Goal: Task Accomplishment & Management: Use online tool/utility

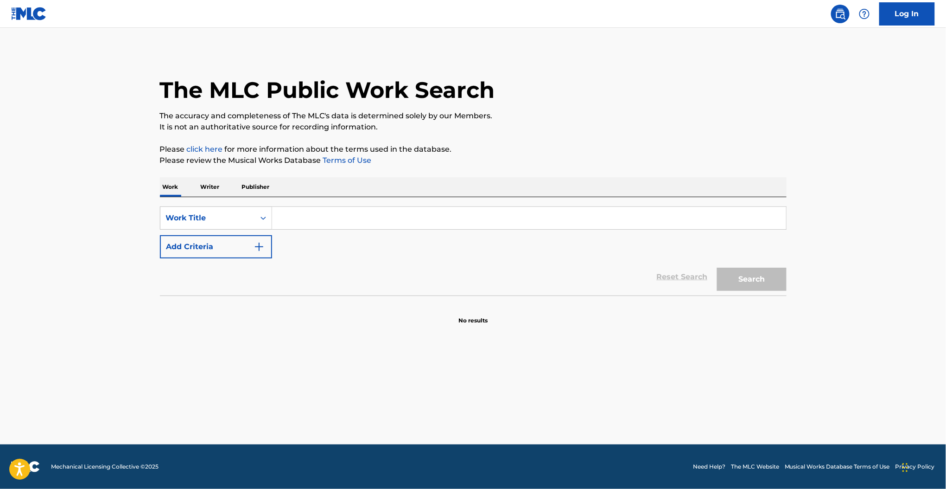
click at [906, 11] on link "Log In" at bounding box center [908, 13] width 56 height 23
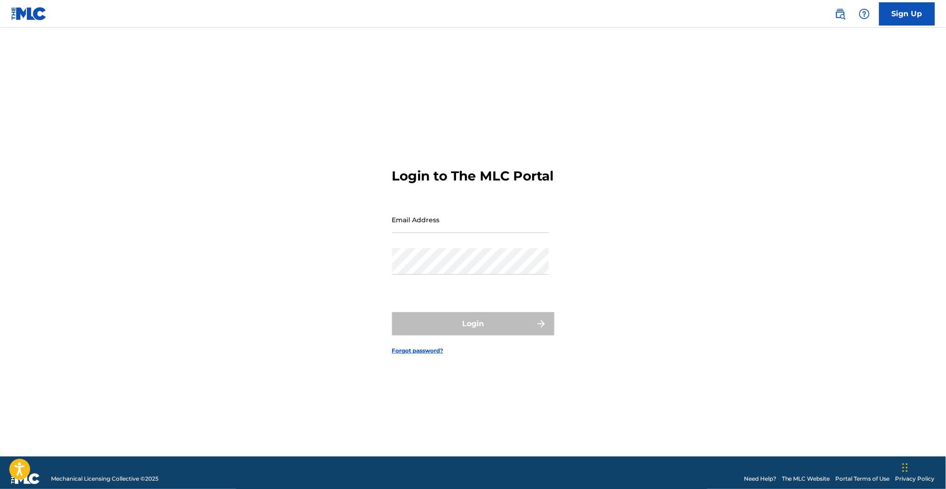
click at [434, 233] on input "Email Address" at bounding box center [470, 219] width 157 height 26
type input "[PERSON_NAME][EMAIL_ADDRESS][PERSON_NAME][DOMAIN_NAME]"
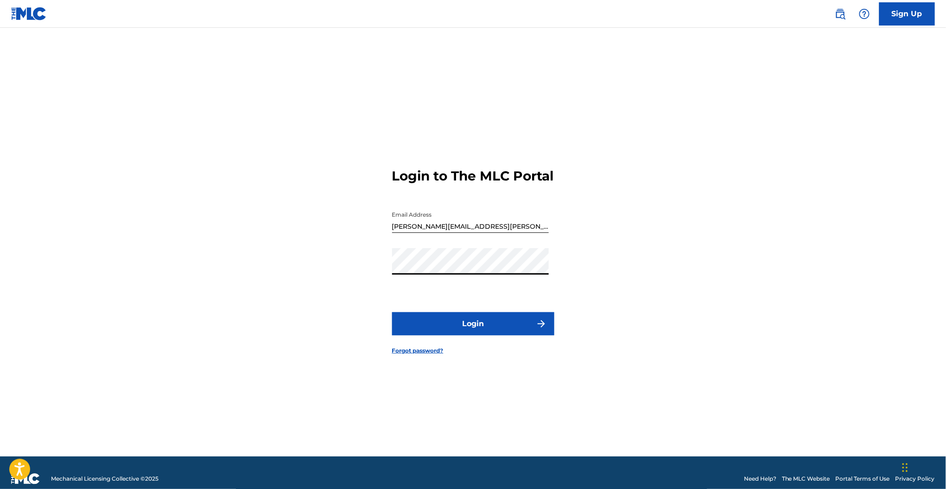
click at [448, 321] on button "Login" at bounding box center [473, 323] width 162 height 23
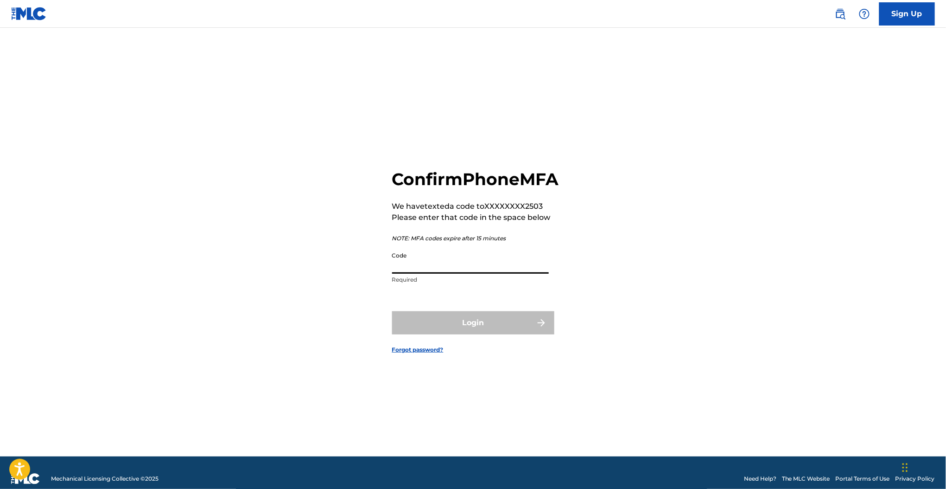
click at [422, 274] on input "Code" at bounding box center [470, 260] width 157 height 26
click at [409, 274] on input "Code" at bounding box center [470, 260] width 157 height 26
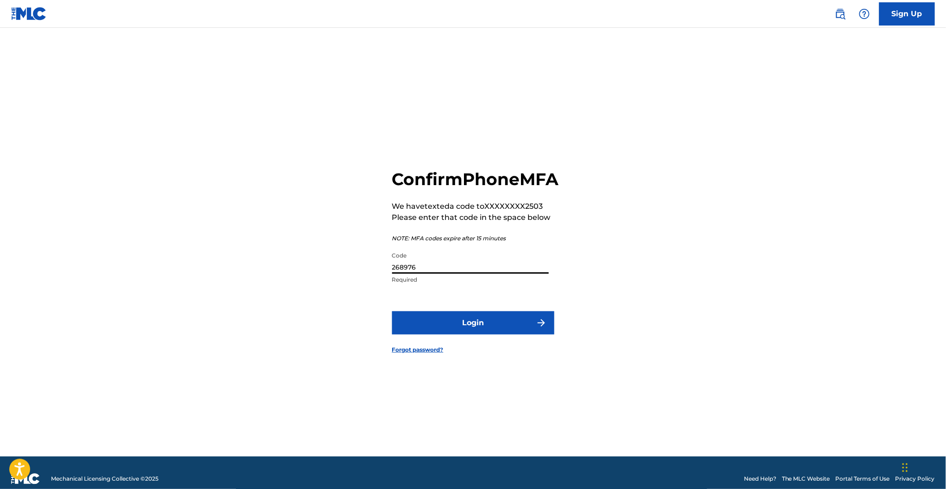
type input "268976"
click at [439, 334] on button "Login" at bounding box center [473, 322] width 162 height 23
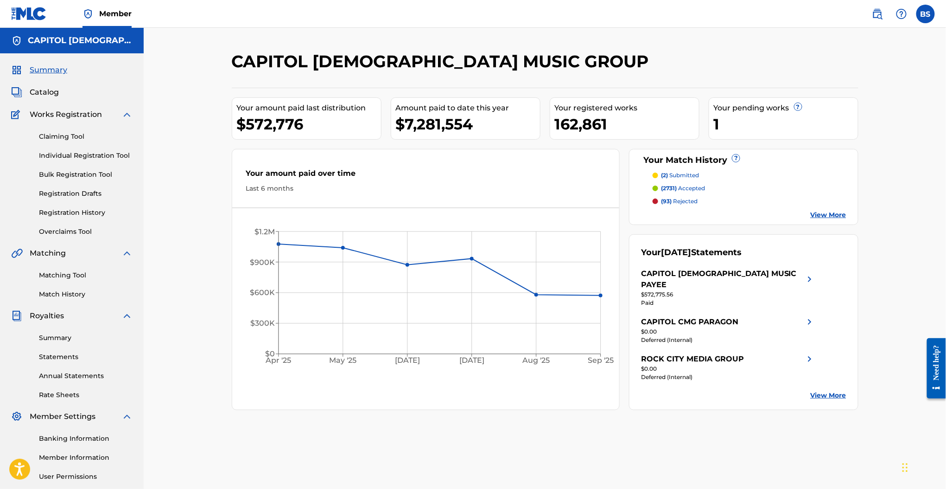
click at [64, 302] on div "Summary Catalog Works Registration Claiming Tool Individual Registration Tool B…" at bounding box center [72, 291] width 144 height 477
click at [60, 294] on link "Match History" at bounding box center [86, 294] width 94 height 10
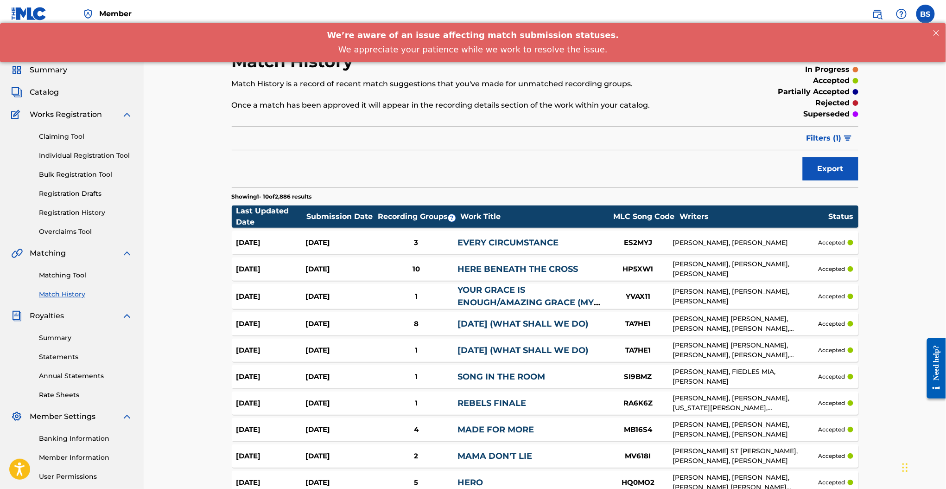
click at [445, 240] on div "3" at bounding box center [416, 242] width 83 height 11
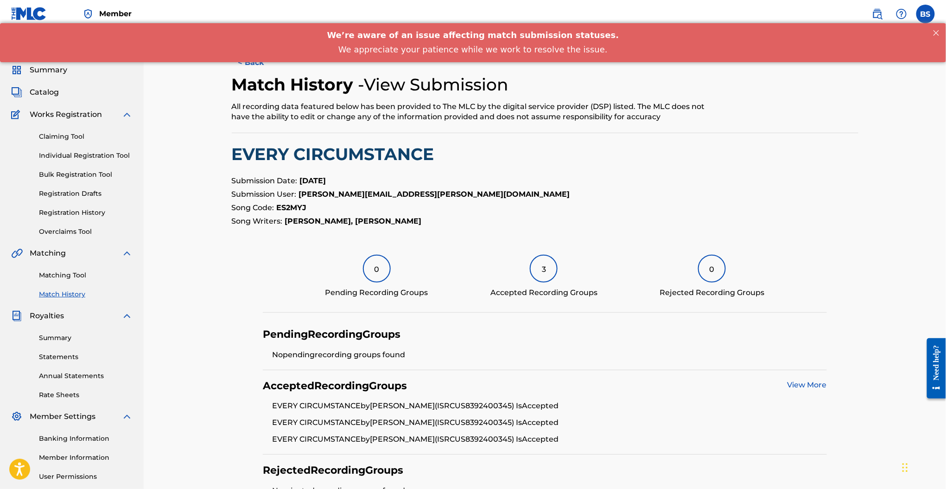
click at [260, 65] on button "< Back" at bounding box center [260, 62] width 56 height 23
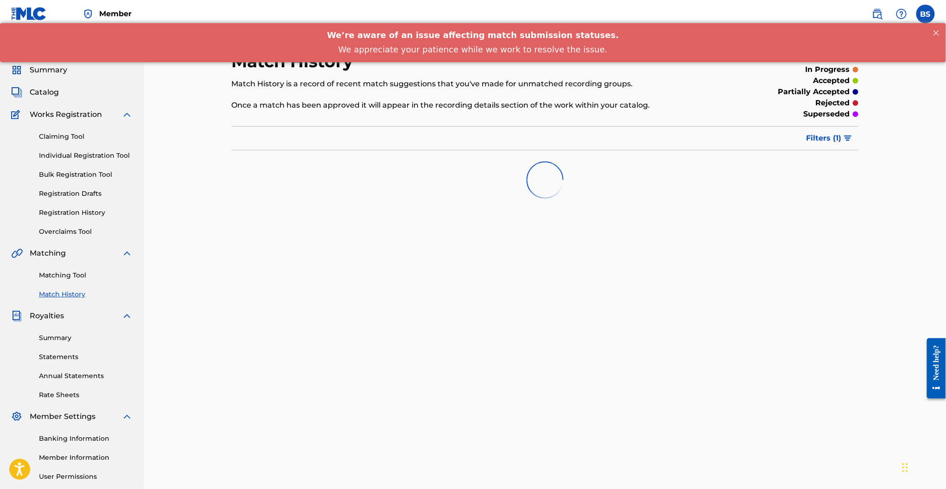
click at [849, 140] on img "submit" at bounding box center [848, 138] width 8 height 6
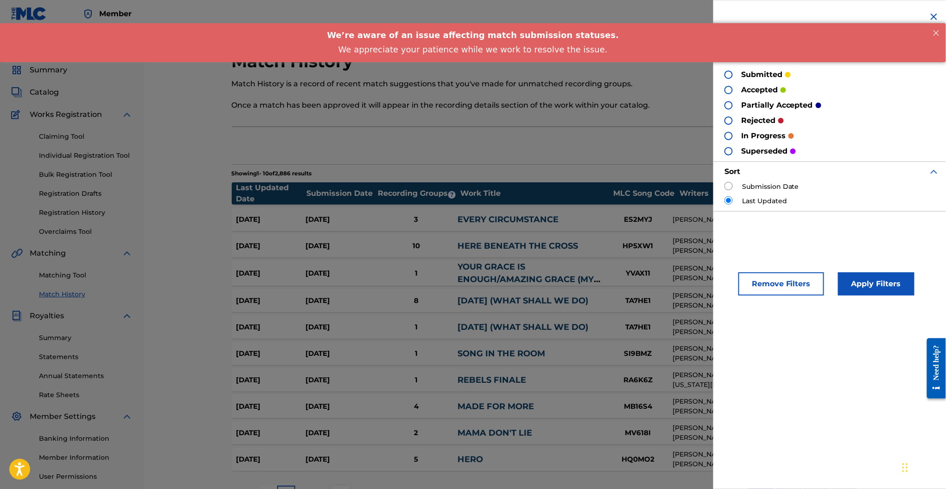
click at [727, 185] on input "radio" at bounding box center [729, 186] width 8 height 8
radio input "true"
click at [877, 277] on button "Apply Filters" at bounding box center [876, 283] width 77 height 23
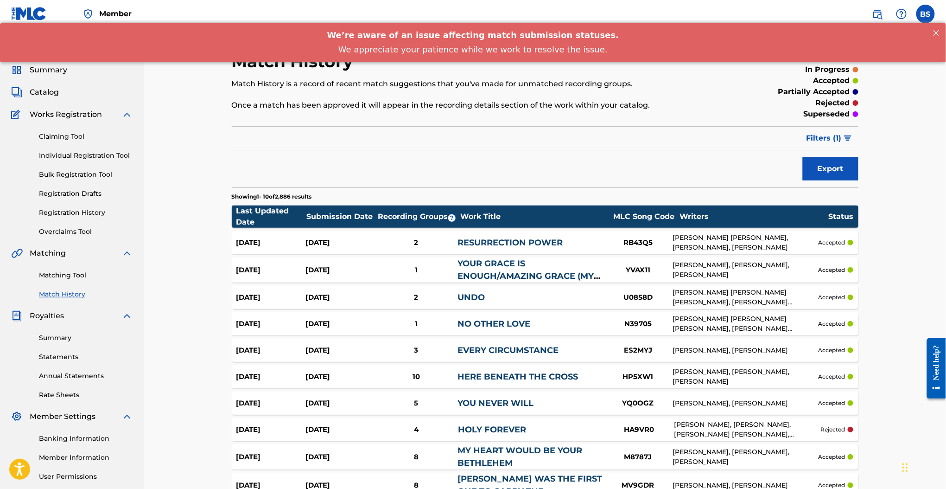
click at [613, 242] on div "RB43Q5" at bounding box center [639, 242] width 70 height 11
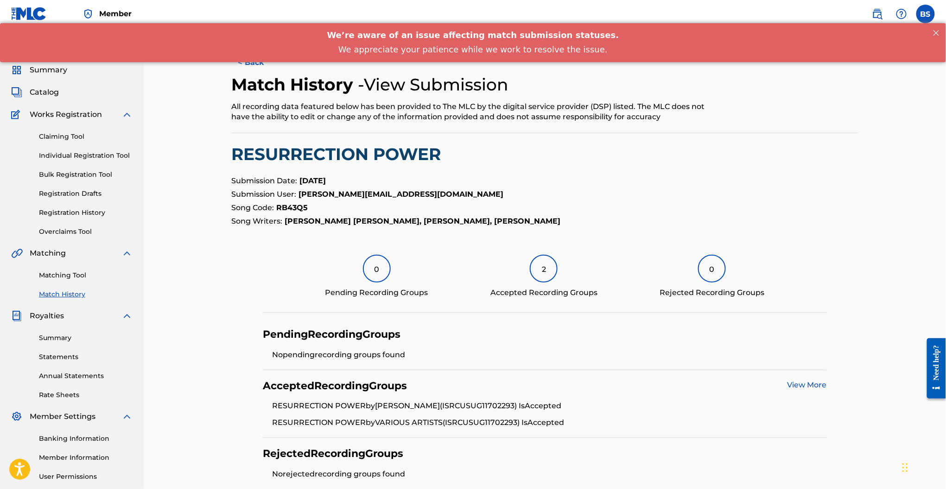
click at [250, 66] on button "< Back" at bounding box center [260, 62] width 56 height 23
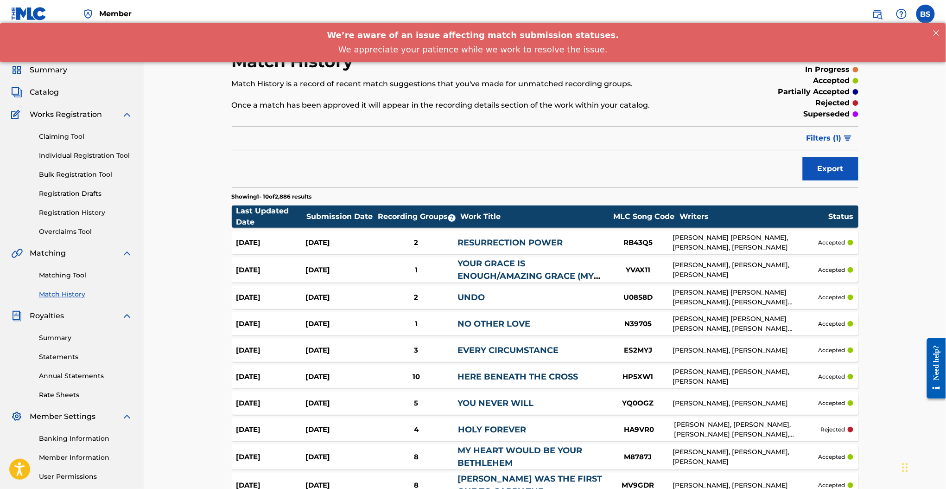
click at [358, 276] on div "Sep 14, 2025 Sep 10, 2025 1 YOUR GRACE IS ENOUGH/AMAZING GRACE (MY CHAINS ARE G…" at bounding box center [545, 269] width 627 height 25
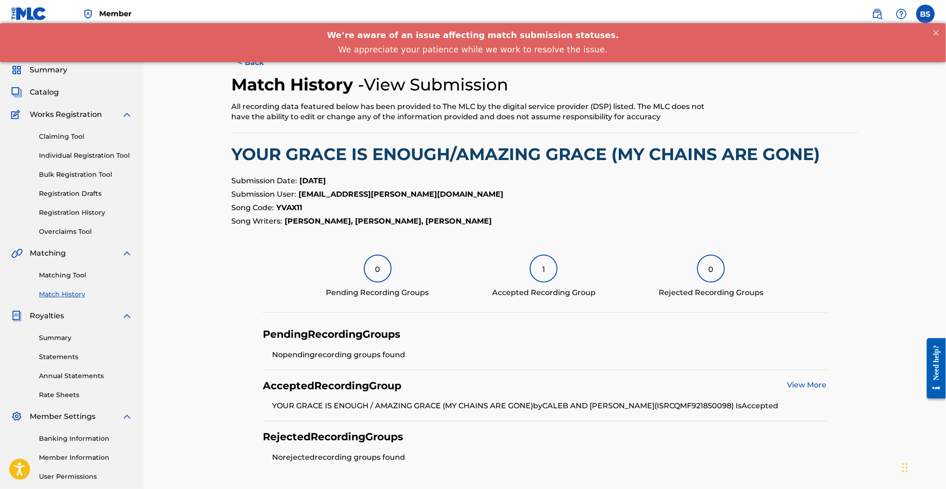
click at [250, 63] on button "< Back" at bounding box center [260, 62] width 56 height 23
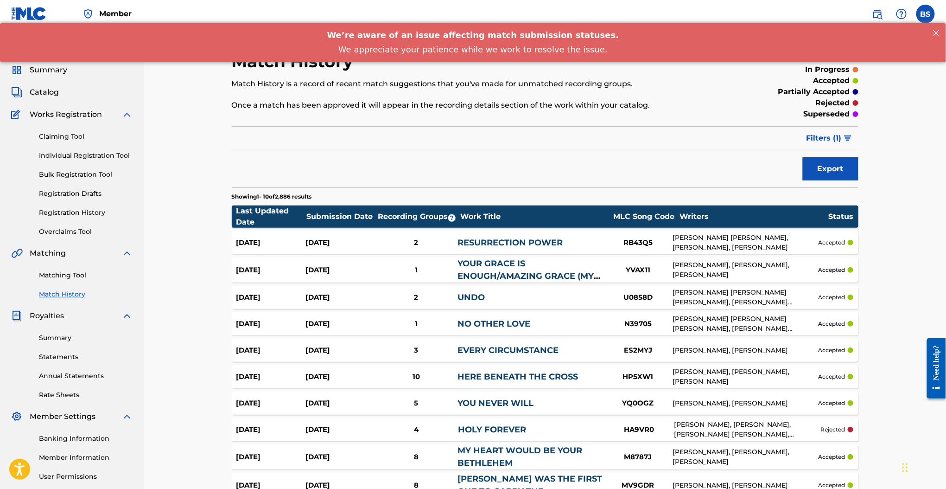
click at [380, 326] on div "1" at bounding box center [416, 324] width 83 height 11
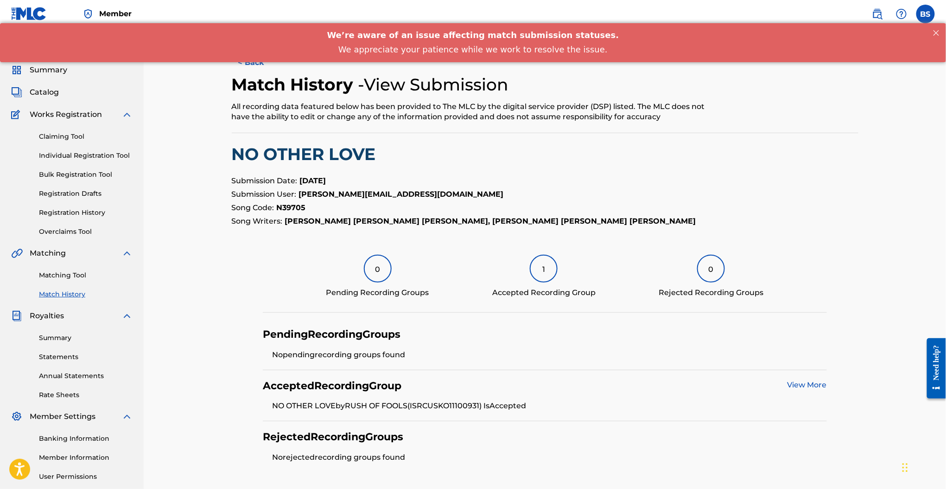
click at [257, 64] on button "< Back" at bounding box center [260, 62] width 56 height 23
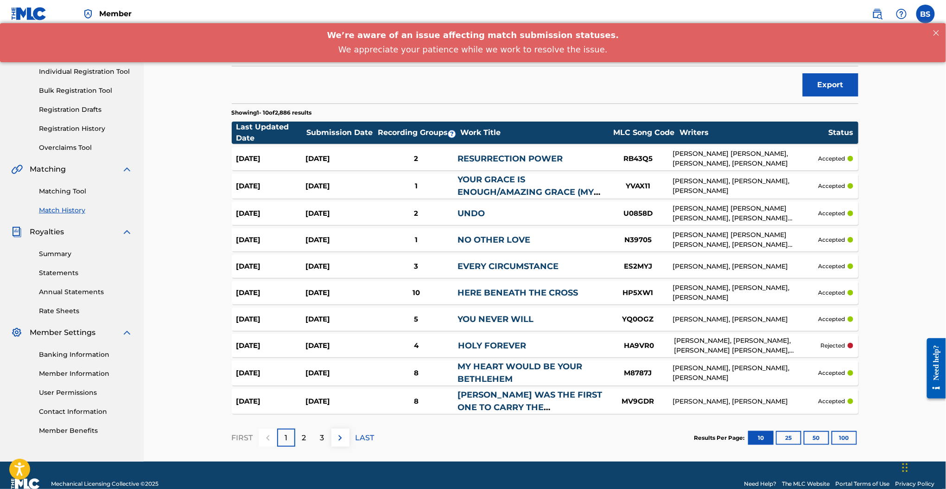
scroll to position [86, 0]
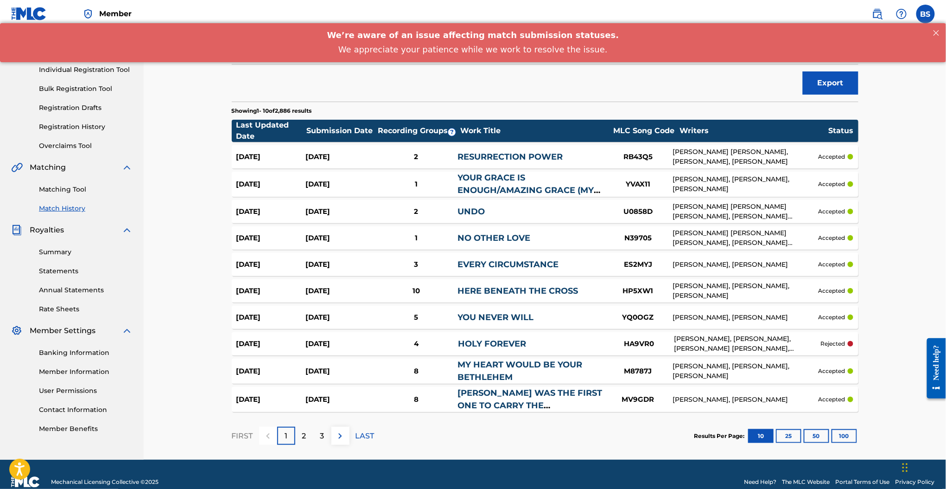
click at [458, 347] on div "HOLY FOREVER" at bounding box center [531, 344] width 147 height 13
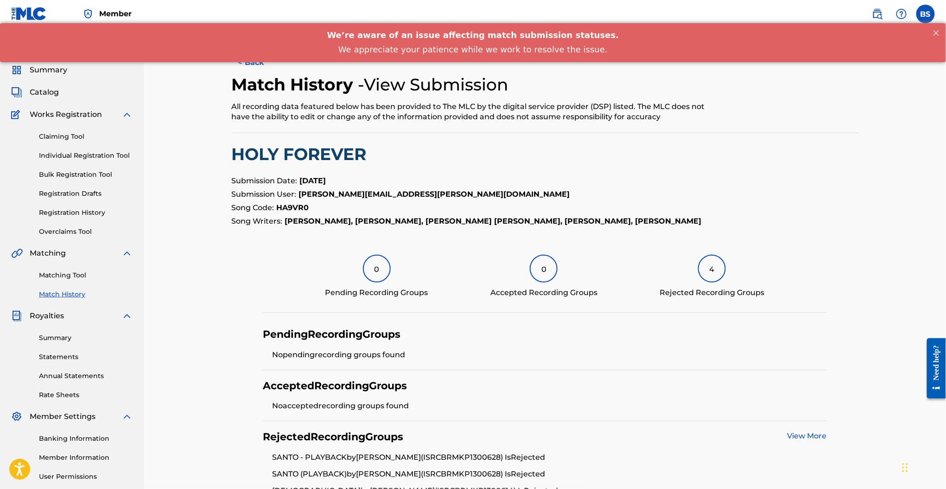
click at [252, 64] on button "< Back" at bounding box center [260, 62] width 56 height 23
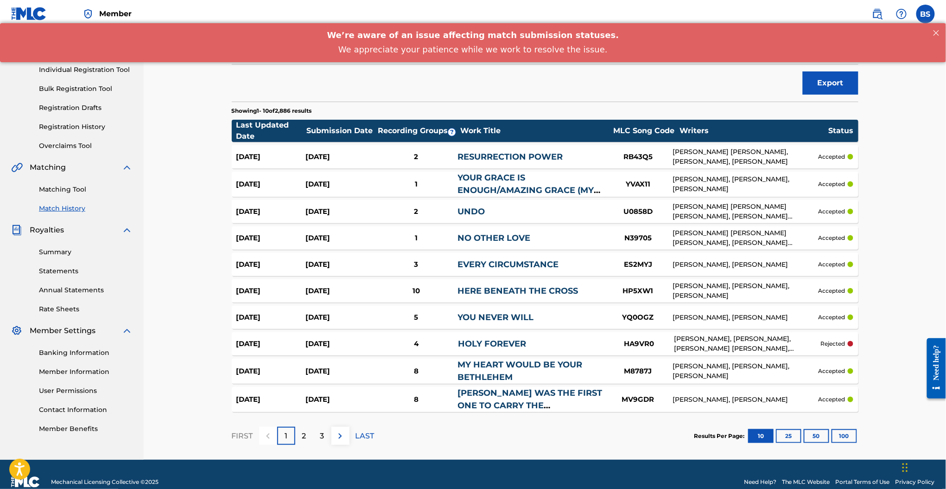
click at [305, 435] on p "2" at bounding box center [304, 435] width 4 height 11
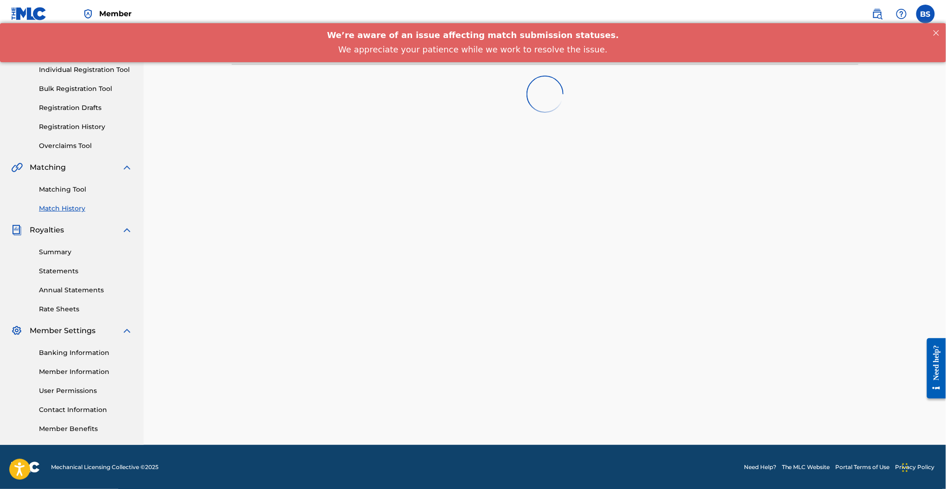
click at [60, 192] on link "Matching Tool" at bounding box center [86, 190] width 94 height 10
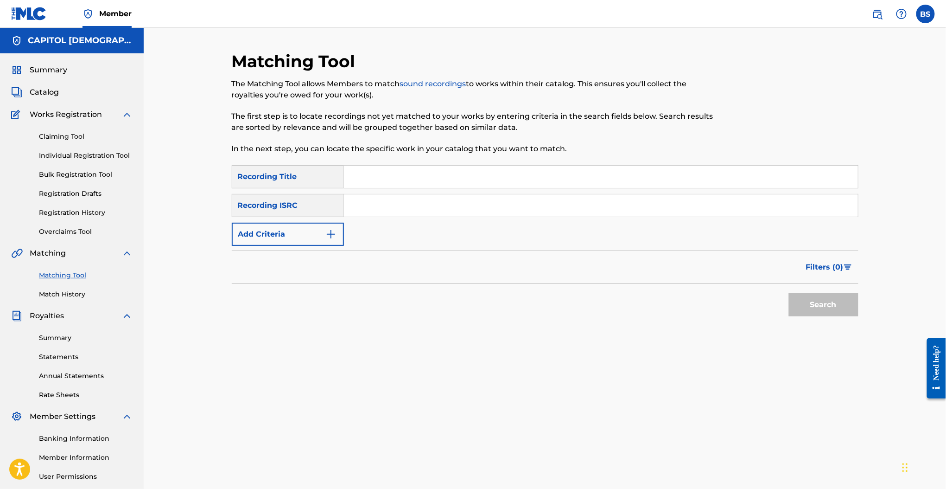
click at [325, 179] on div "Recording Title" at bounding box center [288, 176] width 112 height 23
click at [412, 191] on div "SearchWithCriteria62d9c598-5943-44eb-b234-b6c7663a1087 Recording Title SearchWi…" at bounding box center [545, 205] width 627 height 81
click at [399, 182] on input "Search Form" at bounding box center [601, 177] width 514 height 22
click at [313, 235] on button "Add Criteria" at bounding box center [288, 234] width 112 height 23
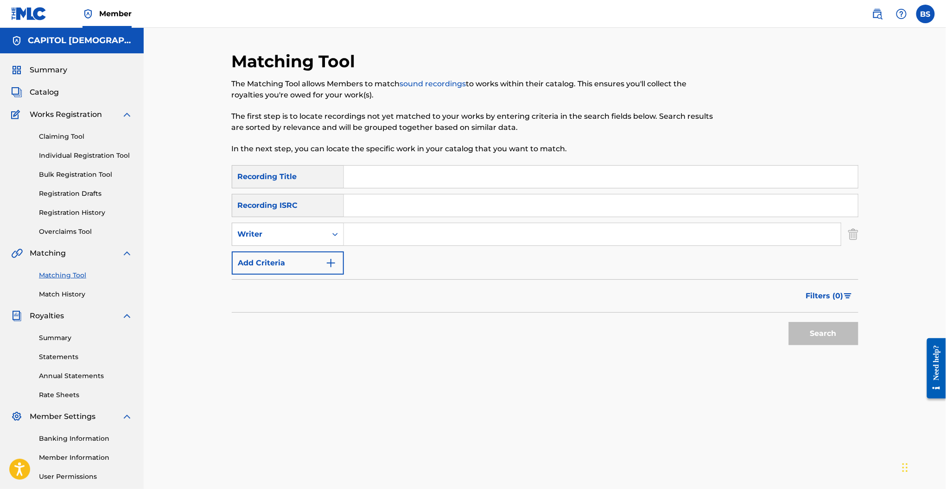
click at [396, 240] on input "Search Form" at bounding box center [592, 234] width 497 height 22
type input "josiah queen"
click at [789, 322] on button "Search" at bounding box center [824, 333] width 70 height 23
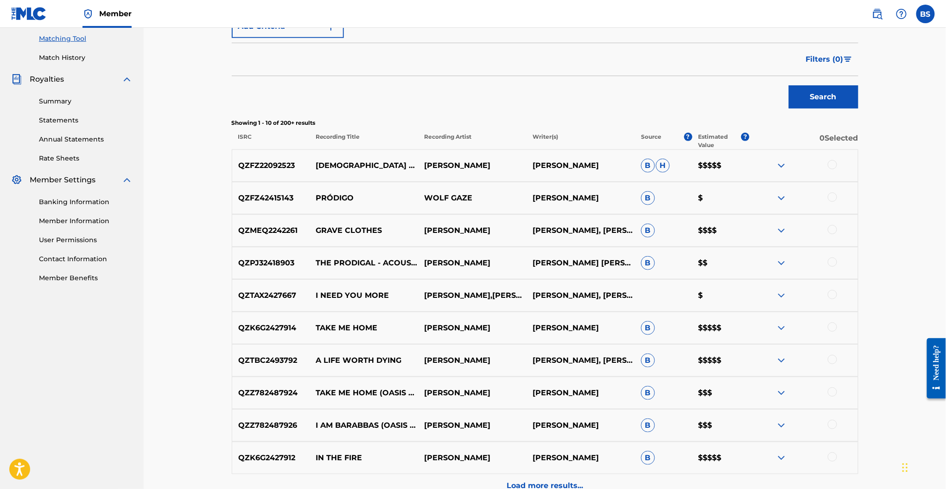
scroll to position [236, 0]
click at [395, 173] on div "QZFZ22092523 GOD OF MIRACLES JOSIAH QUEEN JOSIAH QUEEN B H $$$$$" at bounding box center [545, 166] width 627 height 32
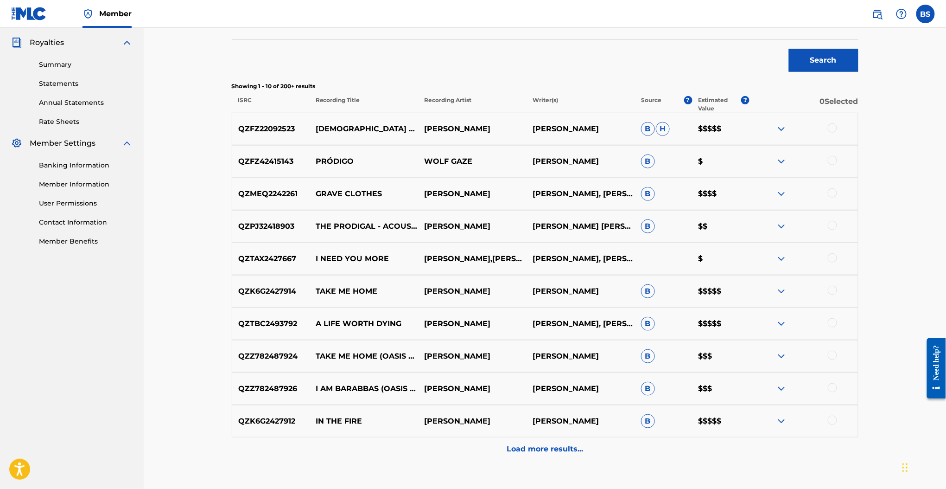
scroll to position [0, 0]
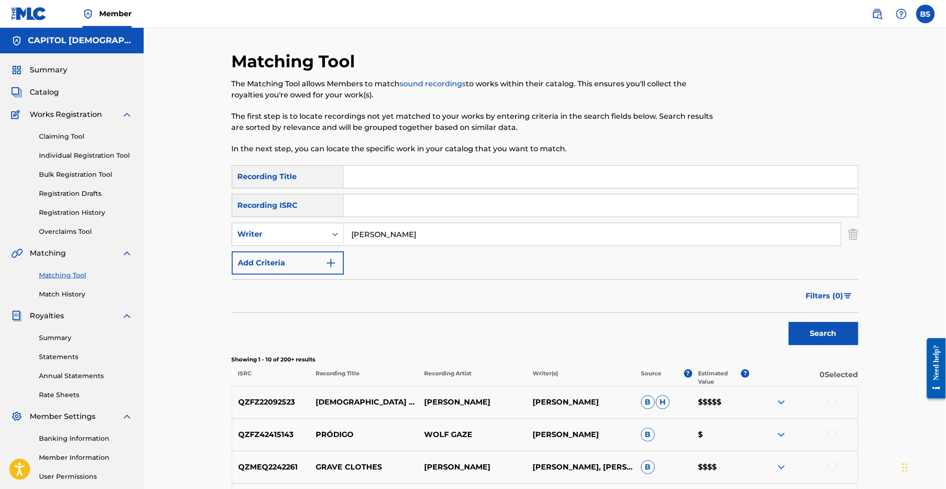
click at [76, 295] on link "Match History" at bounding box center [86, 294] width 94 height 10
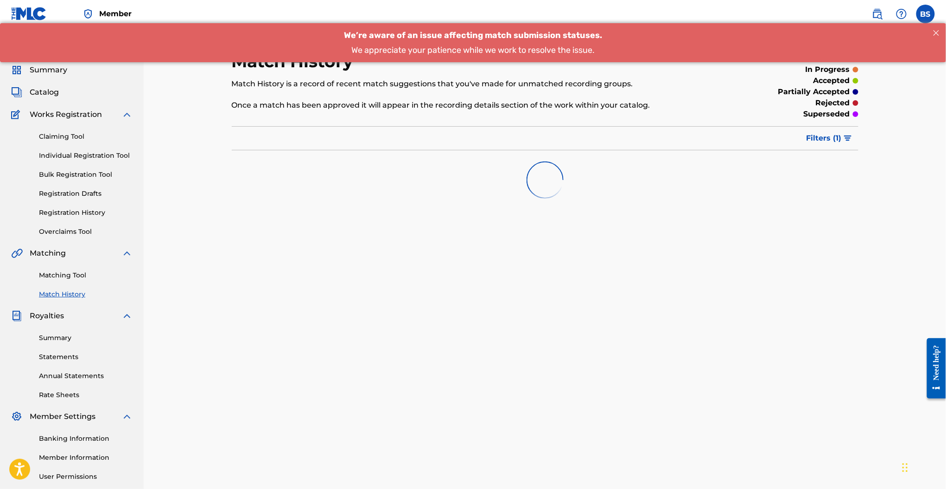
click at [818, 146] on button "Filters ( 1 )" at bounding box center [829, 138] width 57 height 23
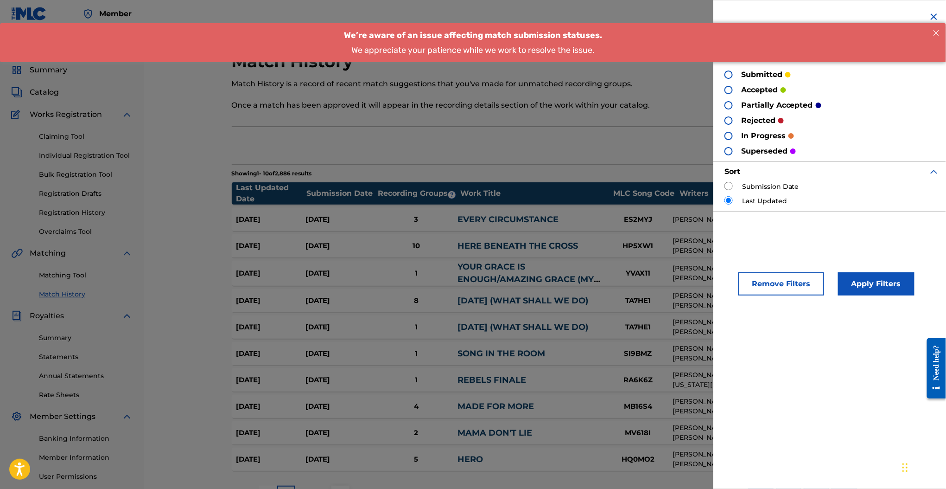
click at [743, 184] on label "Submission Date" at bounding box center [770, 187] width 57 height 10
click at [726, 184] on input "radio" at bounding box center [729, 186] width 8 height 8
radio input "true"
click at [871, 277] on button "Apply Filters" at bounding box center [876, 283] width 77 height 23
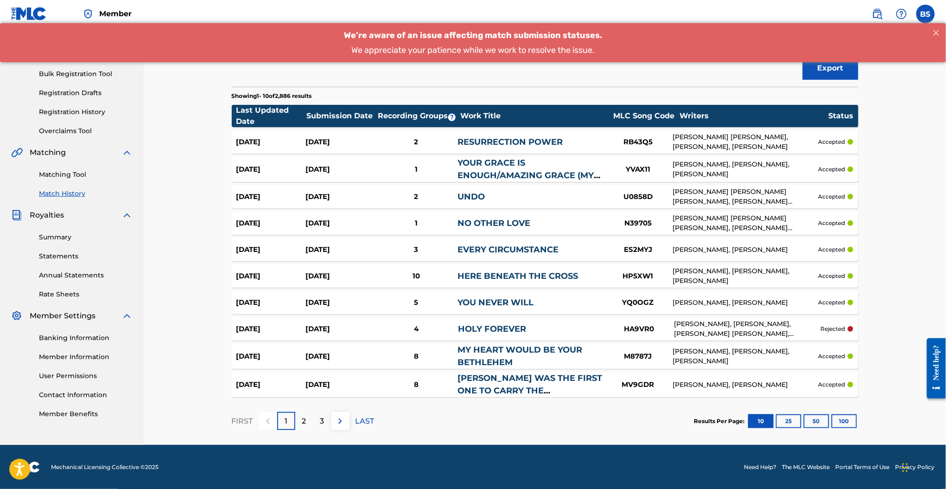
scroll to position [100, 0]
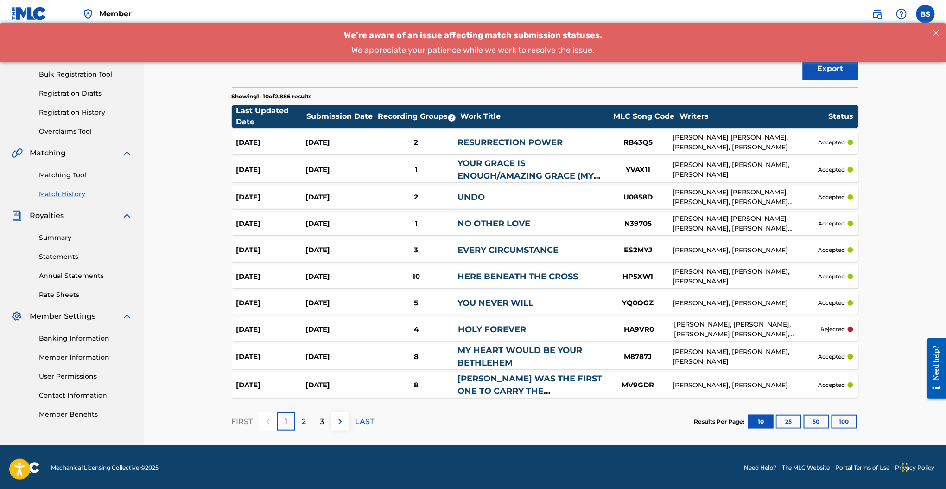
click at [325, 428] on div "3" at bounding box center [322, 421] width 18 height 18
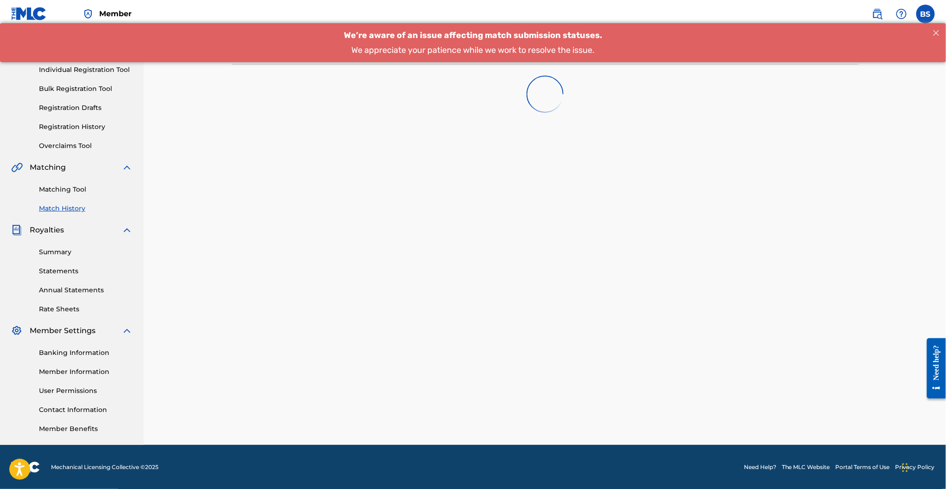
scroll to position [99, 0]
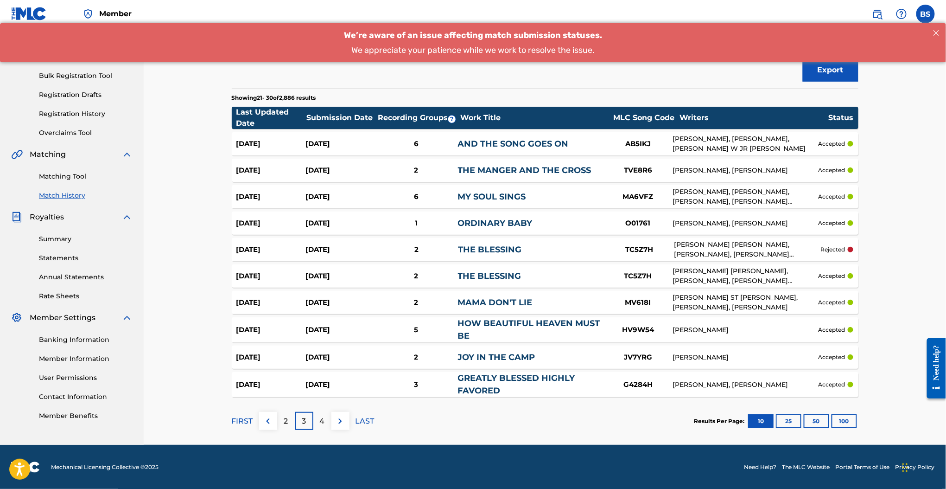
click at [364, 274] on div "Aug 27, 2025" at bounding box center [340, 276] width 69 height 11
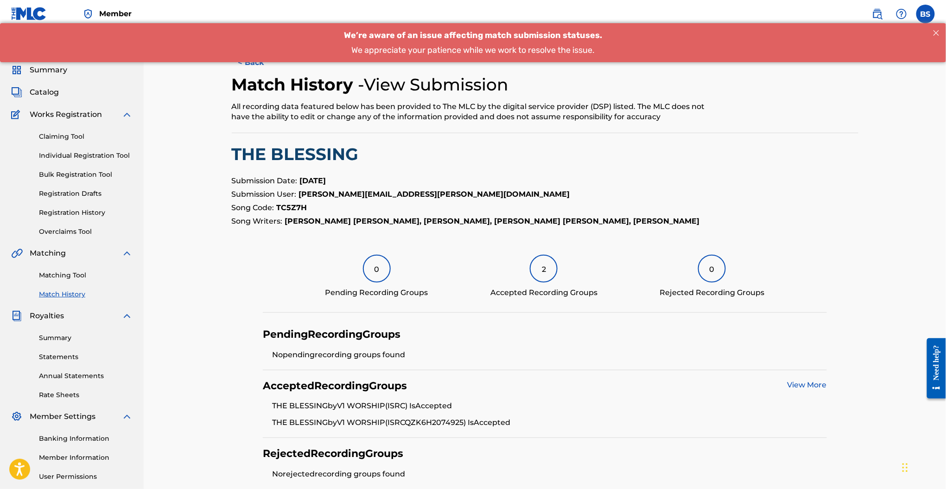
click at [247, 65] on button "< Back" at bounding box center [260, 62] width 56 height 23
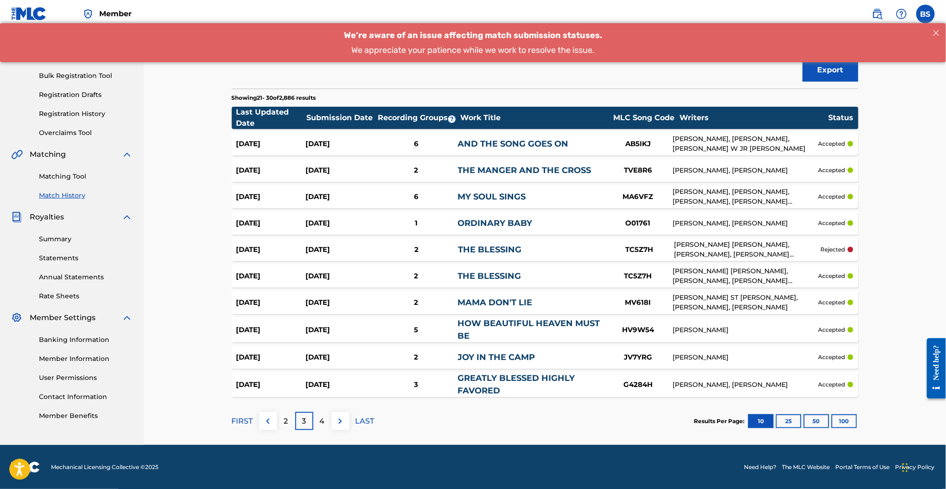
click at [340, 427] on button at bounding box center [341, 421] width 18 height 18
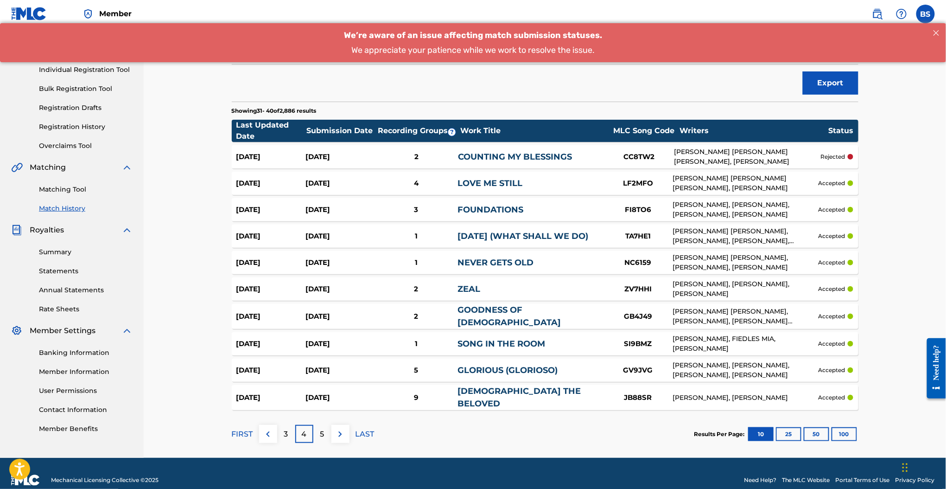
scroll to position [97, 0]
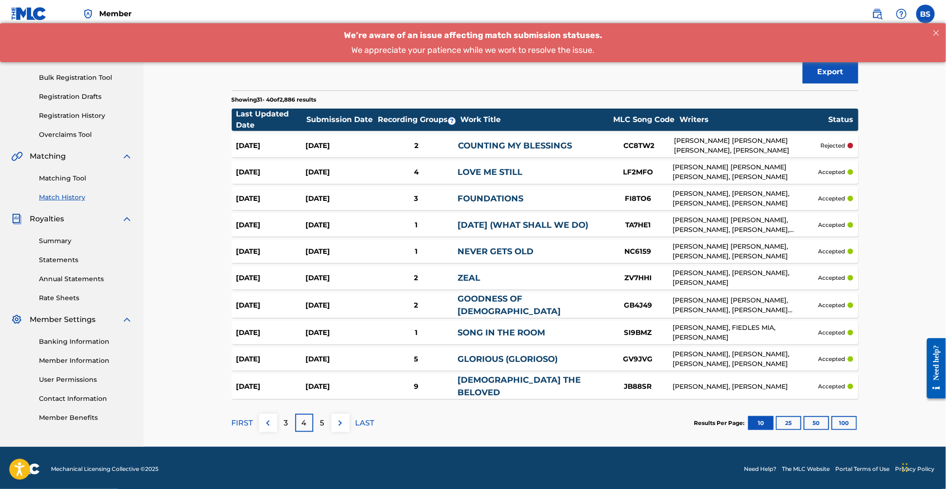
click at [347, 419] on button at bounding box center [341, 423] width 18 height 18
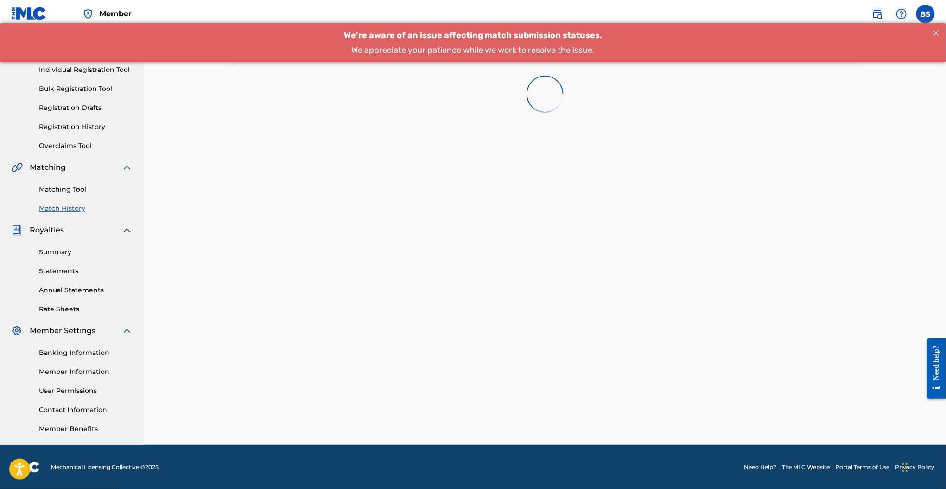
scroll to position [95, 0]
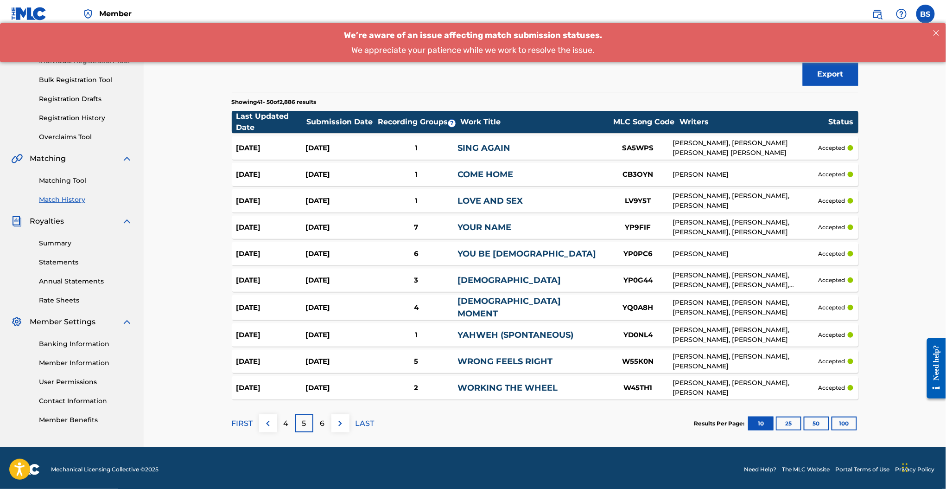
click at [342, 418] on img at bounding box center [340, 423] width 11 height 11
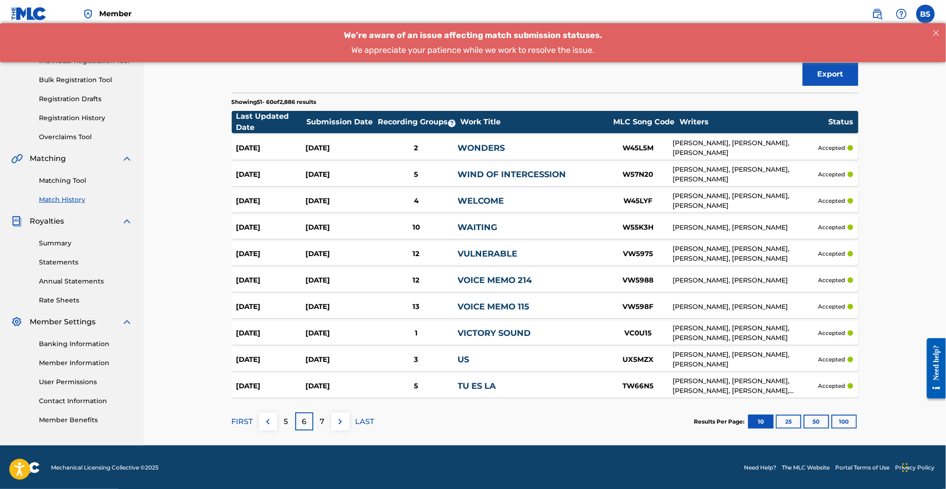
click at [345, 418] on img at bounding box center [340, 421] width 11 height 11
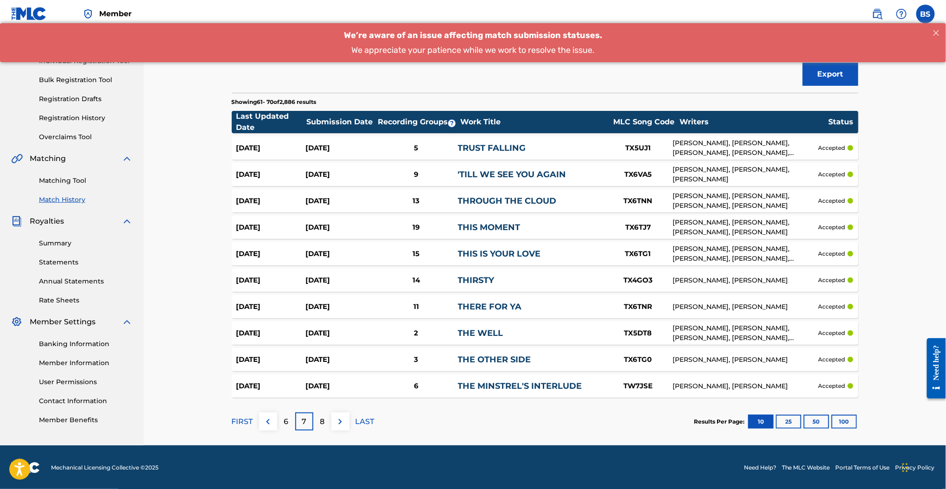
click at [345, 418] on img at bounding box center [340, 421] width 11 height 11
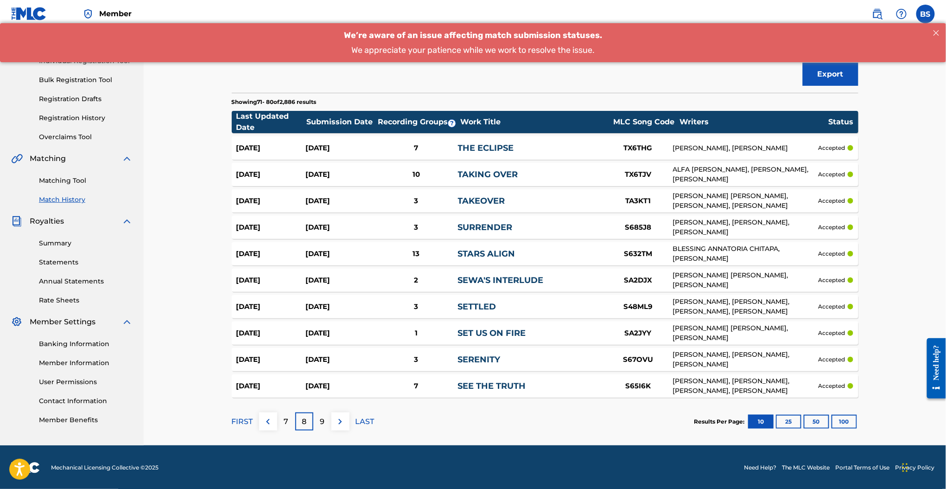
click at [345, 418] on img at bounding box center [340, 421] width 11 height 11
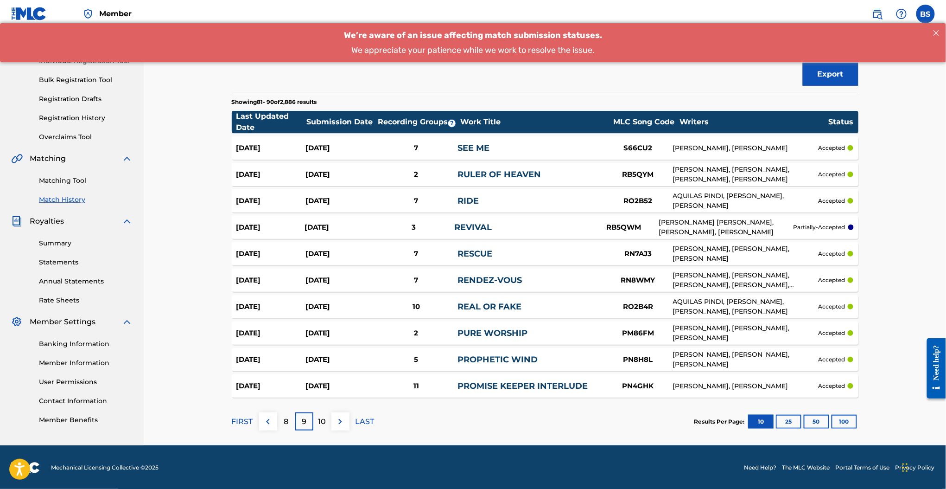
click at [339, 422] on img at bounding box center [340, 421] width 11 height 11
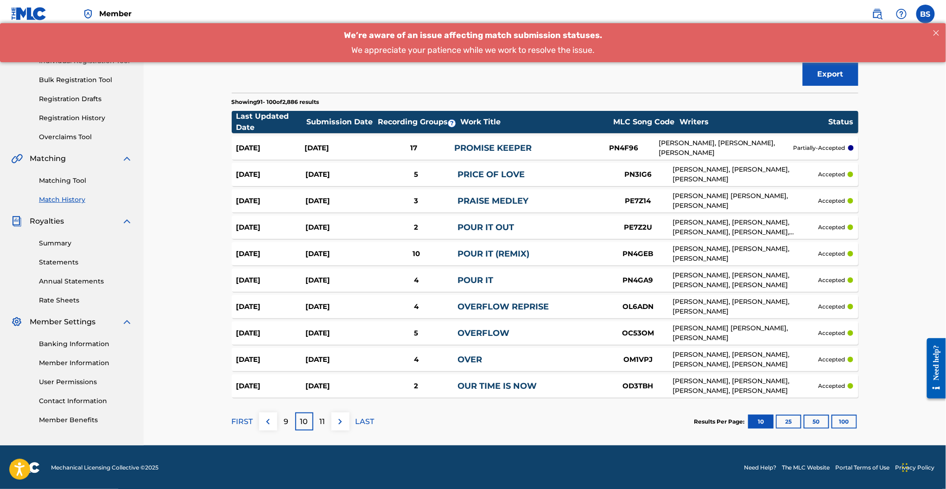
click at [339, 422] on img at bounding box center [340, 421] width 11 height 11
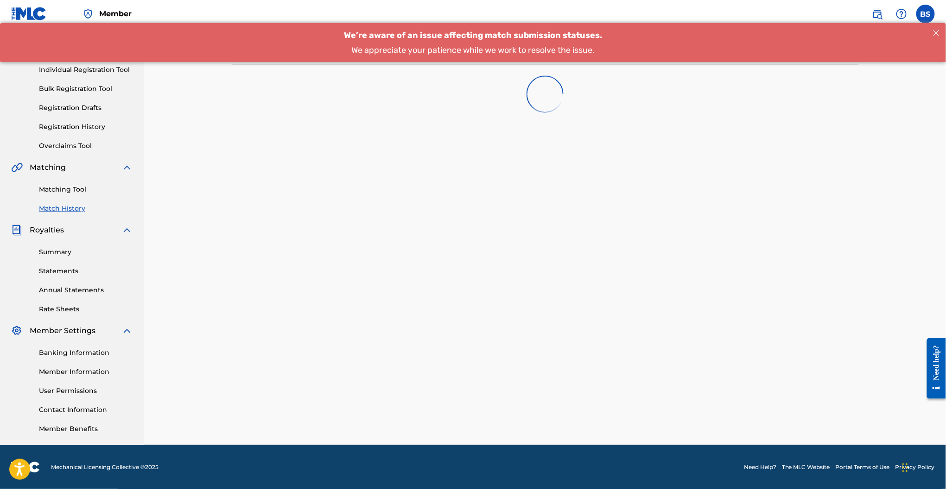
scroll to position [95, 0]
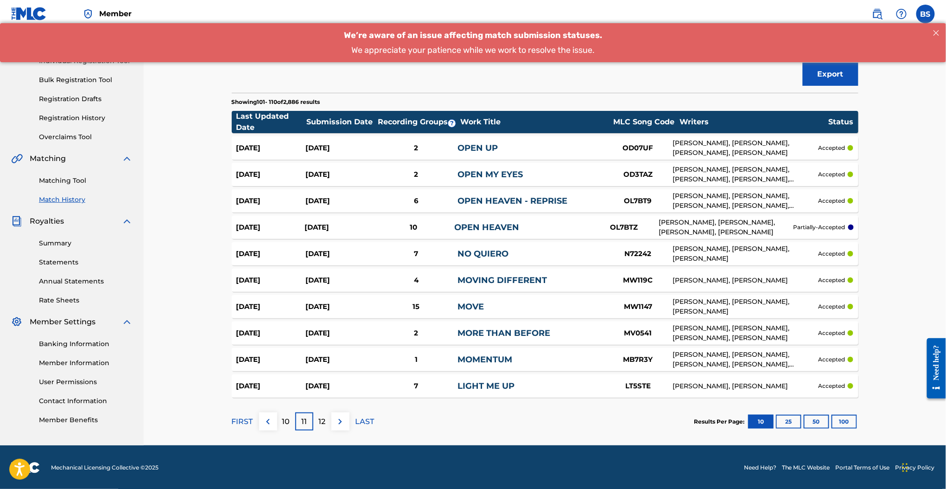
click at [389, 227] on div "10" at bounding box center [414, 227] width 82 height 11
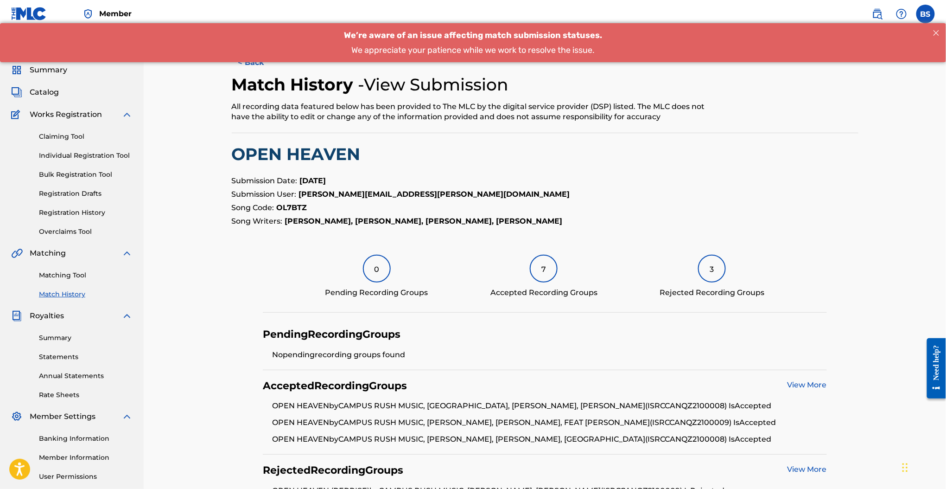
click at [265, 69] on button "< Back" at bounding box center [260, 62] width 56 height 23
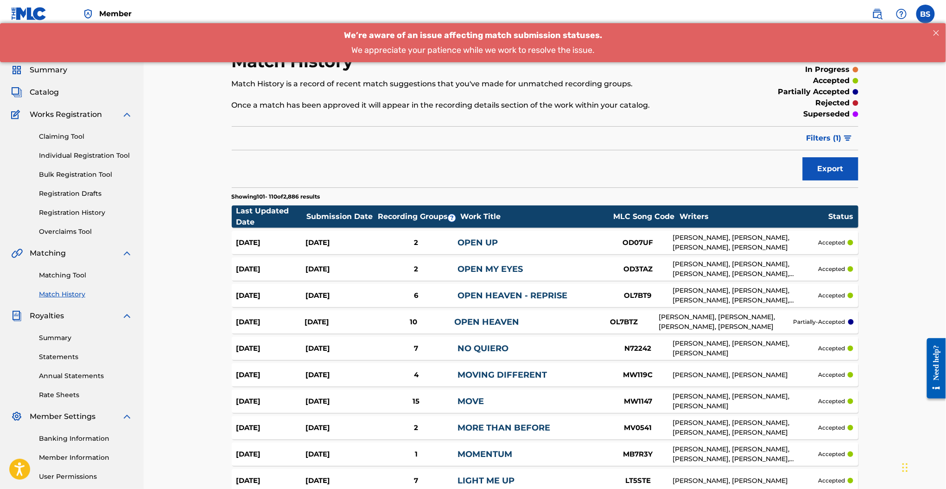
scroll to position [95, 0]
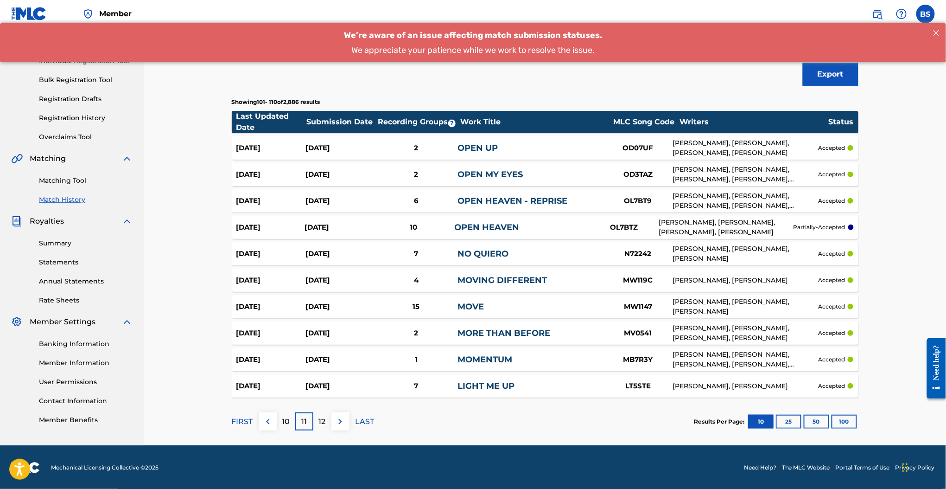
click at [340, 428] on button at bounding box center [341, 421] width 18 height 18
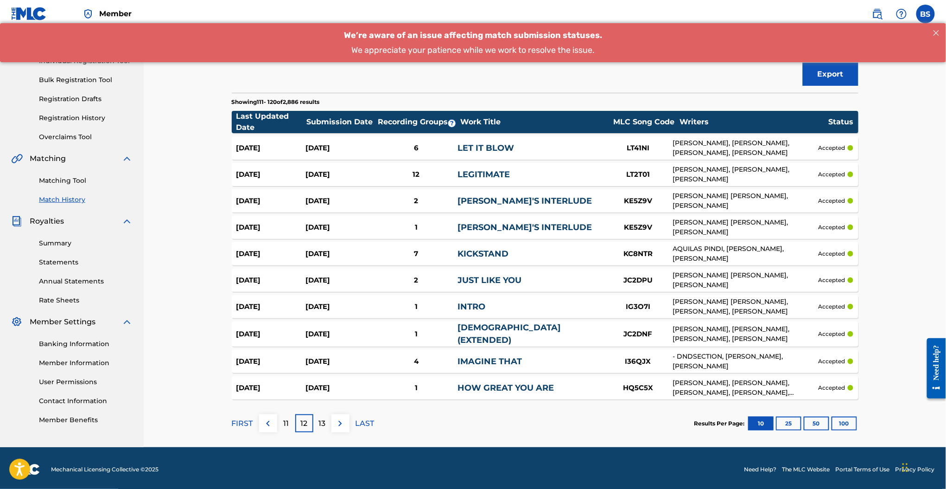
click at [338, 422] on img at bounding box center [340, 423] width 11 height 11
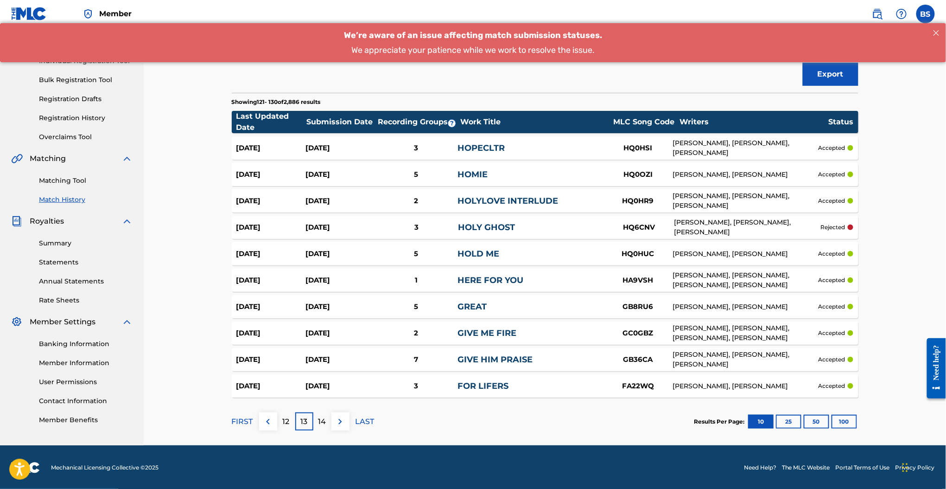
click at [394, 326] on div "Sep 9, 2025 Aug 5, 2025 2 GIVE ME FIRE GC0GBZ DANIELA NSIAH-AKOTO, RANDOLPH ADJ…" at bounding box center [545, 332] width 627 height 23
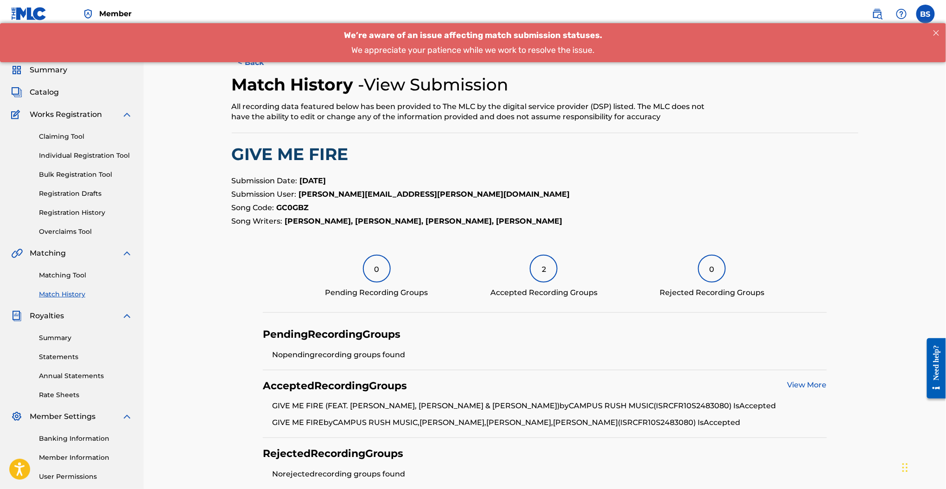
click at [262, 63] on button "< Back" at bounding box center [260, 62] width 56 height 23
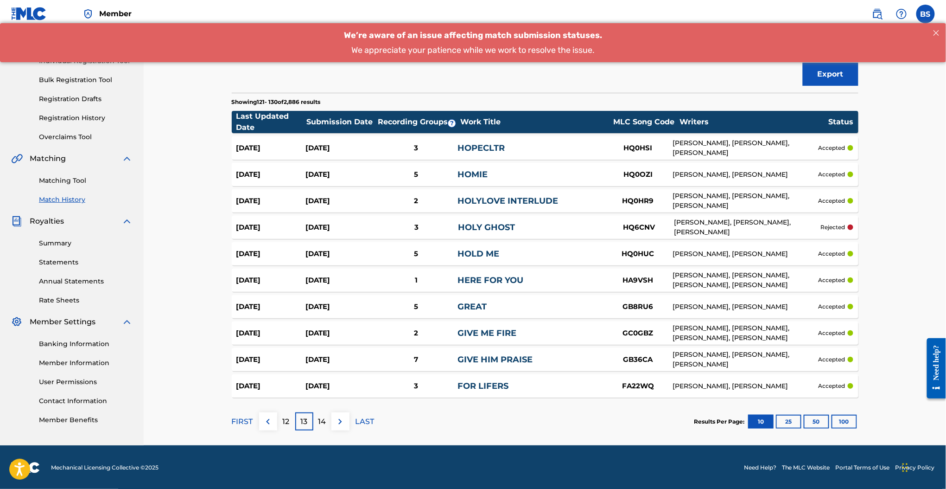
click at [349, 424] on button at bounding box center [341, 421] width 18 height 18
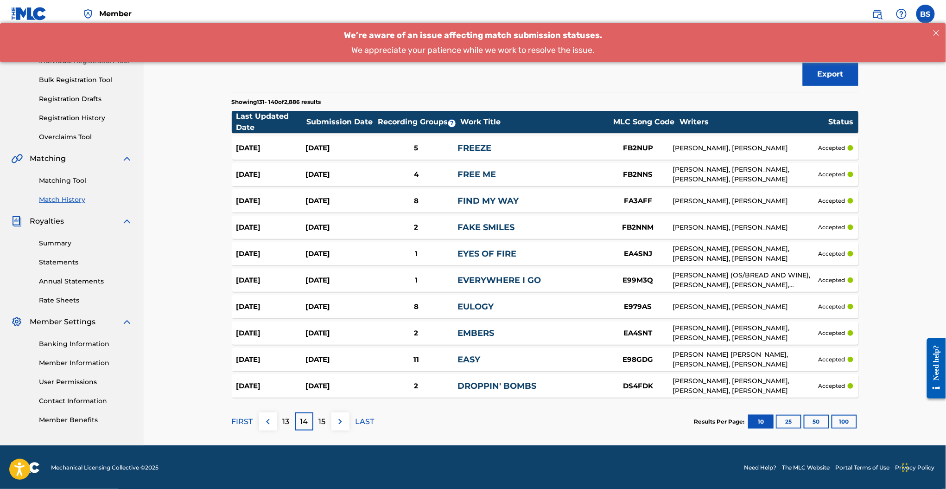
click at [349, 424] on button at bounding box center [341, 421] width 18 height 18
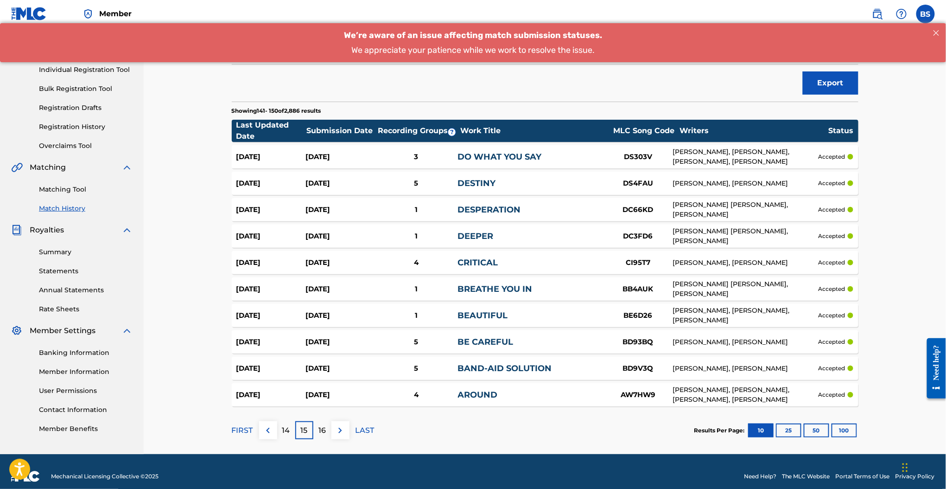
scroll to position [95, 0]
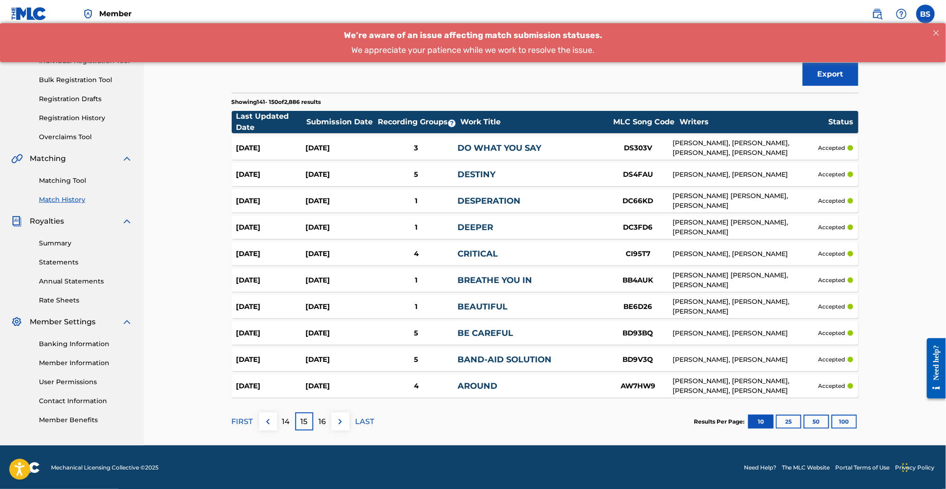
click at [344, 429] on button at bounding box center [341, 421] width 18 height 18
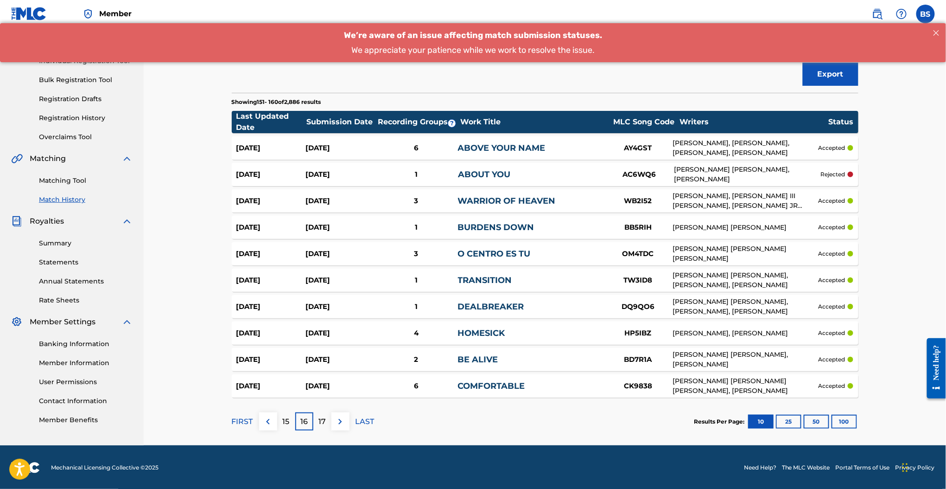
click at [343, 429] on button at bounding box center [341, 421] width 18 height 18
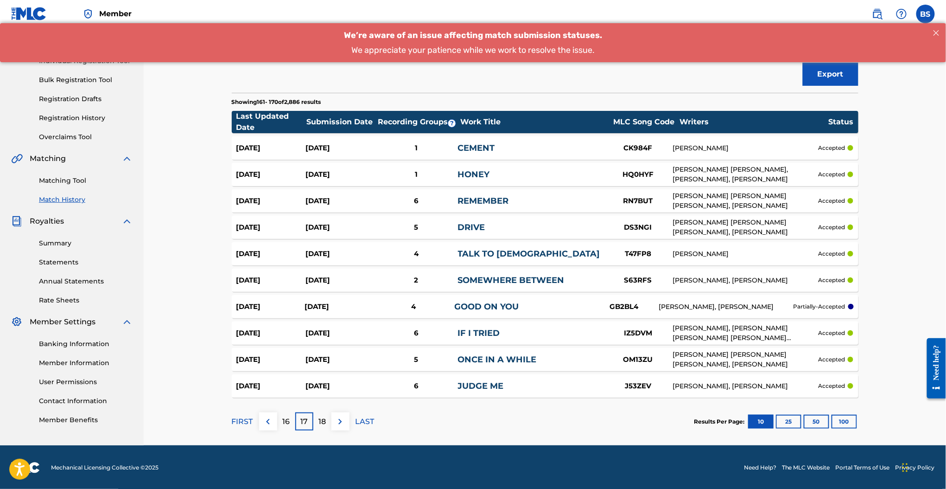
click at [343, 429] on button at bounding box center [341, 421] width 18 height 18
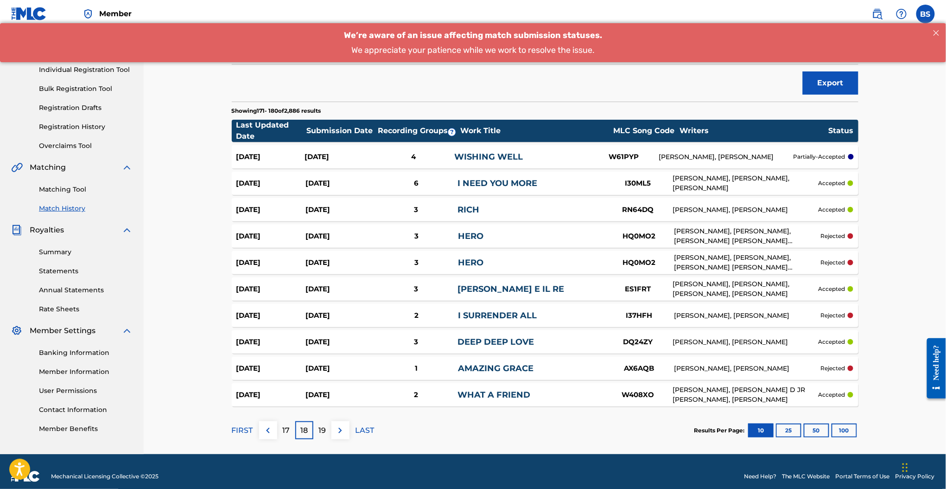
scroll to position [95, 0]
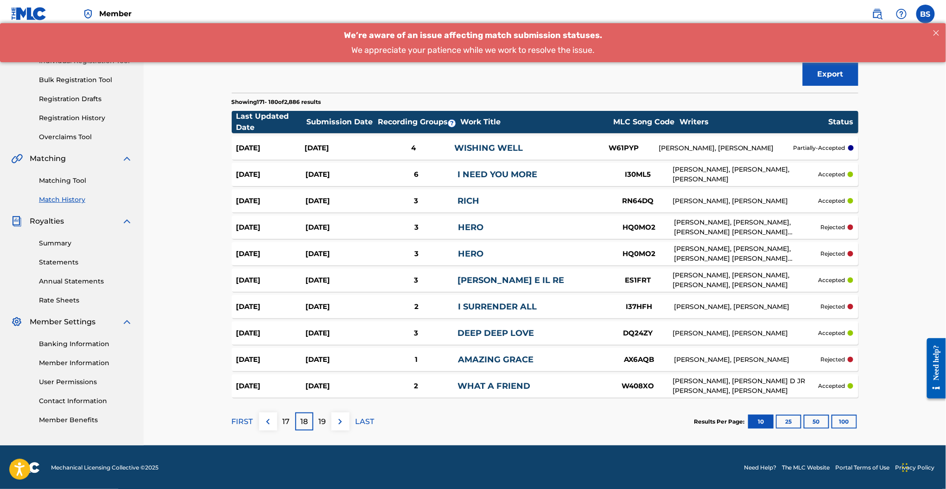
click at [529, 145] on div "WISHING WELL" at bounding box center [522, 148] width 134 height 13
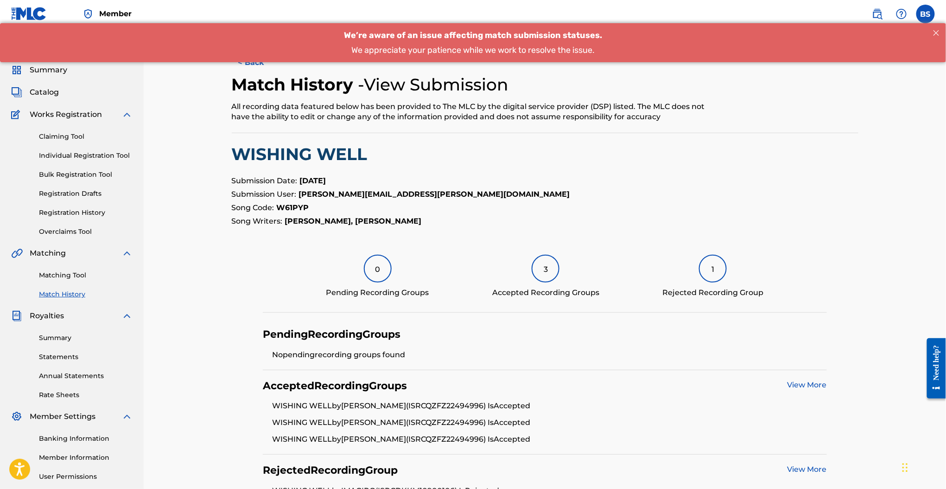
click at [240, 69] on button "< Back" at bounding box center [260, 62] width 56 height 23
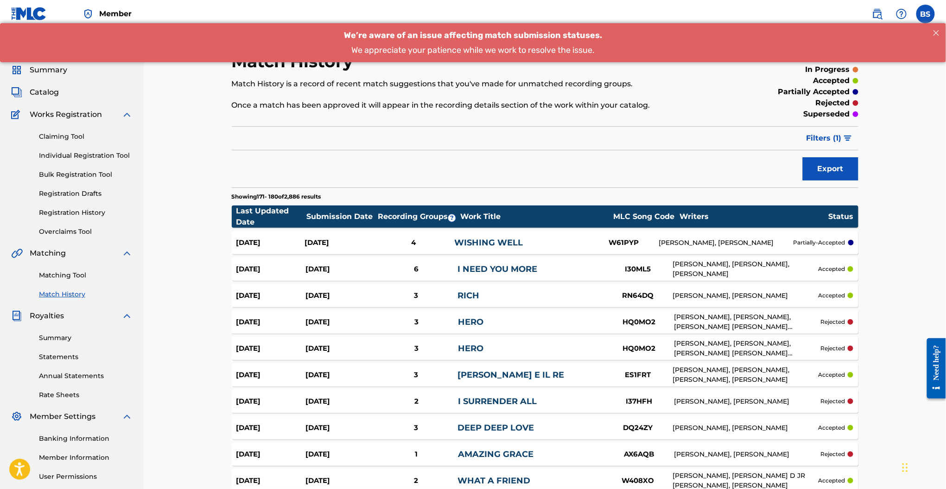
scroll to position [95, 0]
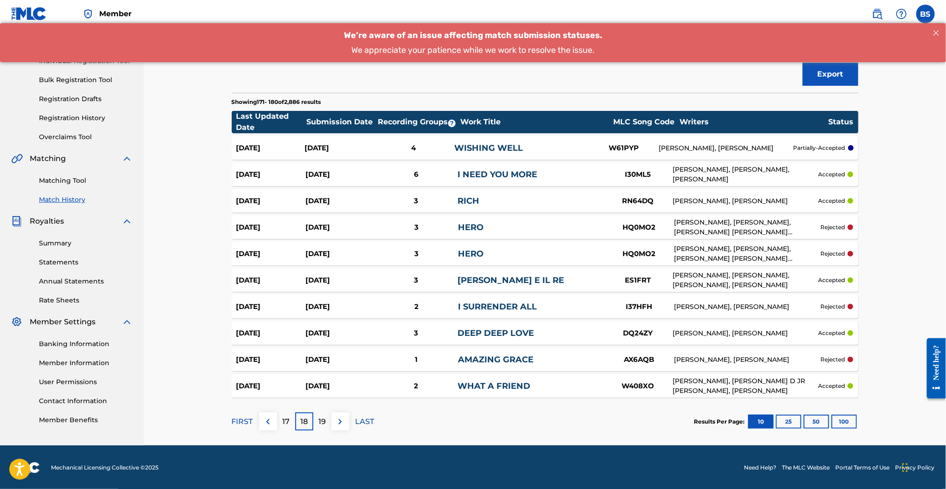
click at [384, 259] on div "Sep 5, 2025 Jul 17, 2025 3 HERO HQ0MO2 HENRIK HOELDTKE, JEFF SOJKA, JOSEPH GIOV…" at bounding box center [545, 253] width 627 height 23
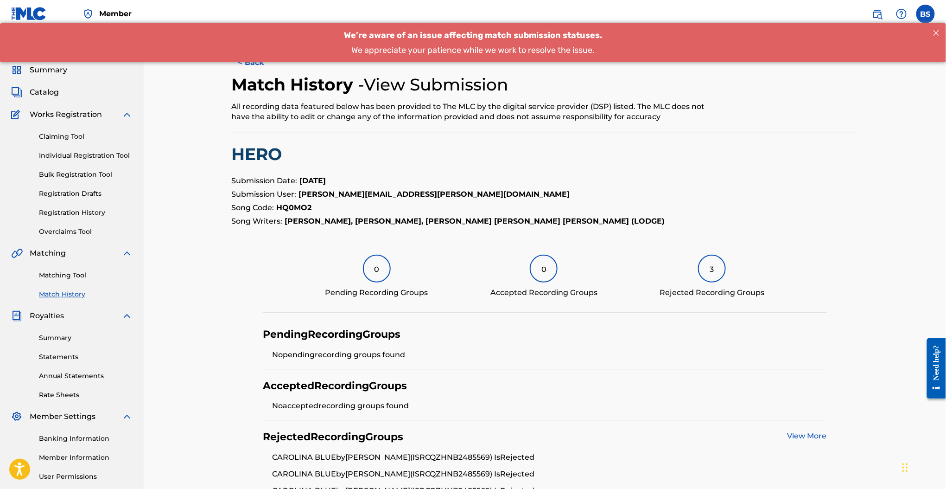
click at [246, 66] on button "< Back" at bounding box center [260, 62] width 56 height 23
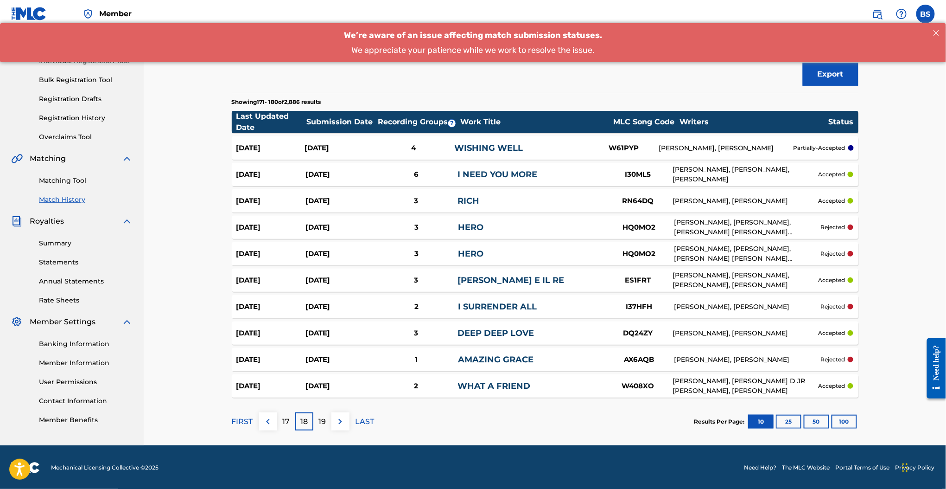
click at [334, 422] on button at bounding box center [341, 421] width 18 height 18
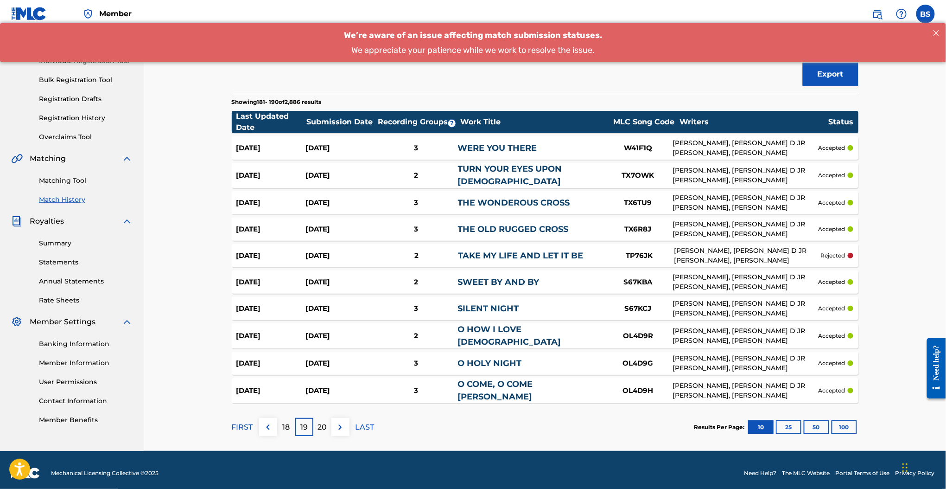
click at [339, 422] on img at bounding box center [340, 427] width 11 height 11
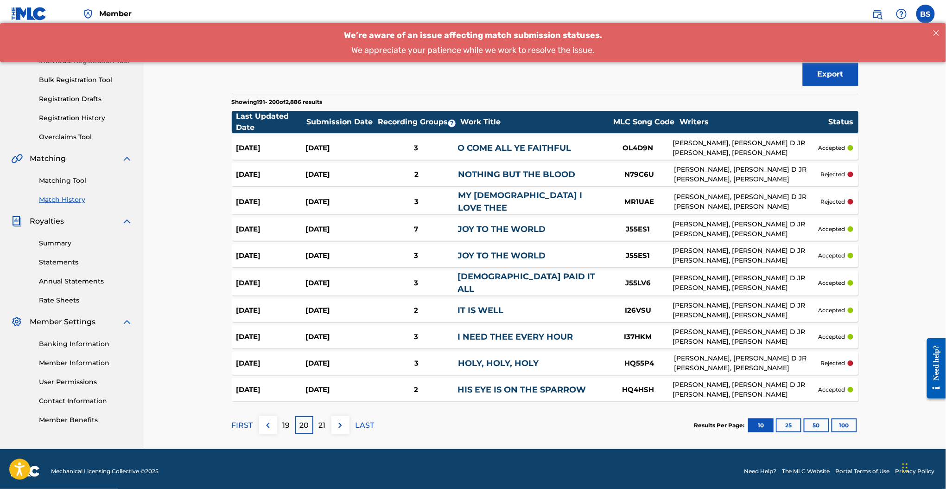
click at [379, 358] on div "3" at bounding box center [416, 363] width 83 height 11
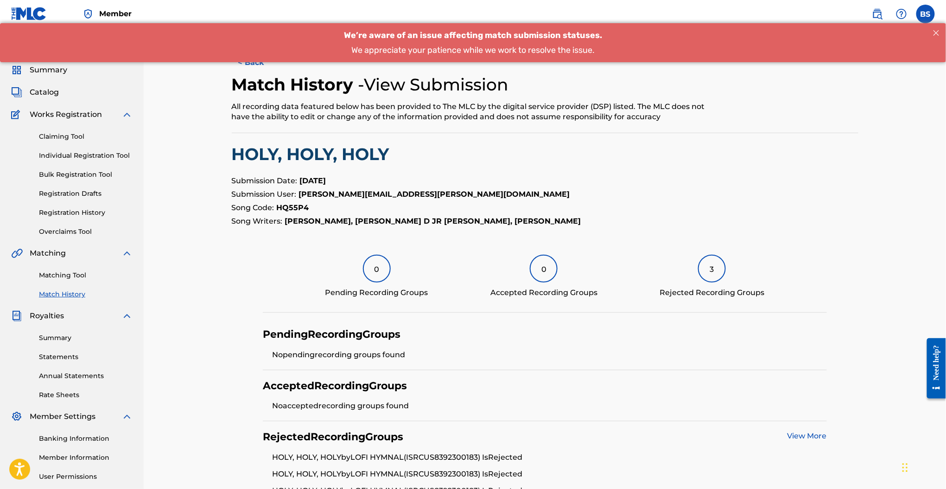
click at [248, 69] on button "< Back" at bounding box center [260, 62] width 56 height 23
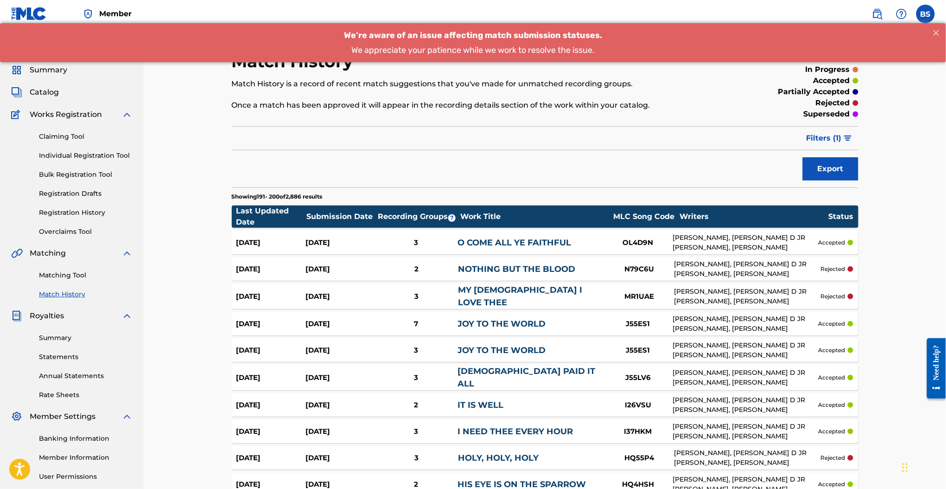
scroll to position [95, 0]
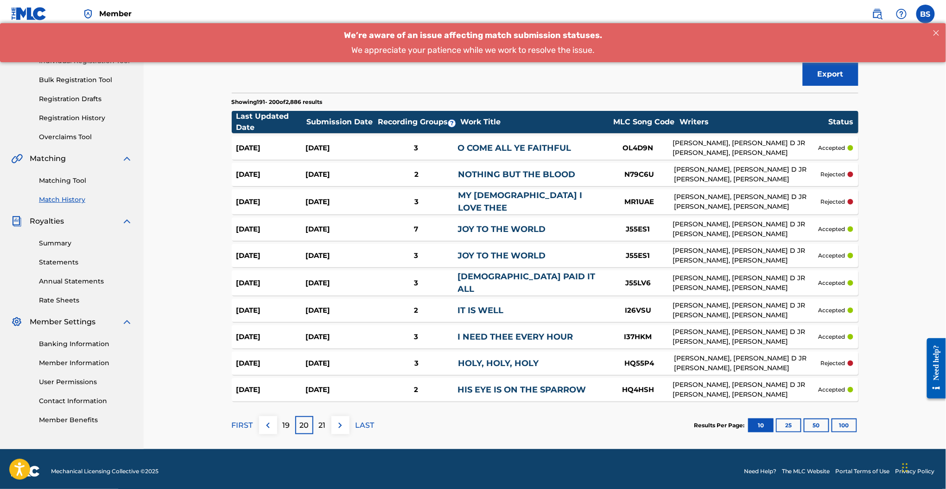
click at [340, 420] on img at bounding box center [340, 425] width 11 height 11
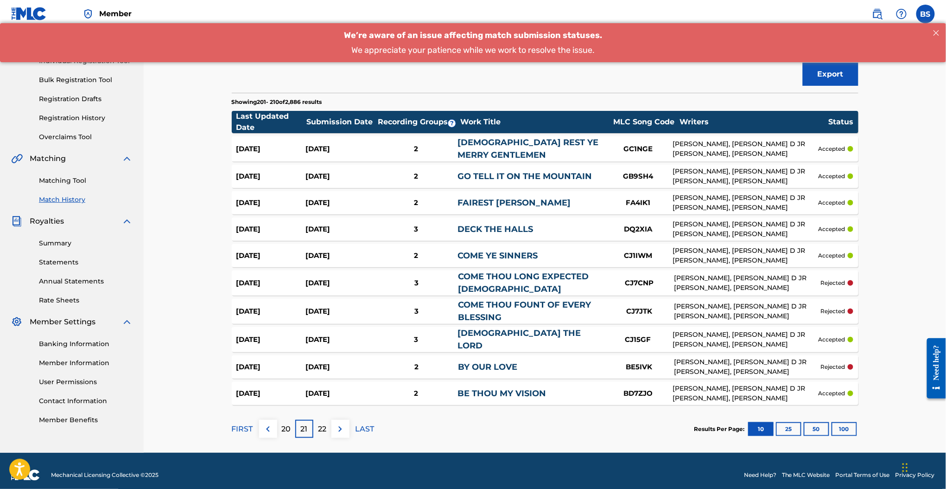
click at [337, 432] on button at bounding box center [341, 429] width 18 height 18
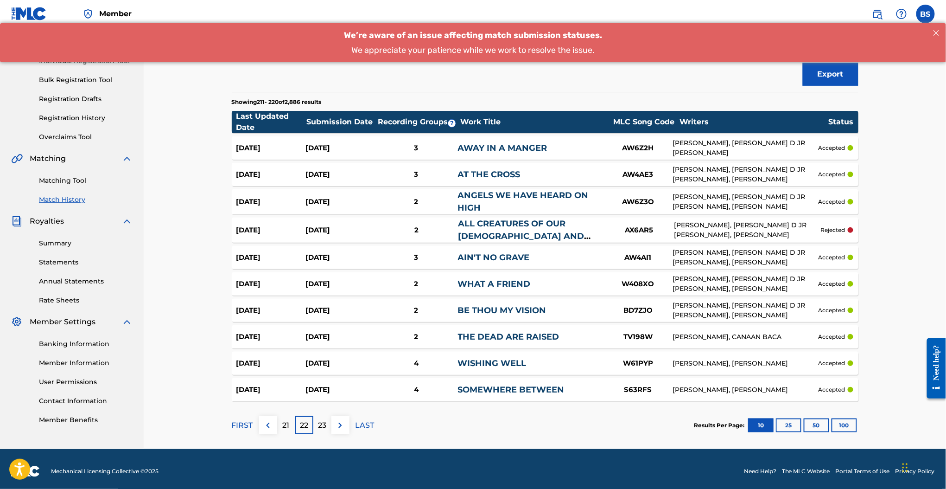
click at [342, 430] on button at bounding box center [341, 425] width 18 height 18
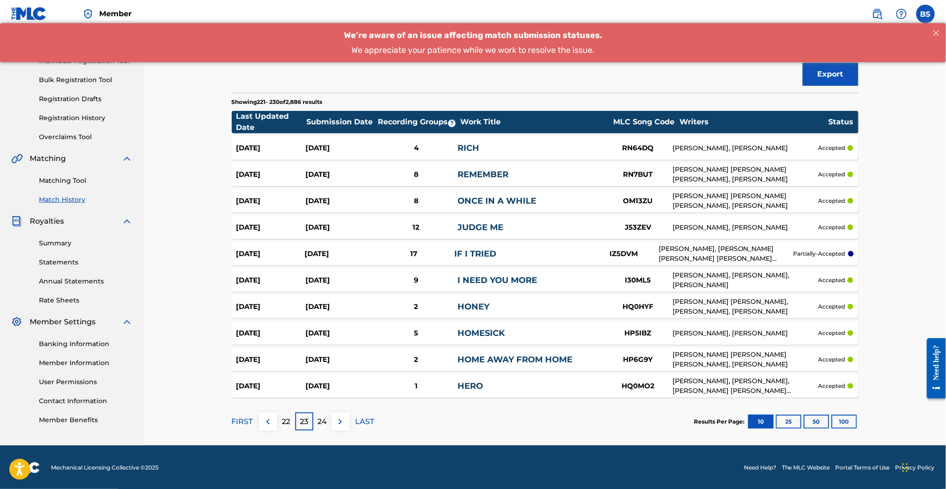
click at [346, 363] on div "Jul 9, 2025" at bounding box center [340, 359] width 69 height 11
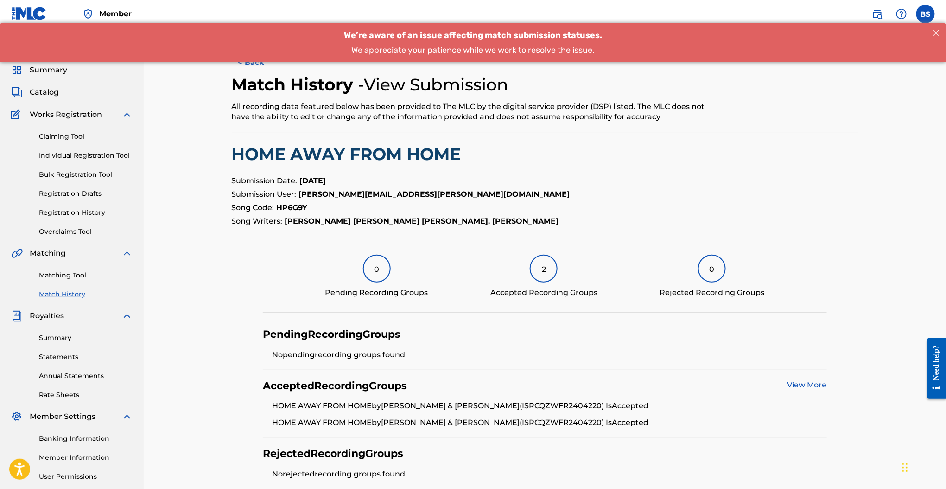
click at [264, 69] on button "< Back" at bounding box center [260, 62] width 56 height 23
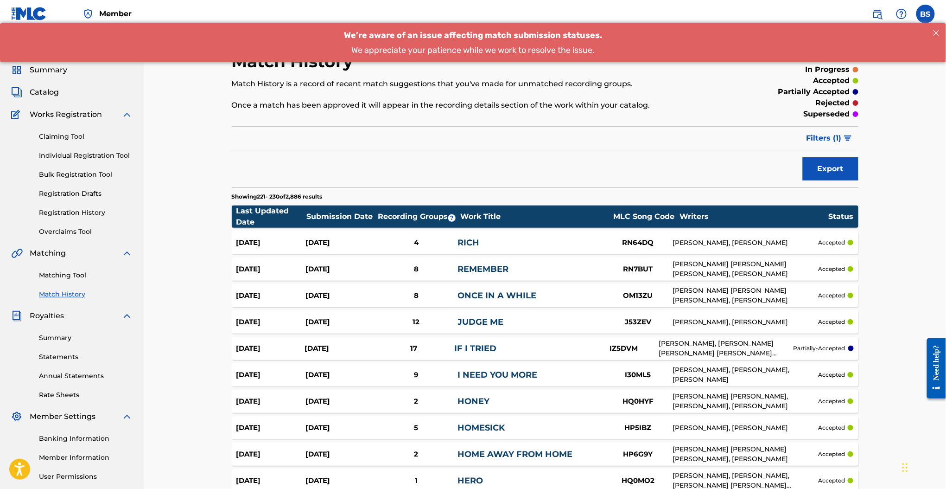
scroll to position [95, 0]
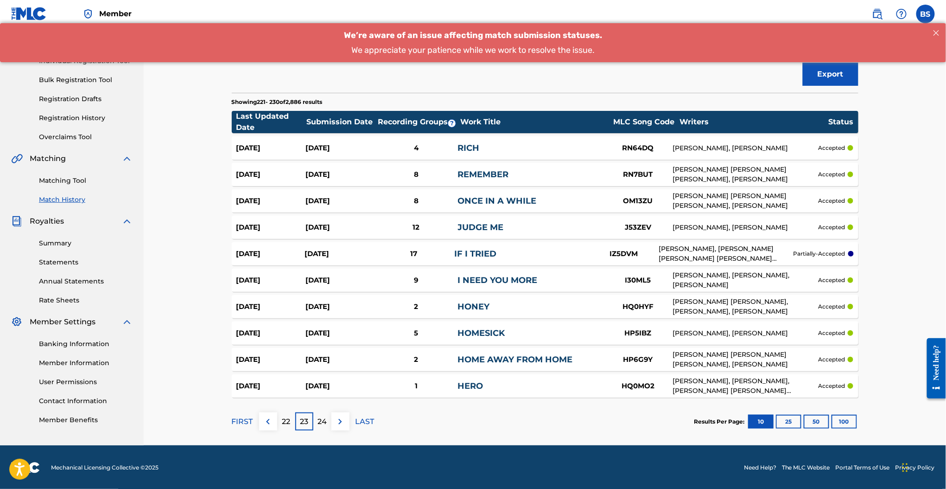
click at [366, 421] on p "LAST" at bounding box center [365, 421] width 19 height 11
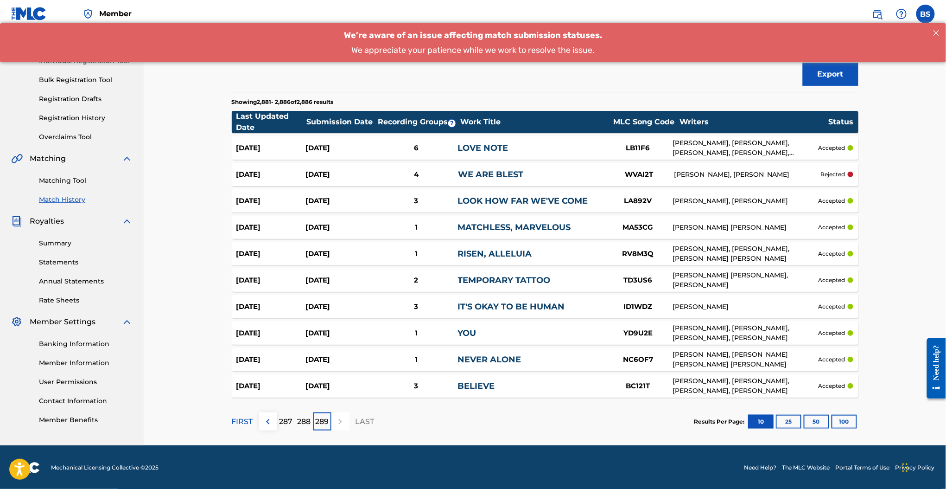
click at [447, 281] on div "2" at bounding box center [416, 280] width 83 height 11
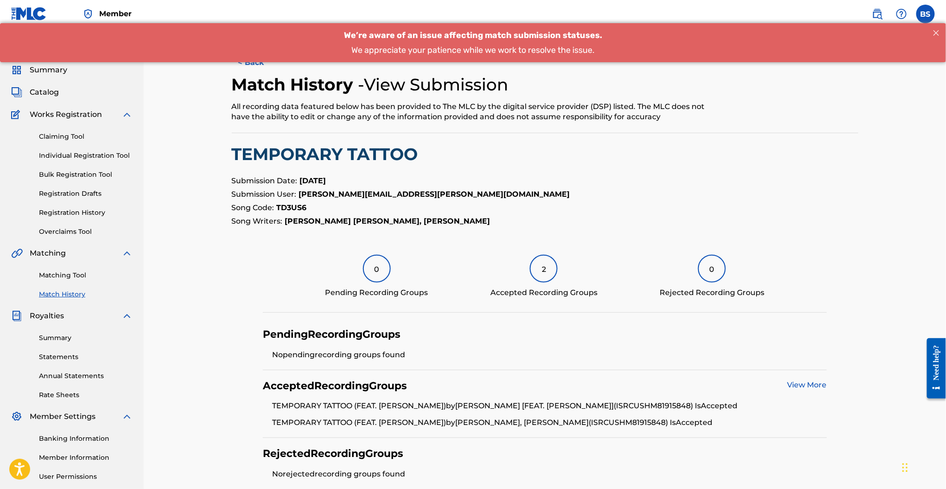
click at [250, 70] on button "< Back" at bounding box center [260, 62] width 56 height 23
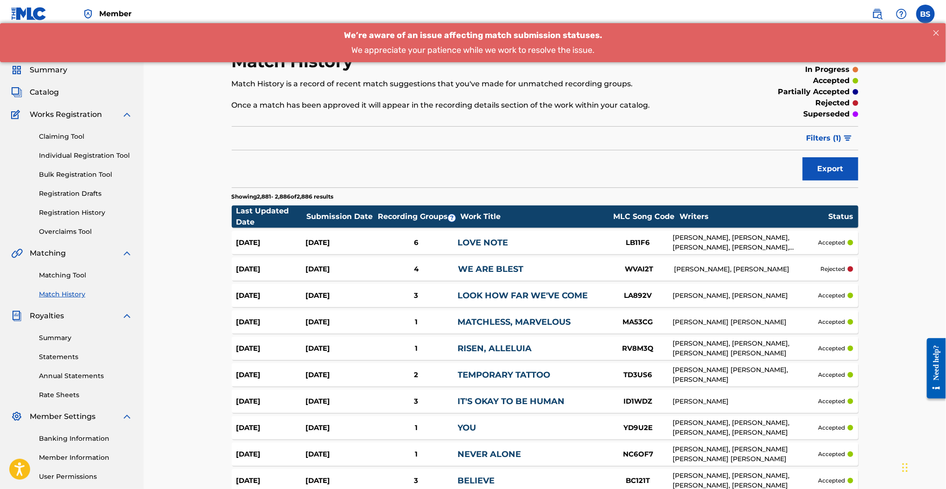
scroll to position [95, 0]
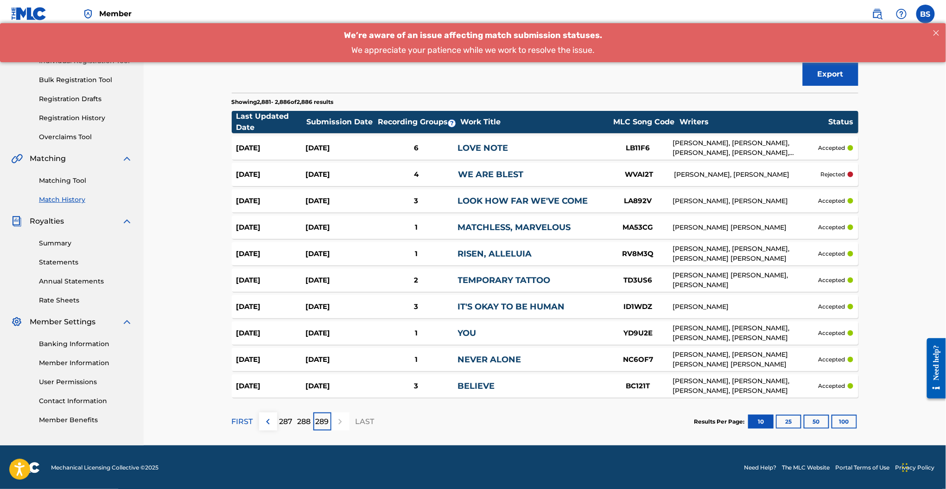
click at [240, 419] on p "FIRST" at bounding box center [242, 421] width 21 height 11
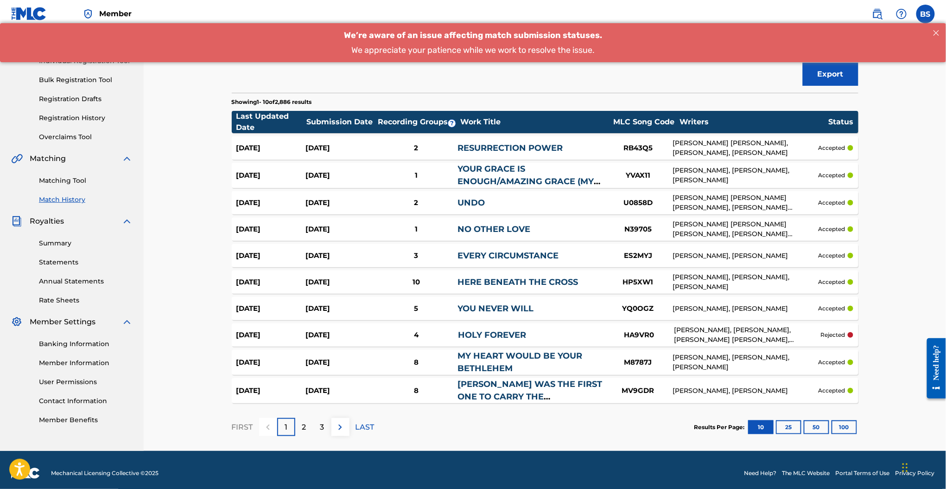
scroll to position [101, 0]
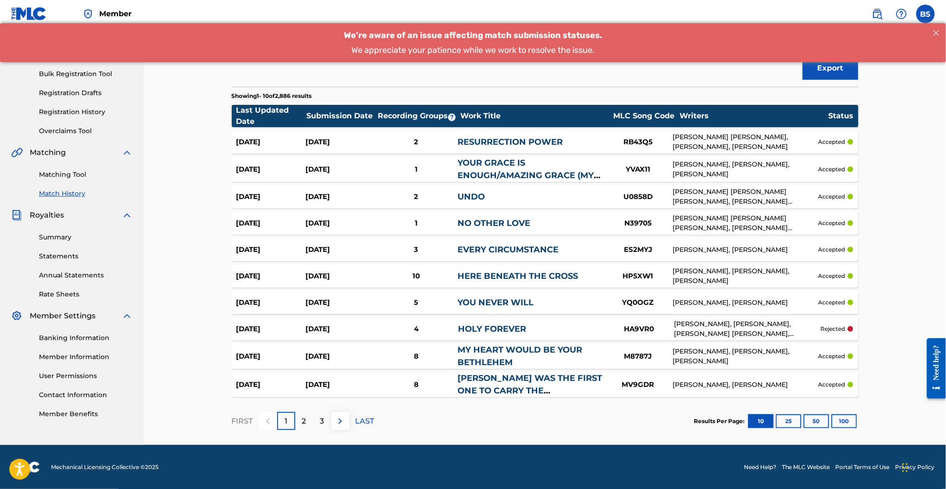
click at [837, 419] on button "100" at bounding box center [845, 421] width 26 height 14
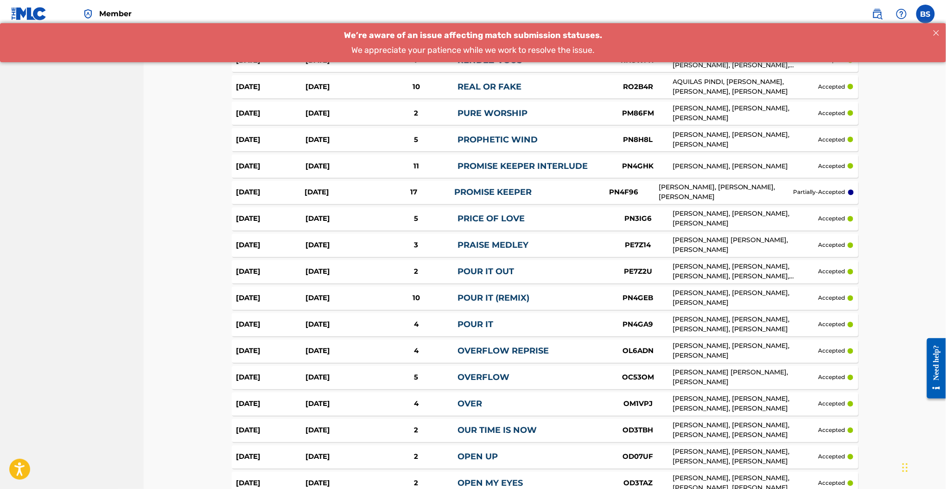
scroll to position [2484, 0]
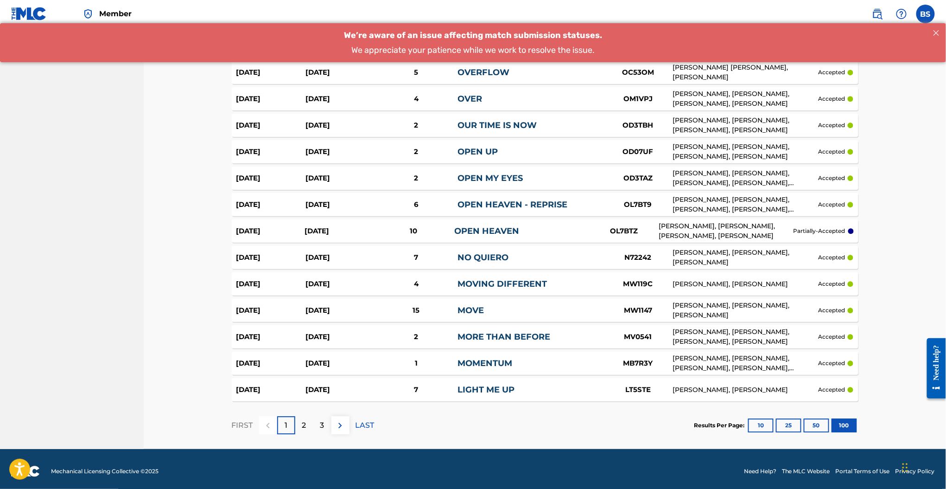
click at [323, 426] on p "3" at bounding box center [322, 425] width 4 height 11
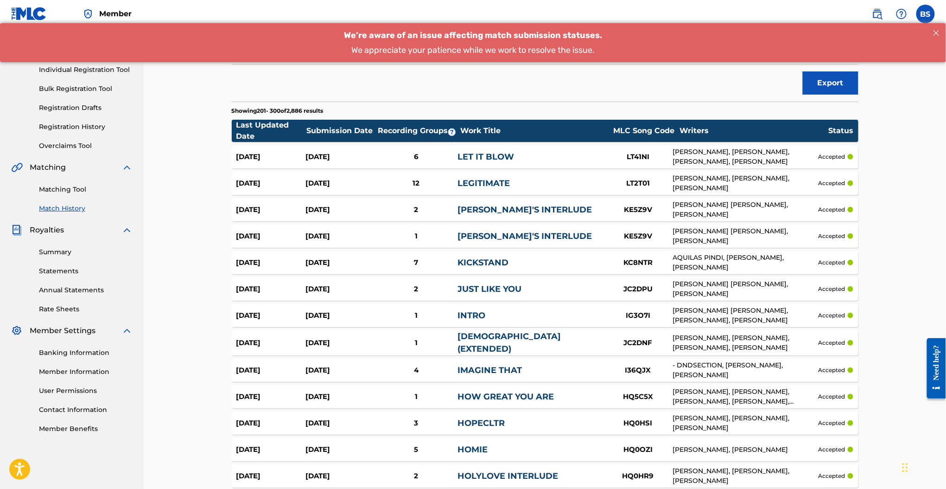
scroll to position [2479, 0]
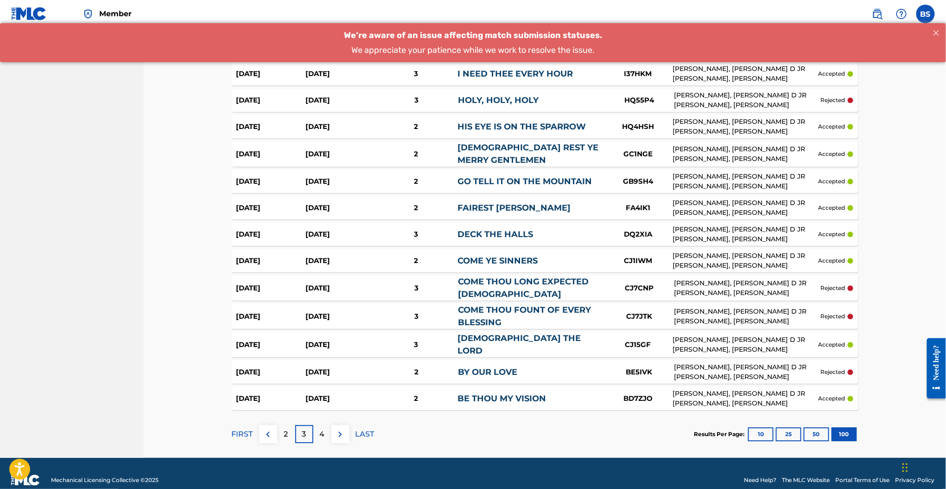
click at [344, 428] on img at bounding box center [340, 433] width 11 height 11
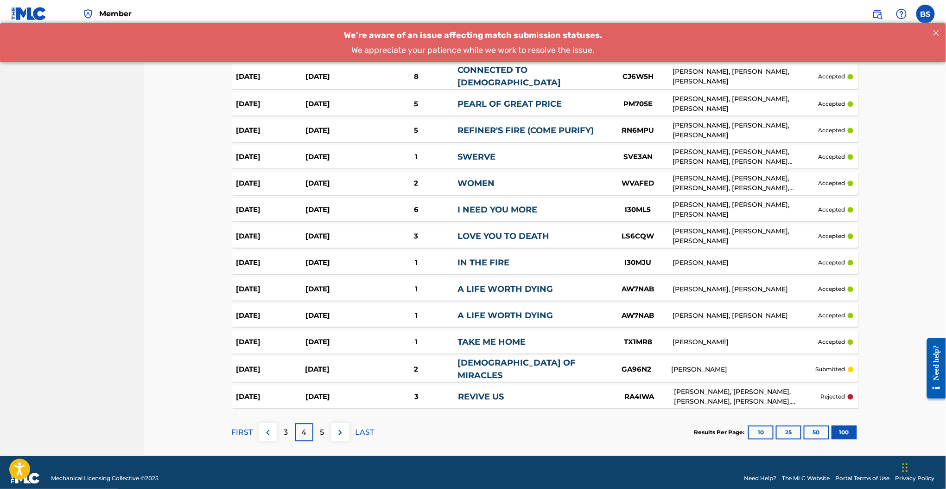
click at [344, 427] on img at bounding box center [340, 432] width 11 height 11
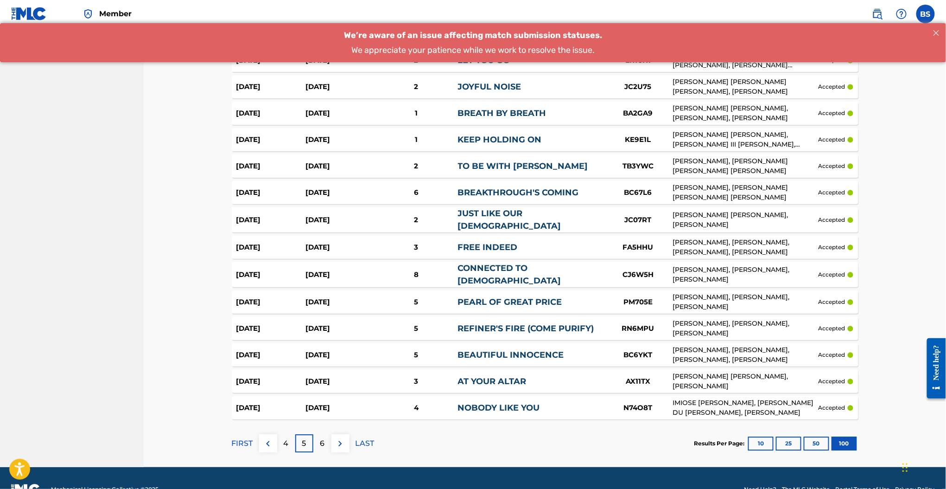
click at [343, 426] on div "FIRST 4 5 6 LAST" at bounding box center [303, 443] width 143 height 48
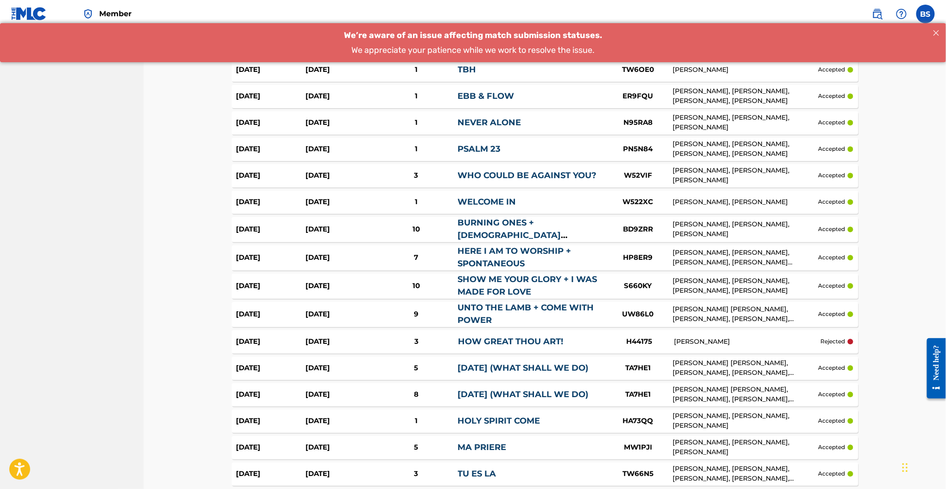
scroll to position [731, 0]
click at [396, 344] on div "3" at bounding box center [416, 342] width 83 height 11
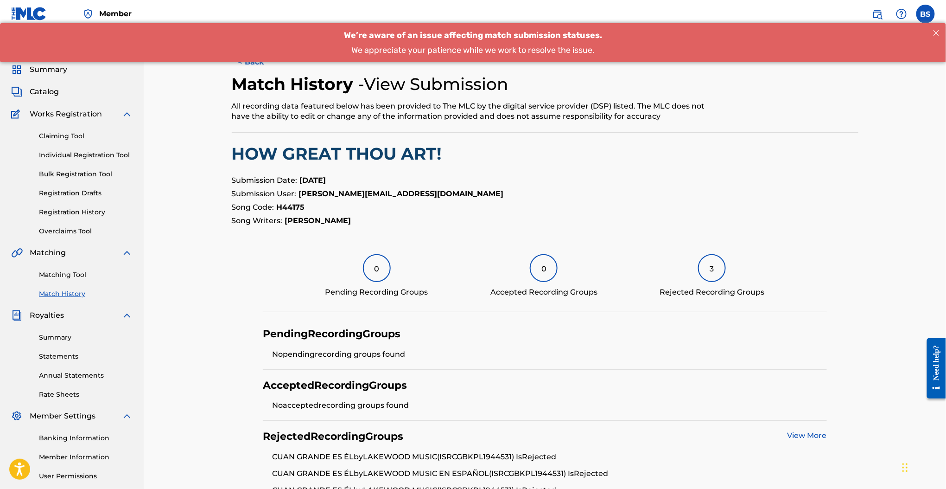
scroll to position [107, 0]
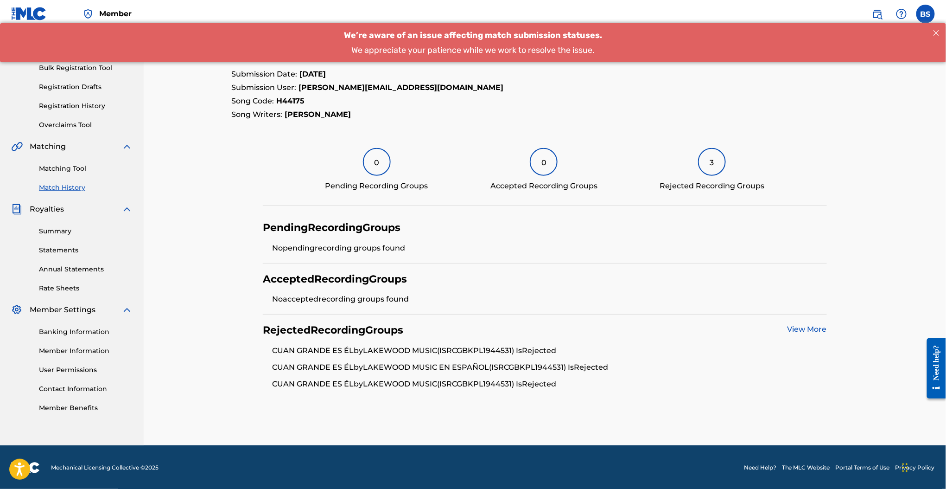
click at [794, 329] on link "View More" at bounding box center [807, 329] width 39 height 9
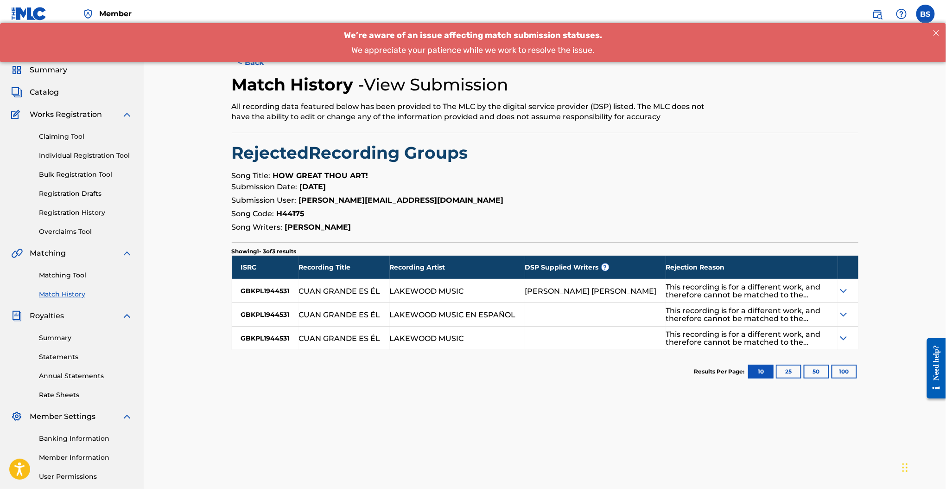
click at [767, 289] on div "This recording is for a different work, and therefore cannot be matched to the …" at bounding box center [747, 291] width 163 height 16
click at [246, 61] on div "We’re aware of an issue affecting match submission statuses. We appreciate your…" at bounding box center [473, 42] width 946 height 40
click at [252, 65] on button "< Back" at bounding box center [260, 62] width 56 height 23
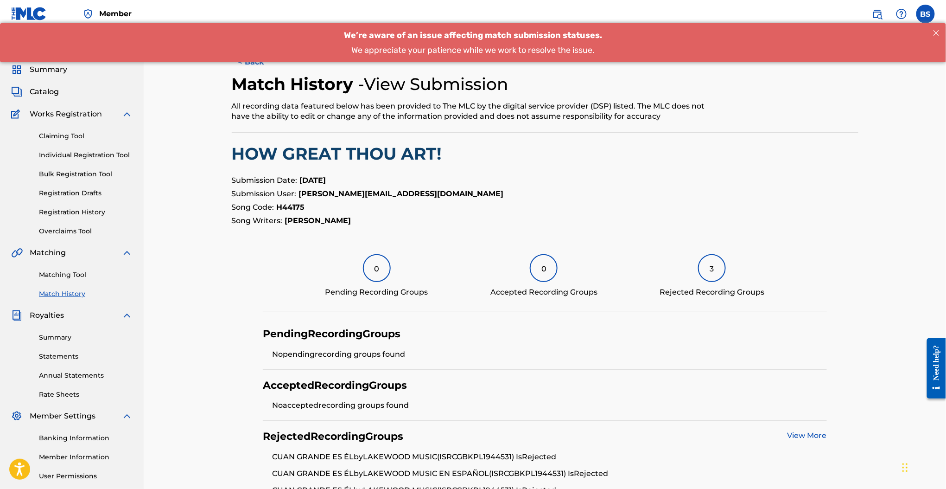
click at [251, 64] on button "< Back" at bounding box center [260, 62] width 56 height 23
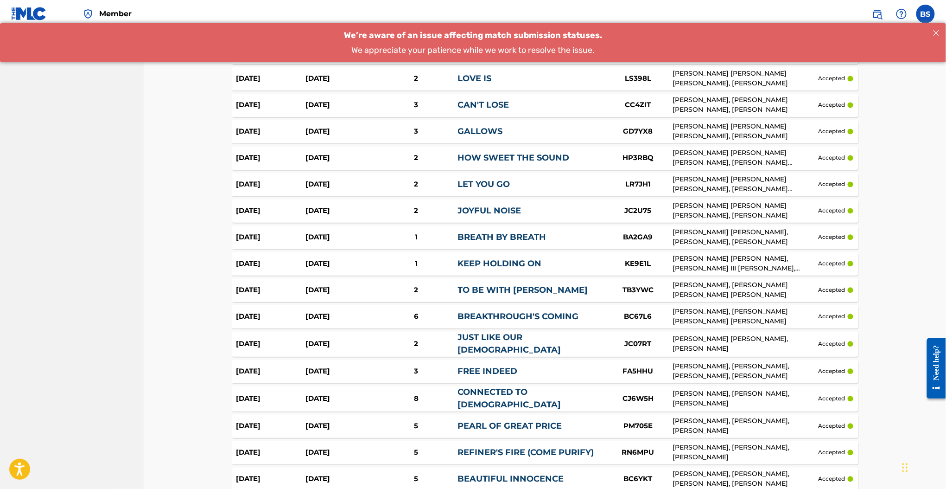
scroll to position [2494, 0]
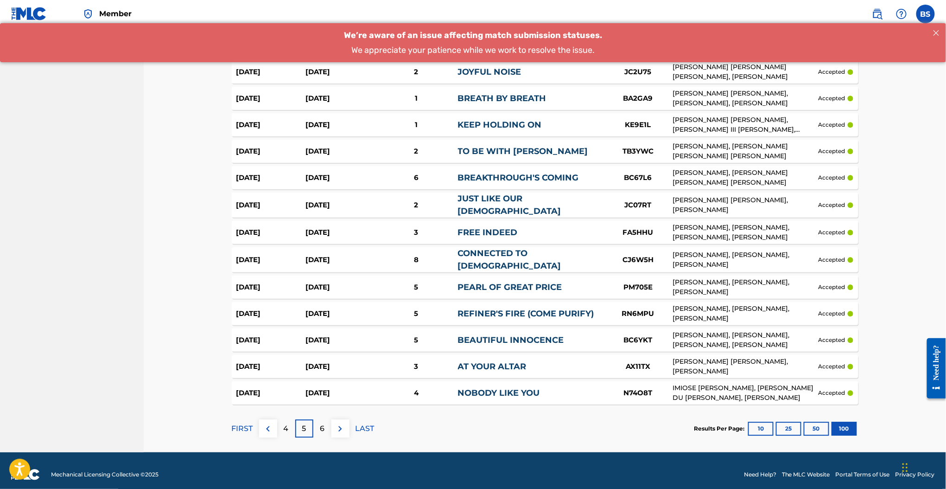
click at [325, 419] on div "6" at bounding box center [322, 428] width 18 height 18
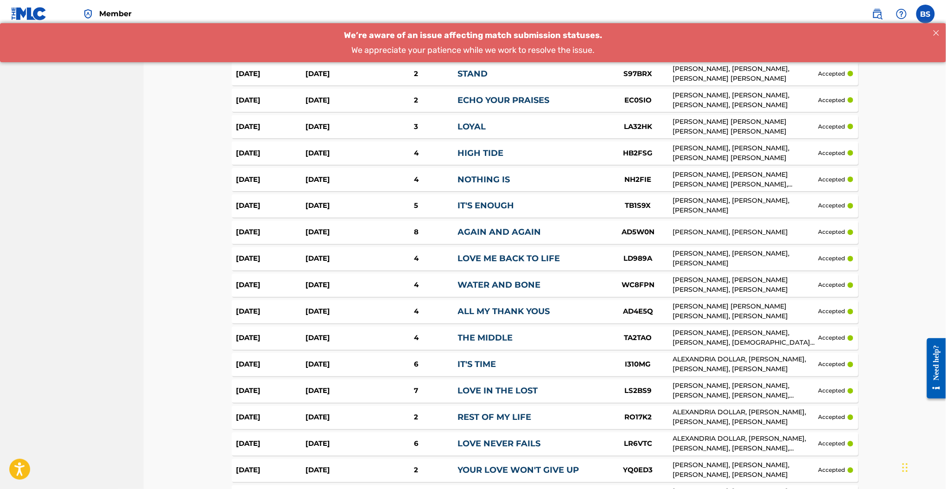
scroll to position [2479, 0]
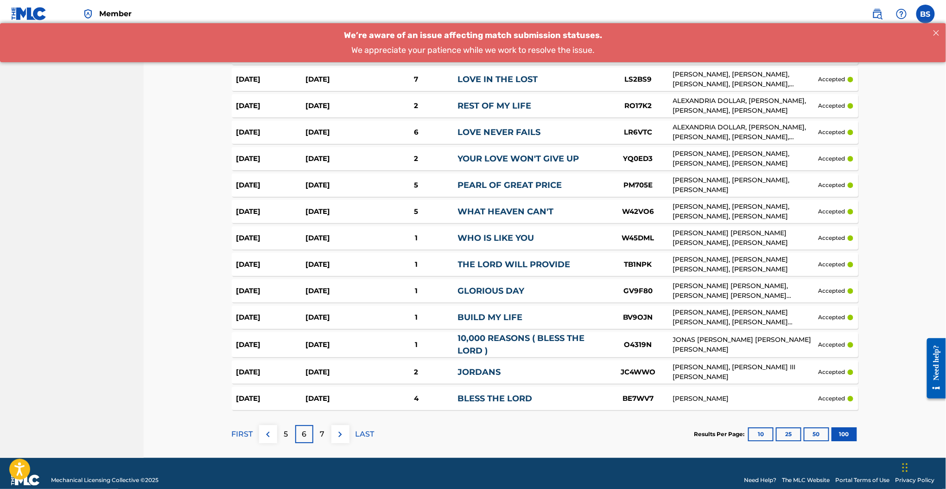
click at [326, 425] on div "7" at bounding box center [322, 434] width 18 height 18
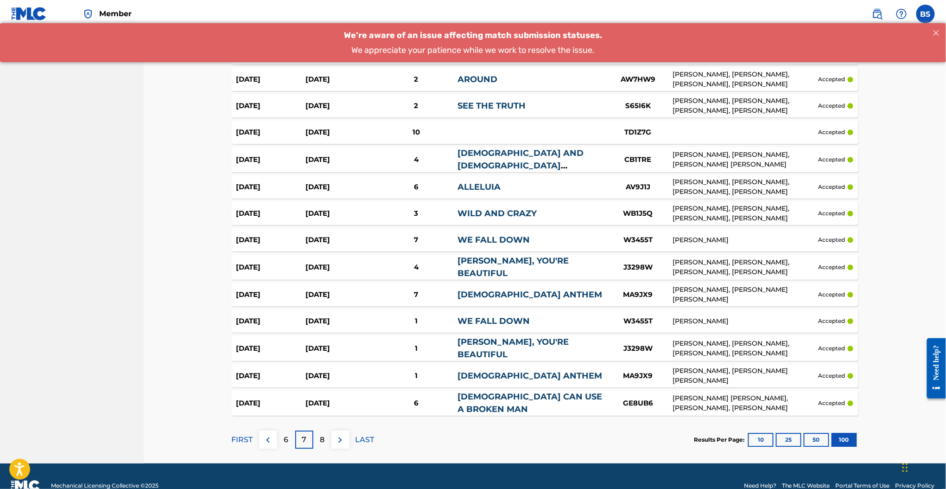
click at [337, 434] on img at bounding box center [340, 439] width 11 height 11
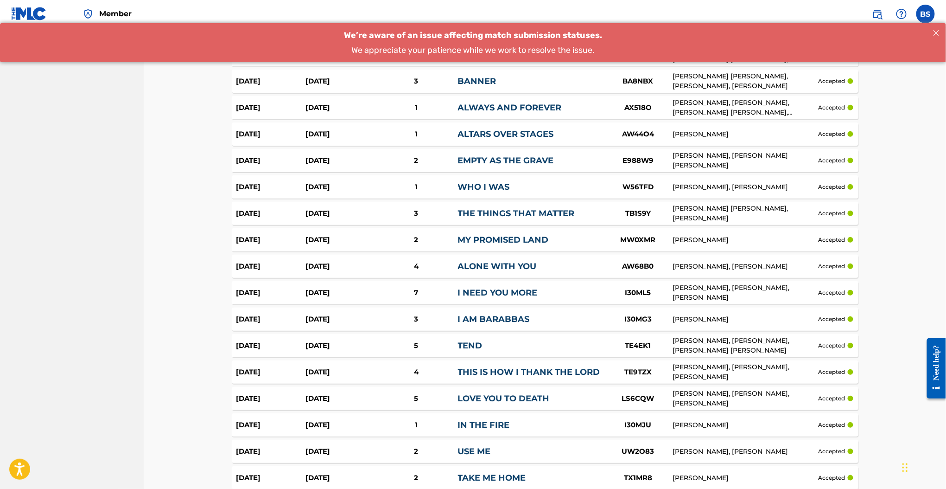
scroll to position [1653, 0]
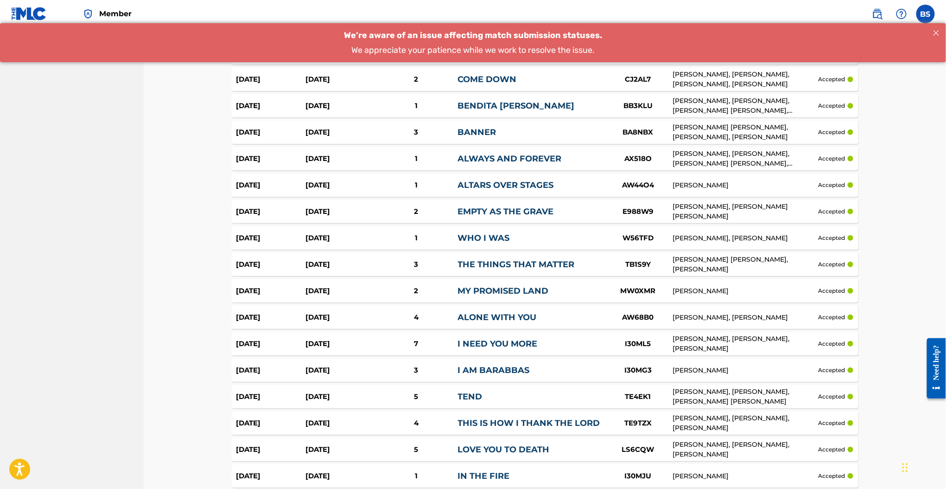
click at [564, 180] on div "ALTARS OVER STAGES" at bounding box center [531, 185] width 146 height 13
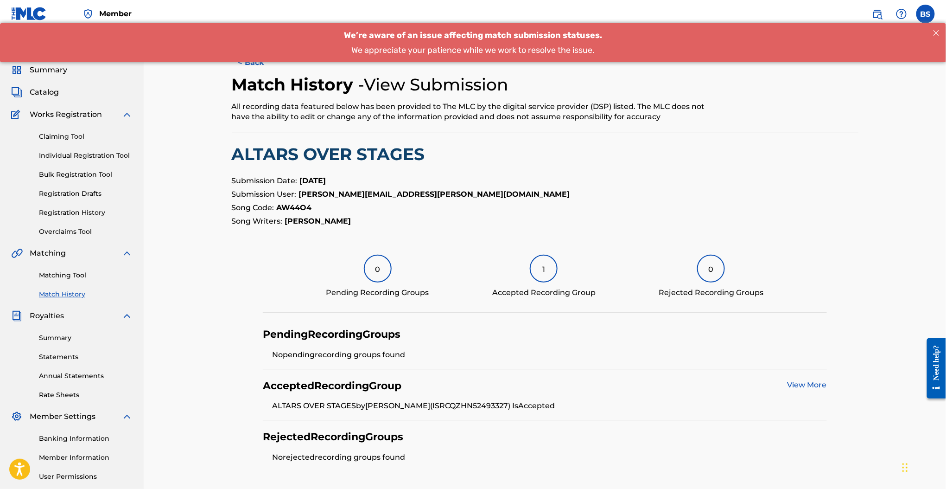
click at [254, 70] on button "< Back" at bounding box center [260, 62] width 56 height 23
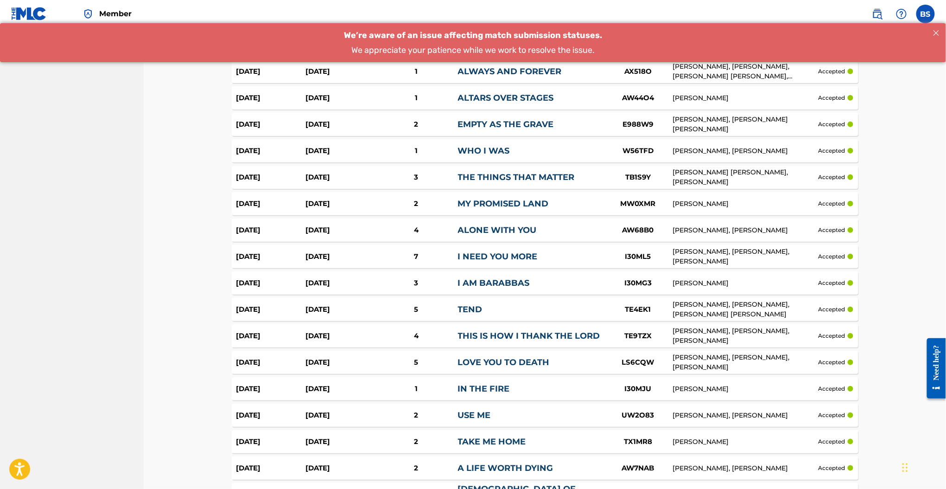
scroll to position [1739, 0]
click at [469, 203] on link "MY PROMISED LAND" at bounding box center [503, 204] width 91 height 10
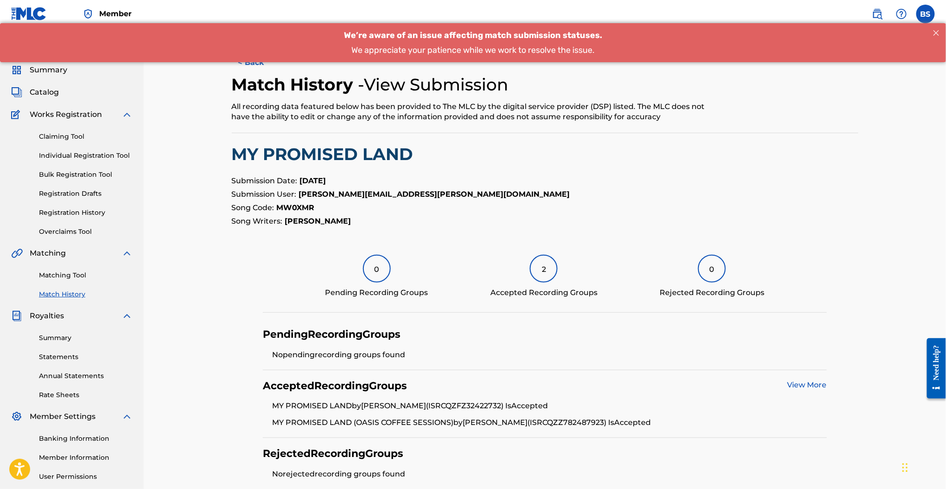
click at [254, 66] on button "< Back" at bounding box center [260, 62] width 56 height 23
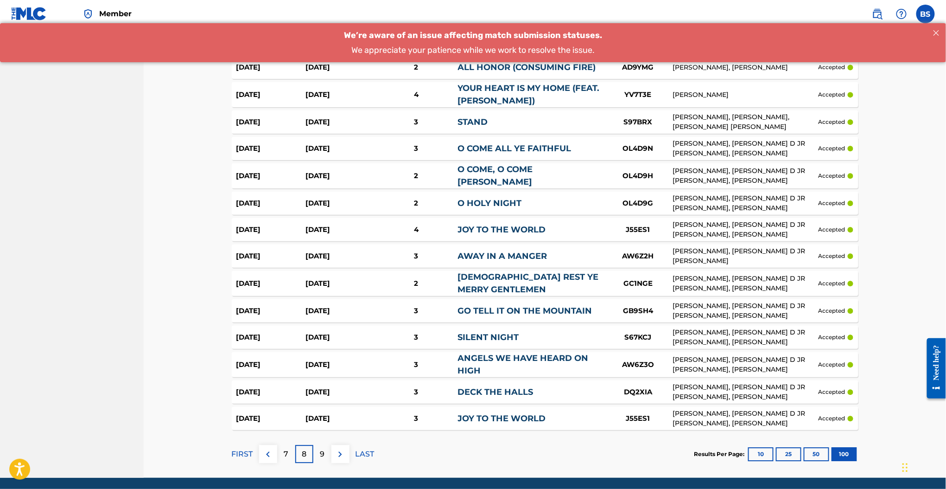
scroll to position [2484, 0]
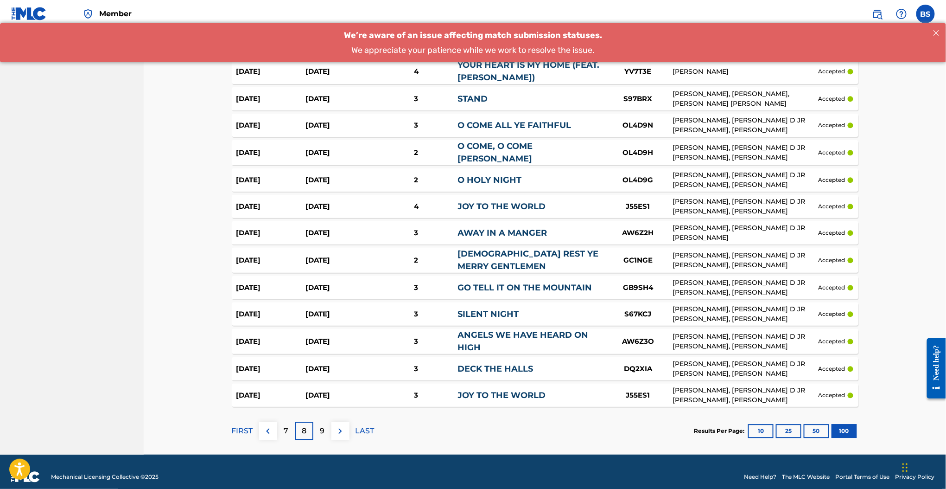
click at [326, 422] on div "9" at bounding box center [322, 431] width 18 height 18
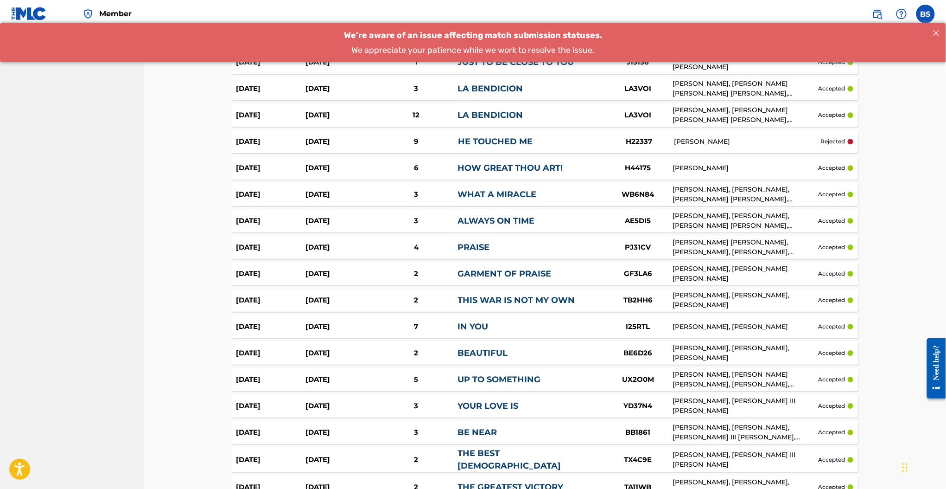
scroll to position [1198, 0]
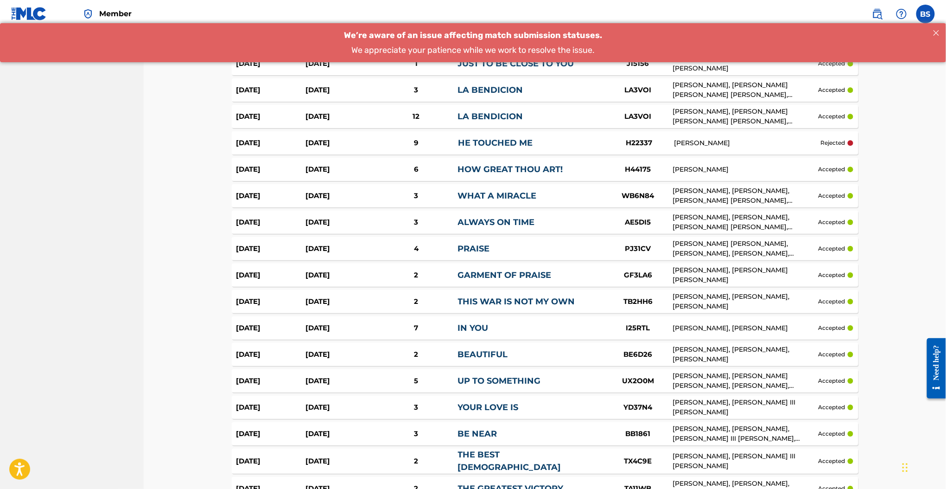
click at [466, 164] on link "HOW GREAT THOU ART!" at bounding box center [510, 169] width 105 height 10
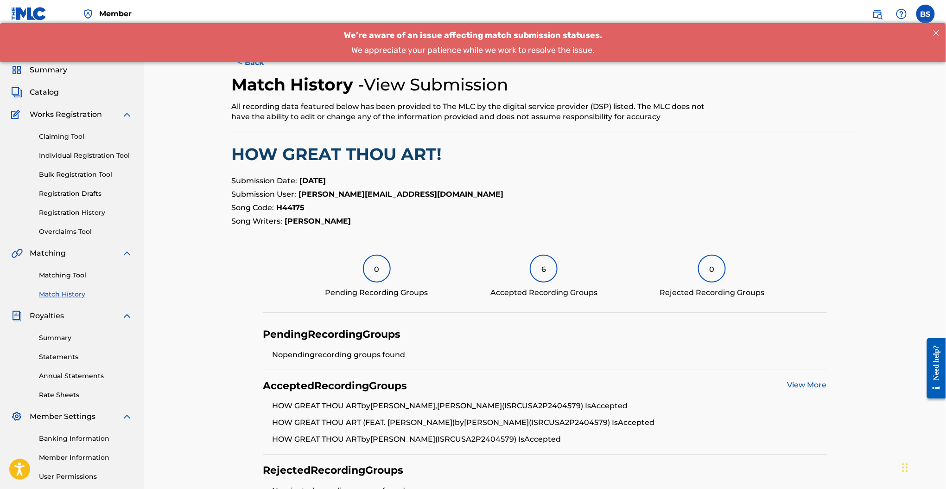
click at [249, 68] on button "< Back" at bounding box center [260, 62] width 56 height 23
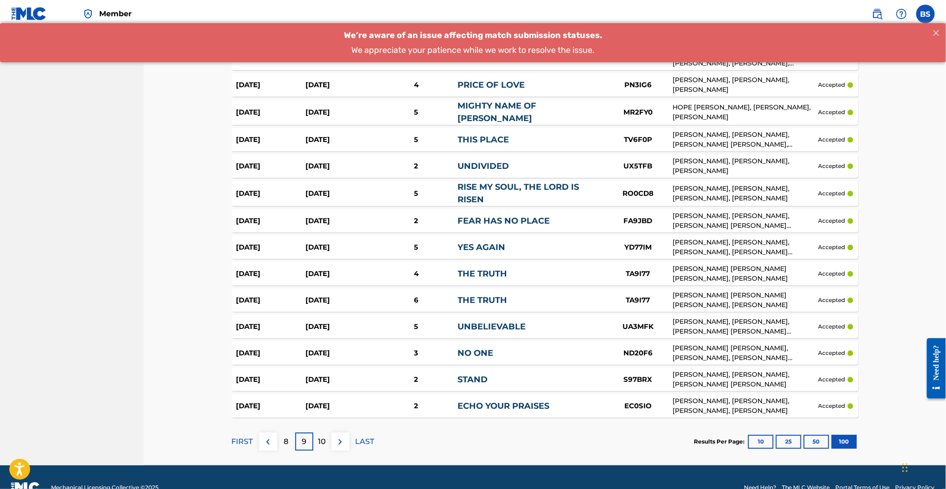
scroll to position [2483, 0]
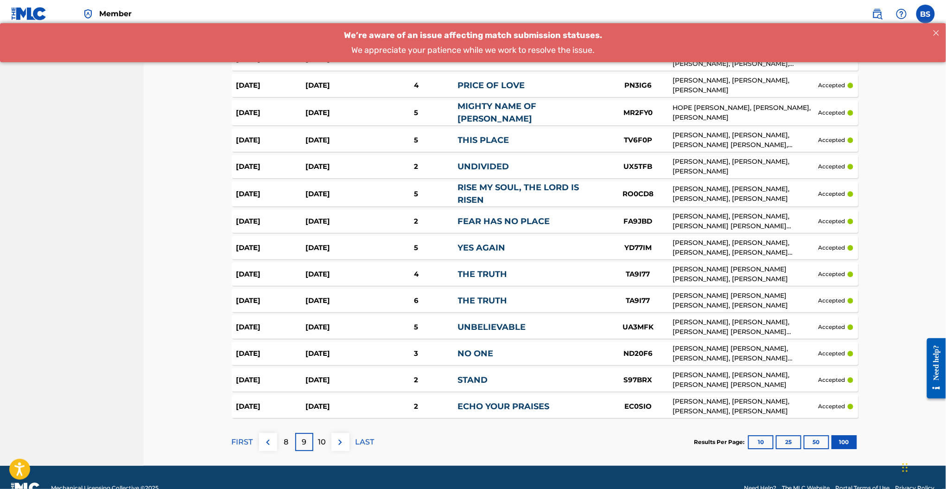
click at [321, 431] on div "FIRST 8 9 10 LAST" at bounding box center [303, 442] width 143 height 48
click at [319, 433] on div "10" at bounding box center [322, 442] width 18 height 18
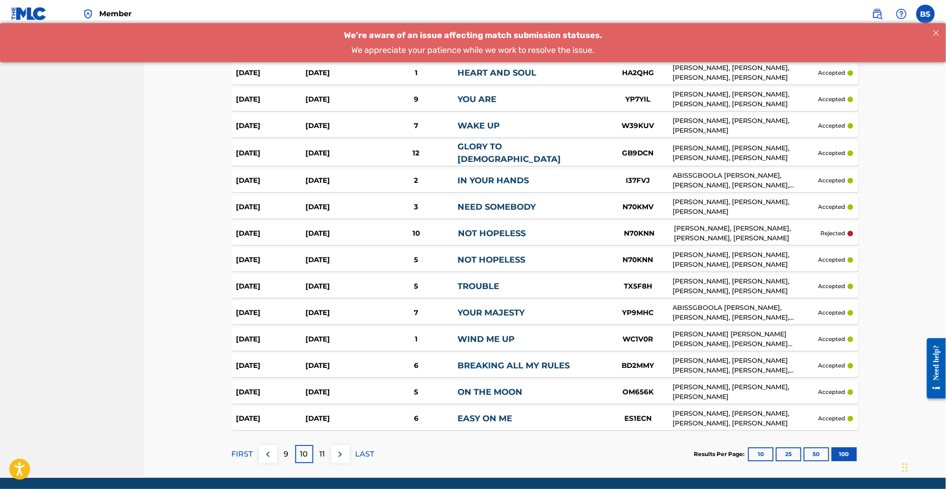
scroll to position [2487, 0]
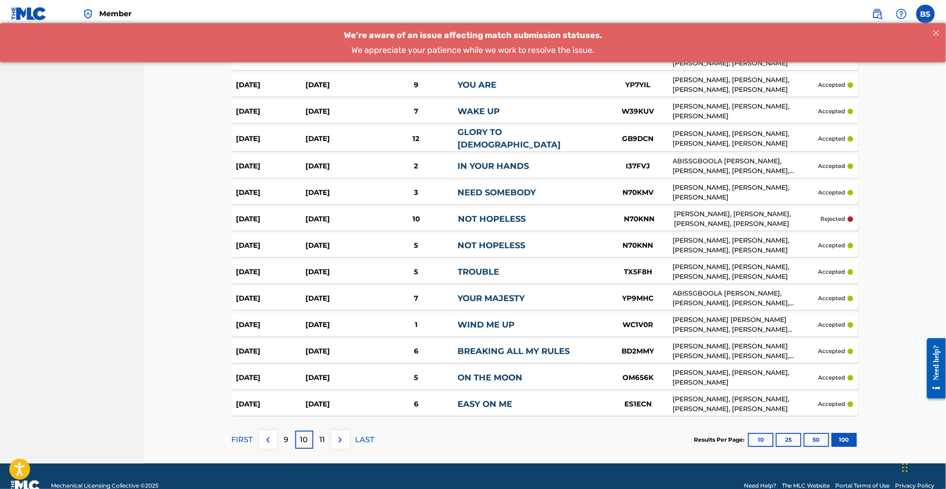
click at [325, 430] on div "11" at bounding box center [322, 439] width 18 height 18
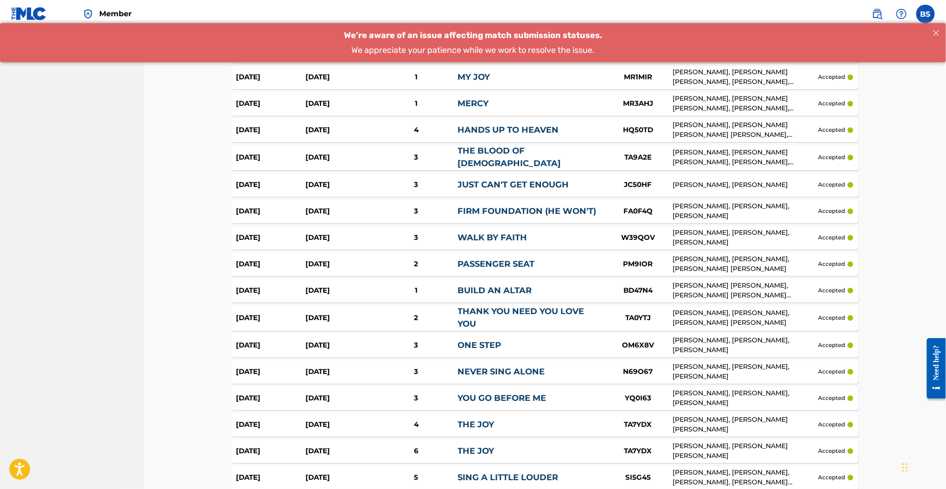
scroll to position [2303, 0]
click at [424, 205] on div "3" at bounding box center [416, 210] width 83 height 11
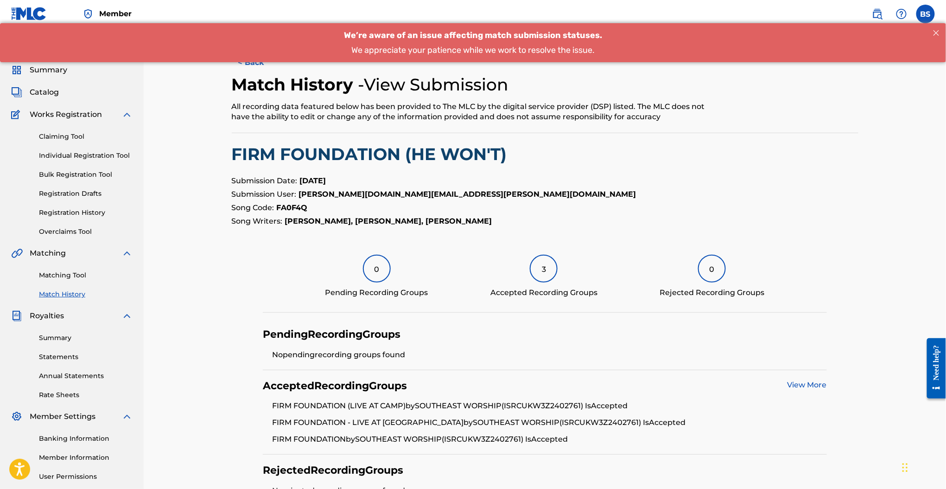
click at [246, 65] on button "< Back" at bounding box center [260, 62] width 56 height 23
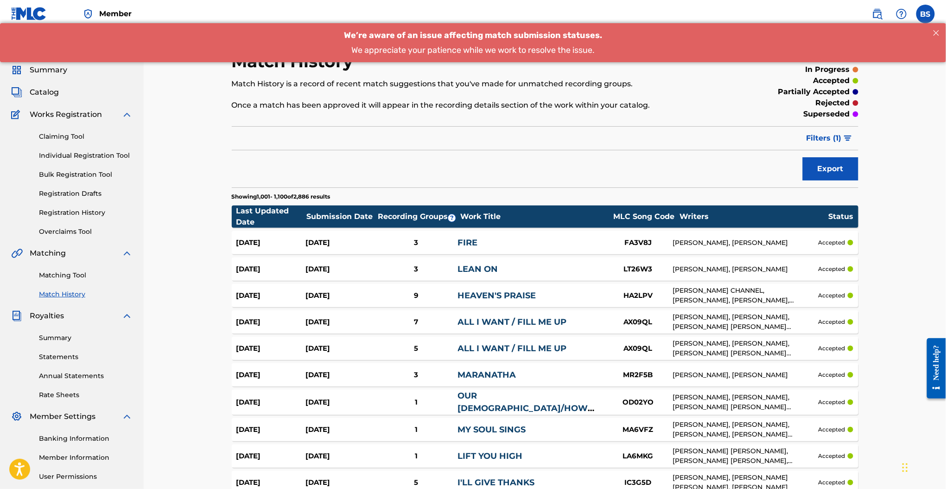
scroll to position [2303, 0]
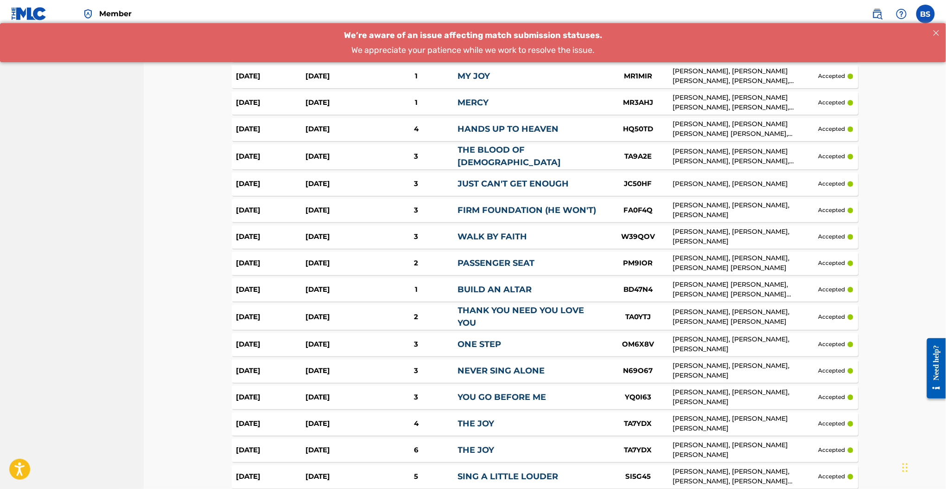
click at [401, 124] on div "4" at bounding box center [416, 129] width 83 height 11
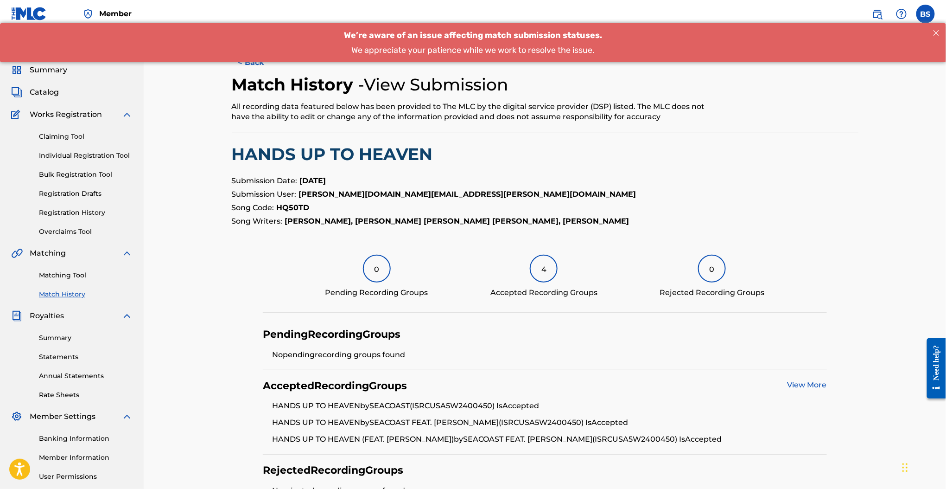
click at [250, 71] on button "< Back" at bounding box center [260, 62] width 56 height 23
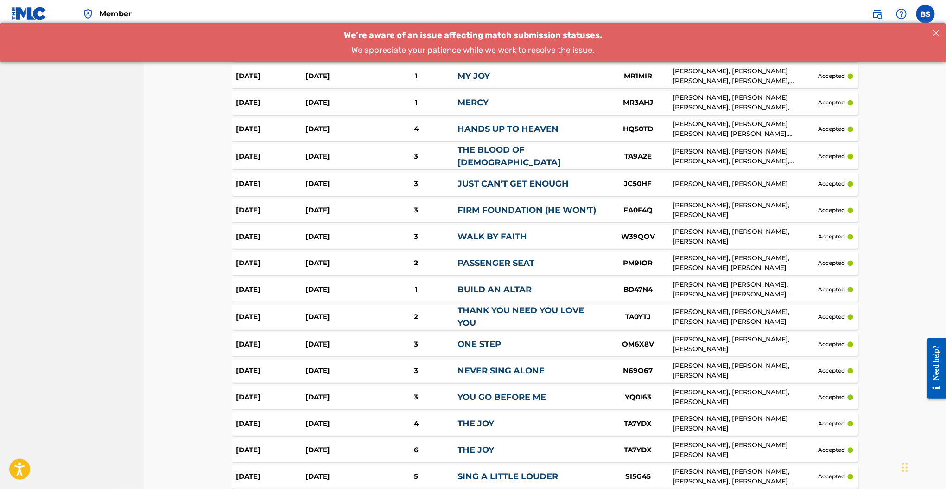
scroll to position [2487, 0]
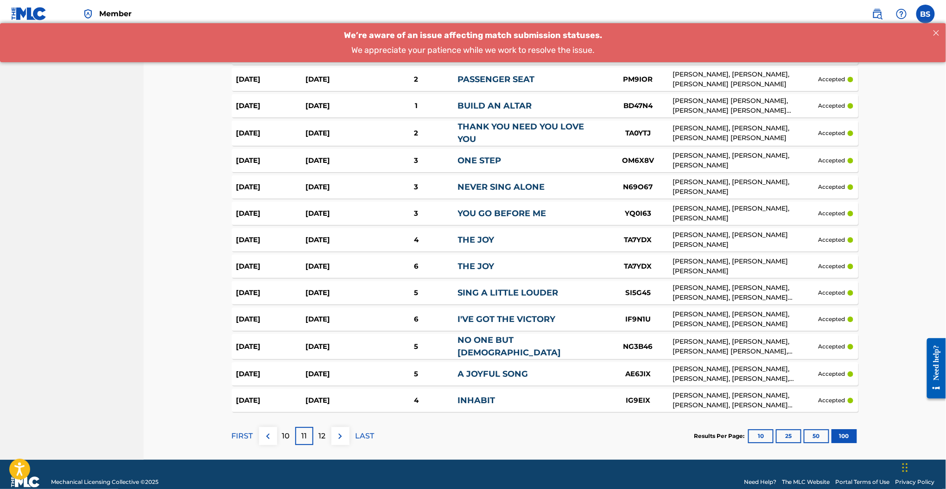
click at [376, 395] on div "4" at bounding box center [416, 400] width 83 height 11
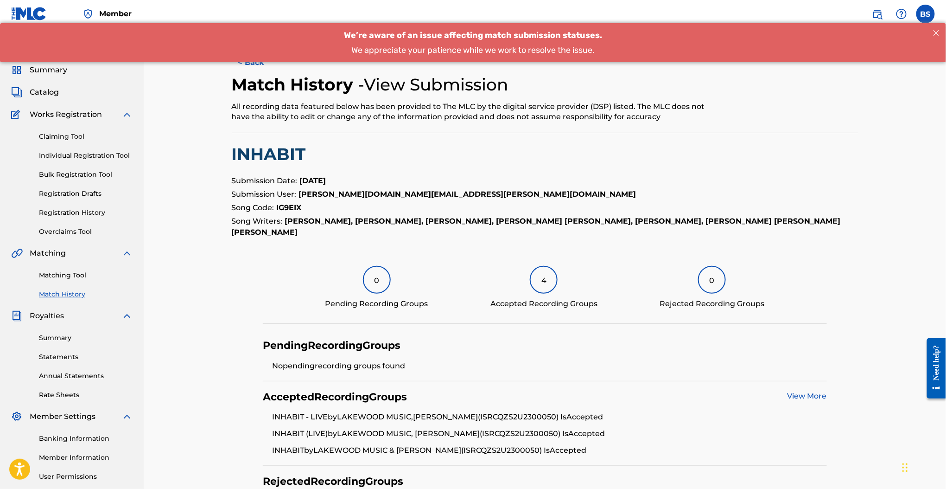
scroll to position [1, 0]
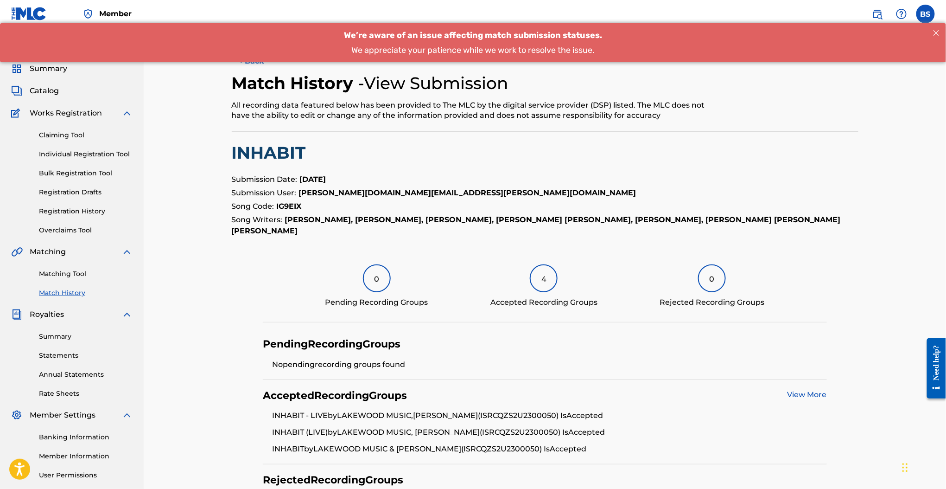
click at [250, 67] on button "< Back" at bounding box center [260, 61] width 56 height 23
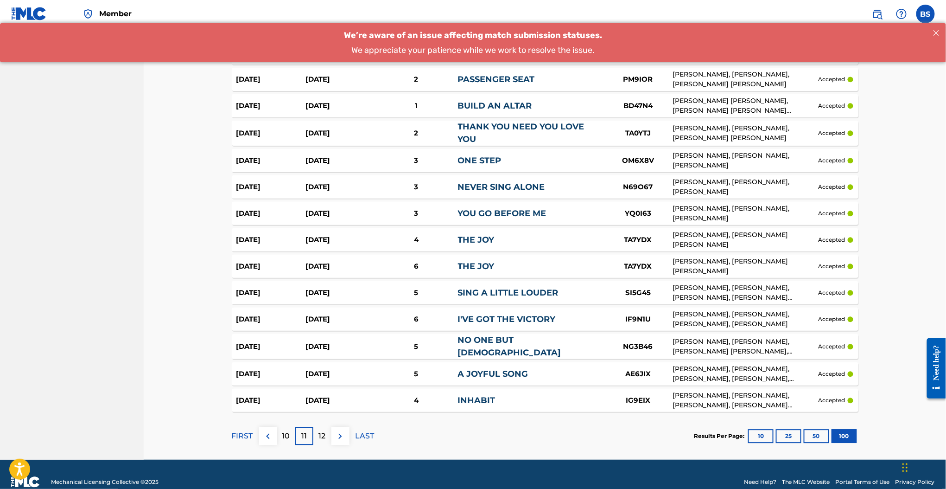
click at [245, 430] on p "FIRST" at bounding box center [242, 435] width 21 height 11
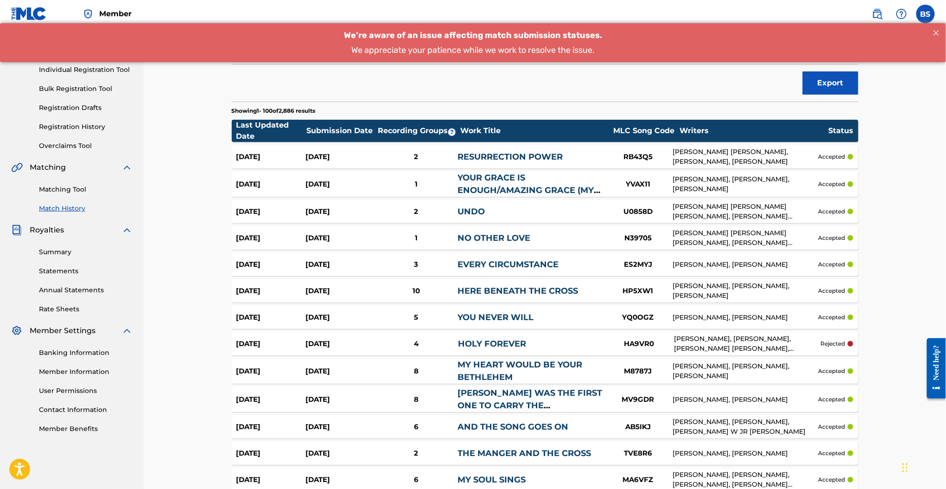
scroll to position [2484, 0]
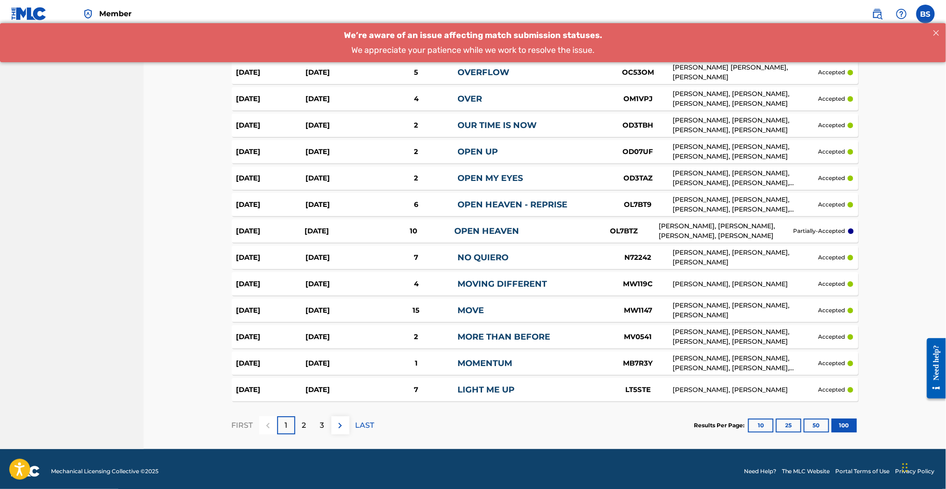
click at [302, 425] on p "2" at bounding box center [304, 425] width 4 height 11
click at [324, 421] on p "3" at bounding box center [322, 425] width 4 height 11
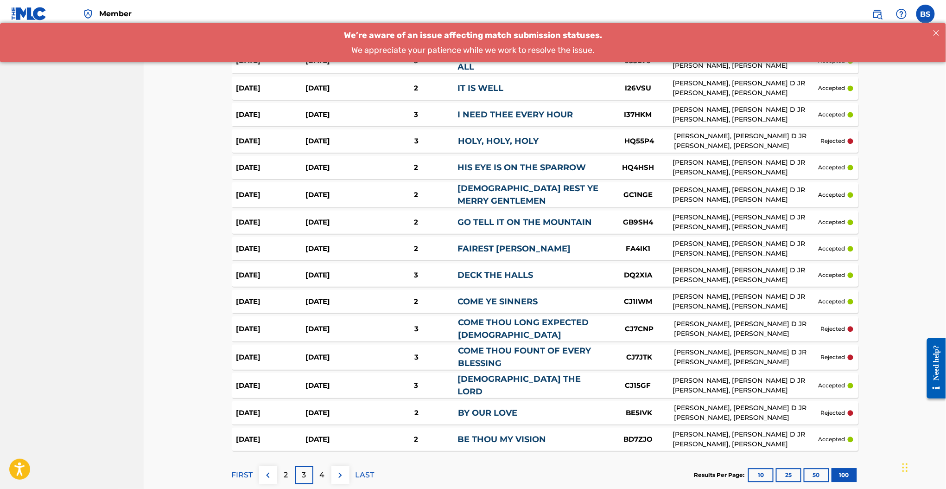
scroll to position [2479, 0]
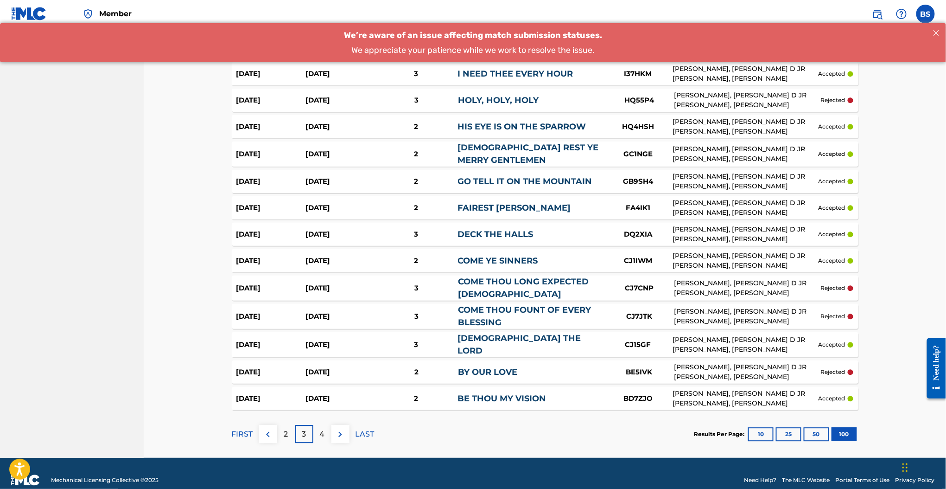
click at [321, 428] on p "4" at bounding box center [322, 433] width 5 height 11
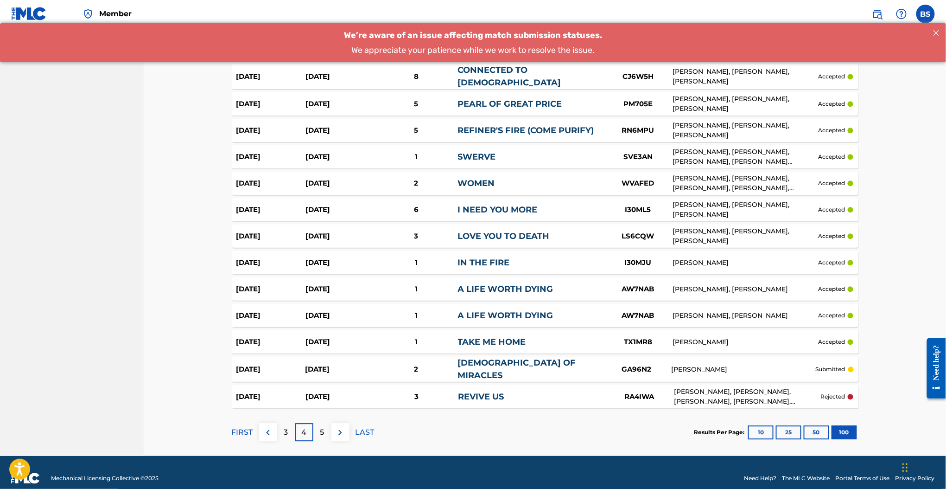
click at [630, 364] on div "GA96N2" at bounding box center [637, 369] width 70 height 11
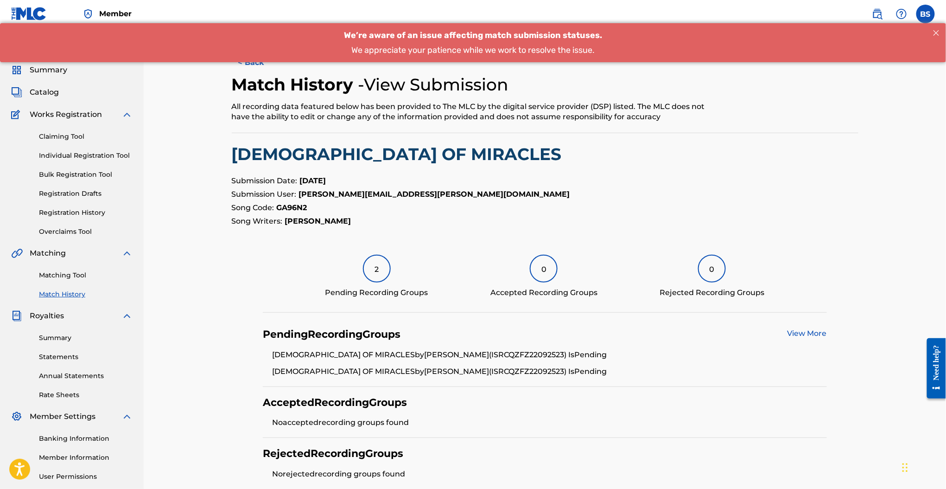
click at [261, 64] on button "< Back" at bounding box center [260, 62] width 56 height 23
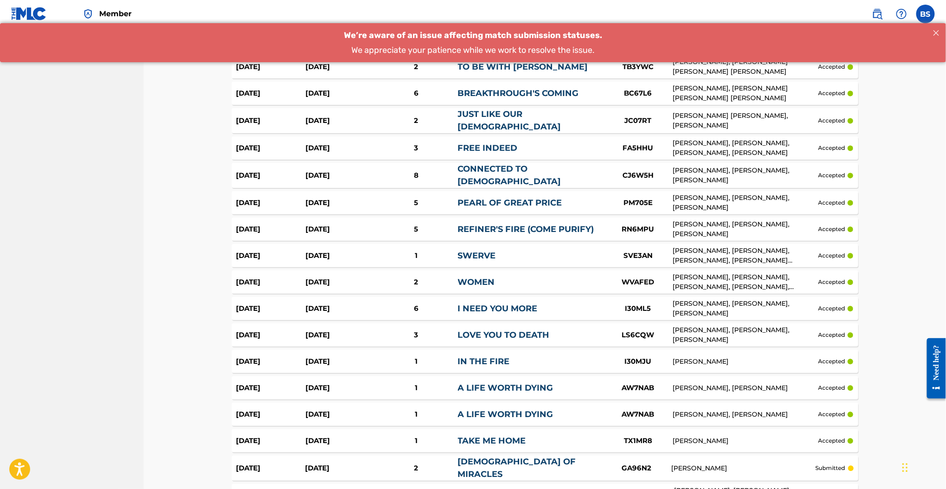
scroll to position [2380, 0]
click at [593, 329] on div "LOVE YOU TO DEATH" at bounding box center [531, 335] width 146 height 13
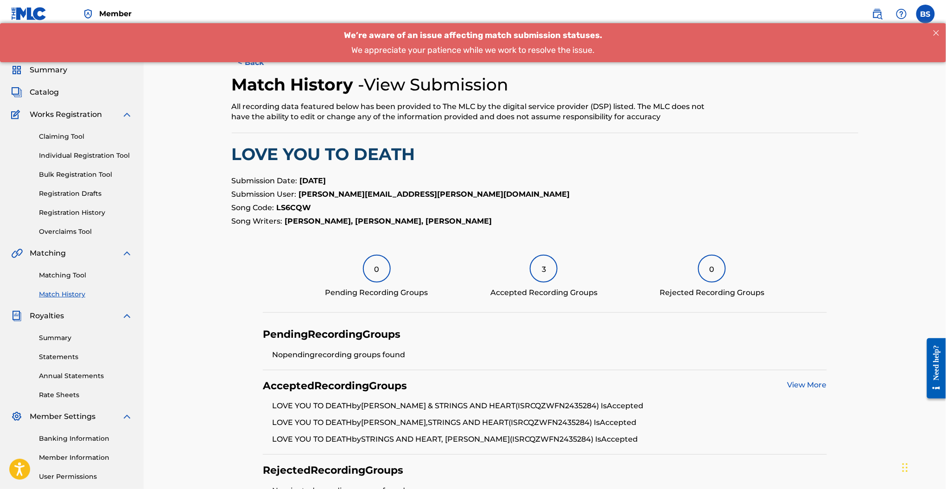
click at [250, 74] on h2 "Match History" at bounding box center [295, 84] width 127 height 21
click at [247, 70] on button "< Back" at bounding box center [260, 62] width 56 height 23
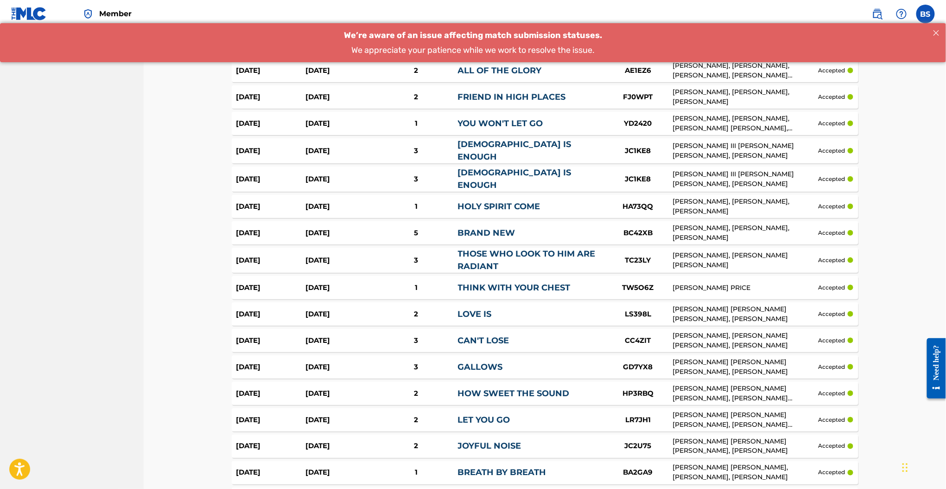
scroll to position [1922, 0]
click at [562, 203] on div "HOLY SPIRIT COME" at bounding box center [531, 206] width 146 height 13
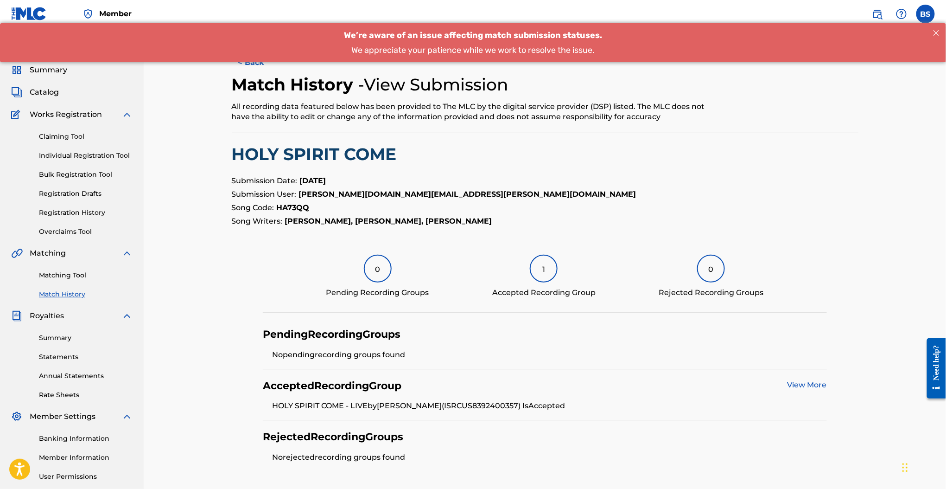
click at [248, 64] on button "< Back" at bounding box center [260, 62] width 56 height 23
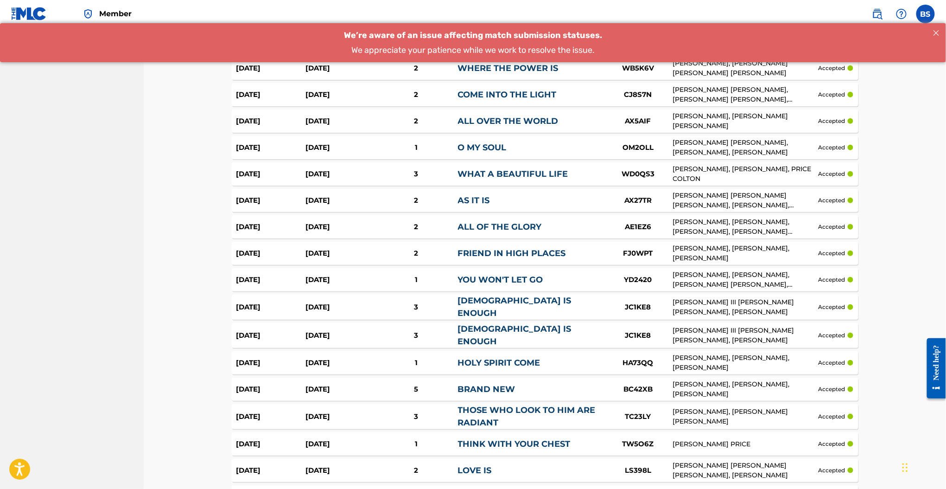
scroll to position [1763, 0]
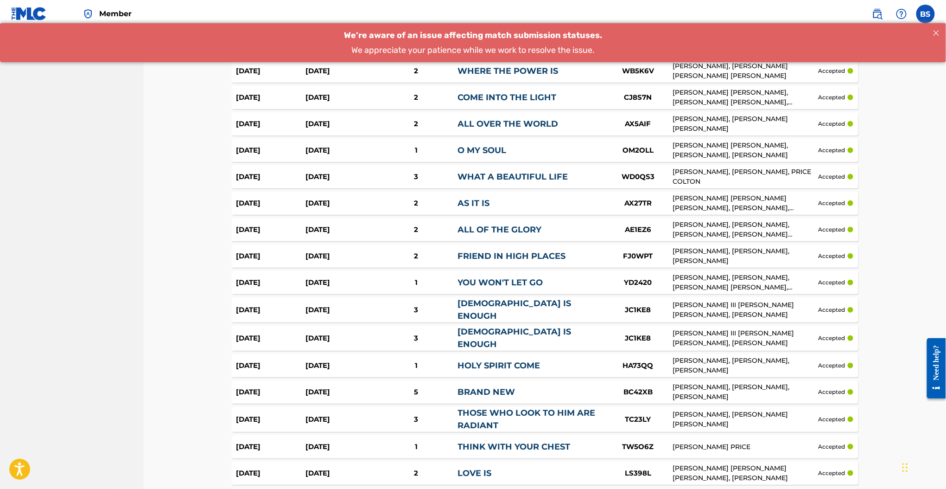
click at [463, 132] on div "Sep 5, 2025 Jun 18, 2025 2 ALL OVER THE WORLD AX5AIF BLESSING CHIBUEZE OFFOR, F…" at bounding box center [545, 123] width 627 height 23
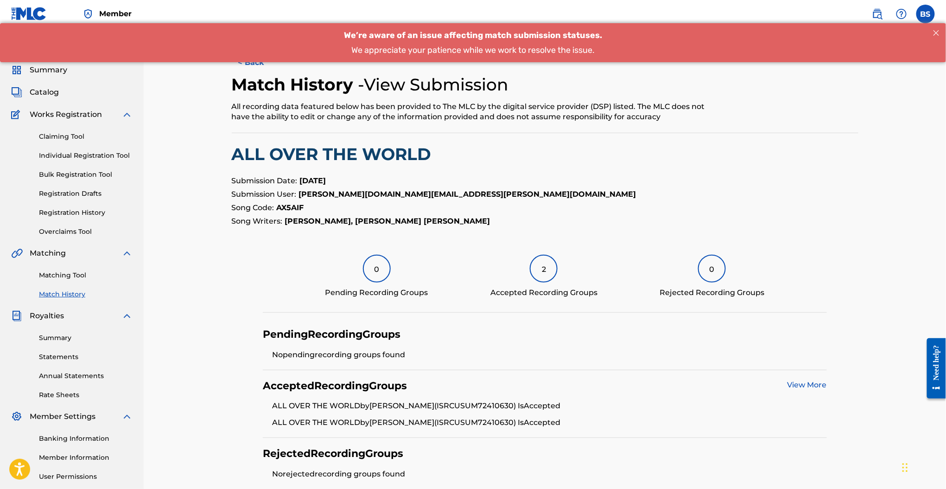
click at [240, 64] on button "< Back" at bounding box center [260, 62] width 56 height 23
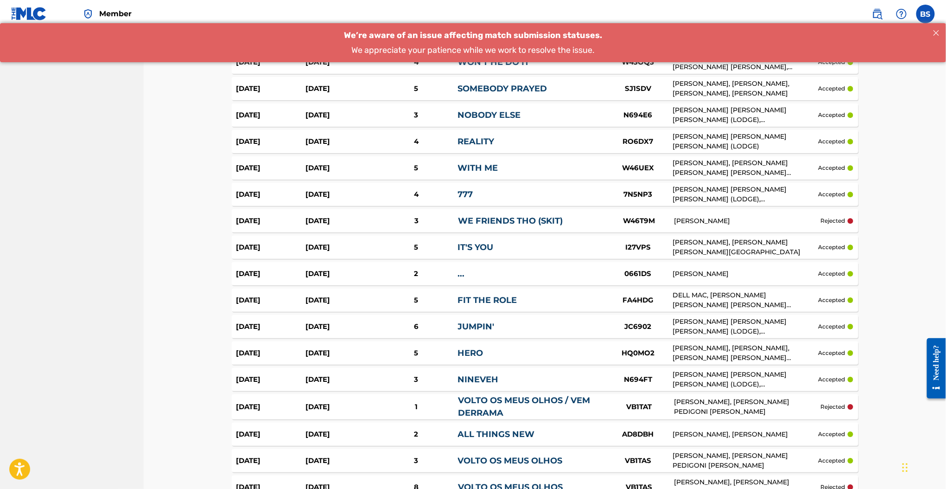
scroll to position [1086, 0]
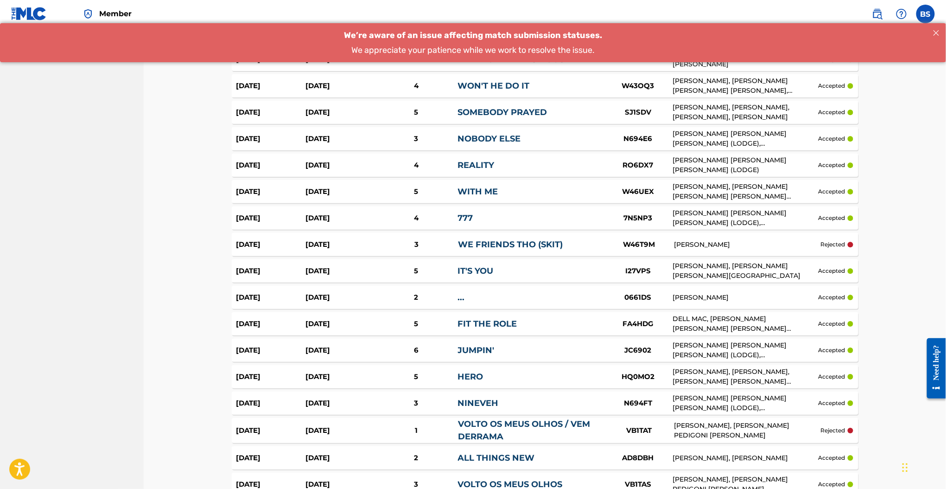
click at [555, 250] on div "WE FRIENDS THO (SKIT)" at bounding box center [531, 244] width 147 height 13
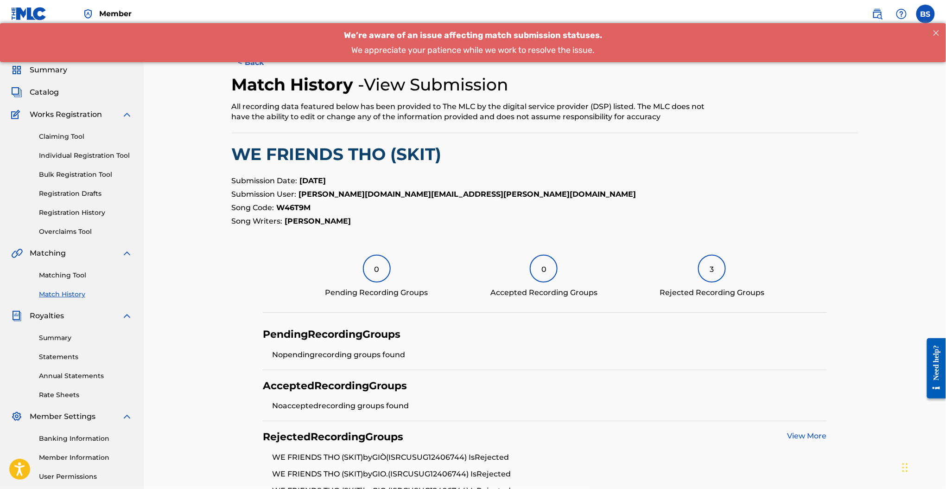
click at [249, 69] on button "< Back" at bounding box center [260, 62] width 56 height 23
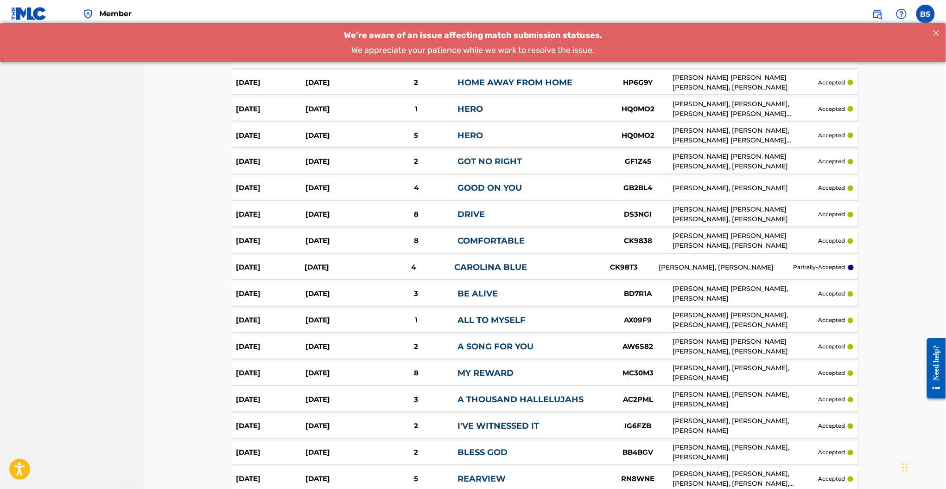
scroll to position [641, 0]
click at [524, 270] on link "CAROLINA BLUE" at bounding box center [491, 266] width 73 height 10
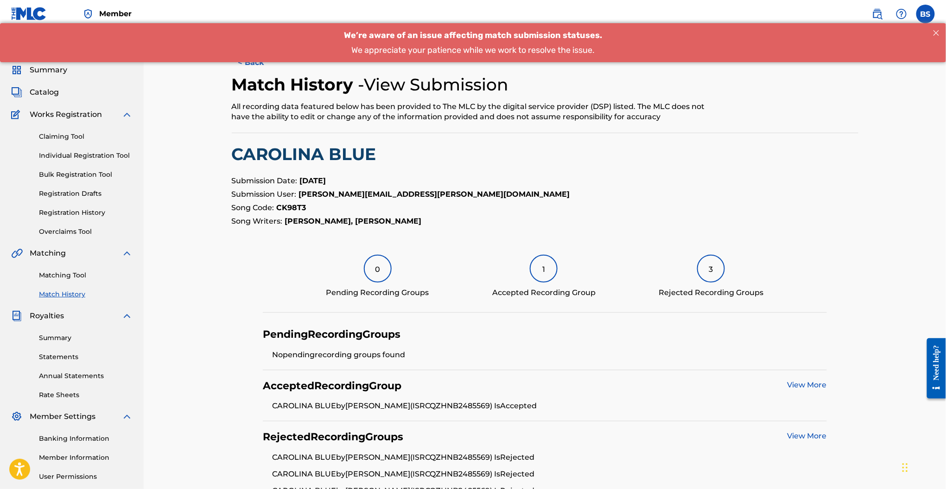
click at [253, 74] on h2 "Match History" at bounding box center [295, 84] width 127 height 21
click at [238, 58] on div "We’re aware of an issue affecting match submission statuses. We appreciate your…" at bounding box center [473, 42] width 946 height 40
click at [247, 64] on button "< Back" at bounding box center [260, 62] width 56 height 23
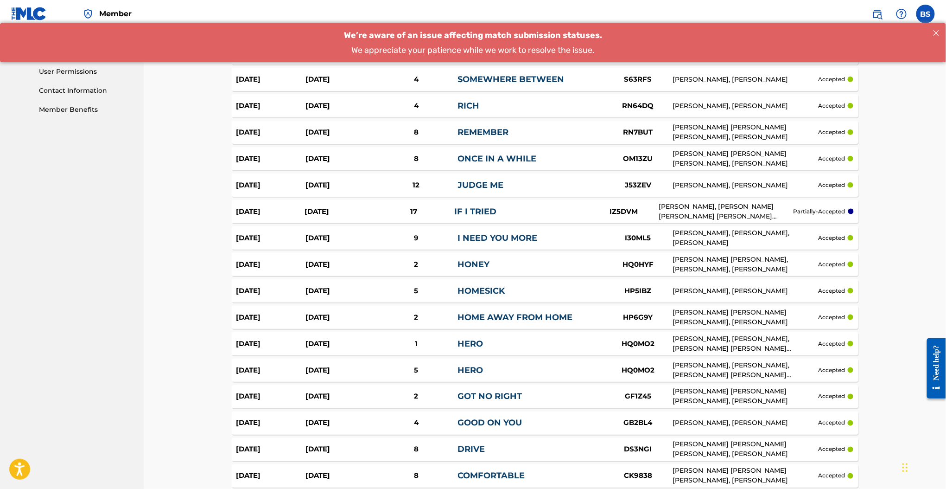
scroll to position [407, 0]
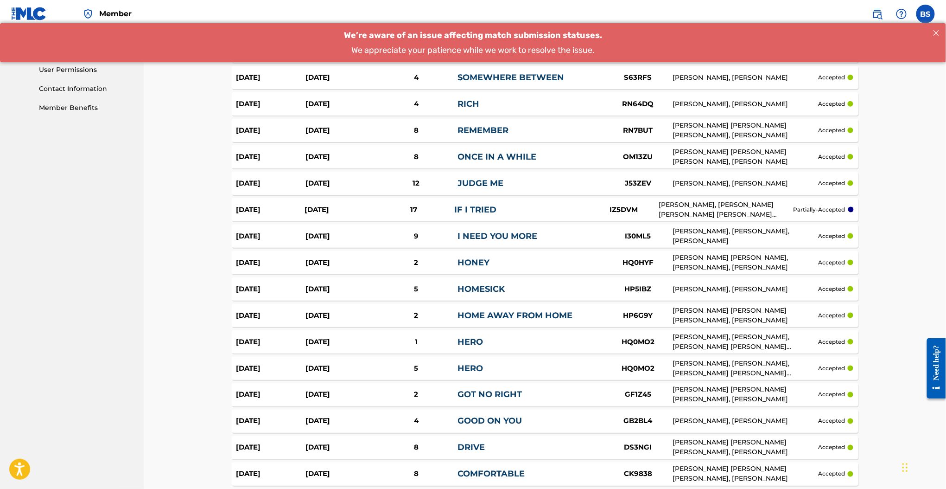
click at [471, 202] on div "Sep 4, 2025 Jul 9, 2025 17 IF I TRIED IZ5DVM HENRIK HOELDTKE, JOSEPH GIOVANNI T…" at bounding box center [545, 209] width 627 height 23
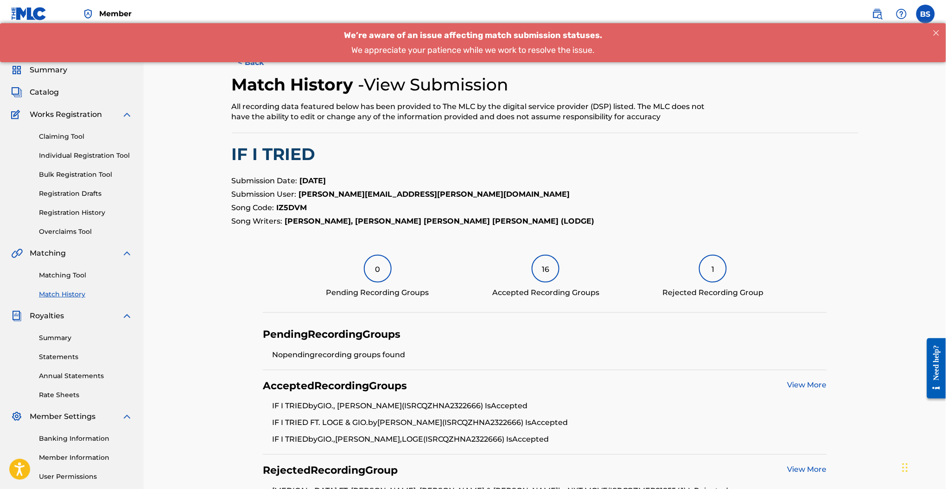
click at [252, 63] on button "< Back" at bounding box center [260, 62] width 56 height 23
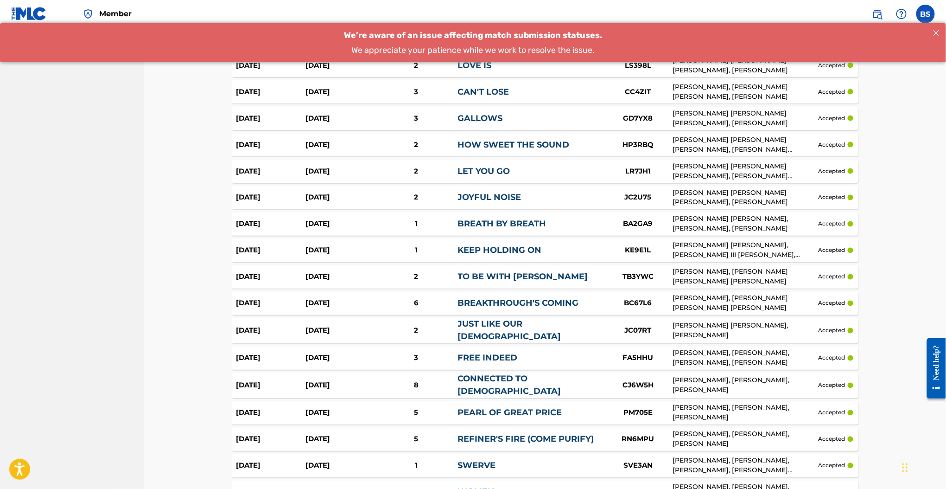
scroll to position [2481, 0]
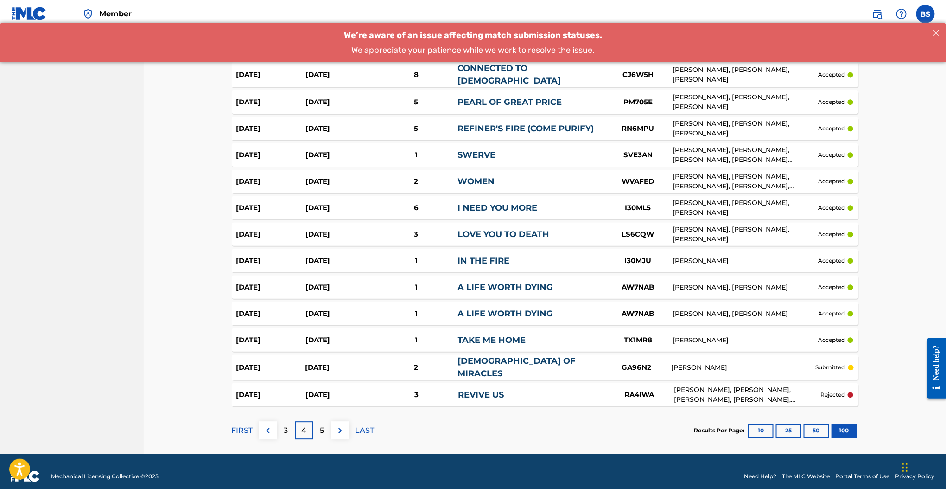
click at [539, 328] on div "Sep 3, 2025 Jun 10, 2025 1 TAKE ME HOME TX1MR8 JOSIAH QUEEN accepted" at bounding box center [545, 339] width 627 height 23
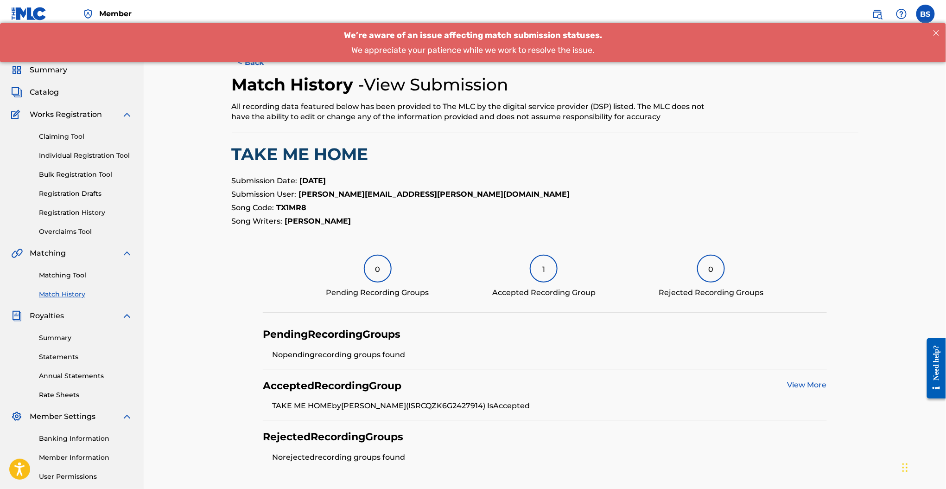
click at [264, 62] on button "< Back" at bounding box center [260, 62] width 56 height 23
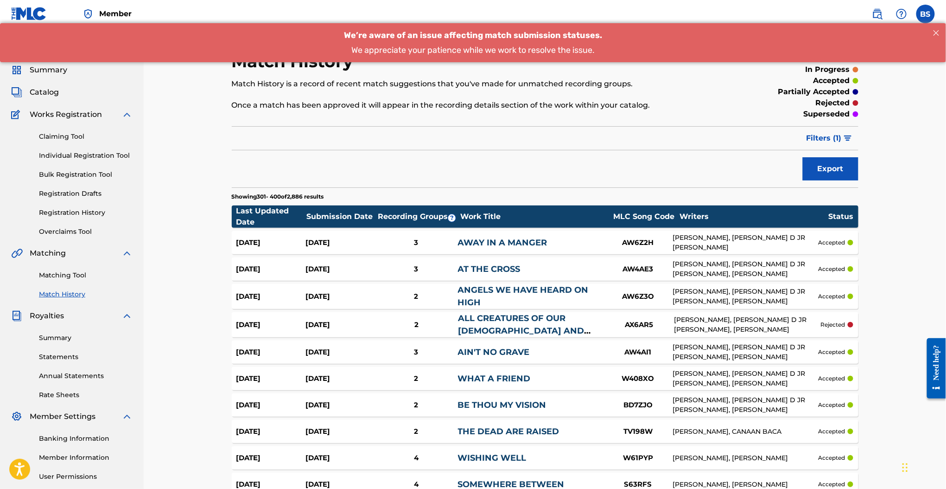
scroll to position [2481, 0]
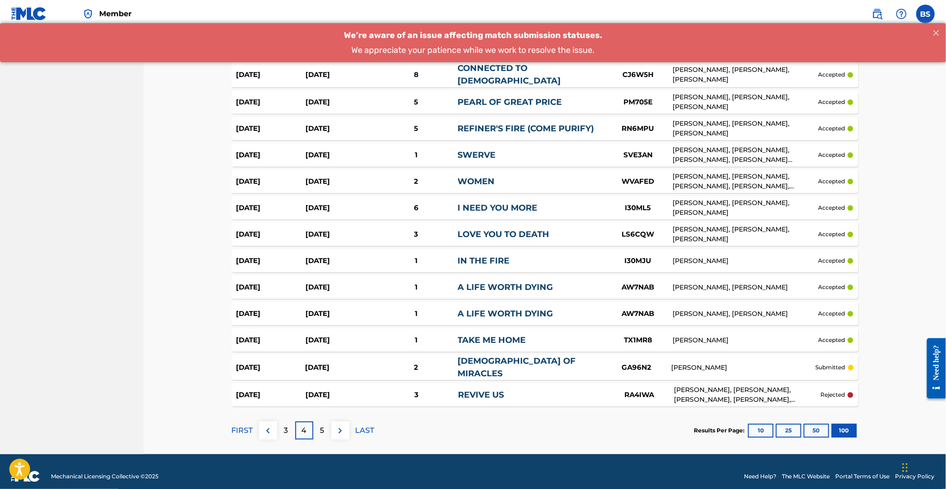
click at [323, 425] on p "5" at bounding box center [322, 430] width 4 height 11
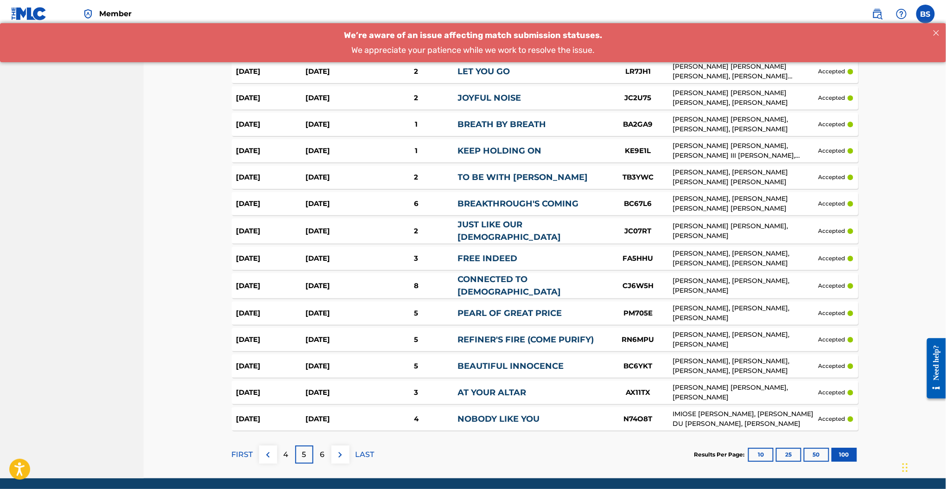
scroll to position [2469, 0]
click at [521, 203] on link "BREAKTHROUGH'S COMING" at bounding box center [518, 203] width 121 height 10
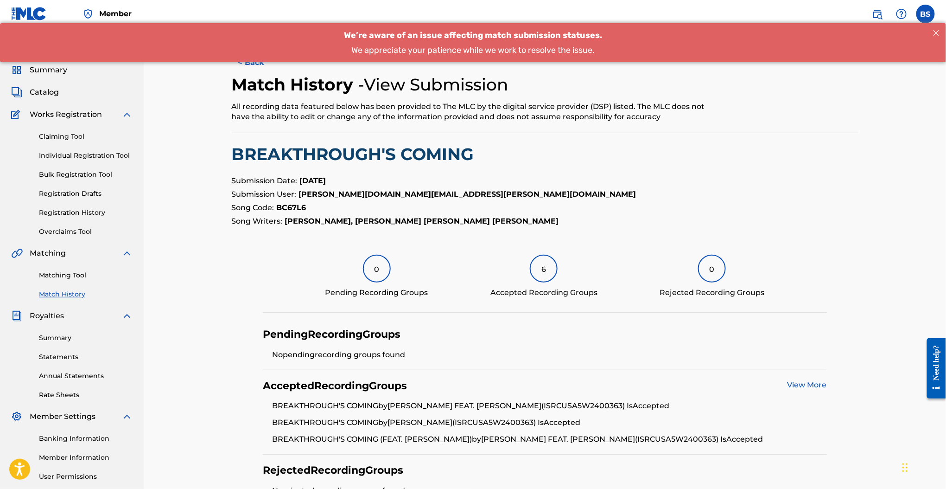
click at [255, 64] on button "< Back" at bounding box center [260, 62] width 56 height 23
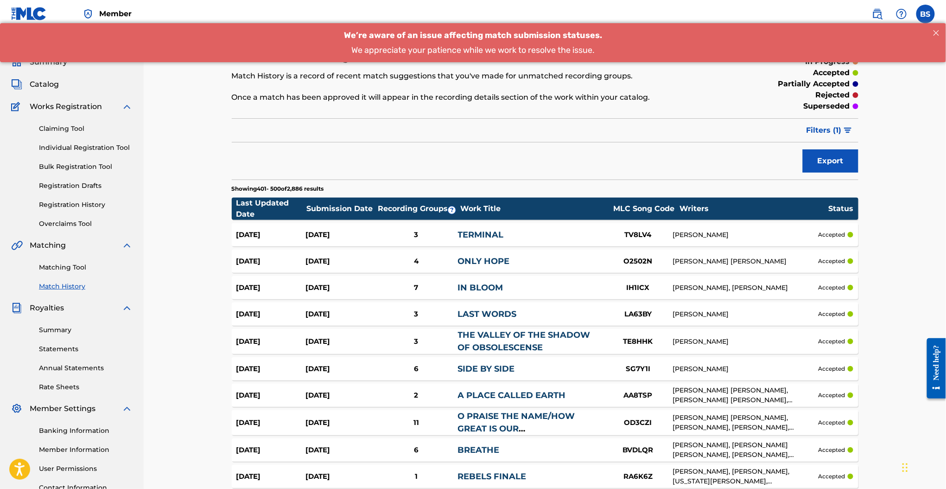
scroll to position [7, 0]
click at [540, 262] on div "ONLY HOPE" at bounding box center [531, 261] width 146 height 13
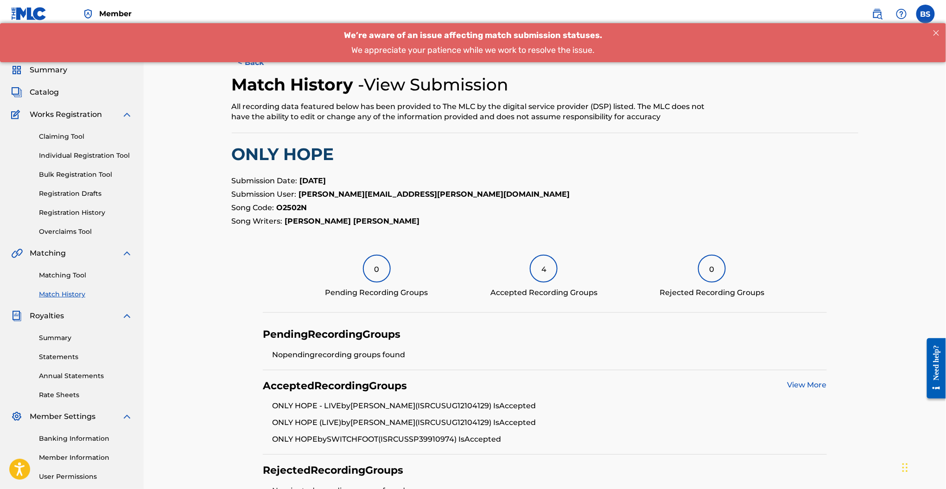
click at [236, 63] on button "< Back" at bounding box center [260, 62] width 56 height 23
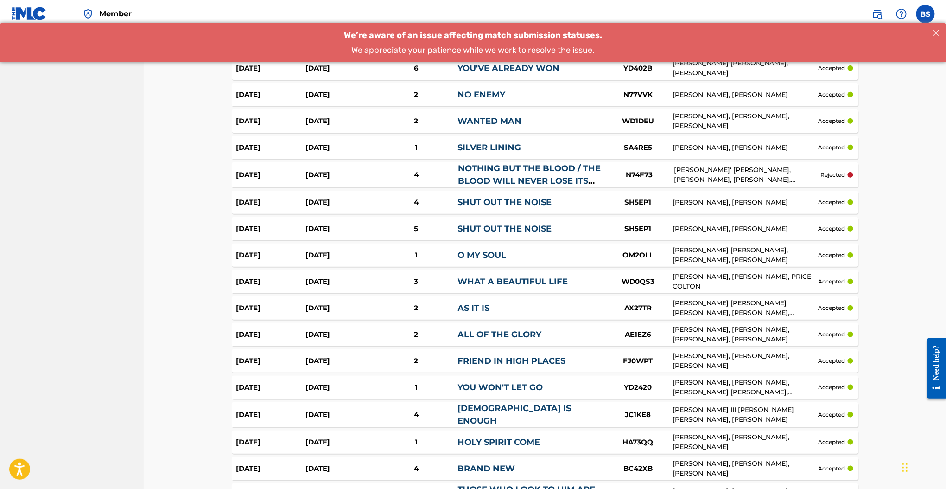
scroll to position [2494, 0]
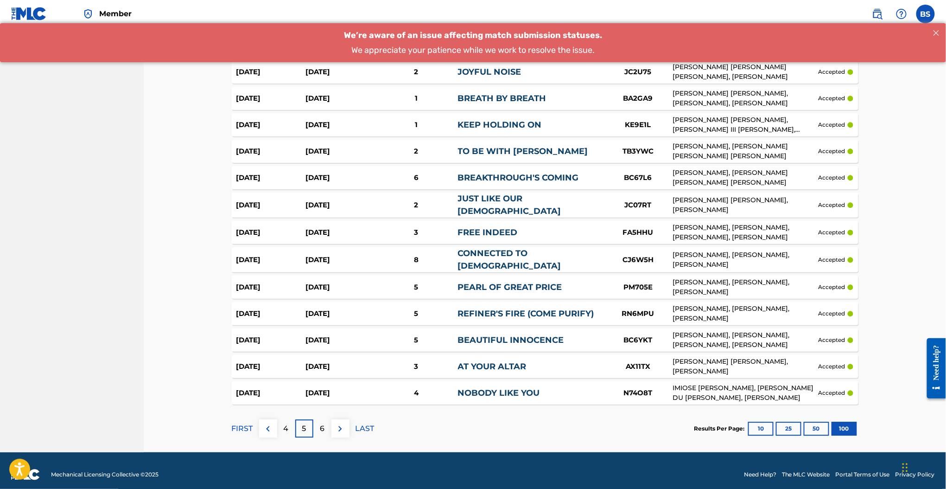
click at [330, 426] on div "6" at bounding box center [322, 428] width 18 height 18
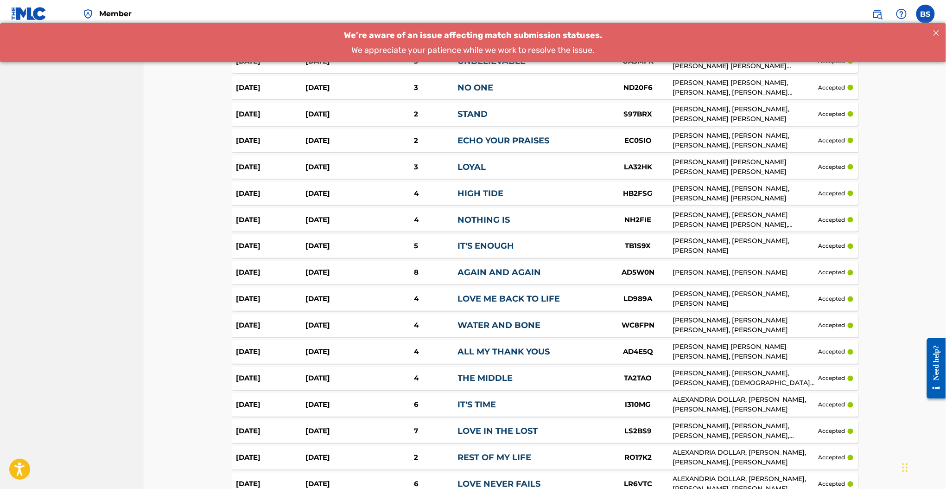
scroll to position [2479, 0]
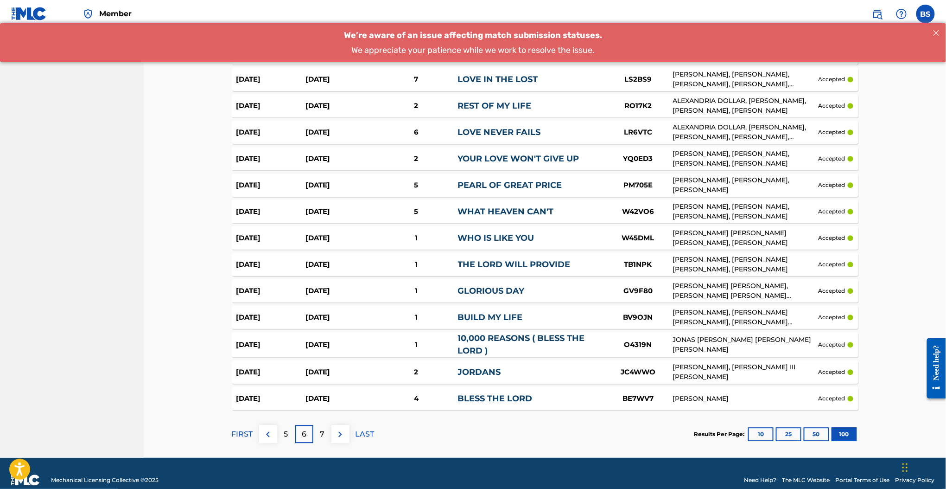
click at [320, 428] on p "7" at bounding box center [322, 433] width 5 height 11
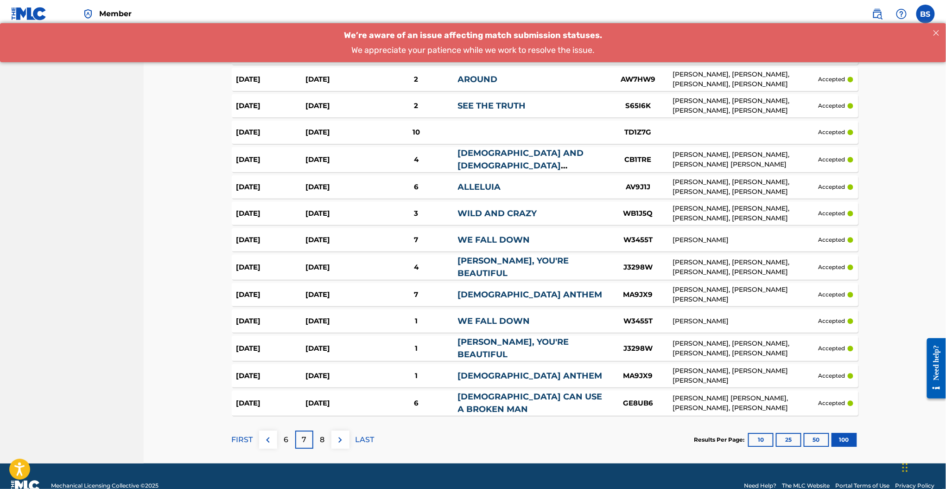
scroll to position [2462, 0]
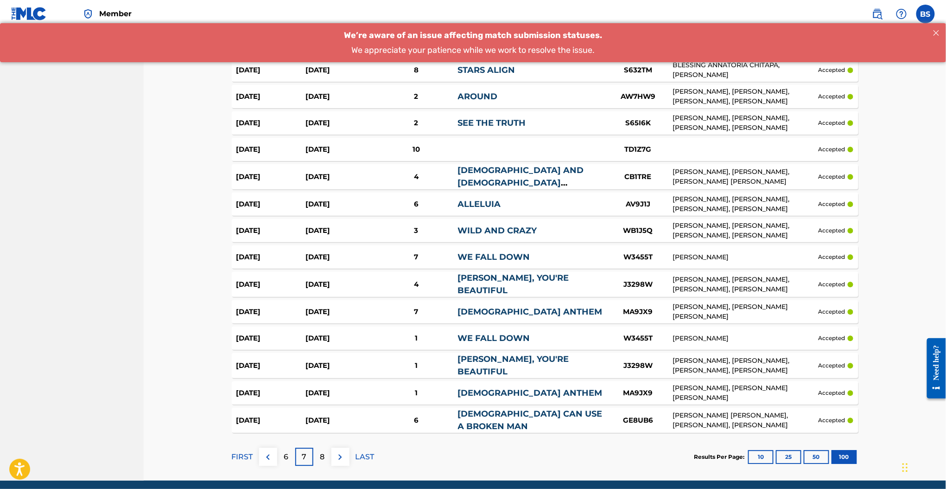
click at [547, 332] on div "WE FALL DOWN" at bounding box center [531, 338] width 146 height 13
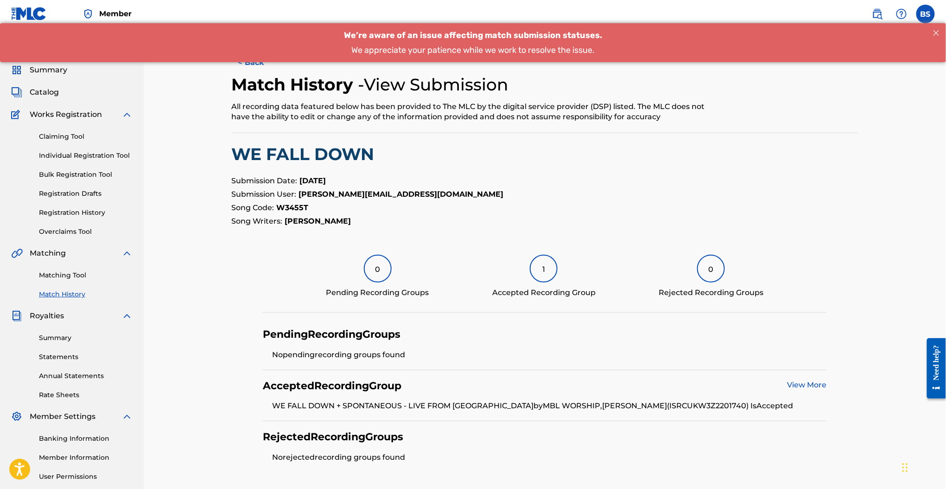
click at [247, 61] on div "We’re aware of an issue affecting match submission statuses. We appreciate your…" at bounding box center [473, 42] width 946 height 40
click at [245, 67] on button "< Back" at bounding box center [260, 62] width 56 height 23
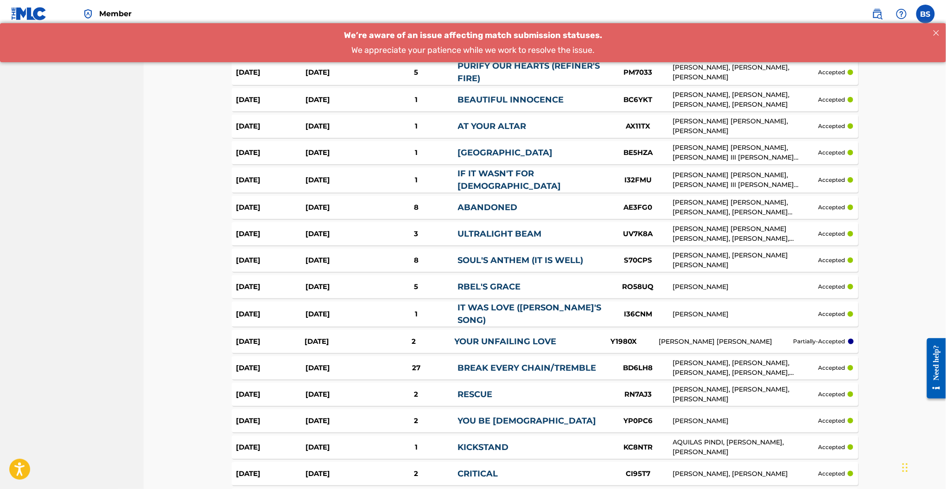
scroll to position [1794, 0]
click at [567, 336] on div "YOUR UNFAILING LOVE" at bounding box center [522, 342] width 134 height 13
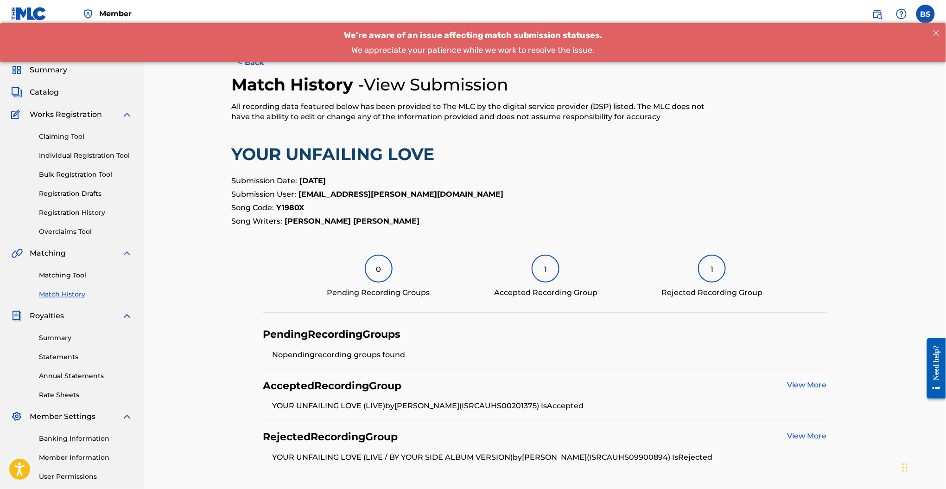
click at [263, 72] on button "< Back" at bounding box center [260, 62] width 56 height 23
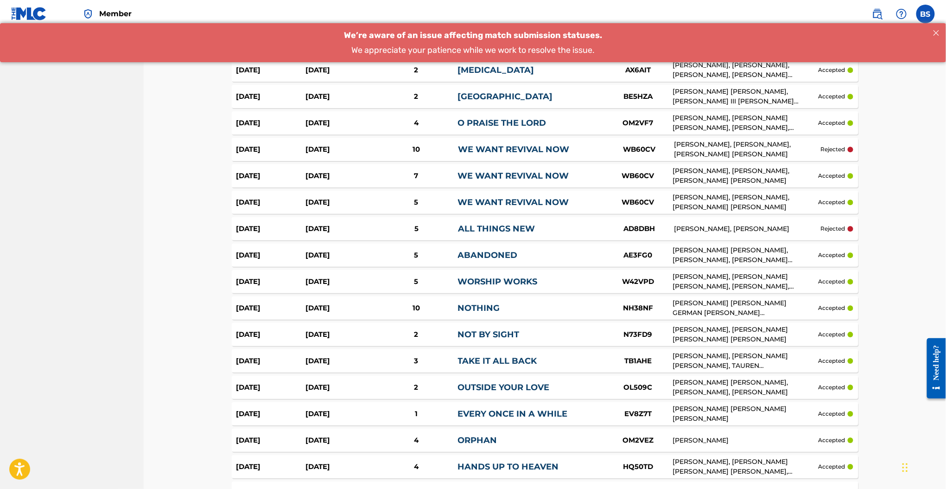
scroll to position [1052, 0]
click at [493, 287] on div "Apr 26, 2025 Mar 26, 2025 5 WORSHIP WORKS W42VPD CAROLINE RAY, LUKE STEVEN BARR…" at bounding box center [545, 281] width 627 height 23
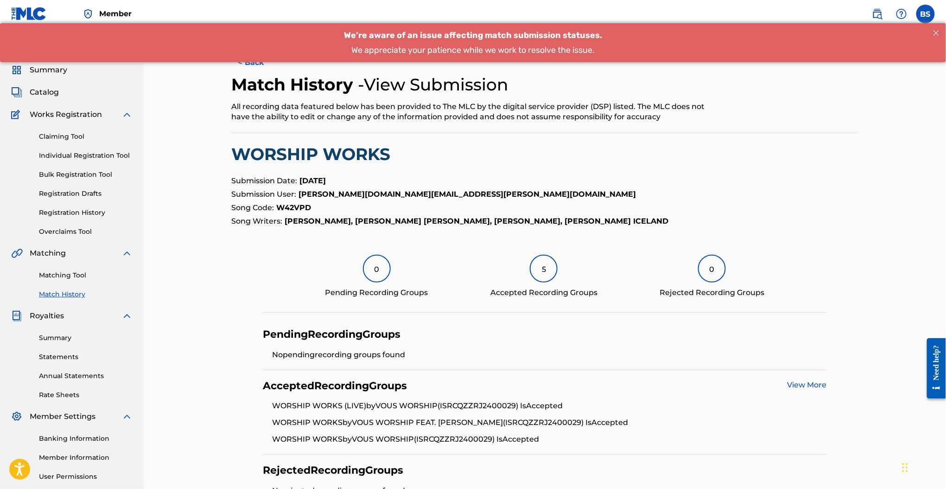
click at [260, 70] on button "< Back" at bounding box center [260, 62] width 56 height 23
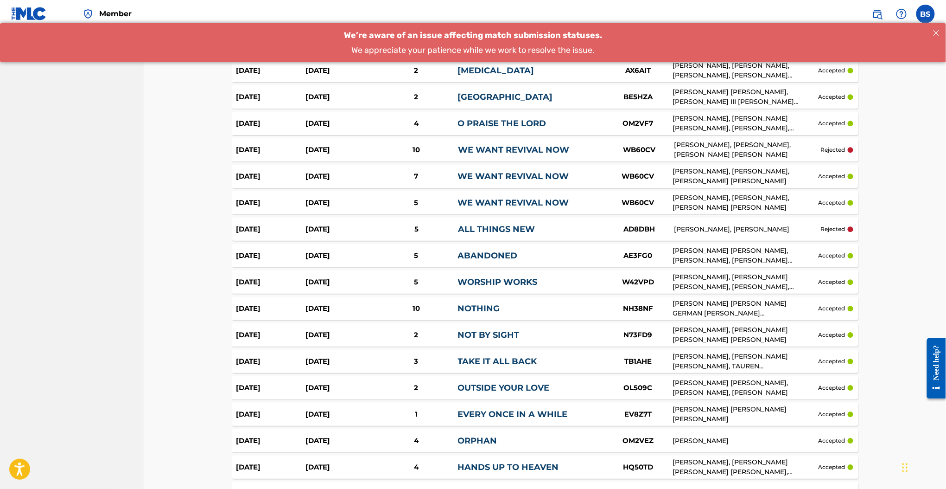
click at [492, 307] on link "NOTHING" at bounding box center [479, 308] width 42 height 10
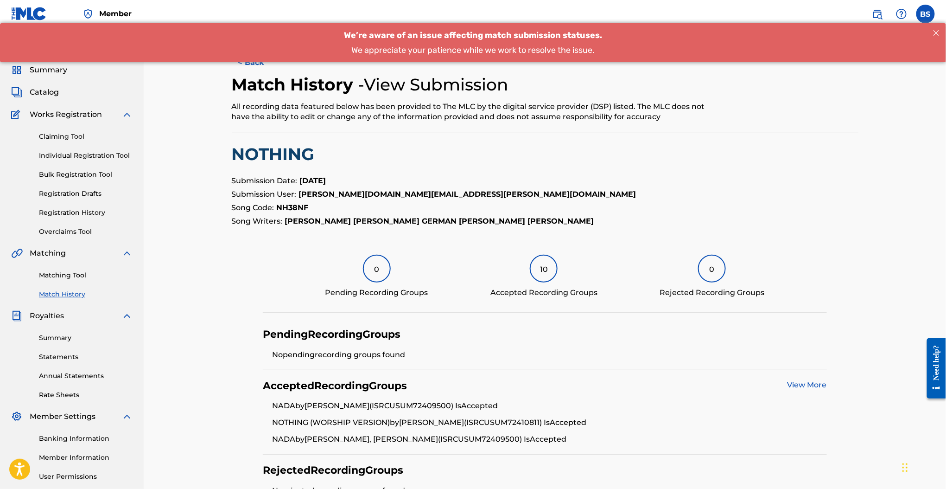
click at [248, 66] on button "< Back" at bounding box center [260, 62] width 56 height 23
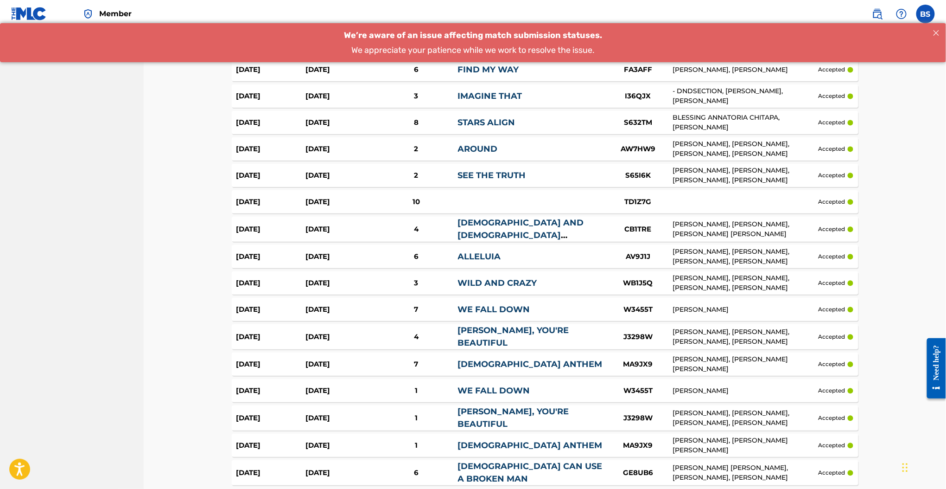
scroll to position [2479, 0]
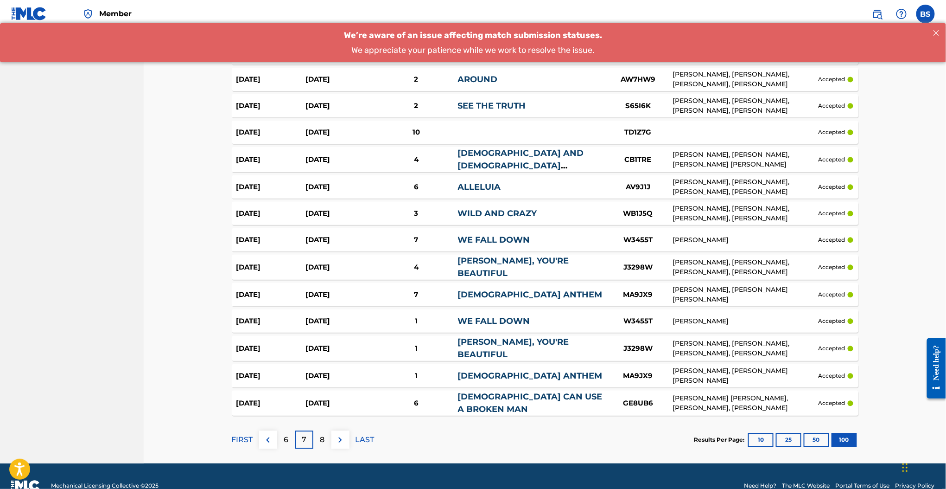
click at [322, 434] on p "8" at bounding box center [322, 439] width 5 height 11
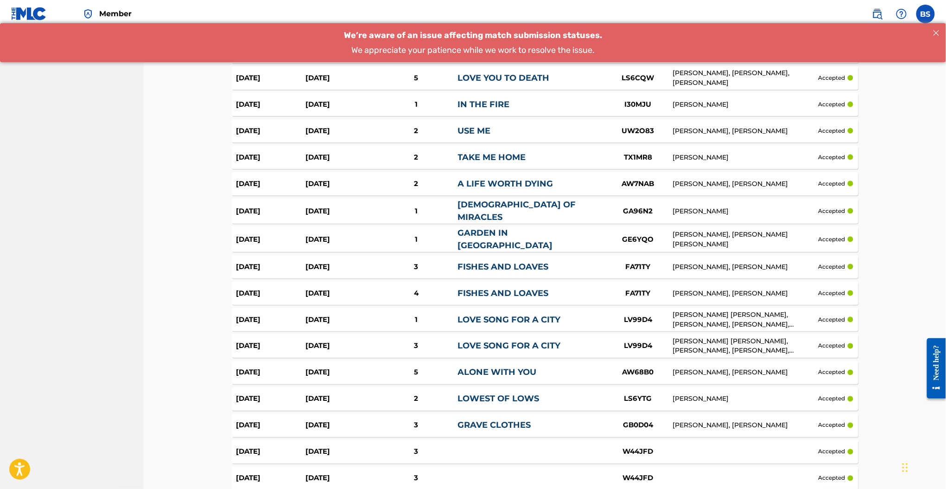
scroll to position [2042, 0]
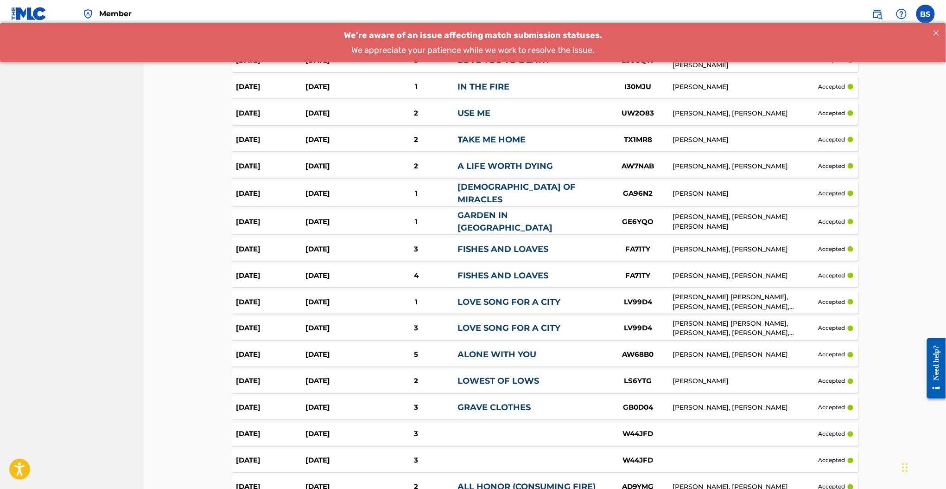
click at [530, 271] on link "FISHES AND LOAVES" at bounding box center [503, 275] width 91 height 10
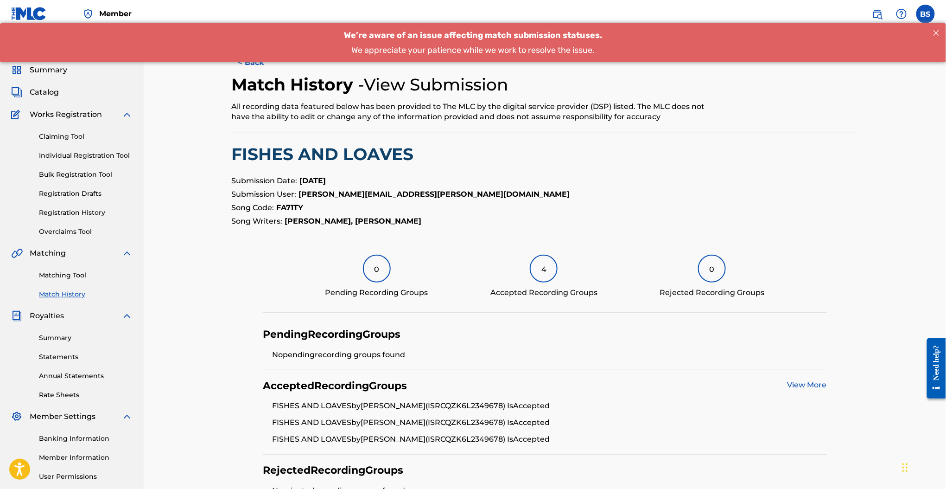
click at [256, 66] on button "< Back" at bounding box center [260, 62] width 56 height 23
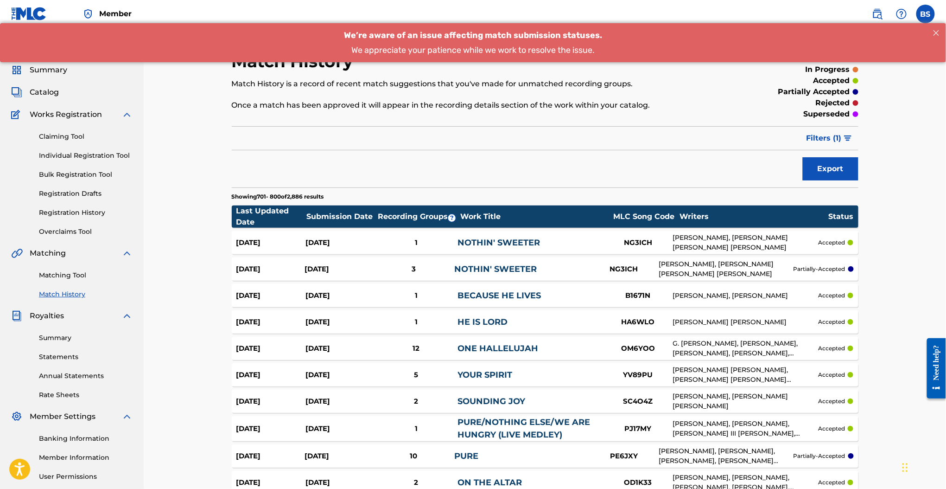
scroll to position [2042, 0]
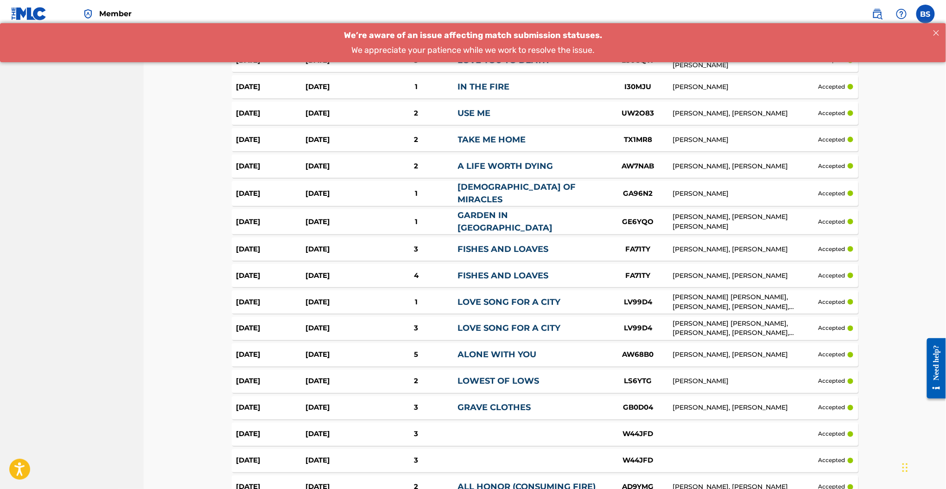
click at [520, 221] on div "Feb 25, 2025 Feb 21, 2025 1 GARDEN IN MANHATTAN GE6YQO AUSTIN CAIN, JONATHAN CO…" at bounding box center [545, 221] width 627 height 25
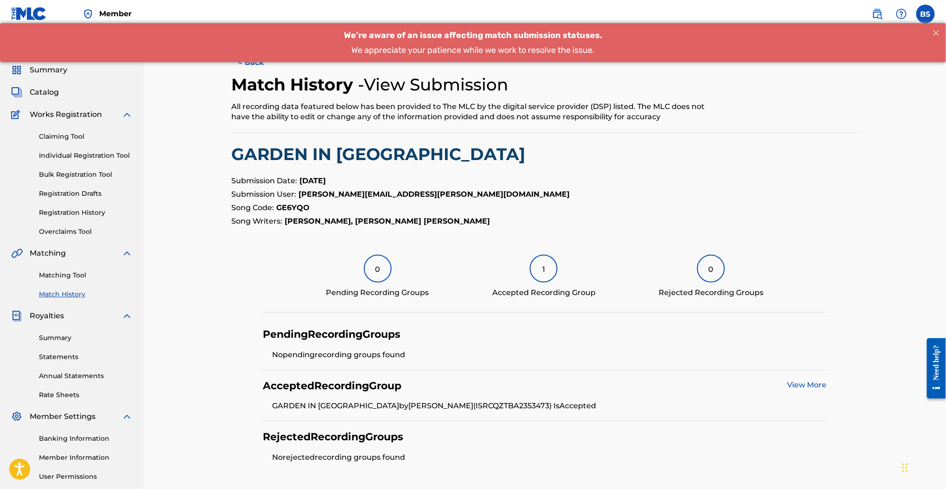
click at [258, 65] on button "< Back" at bounding box center [260, 62] width 56 height 23
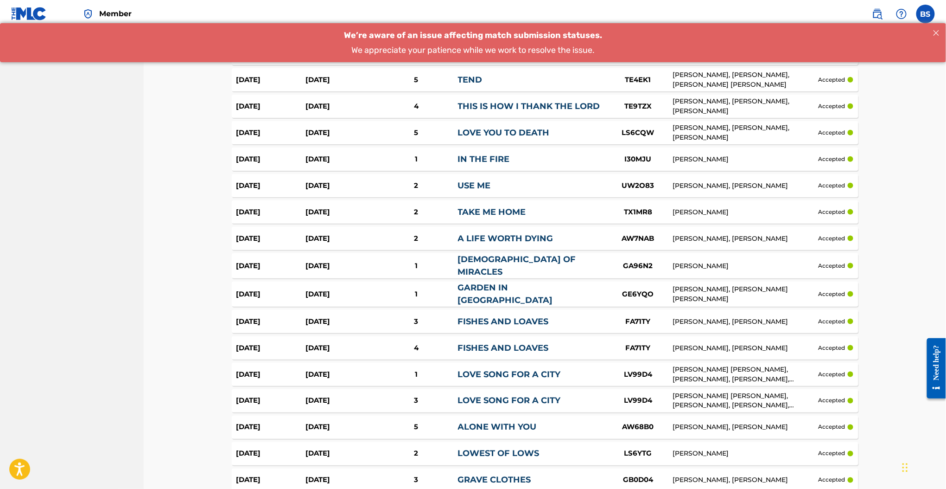
scroll to position [1970, 0]
click at [498, 185] on div "USE ME" at bounding box center [531, 185] width 146 height 13
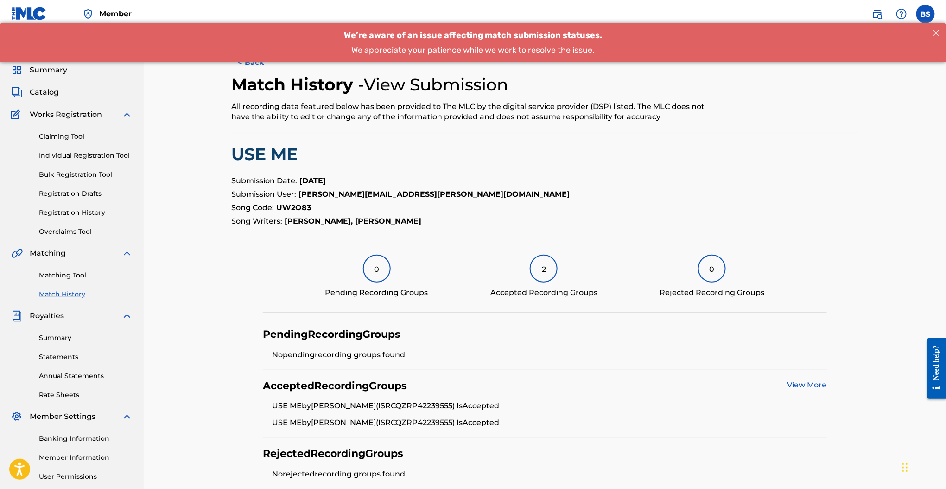
click at [252, 66] on button "< Back" at bounding box center [260, 62] width 56 height 23
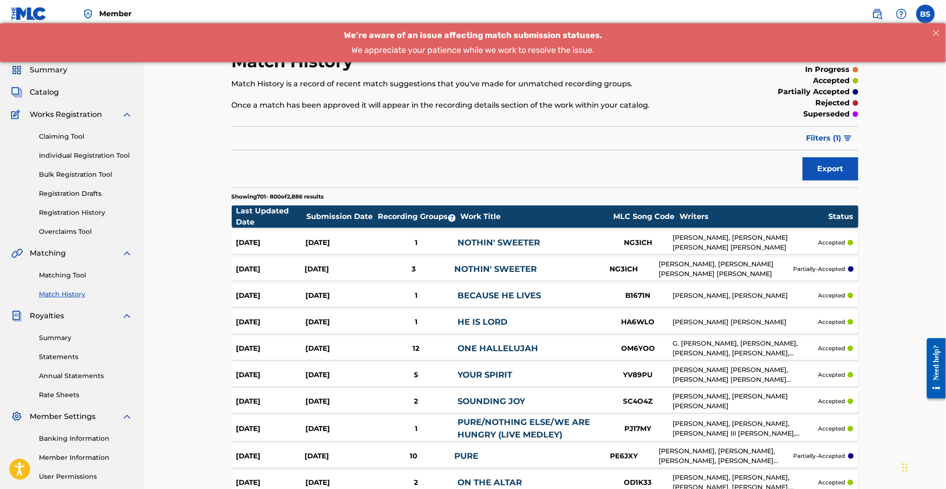
scroll to position [1970, 0]
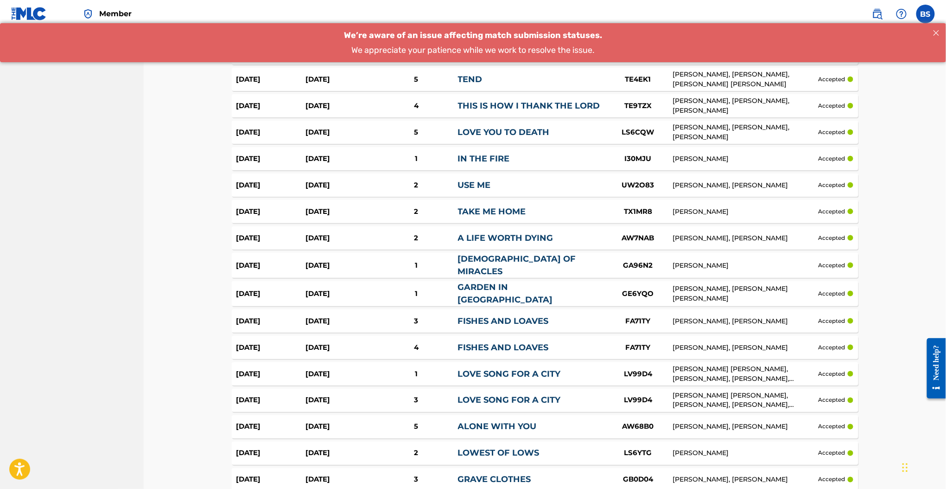
click at [499, 127] on link "LOVE YOU TO DEATH" at bounding box center [504, 132] width 92 height 10
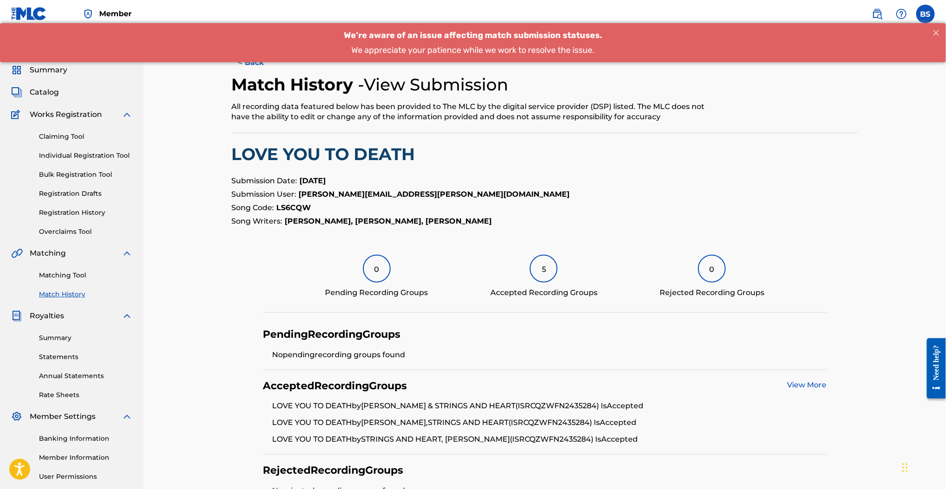
click at [254, 57] on div "We’re aware of an issue affecting match submission statuses. We appreciate your…" at bounding box center [473, 42] width 946 height 40
click at [255, 65] on button "< Back" at bounding box center [260, 62] width 56 height 23
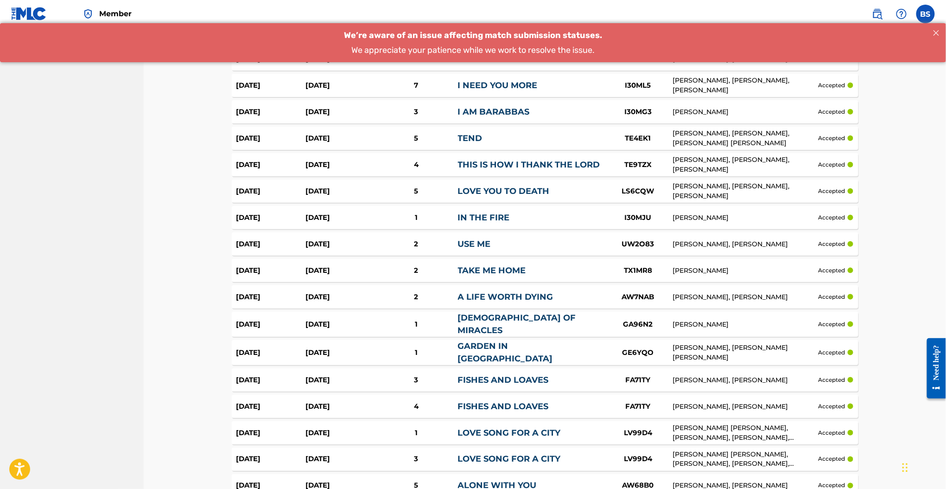
scroll to position [1912, 0]
click at [468, 132] on link "TEND" at bounding box center [470, 137] width 25 height 10
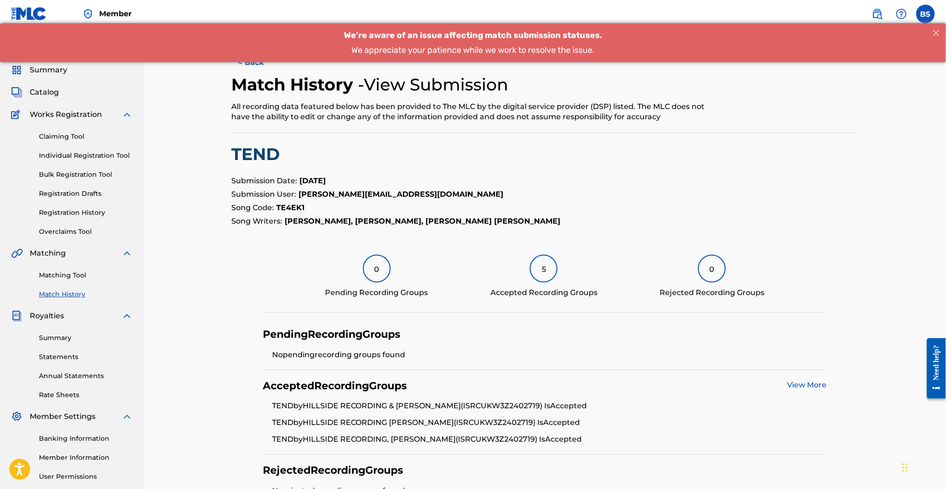
click at [251, 65] on button "< Back" at bounding box center [260, 62] width 56 height 23
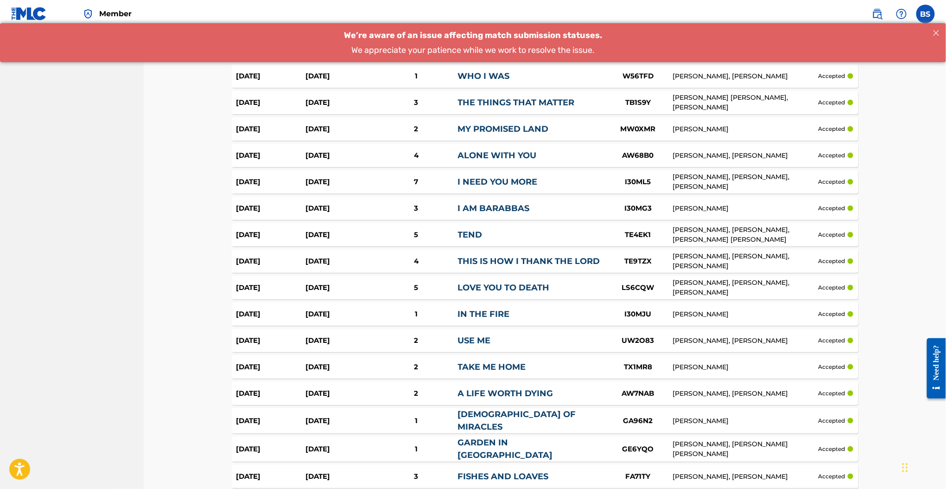
scroll to position [1814, 0]
click at [500, 184] on div "I NEED YOU MORE" at bounding box center [531, 183] width 146 height 13
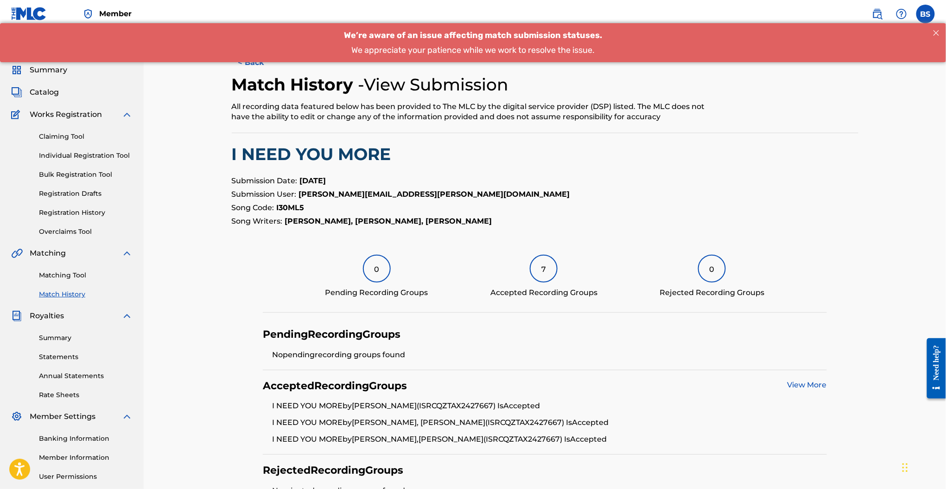
click at [250, 64] on button "< Back" at bounding box center [260, 62] width 56 height 23
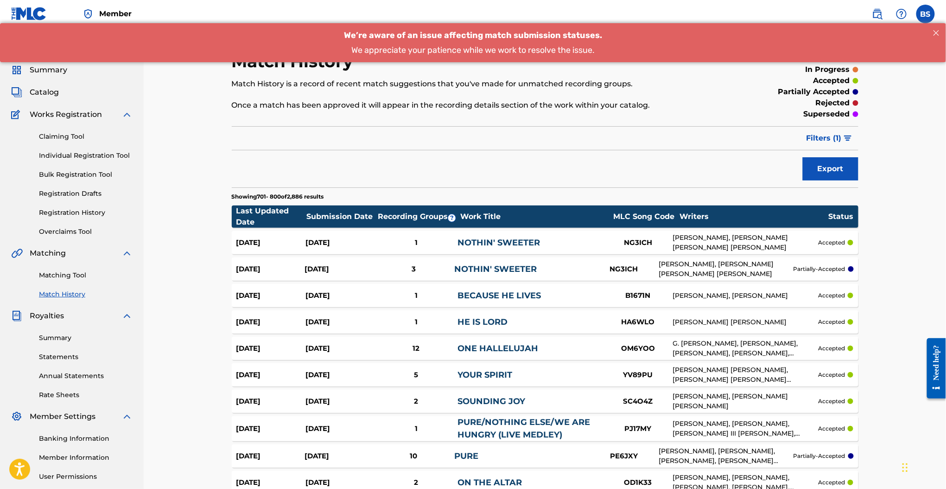
click at [58, 272] on link "Matching Tool" at bounding box center [86, 275] width 94 height 10
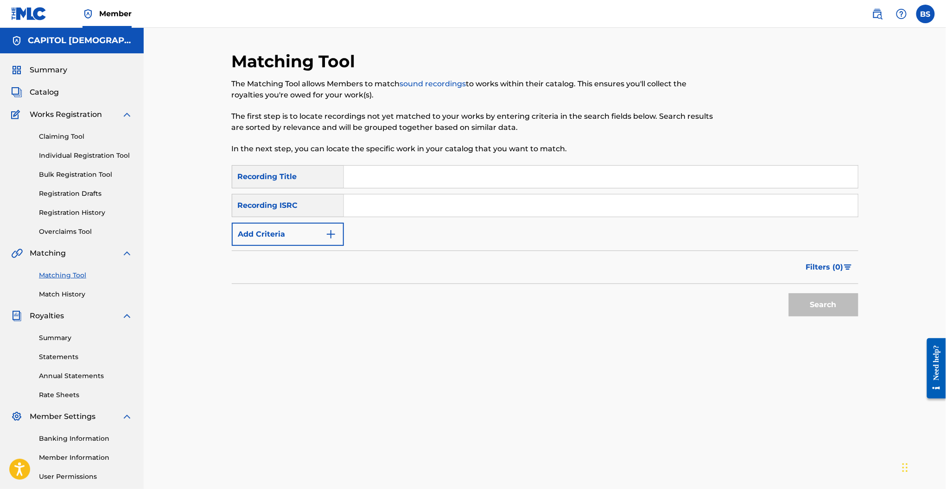
click at [335, 230] on img "Search Form" at bounding box center [331, 234] width 11 height 11
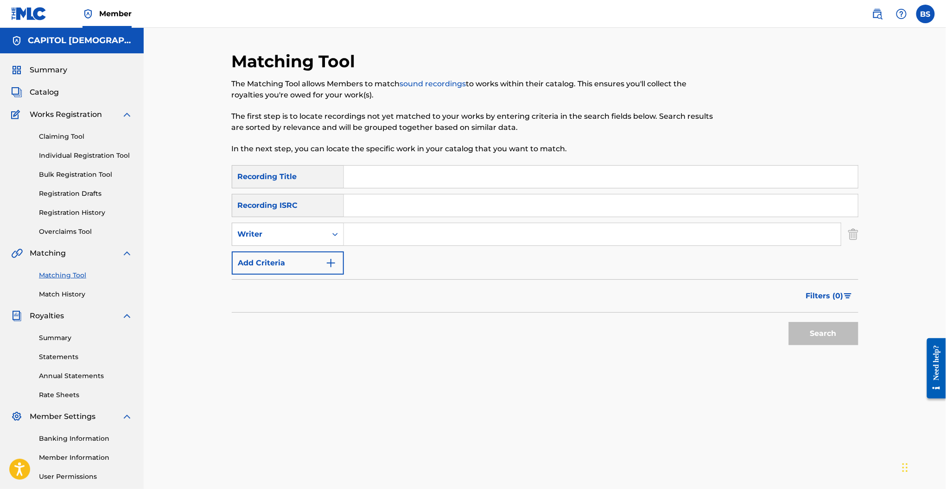
click at [368, 230] on input "Search Form" at bounding box center [592, 234] width 497 height 22
type input "c"
type input "josiah queen"
click at [789, 322] on button "Search" at bounding box center [824, 333] width 70 height 23
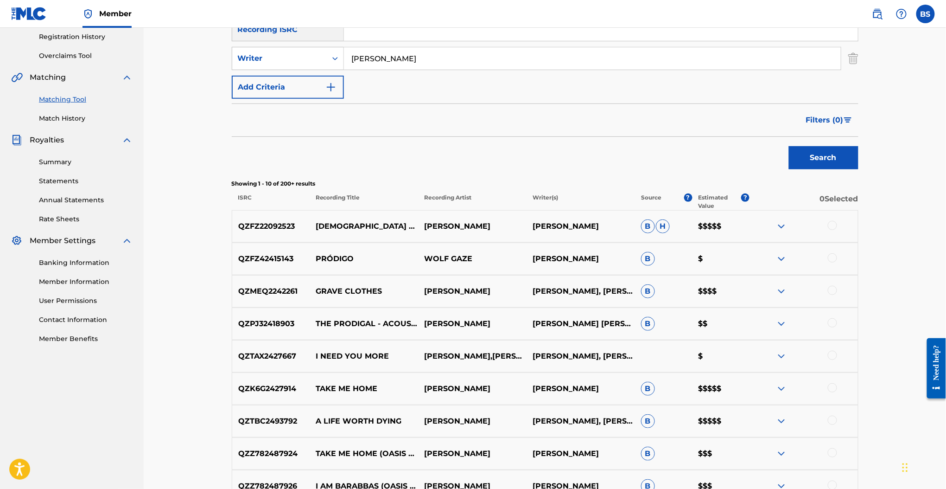
click at [840, 115] on span "Filters ( 0 )" at bounding box center [825, 120] width 38 height 11
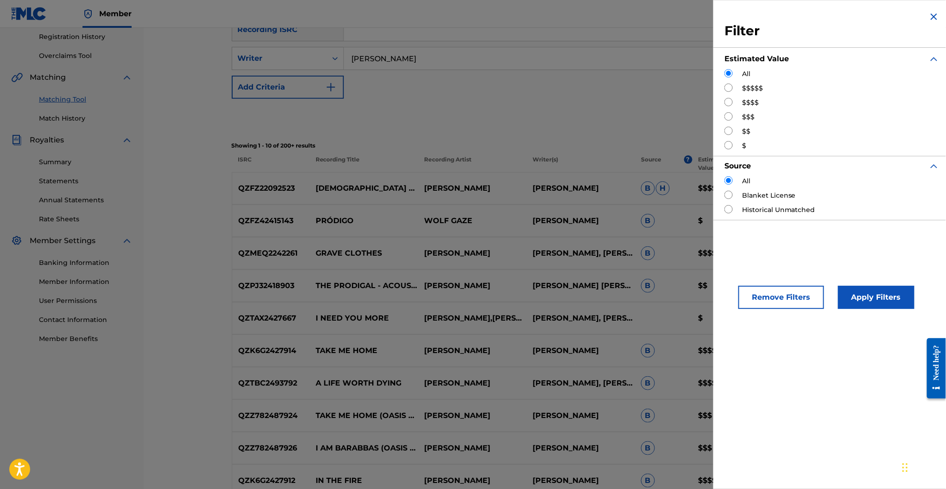
click at [731, 89] on input "Search Form" at bounding box center [729, 87] width 8 height 8
radio input "true"
click at [885, 307] on button "Apply Filters" at bounding box center [876, 297] width 77 height 23
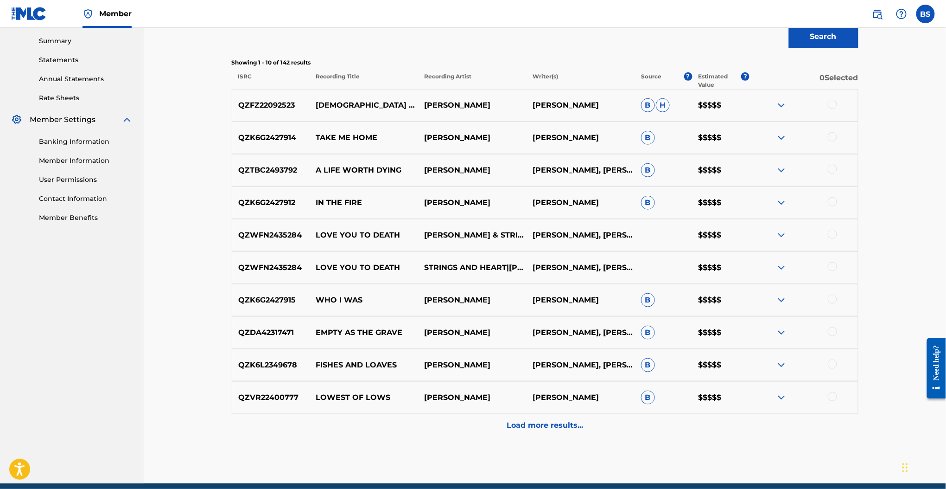
click at [546, 420] on p "Load more results..." at bounding box center [545, 425] width 77 height 11
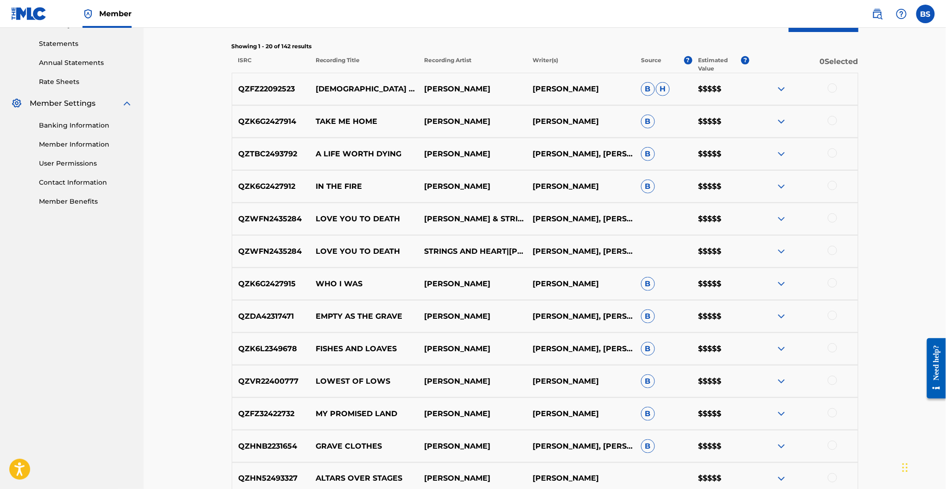
scroll to position [313, 0]
click at [831, 85] on div at bounding box center [832, 87] width 9 height 9
click at [782, 88] on img at bounding box center [781, 88] width 11 height 11
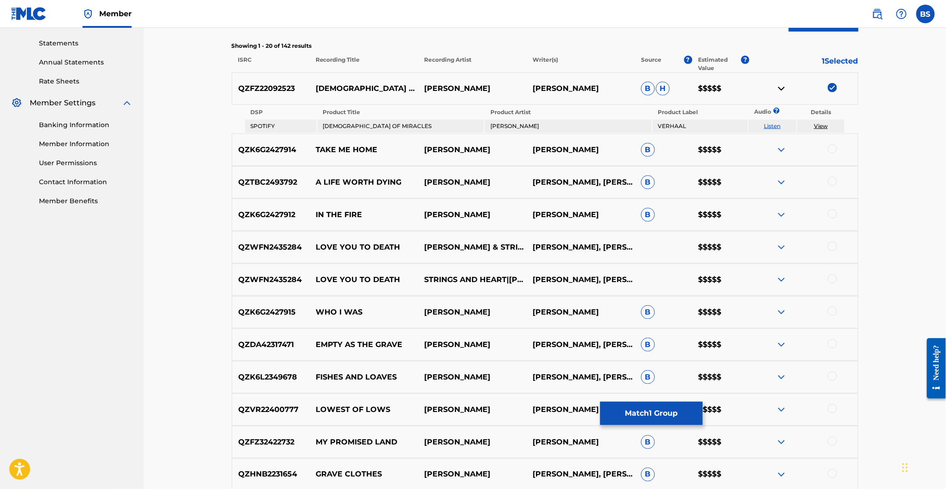
click at [781, 87] on img at bounding box center [781, 88] width 11 height 11
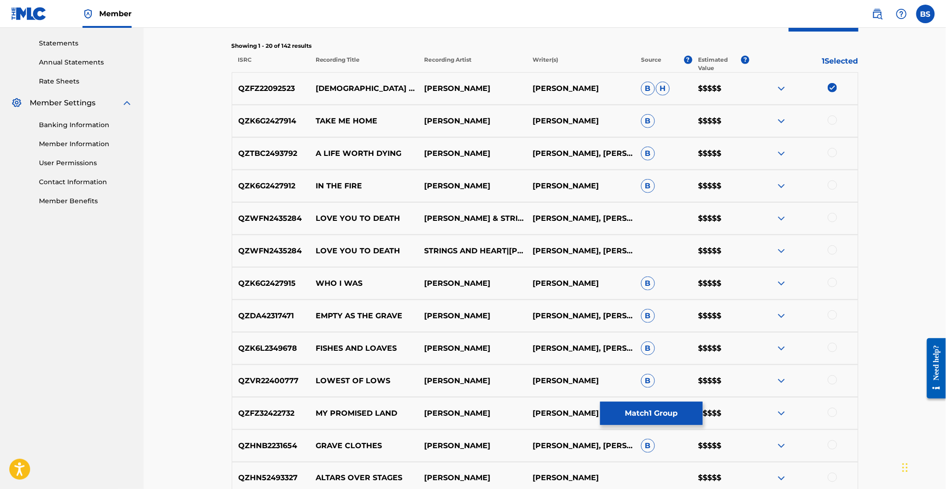
scroll to position [0, 0]
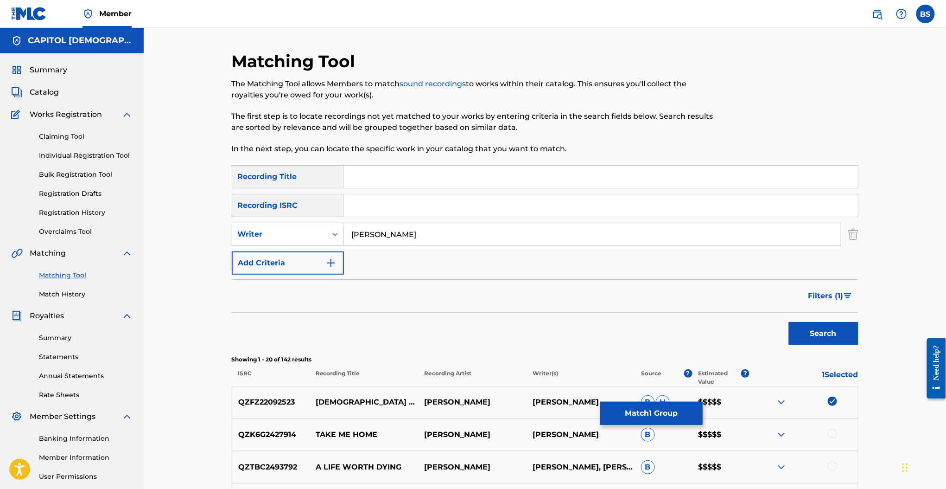
click at [380, 192] on div "SearchWithCriteria62d9c598-5943-44eb-b234-b6c7663a1087 Recording Title SearchWi…" at bounding box center [545, 219] width 627 height 109
click at [375, 177] on input "Search Form" at bounding box center [601, 177] width 514 height 22
type input "god of miracles"
click at [789, 322] on button "Search" at bounding box center [824, 333] width 70 height 23
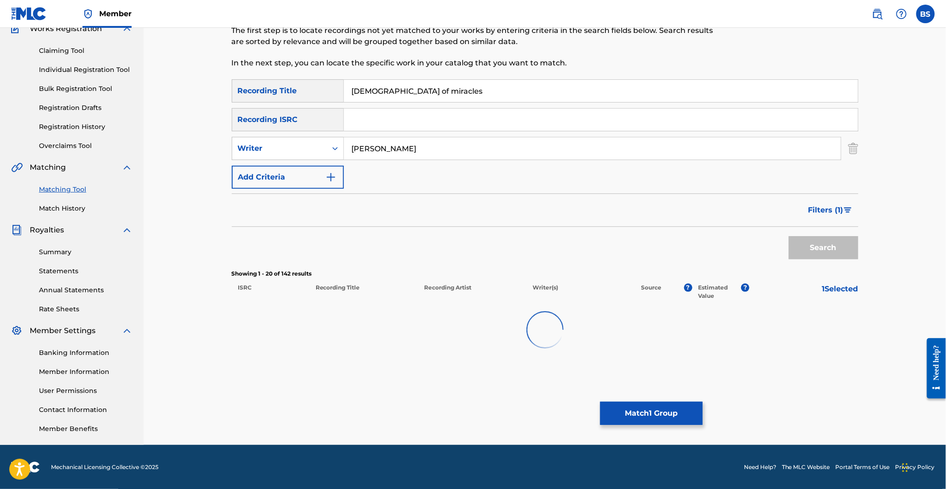
scroll to position [85, 0]
click at [815, 208] on span "Filters ( 1 )" at bounding box center [826, 210] width 35 height 11
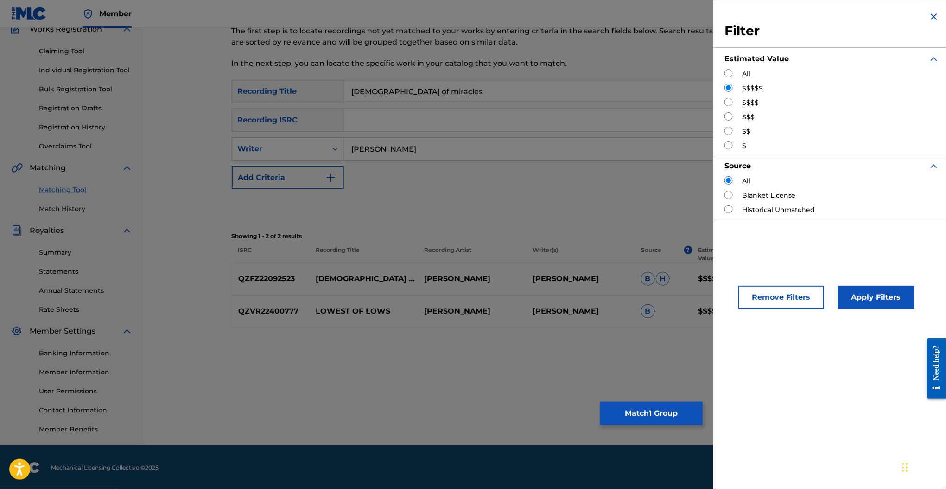
click at [728, 73] on input "Search Form" at bounding box center [729, 73] width 8 height 8
radio input "true"
click at [867, 303] on button "Apply Filters" at bounding box center [876, 297] width 77 height 23
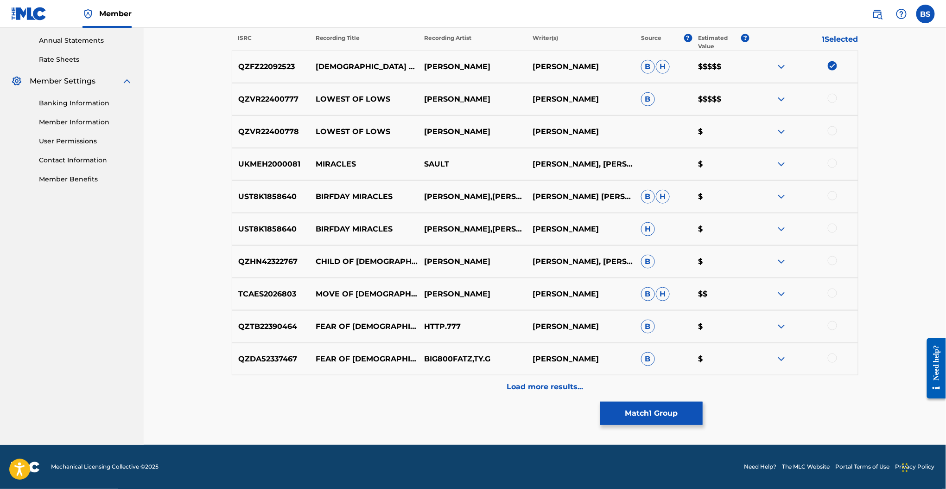
scroll to position [335, 0]
click at [546, 383] on p "Load more results..." at bounding box center [545, 387] width 77 height 11
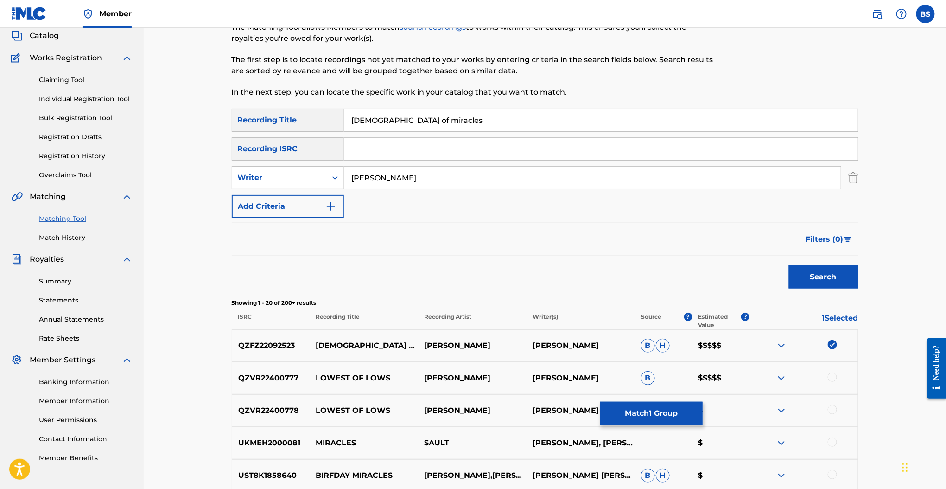
scroll to position [65, 0]
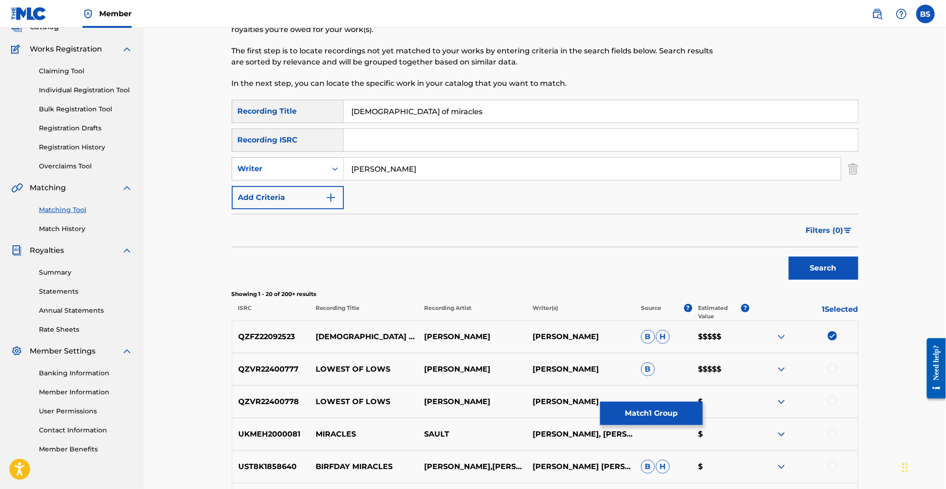
click at [653, 410] on button "Match 1 Group" at bounding box center [651, 413] width 102 height 23
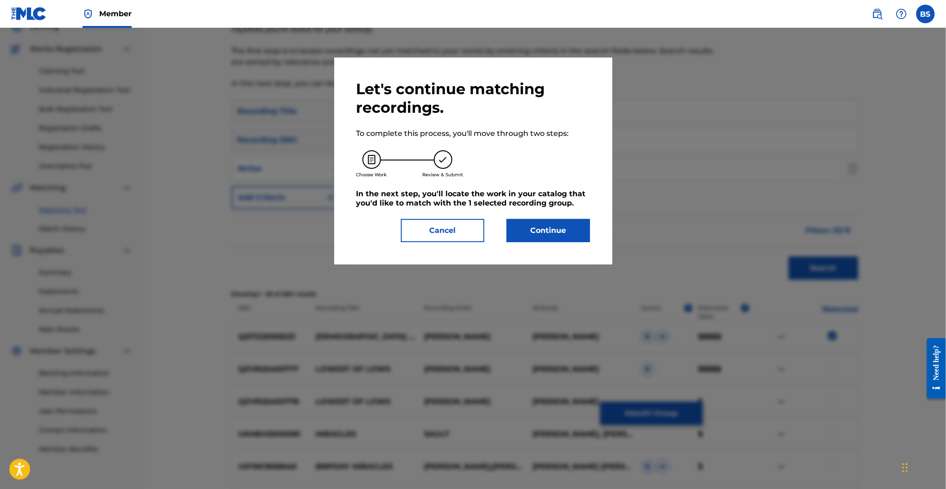
click at [550, 232] on button "Continue" at bounding box center [548, 230] width 83 height 23
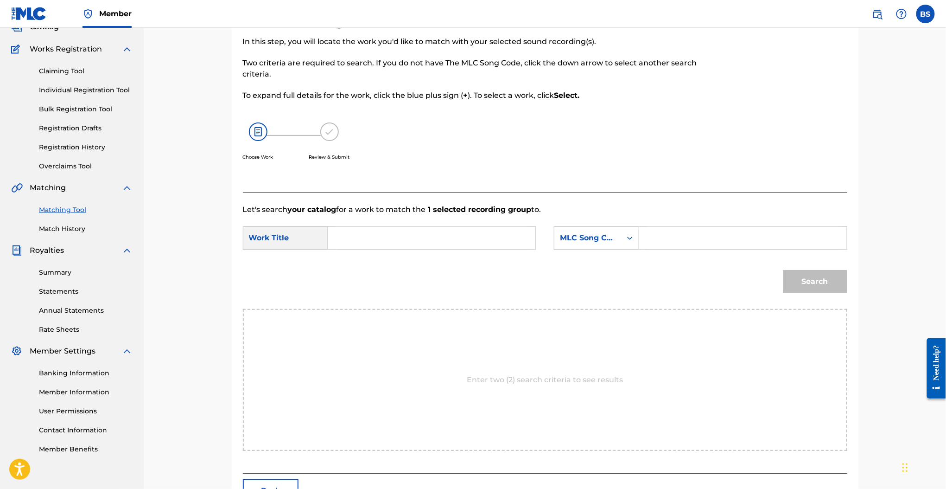
click at [404, 245] on input "Search Form" at bounding box center [432, 238] width 192 height 22
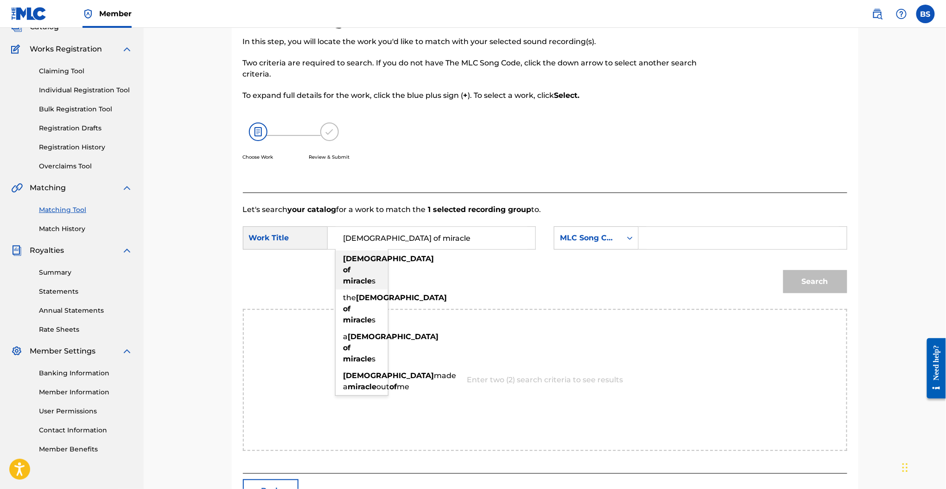
click at [364, 276] on strong "miracle" at bounding box center [358, 280] width 29 height 9
type input "god of miracles"
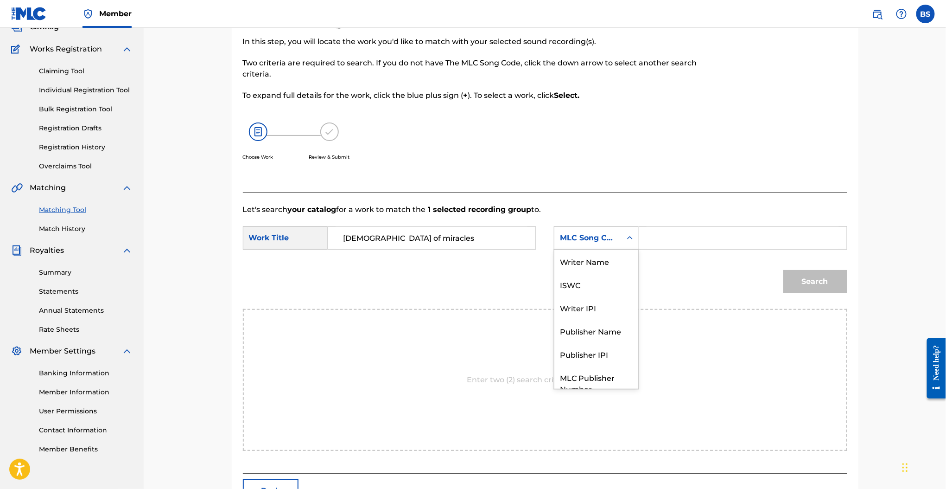
click at [589, 231] on div "MLC Song Code" at bounding box center [588, 238] width 67 height 18
click at [596, 263] on div "Writer Name" at bounding box center [597, 260] width 84 height 23
click at [694, 228] on input "Search Form" at bounding box center [743, 238] width 192 height 22
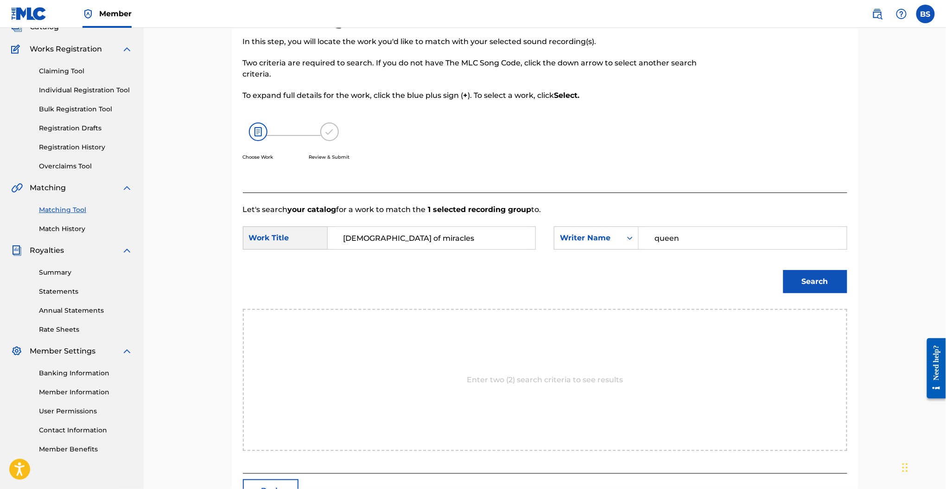
type input "queen"
click at [784, 270] on button "Search" at bounding box center [816, 281] width 64 height 23
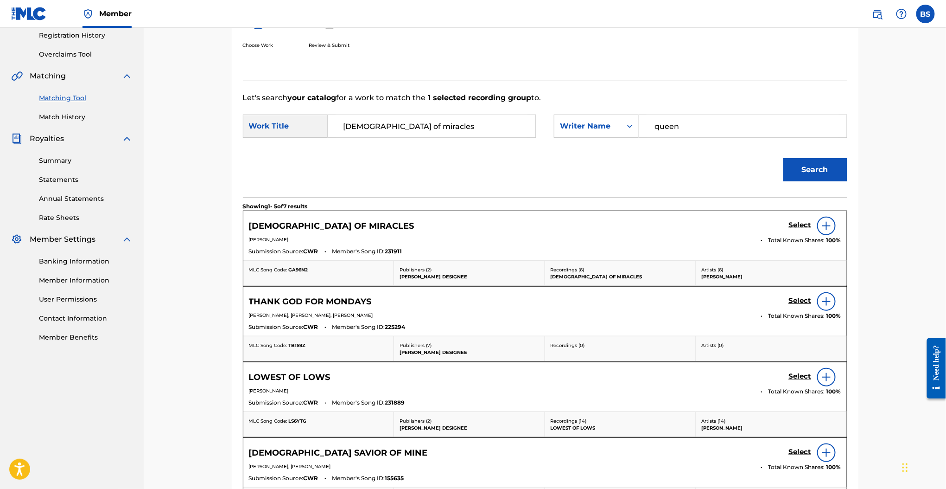
scroll to position [177, 0]
click at [805, 222] on h5 "Select" at bounding box center [800, 225] width 23 height 9
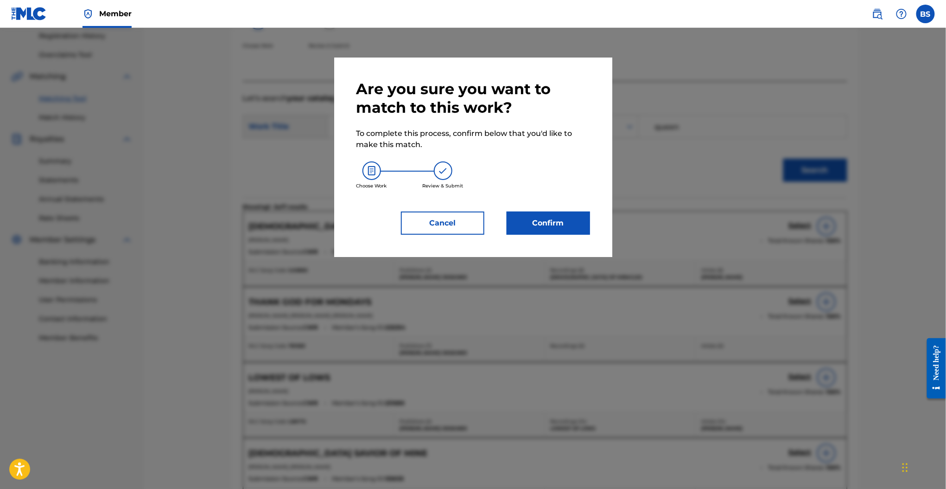
click at [550, 224] on button "Confirm" at bounding box center [548, 222] width 83 height 23
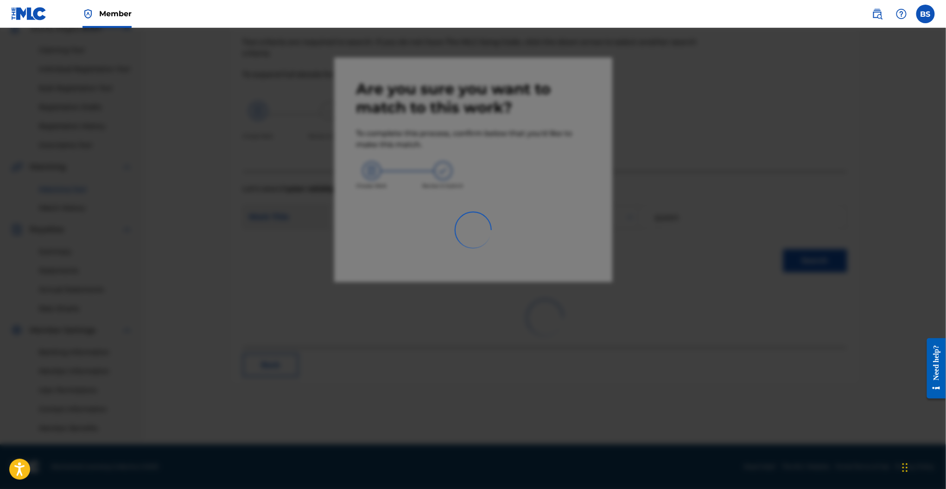
scroll to position [86, 0]
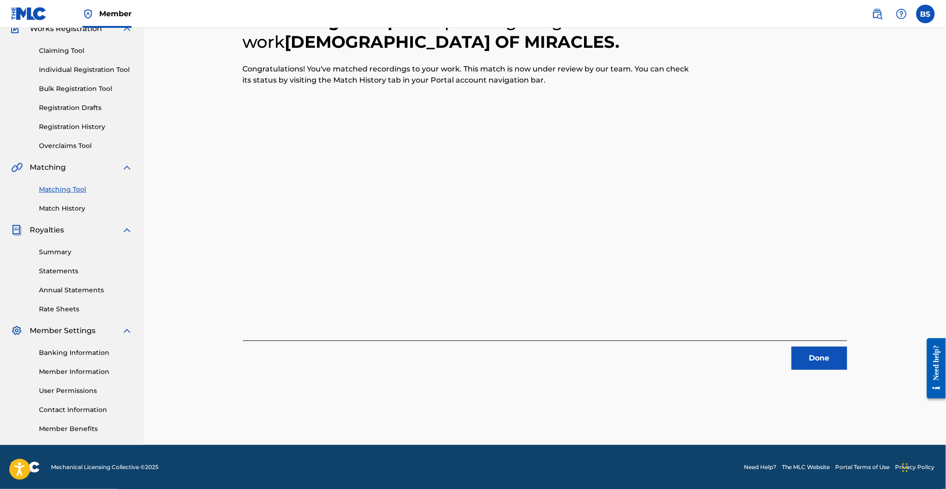
click at [834, 352] on button "Done" at bounding box center [820, 357] width 56 height 23
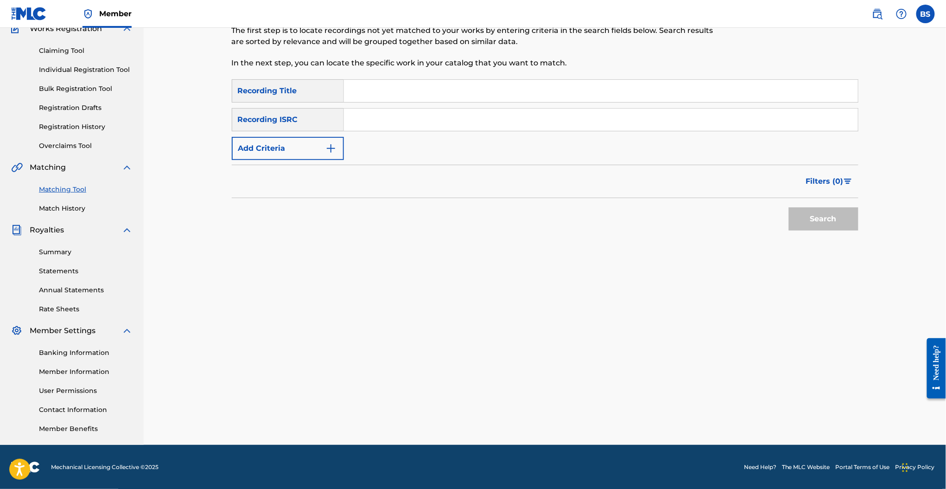
scroll to position [0, 0]
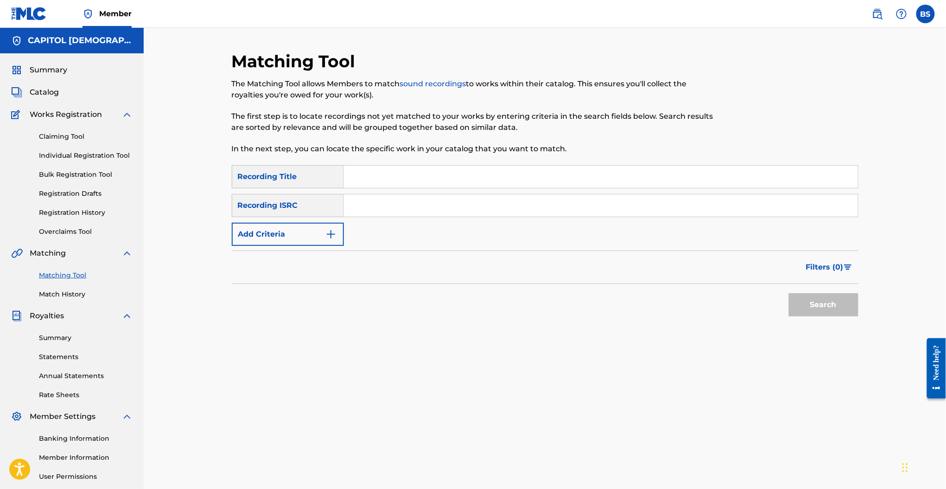
click at [338, 234] on button "Add Criteria" at bounding box center [288, 234] width 112 height 23
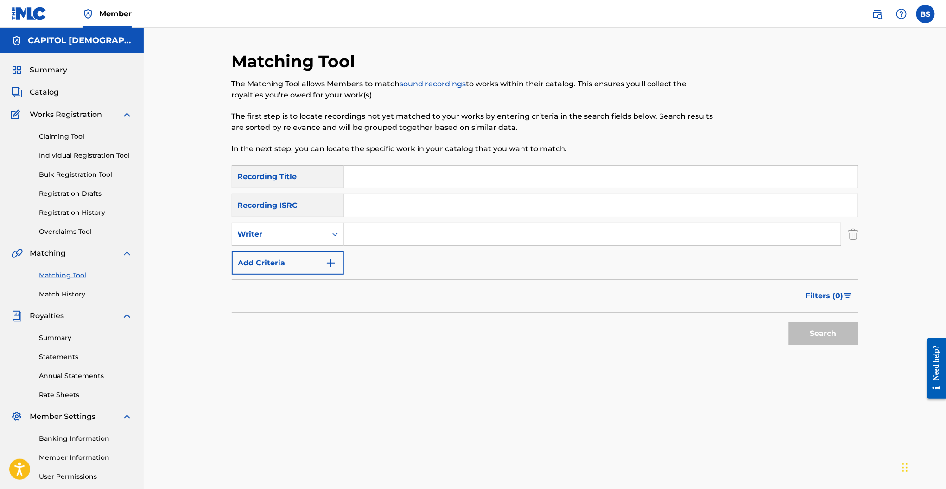
click at [409, 238] on input "Search Form" at bounding box center [592, 234] width 497 height 22
type input "josiah queen"
click at [789, 322] on button "Search" at bounding box center [824, 333] width 70 height 23
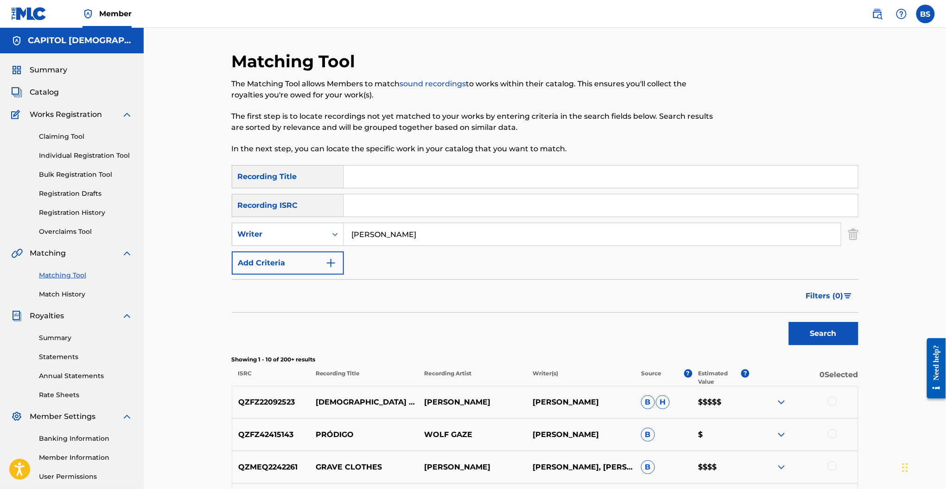
click at [401, 186] on input "Search Form" at bounding box center [601, 177] width 514 height 22
type input "take me home"
click at [789, 322] on button "Search" at bounding box center [824, 333] width 70 height 23
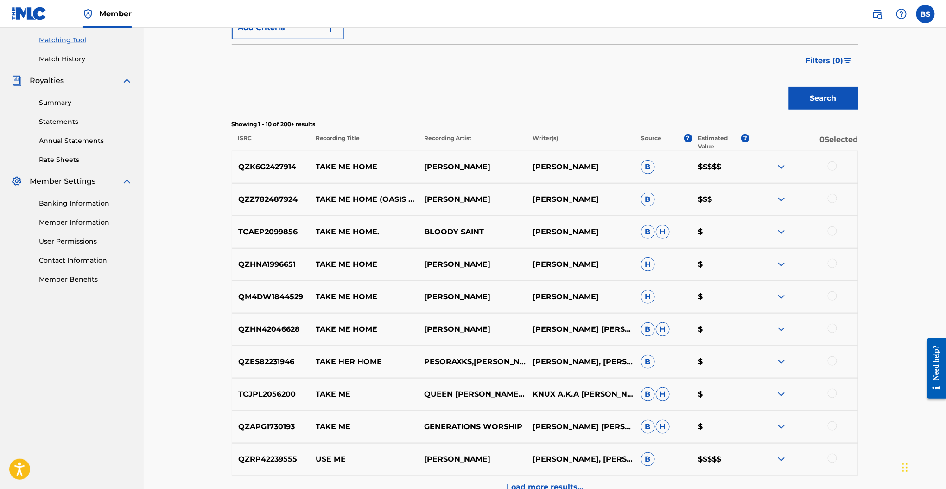
click at [826, 164] on div at bounding box center [804, 166] width 109 height 11
click at [831, 164] on div at bounding box center [832, 165] width 9 height 9
click at [829, 197] on div at bounding box center [832, 198] width 9 height 9
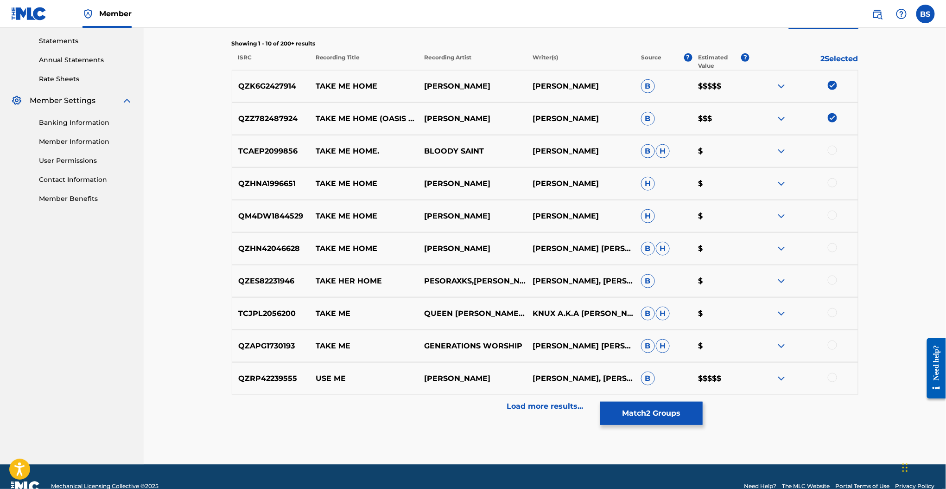
scroll to position [319, 0]
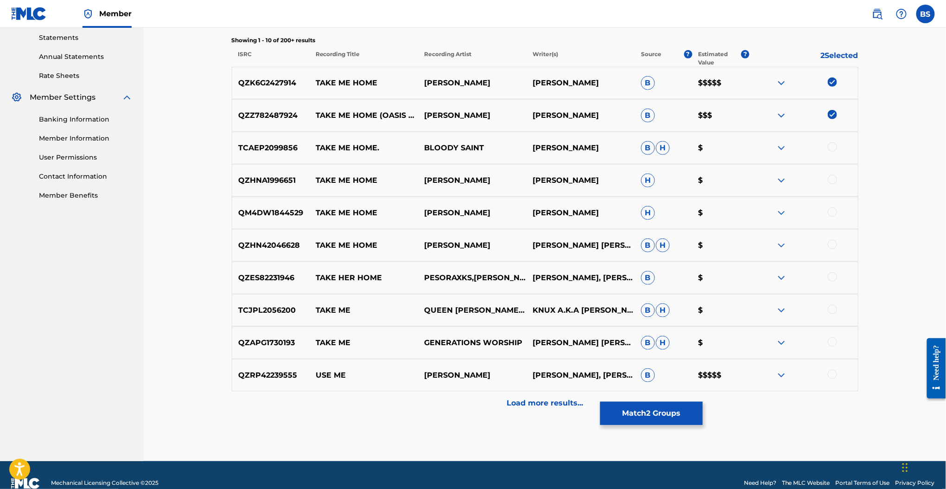
click at [571, 413] on div "Load more results..." at bounding box center [545, 402] width 627 height 23
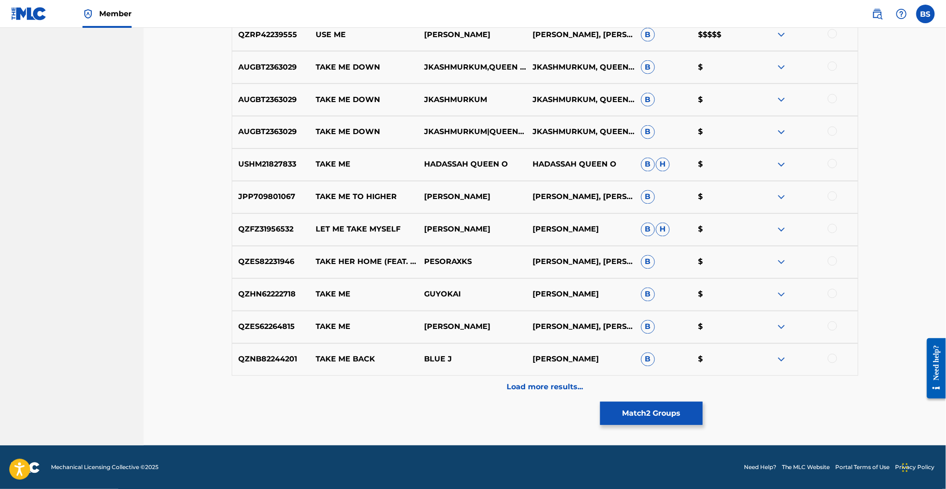
scroll to position [659, 0]
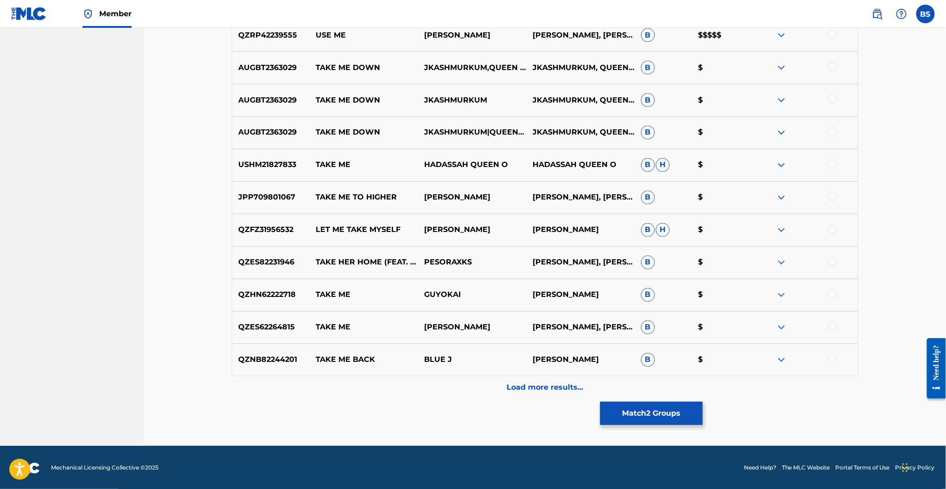
click at [656, 411] on button "Match 2 Groups" at bounding box center [651, 413] width 102 height 23
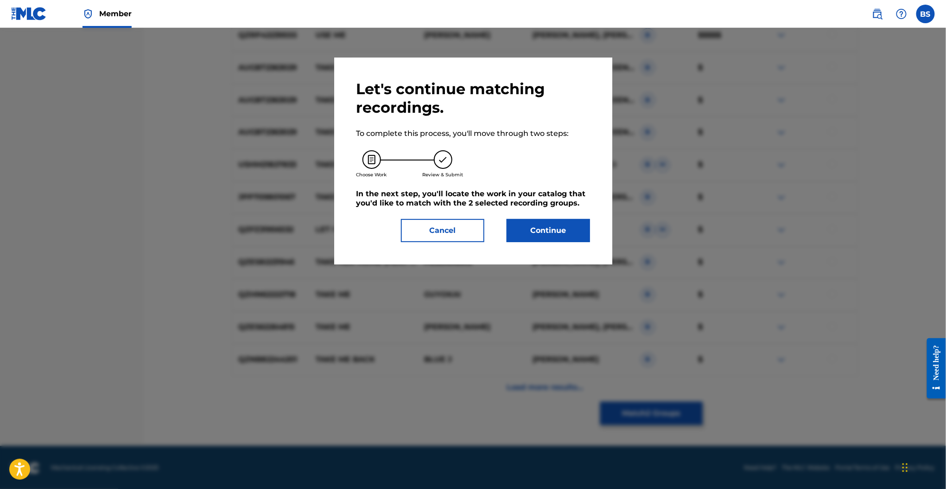
click at [551, 235] on button "Continue" at bounding box center [548, 230] width 83 height 23
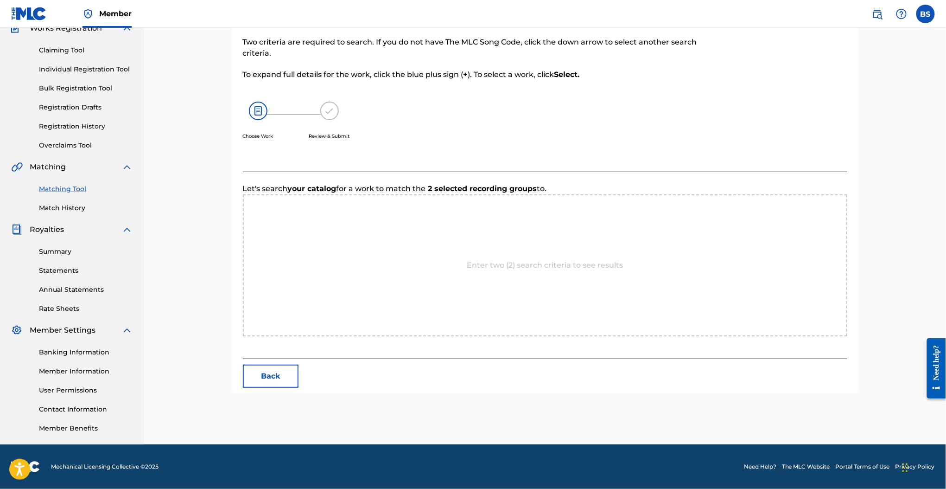
scroll to position [128, 0]
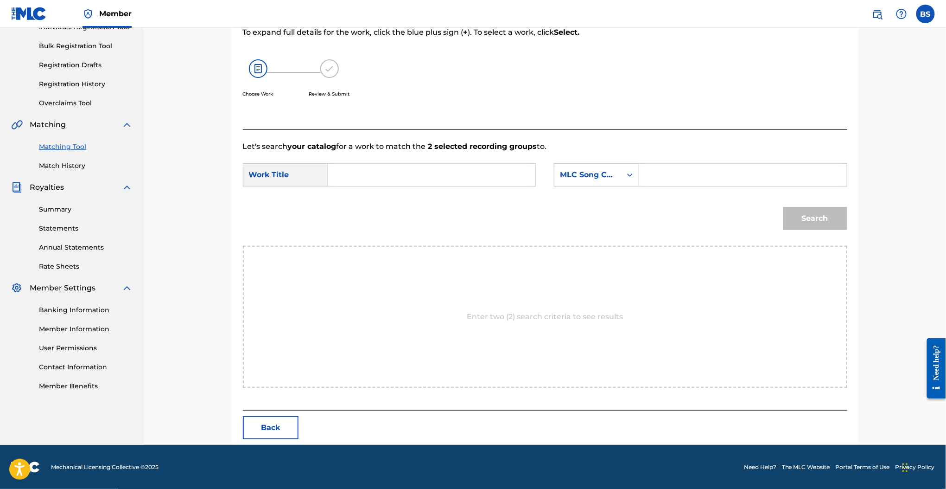
click at [353, 175] on input "Search Form" at bounding box center [432, 175] width 192 height 22
type input "a"
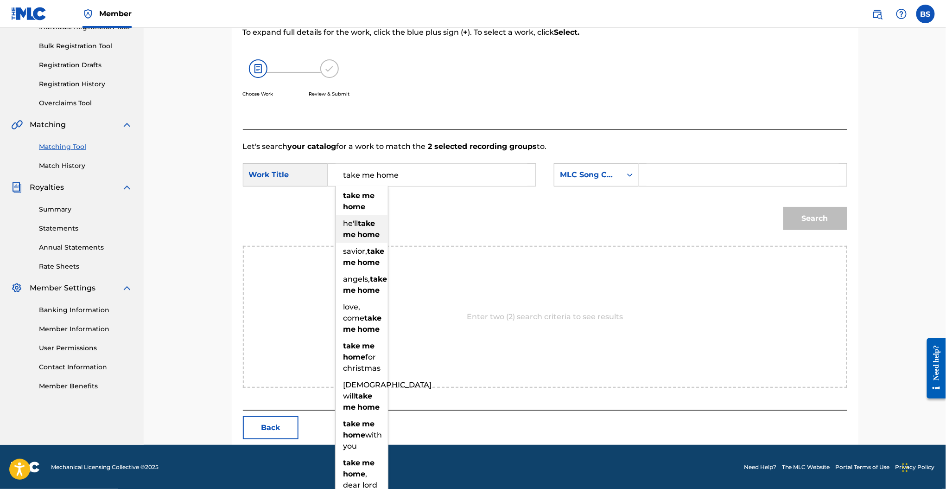
click at [351, 219] on span "he'll" at bounding box center [351, 223] width 15 height 9
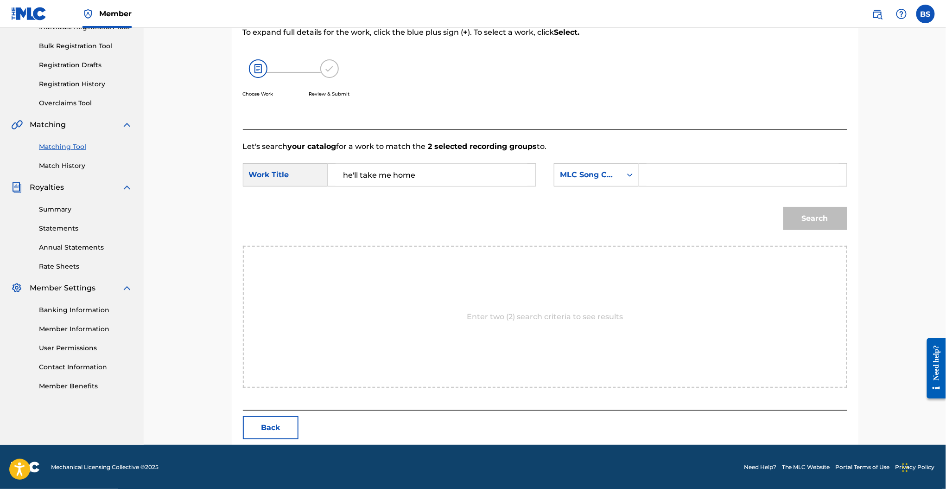
drag, startPoint x: 434, startPoint y: 174, endPoint x: 83, endPoint y: 185, distance: 351.6
click at [83, 185] on main "CAPITOL CHRISTIAN MUSIC GROUP Summary Catalog Works Registration Claiming Tool …" at bounding box center [473, 171] width 946 height 545
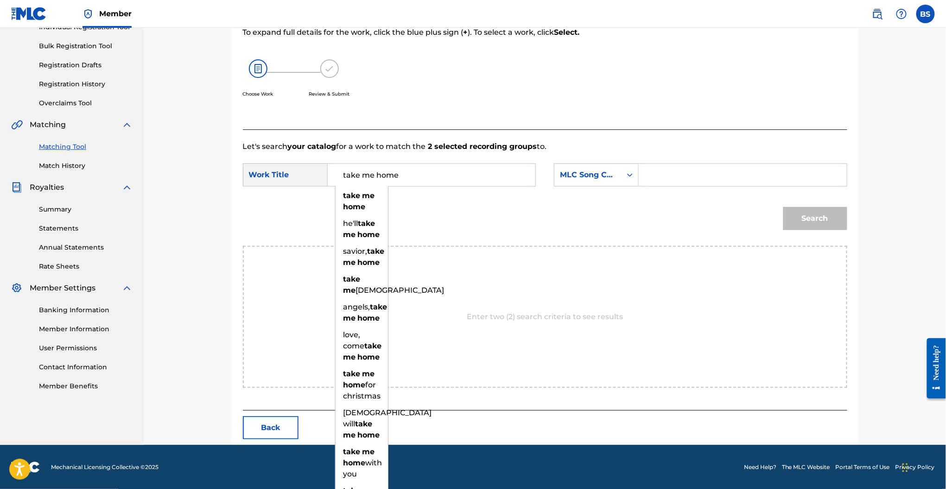
type input "take me home"
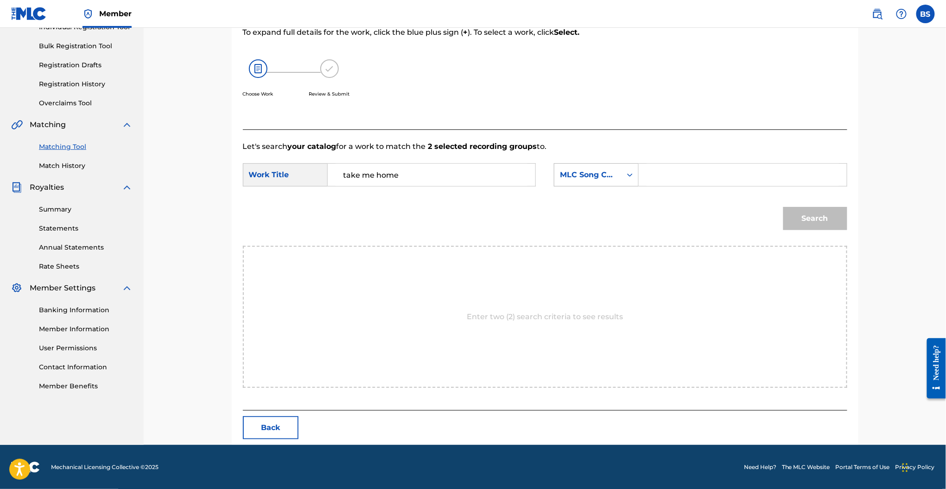
click at [590, 181] on div "MLC Song Code" at bounding box center [588, 175] width 67 height 18
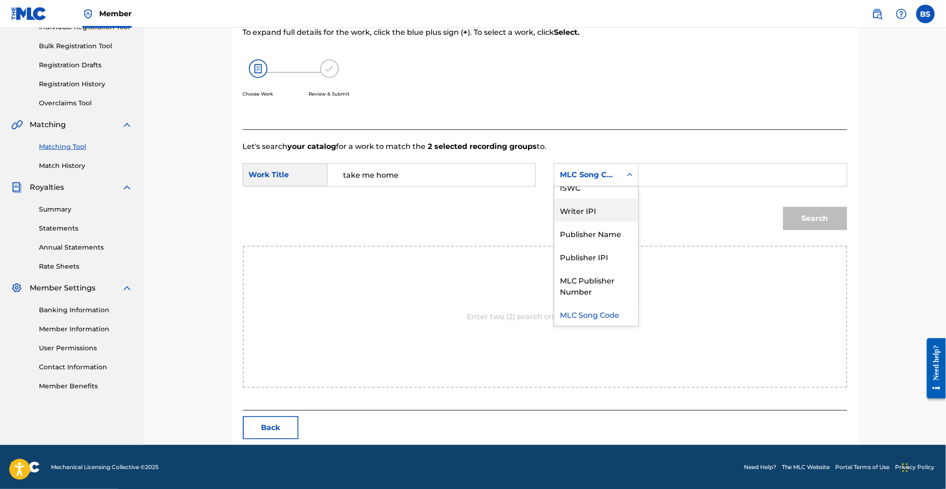
scroll to position [0, 0]
click at [589, 193] on div "Writer Name" at bounding box center [597, 197] width 84 height 23
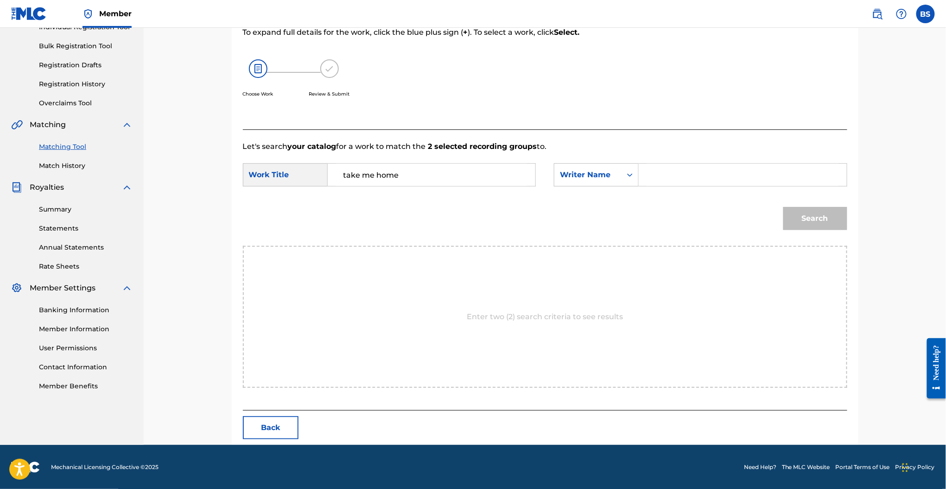
click at [683, 177] on input "Search Form" at bounding box center [743, 175] width 192 height 22
type input "queen"
click at [784, 207] on button "Search" at bounding box center [816, 218] width 64 height 23
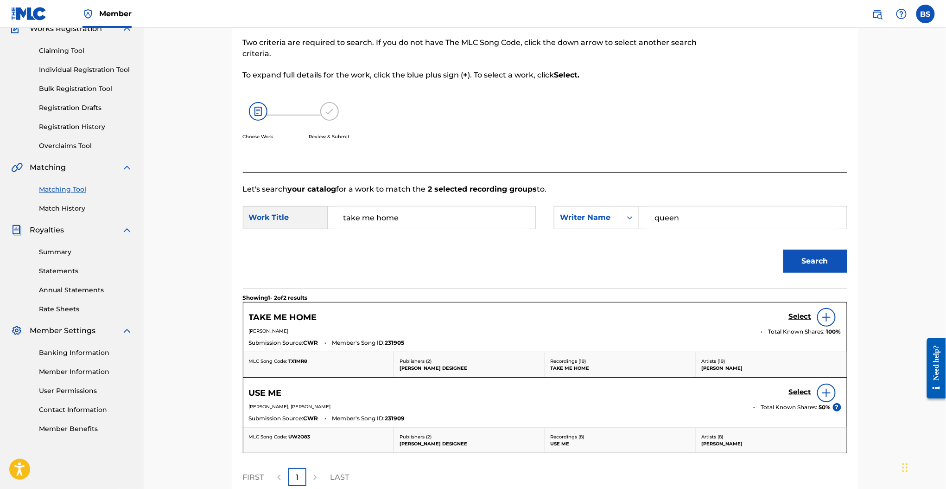
scroll to position [128, 0]
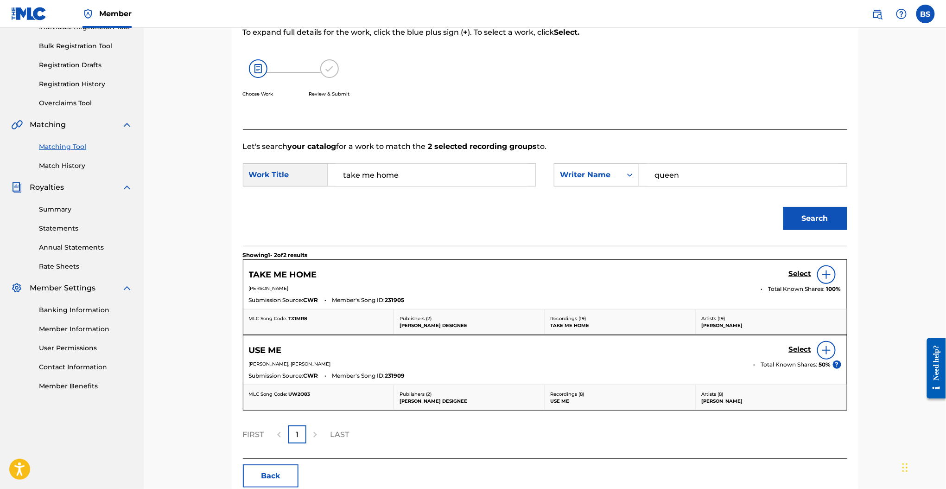
click at [802, 275] on h5 "Select" at bounding box center [800, 273] width 23 height 9
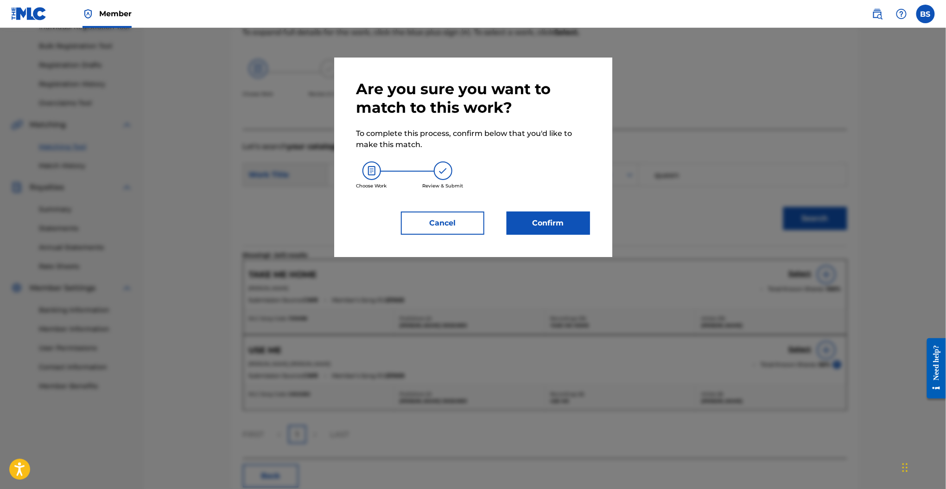
click at [554, 229] on button "Confirm" at bounding box center [548, 222] width 83 height 23
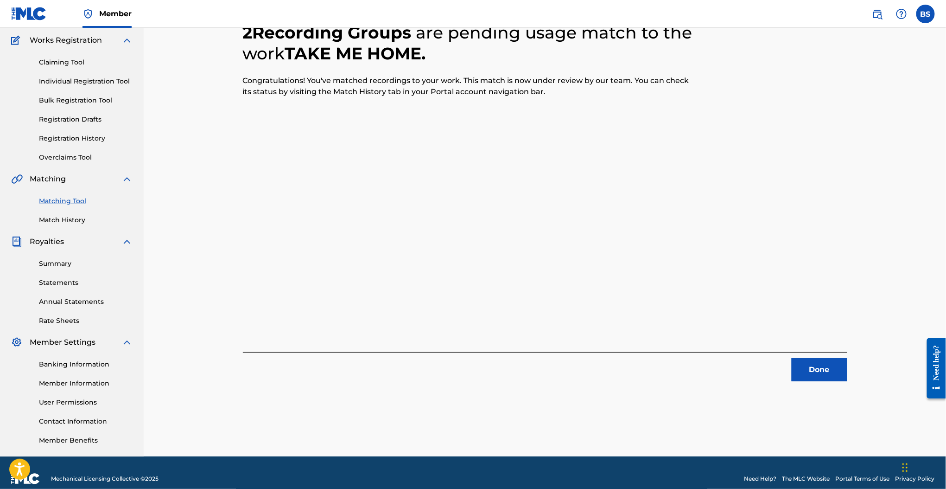
scroll to position [73, 0]
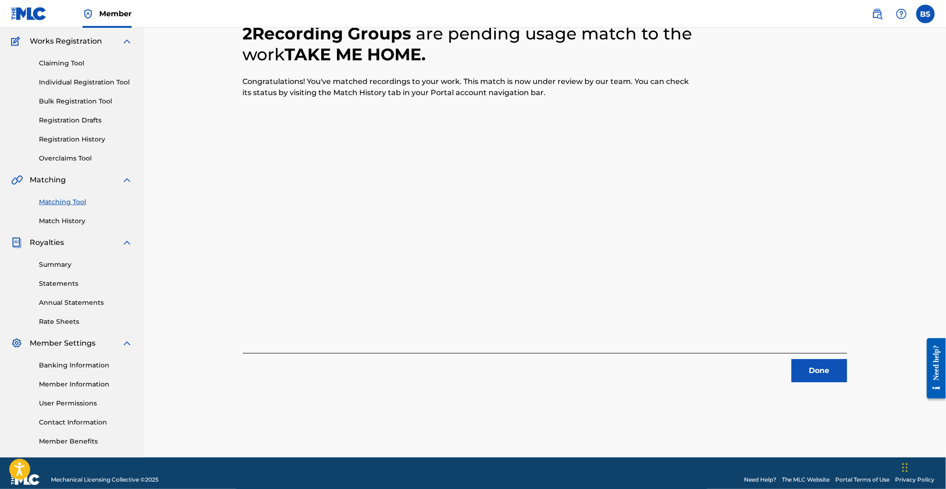
click at [815, 370] on button "Done" at bounding box center [820, 370] width 56 height 23
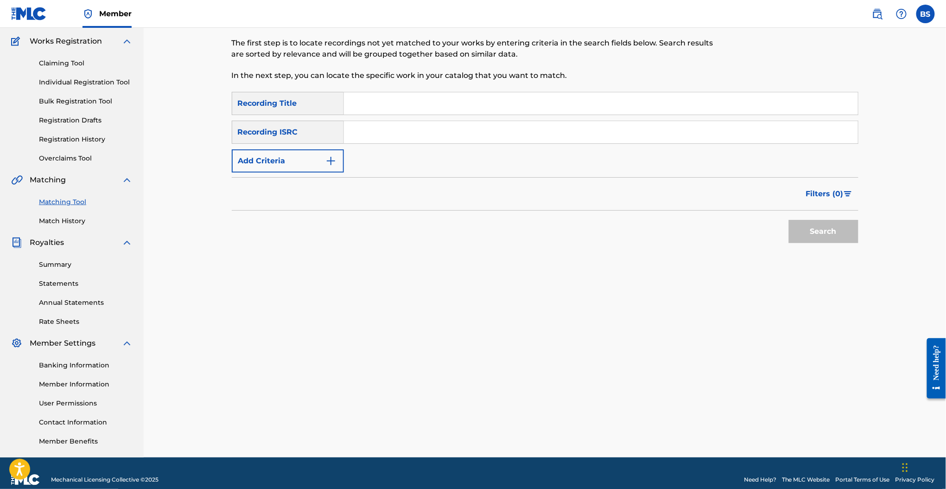
scroll to position [0, 0]
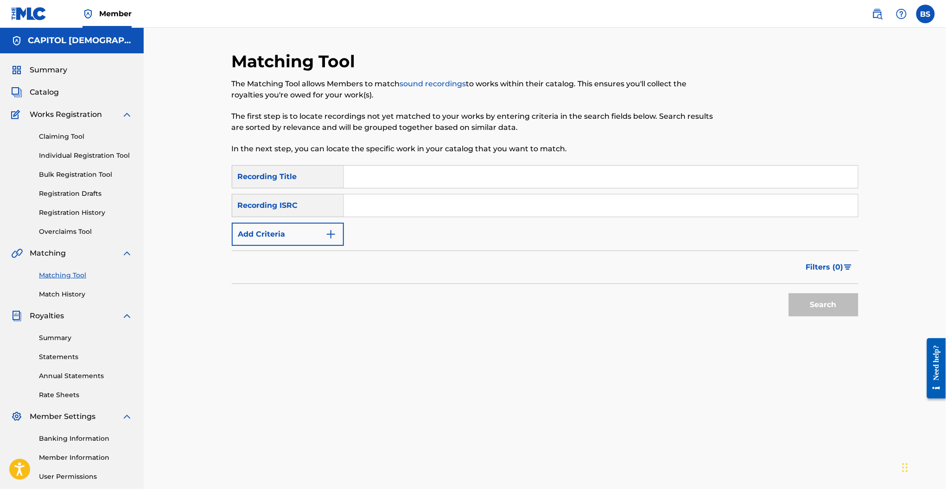
click at [297, 233] on button "Add Criteria" at bounding box center [288, 234] width 112 height 23
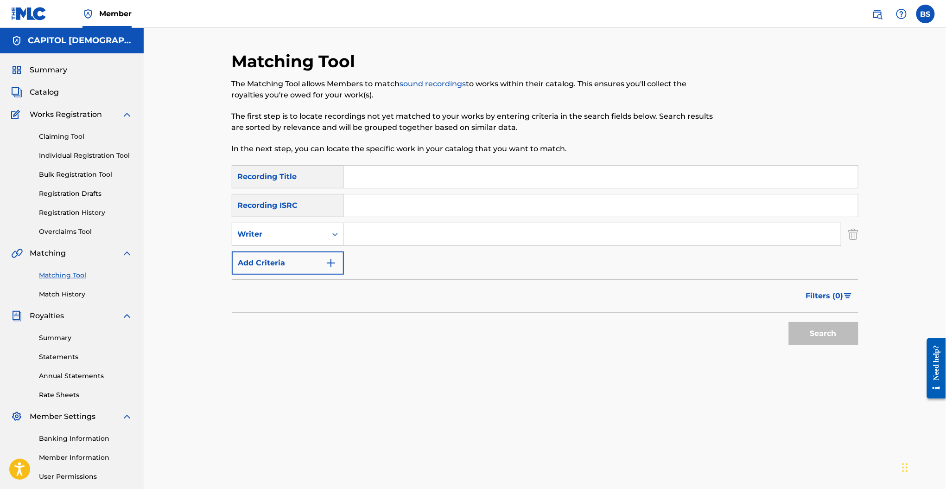
click at [394, 243] on input "Search Form" at bounding box center [592, 234] width 497 height 22
drag, startPoint x: 384, startPoint y: 236, endPoint x: 227, endPoint y: 253, distance: 158.6
click at [227, 253] on div "Matching Tool The Matching Tool allows Members to match sound recordings to wor…" at bounding box center [545, 290] width 649 height 479
type input "josiah queen"
click at [359, 183] on input "Search Form" at bounding box center [601, 177] width 514 height 22
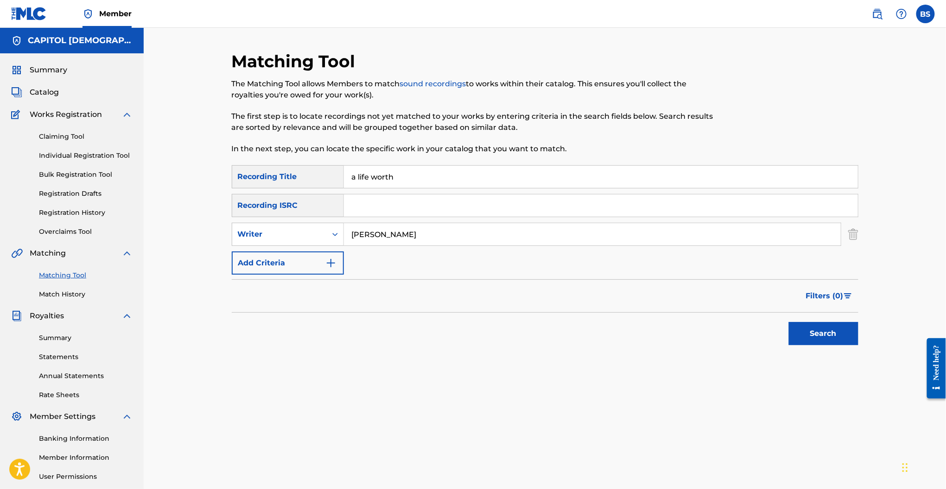
type input "a life worth"
click at [789, 322] on button "Search" at bounding box center [824, 333] width 70 height 23
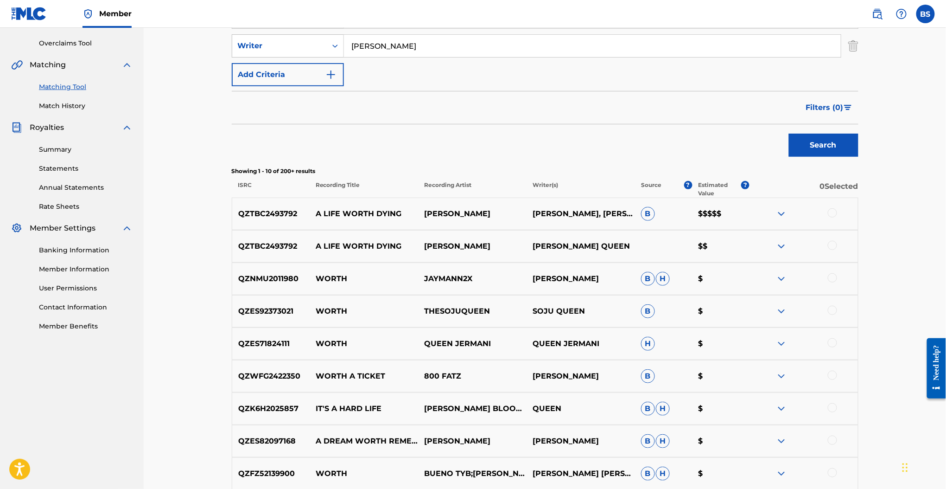
scroll to position [198, 0]
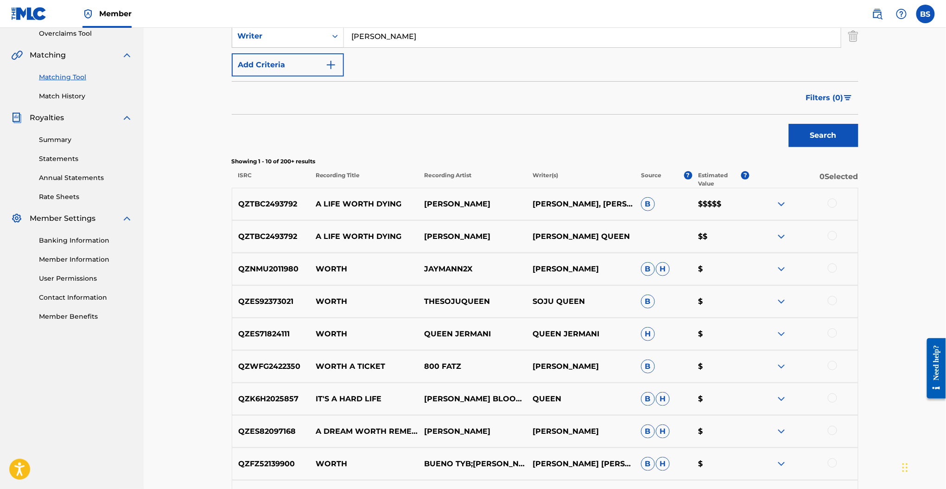
click at [837, 201] on div at bounding box center [832, 202] width 9 height 9
click at [831, 234] on div at bounding box center [832, 235] width 9 height 9
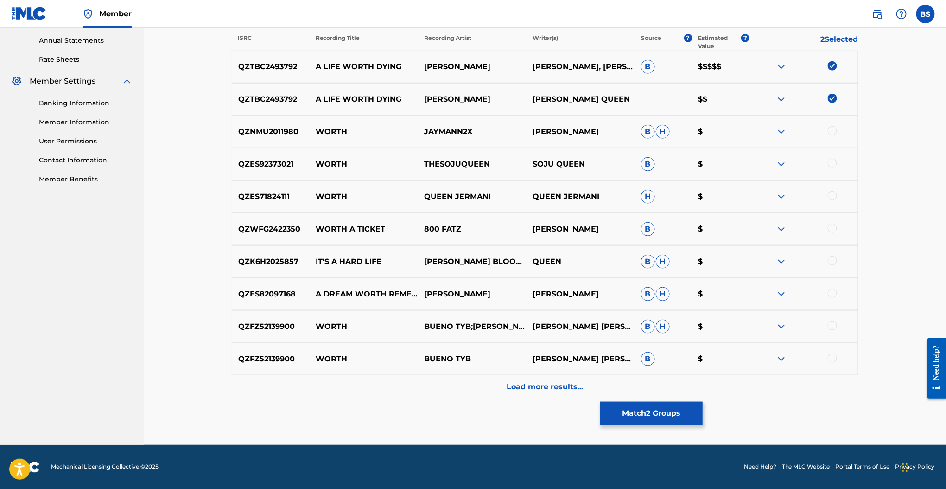
scroll to position [335, 0]
click at [548, 392] on p "Load more results..." at bounding box center [545, 387] width 77 height 11
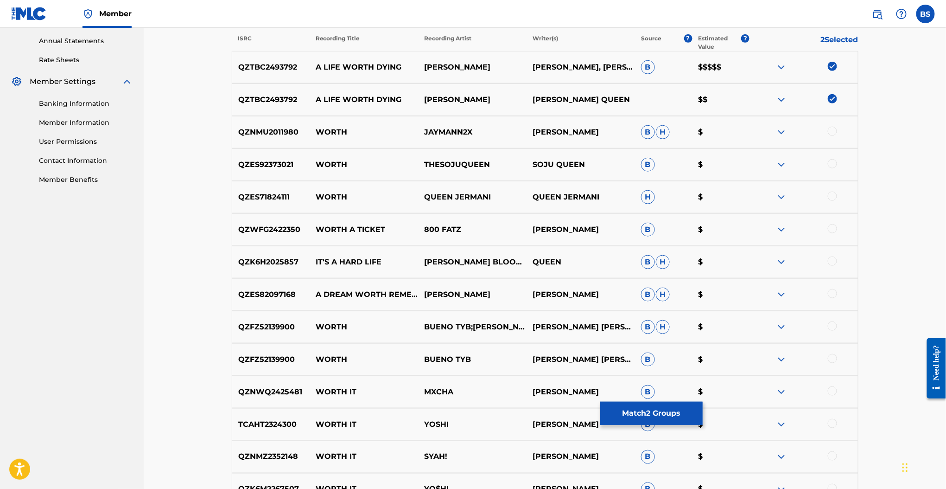
scroll to position [659, 0]
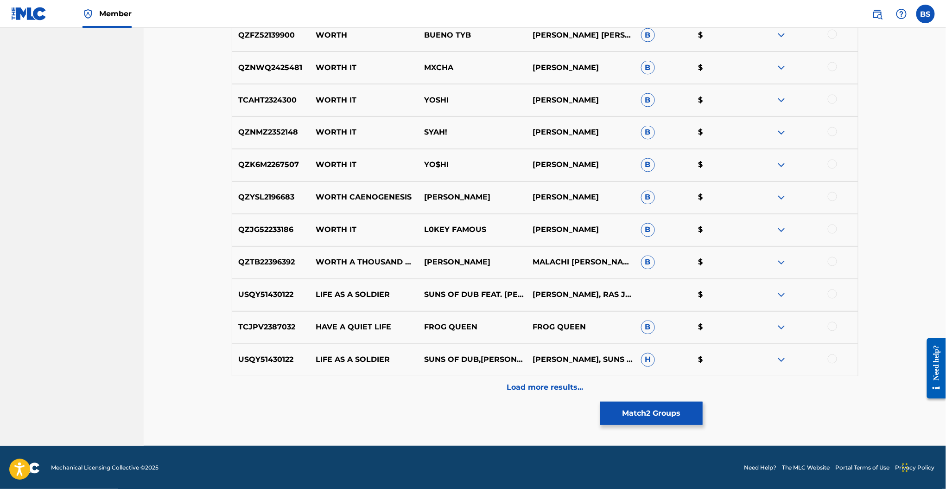
click at [660, 405] on button "Match 2 Groups" at bounding box center [651, 413] width 102 height 23
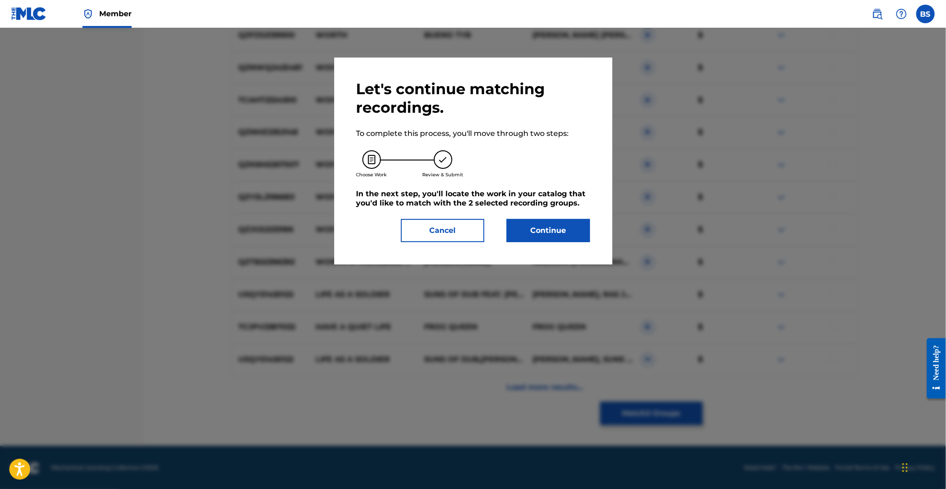
click at [538, 241] on button "Continue" at bounding box center [548, 230] width 83 height 23
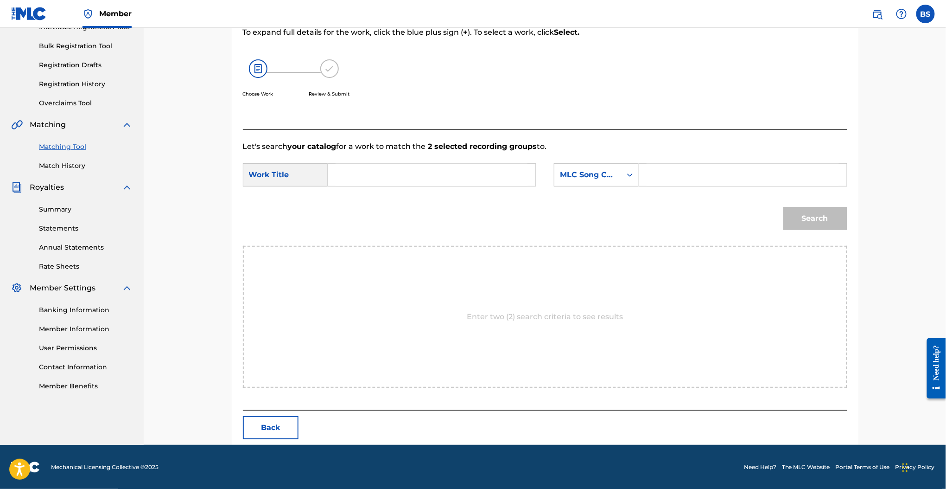
click at [380, 168] on input "Search Form" at bounding box center [432, 175] width 192 height 22
click at [368, 205] on div "a life worth dying" at bounding box center [362, 206] width 52 height 39
type input "a life worth dying"
click at [700, 175] on input "Search Form" at bounding box center [743, 175] width 192 height 22
click at [606, 179] on div "MLC Song Code" at bounding box center [588, 174] width 56 height 11
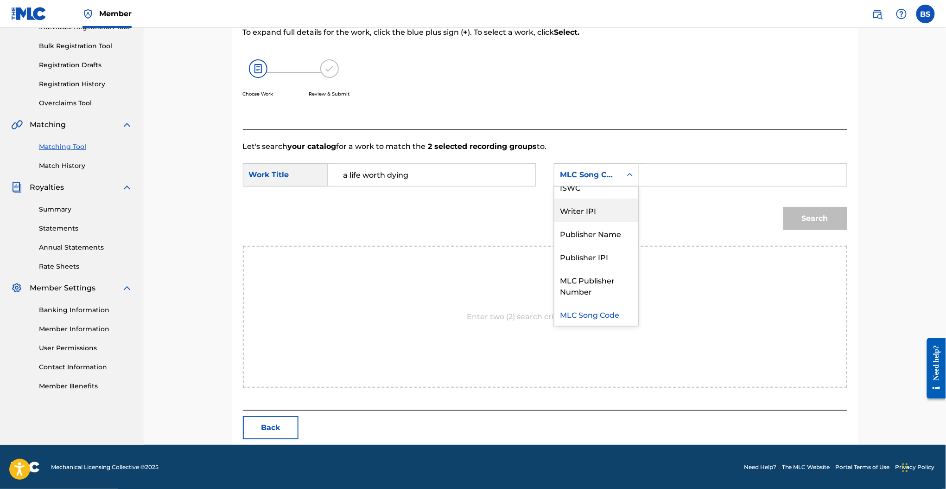
scroll to position [0, 0]
click at [588, 204] on div "Writer Name" at bounding box center [597, 197] width 84 height 23
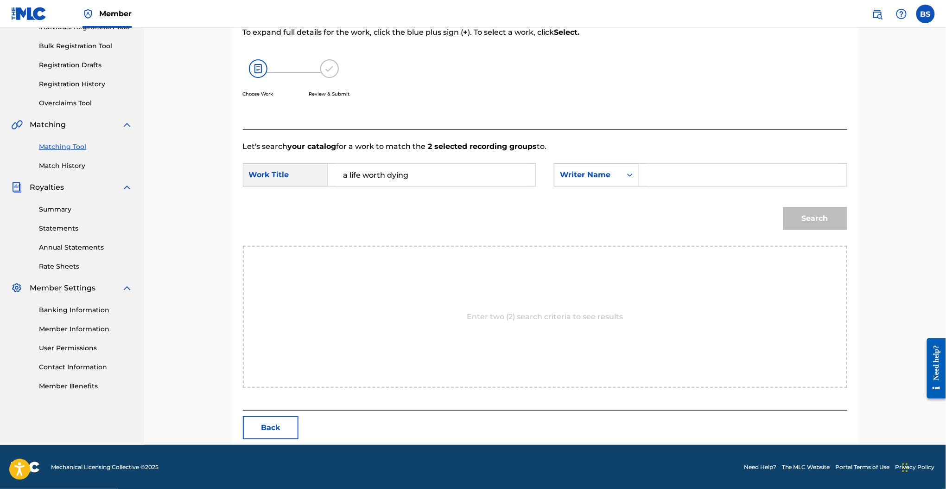
click at [664, 173] on input "Search Form" at bounding box center [743, 175] width 192 height 22
type input "queen"
click at [784, 207] on button "Search" at bounding box center [816, 218] width 64 height 23
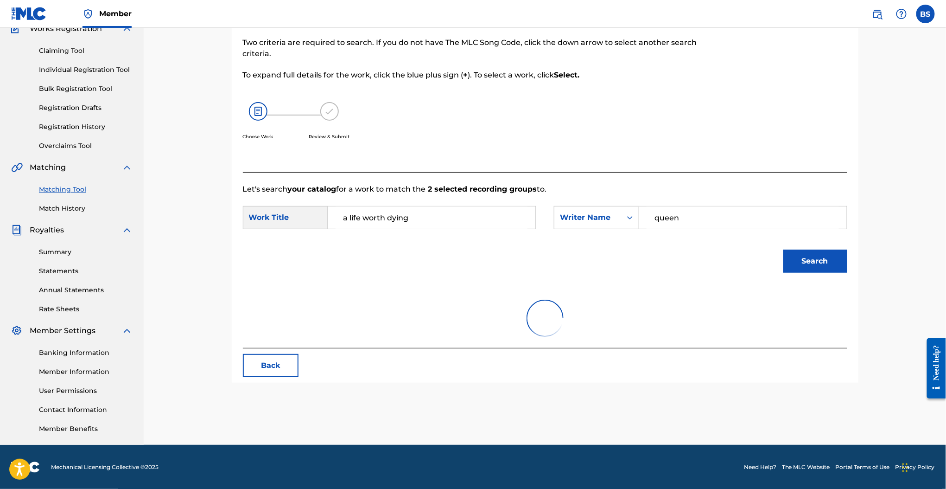
scroll to position [128, 0]
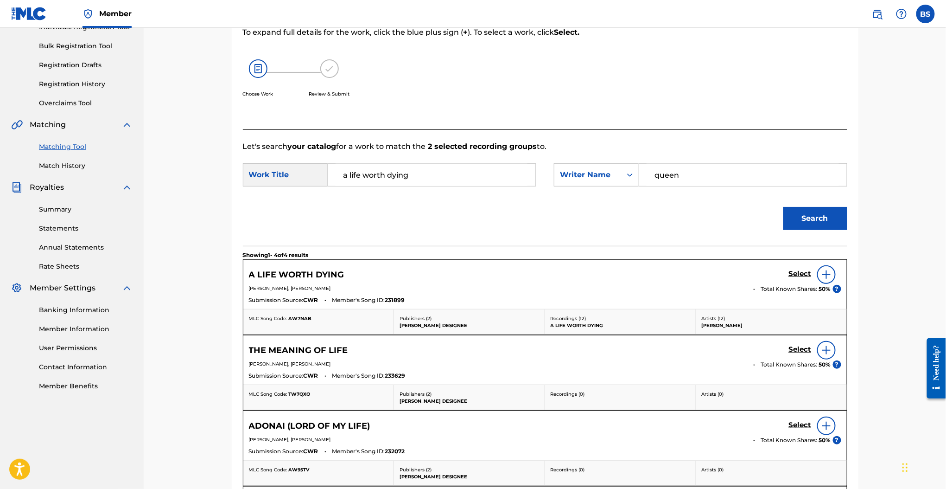
click at [798, 275] on h5 "Select" at bounding box center [800, 273] width 23 height 9
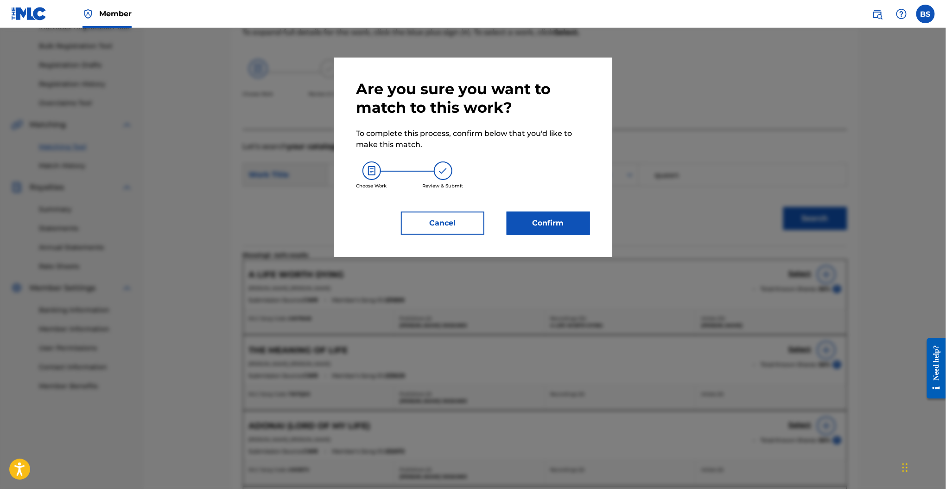
click at [554, 232] on button "Confirm" at bounding box center [548, 222] width 83 height 23
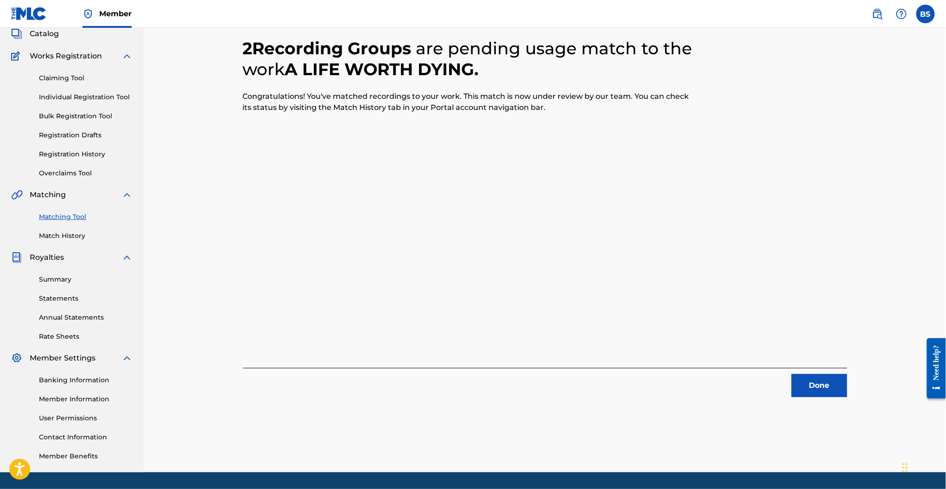
scroll to position [58, 0]
click at [800, 383] on button "Done" at bounding box center [820, 385] width 56 height 23
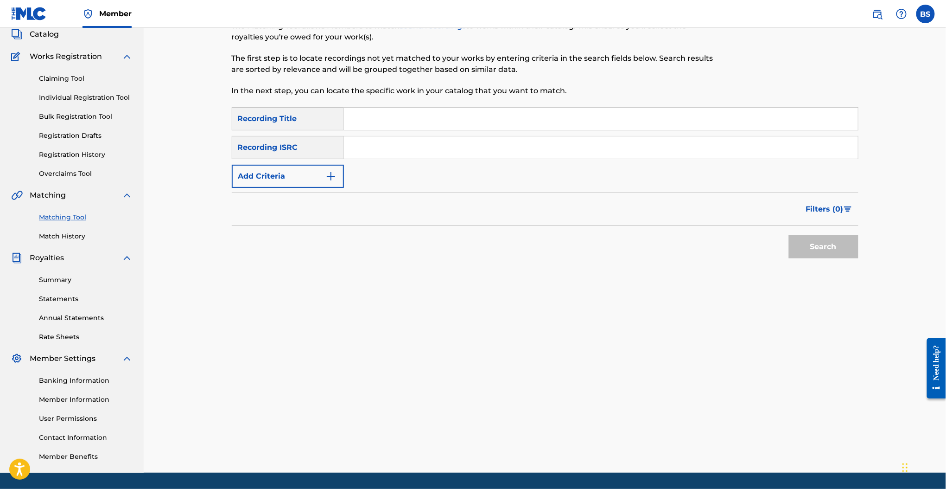
click at [290, 183] on button "Add Criteria" at bounding box center [288, 176] width 112 height 23
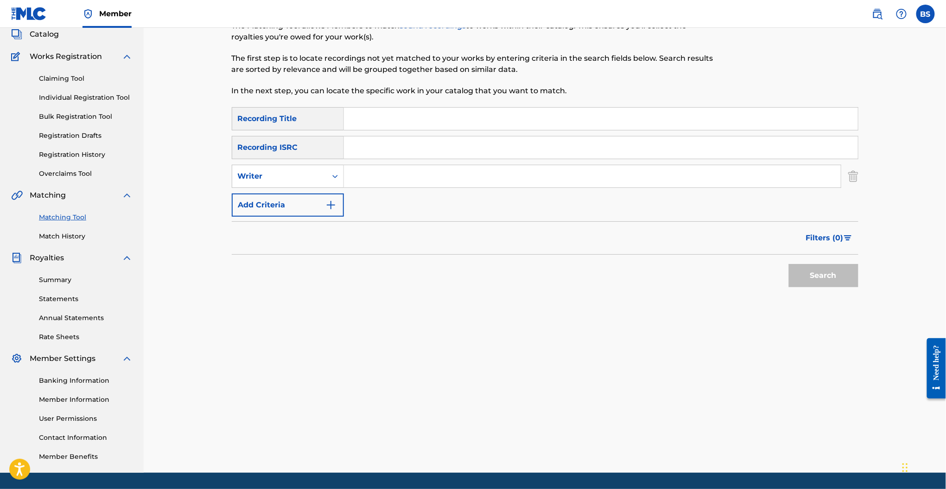
click at [377, 179] on input "Search Form" at bounding box center [592, 176] width 497 height 22
type input "josiah queen"
click at [398, 117] on input "Search Form" at bounding box center [601, 119] width 514 height 22
type input "in the fire"
click at [789, 264] on button "Search" at bounding box center [824, 275] width 70 height 23
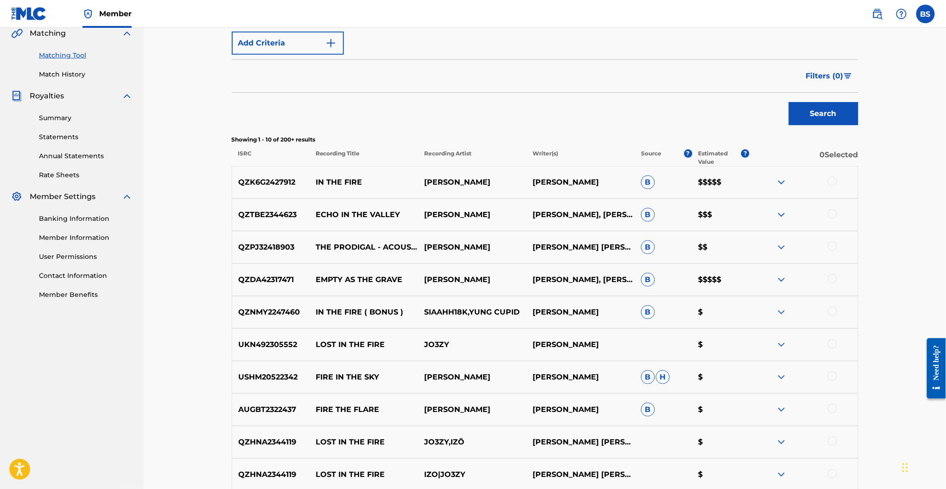
scroll to position [232, 0]
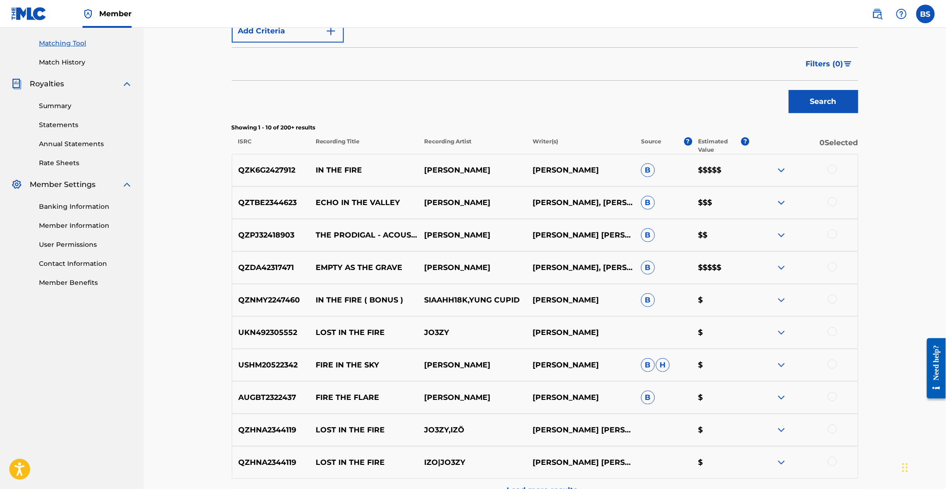
click at [834, 168] on div at bounding box center [832, 169] width 9 height 9
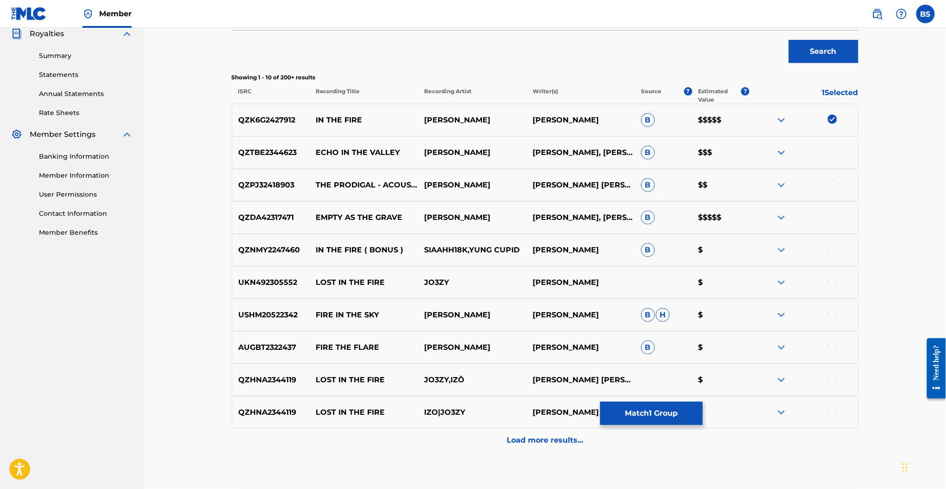
scroll to position [286, 0]
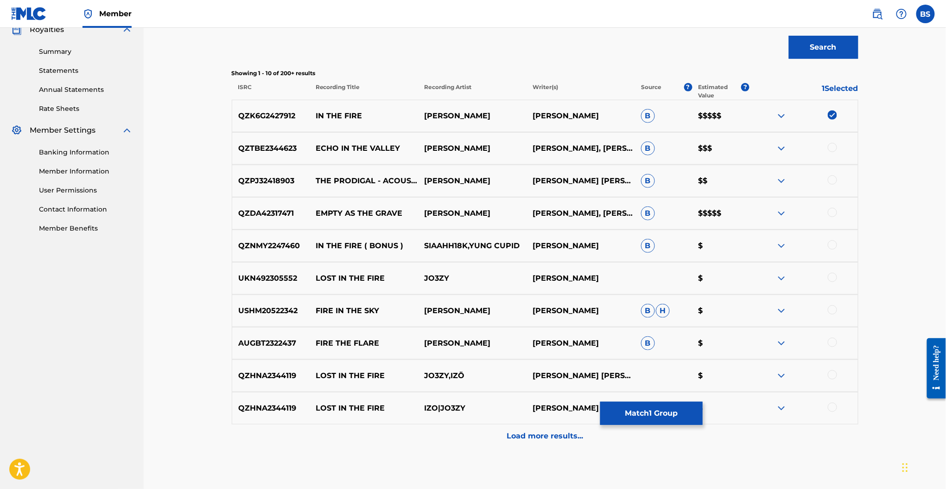
click at [520, 430] on p "Load more results..." at bounding box center [545, 435] width 77 height 11
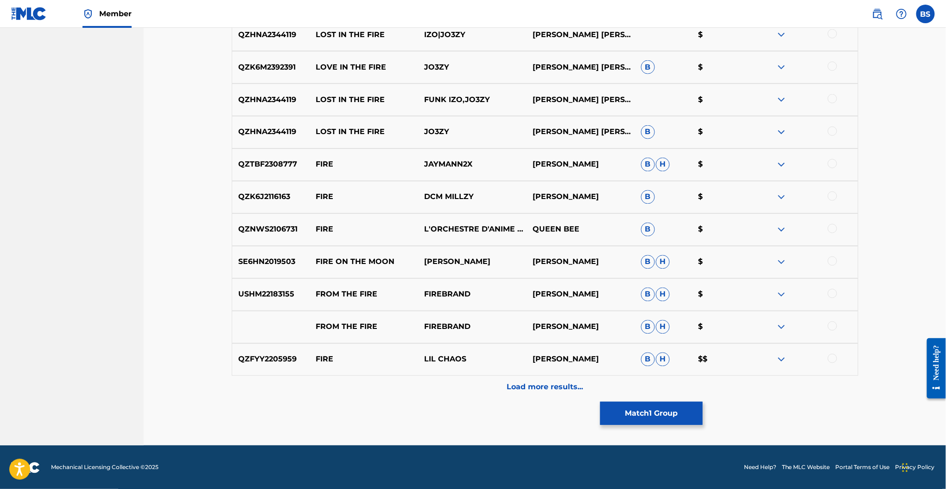
scroll to position [659, 0]
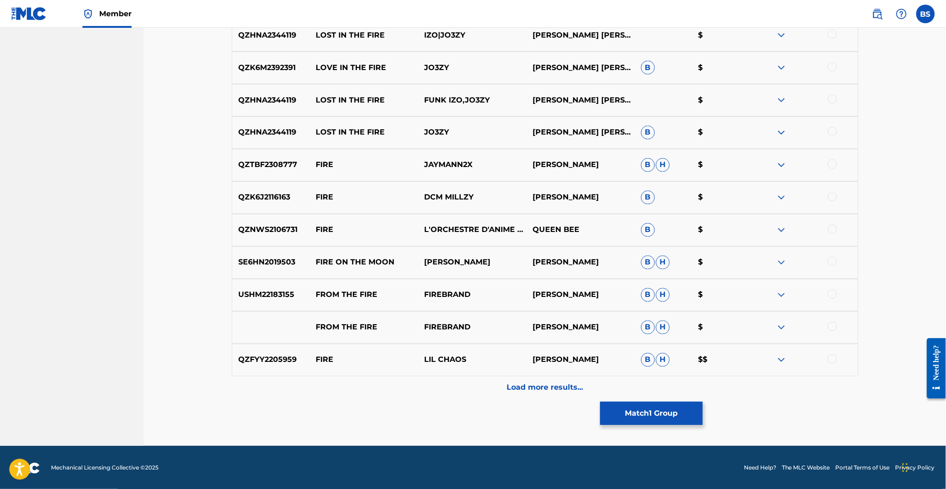
click at [631, 420] on button "Match 1 Group" at bounding box center [651, 413] width 102 height 23
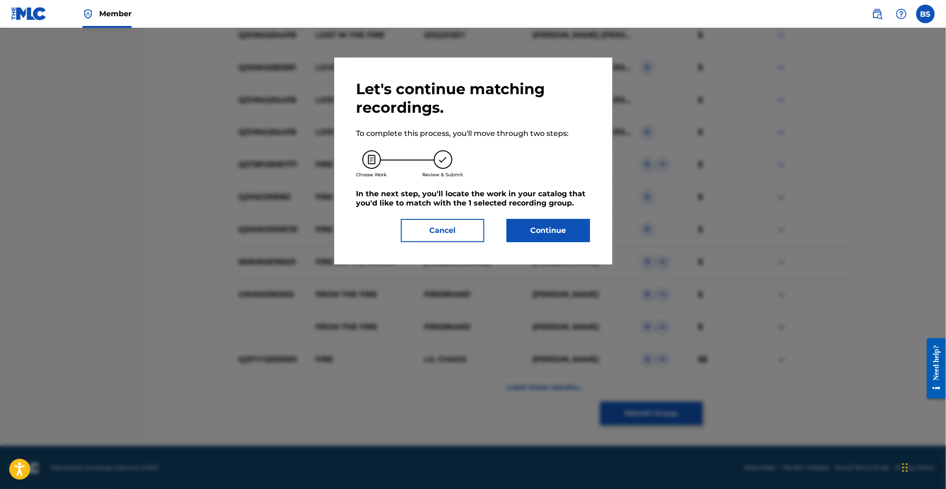
click at [557, 234] on button "Continue" at bounding box center [548, 230] width 83 height 23
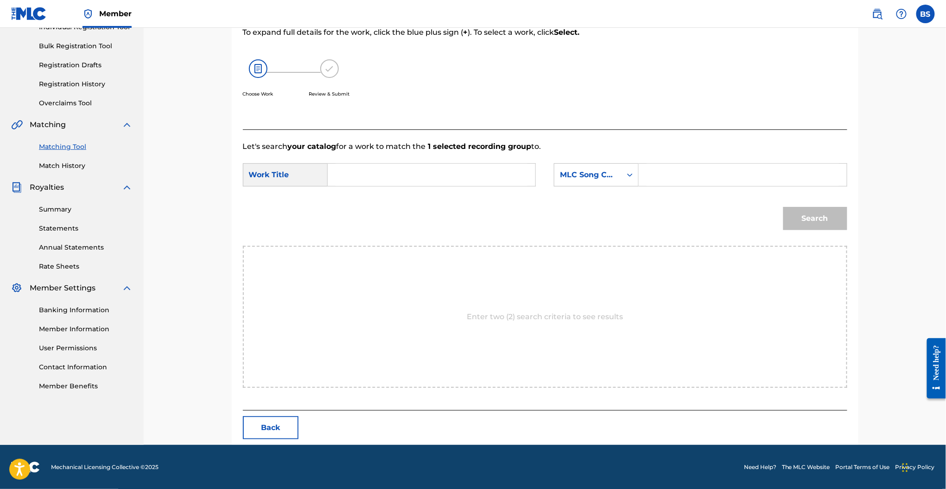
click at [368, 174] on input "Search Form" at bounding box center [432, 175] width 192 height 22
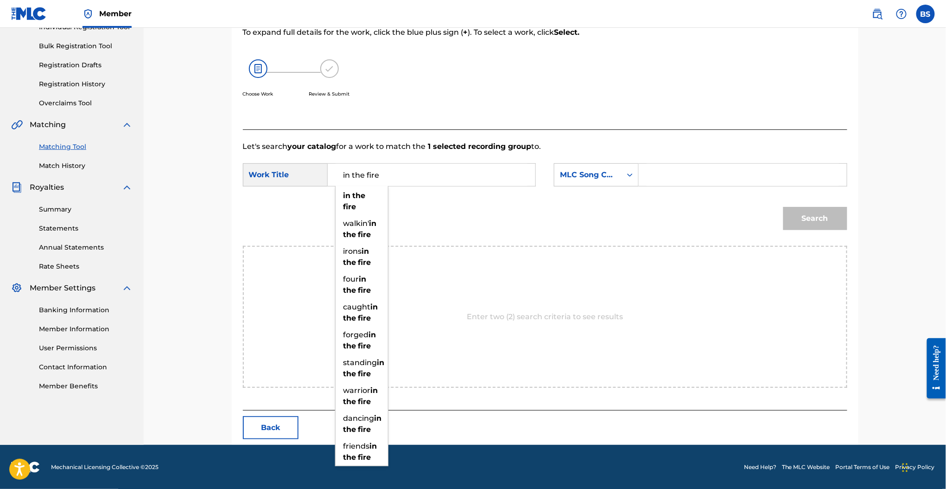
type input "in the fire"
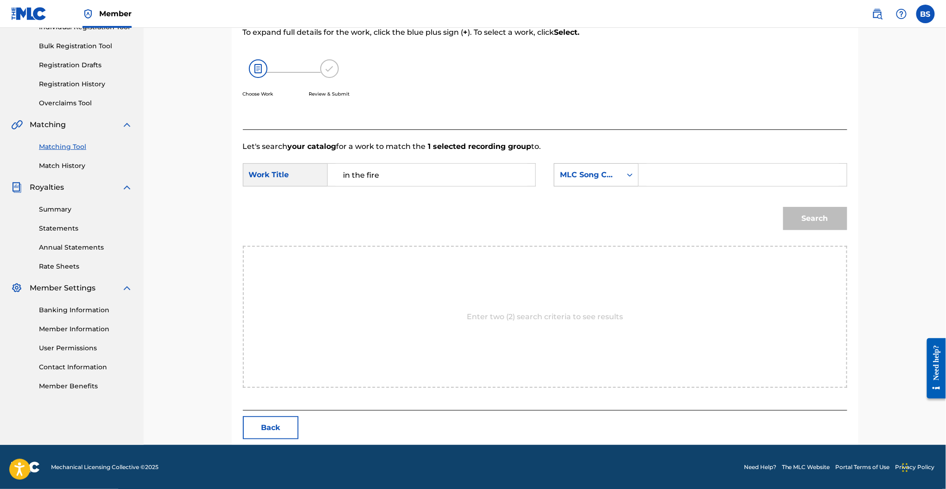
click at [618, 175] on div "MLC Song Code" at bounding box center [588, 175] width 67 height 18
click at [589, 201] on div "Writer Name" at bounding box center [597, 197] width 84 height 23
click at [672, 187] on div "SearchWithCriteria92167c70-0bee-4059-9513-3abc2dceb723 Work Title in the fire S…" at bounding box center [545, 177] width 605 height 29
click at [664, 179] on input "Search Form" at bounding box center [743, 175] width 192 height 22
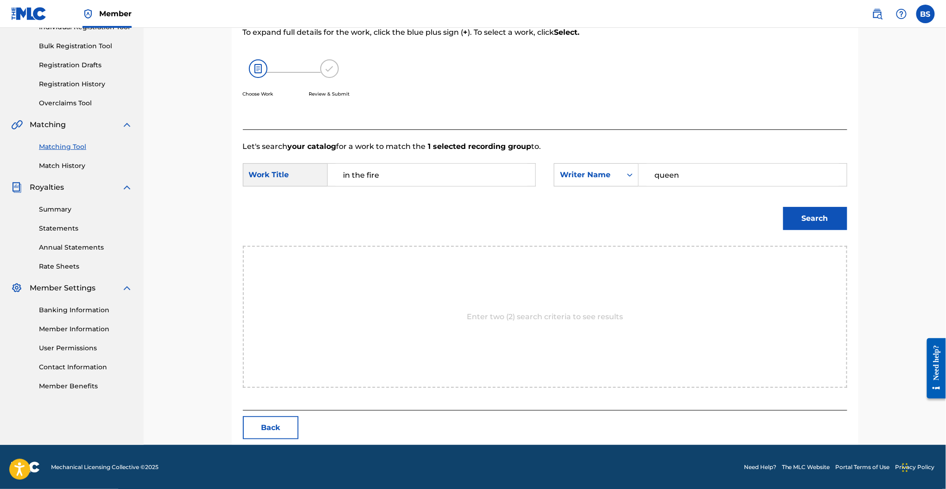
type input "queen"
click at [784, 207] on button "Search" at bounding box center [816, 218] width 64 height 23
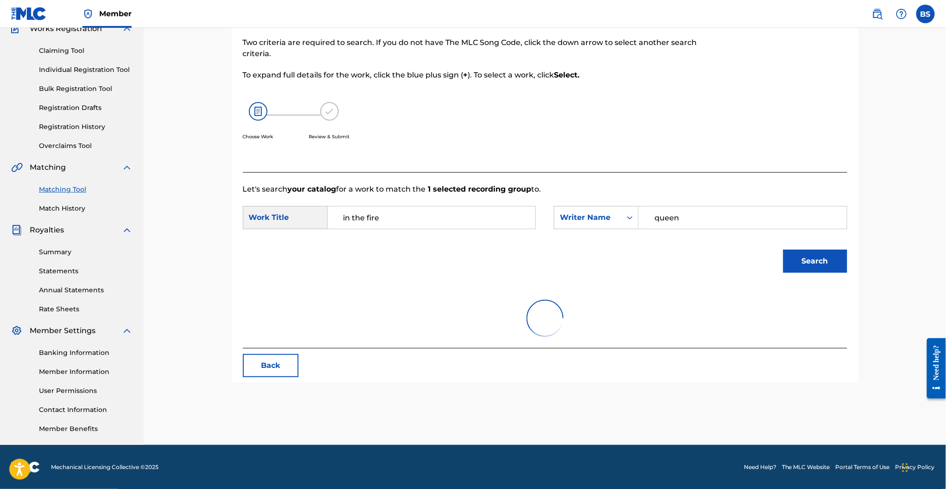
scroll to position [128, 0]
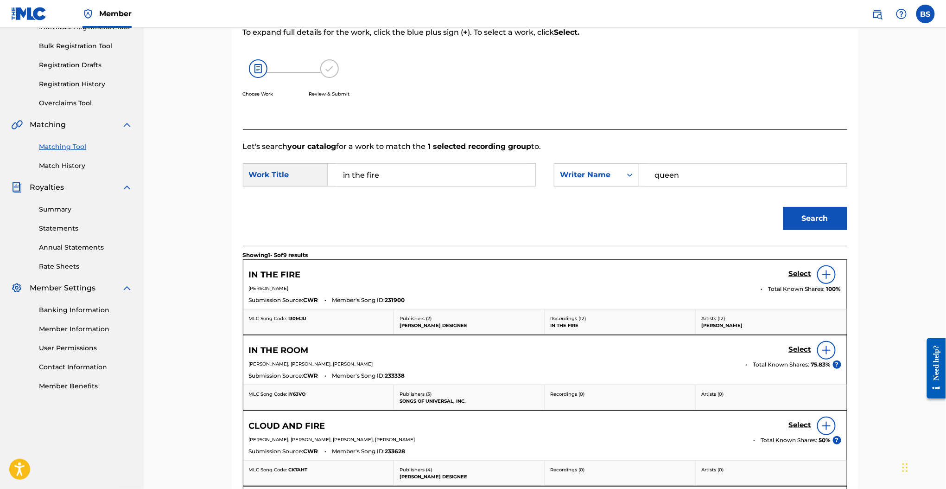
click at [800, 272] on h5 "Select" at bounding box center [800, 273] width 23 height 9
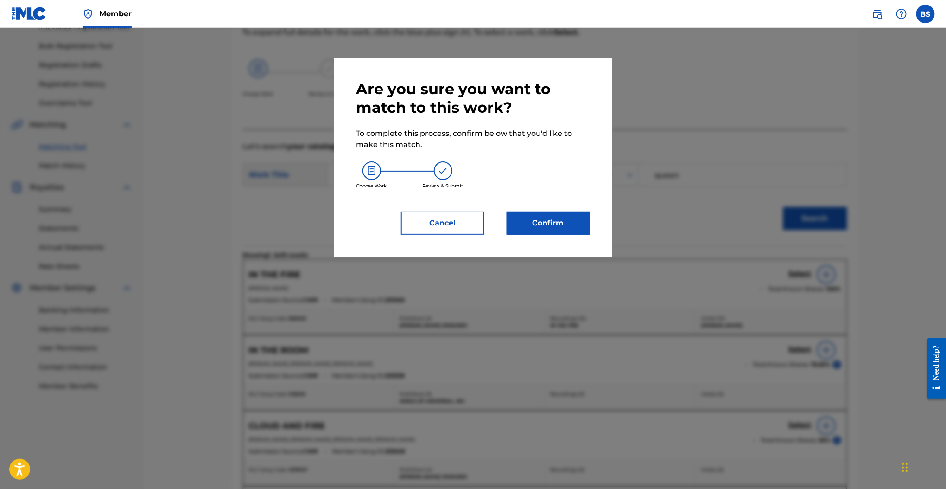
click at [547, 227] on button "Confirm" at bounding box center [548, 222] width 83 height 23
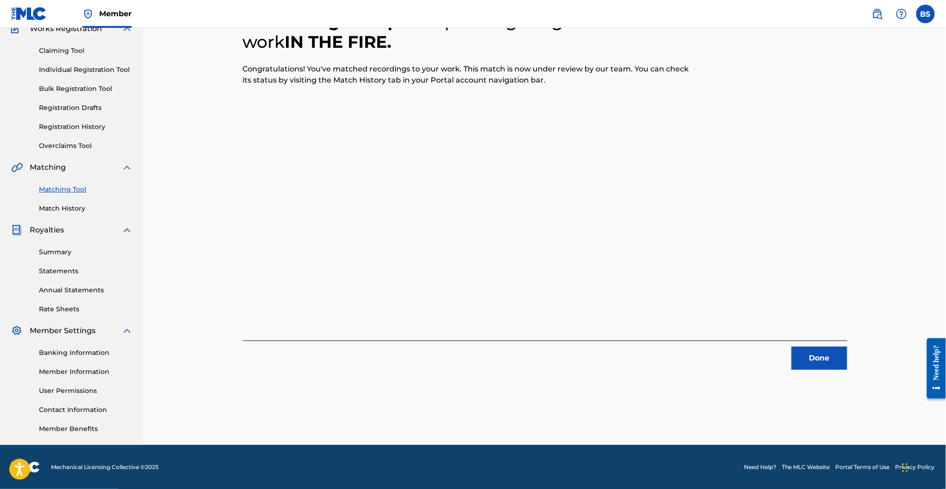
click at [808, 353] on button "Done" at bounding box center [820, 357] width 56 height 23
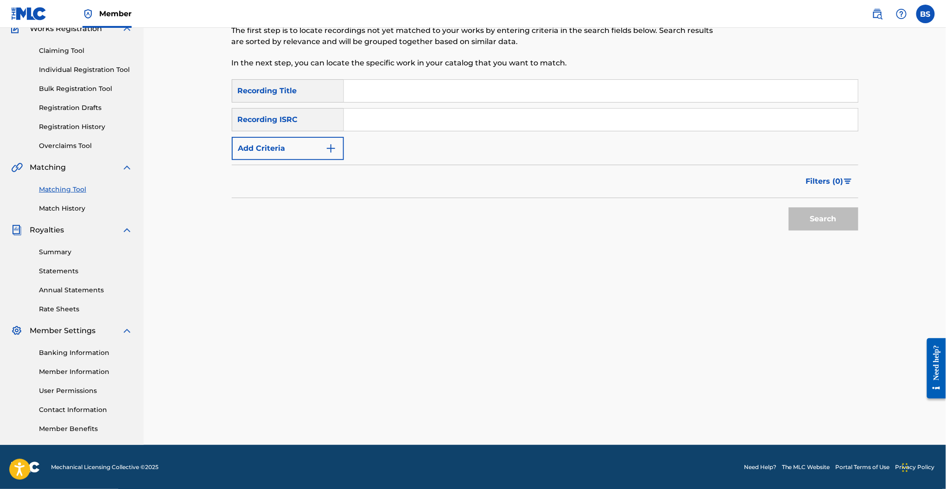
scroll to position [0, 0]
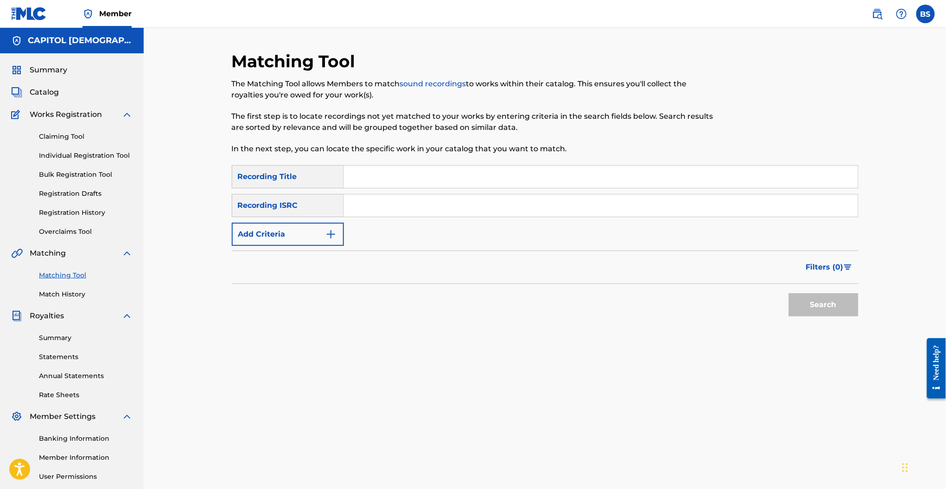
click at [275, 223] on button "Add Criteria" at bounding box center [288, 234] width 112 height 23
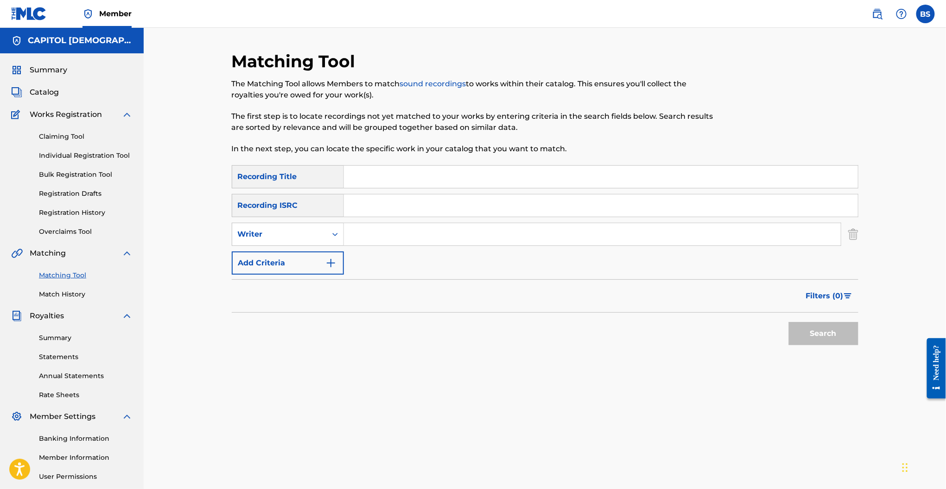
click at [391, 237] on input "Search Form" at bounding box center [592, 234] width 497 height 22
type input "josiah queen"
click at [379, 170] on input "Search Form" at bounding box center [601, 177] width 514 height 22
type input "love you to death"
click at [789, 322] on button "Search" at bounding box center [824, 333] width 70 height 23
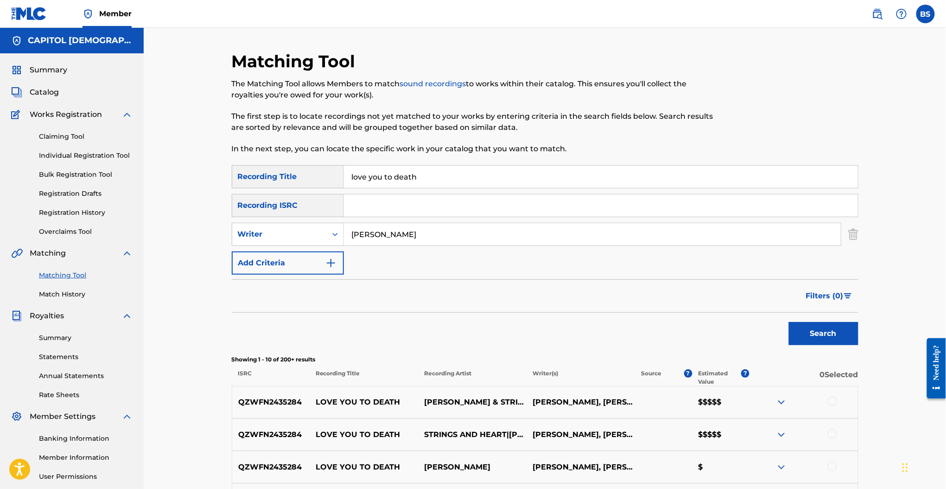
scroll to position [232, 0]
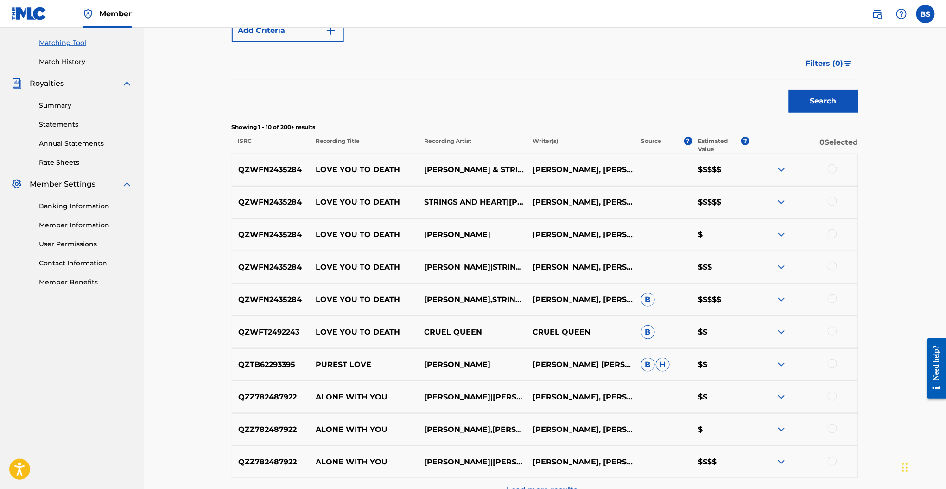
click at [832, 299] on div at bounding box center [832, 298] width 9 height 9
click at [834, 268] on div at bounding box center [832, 266] width 9 height 9
click at [831, 235] on div at bounding box center [832, 233] width 9 height 9
click at [831, 201] on div at bounding box center [832, 201] width 9 height 9
click at [832, 166] on div at bounding box center [832, 168] width 9 height 9
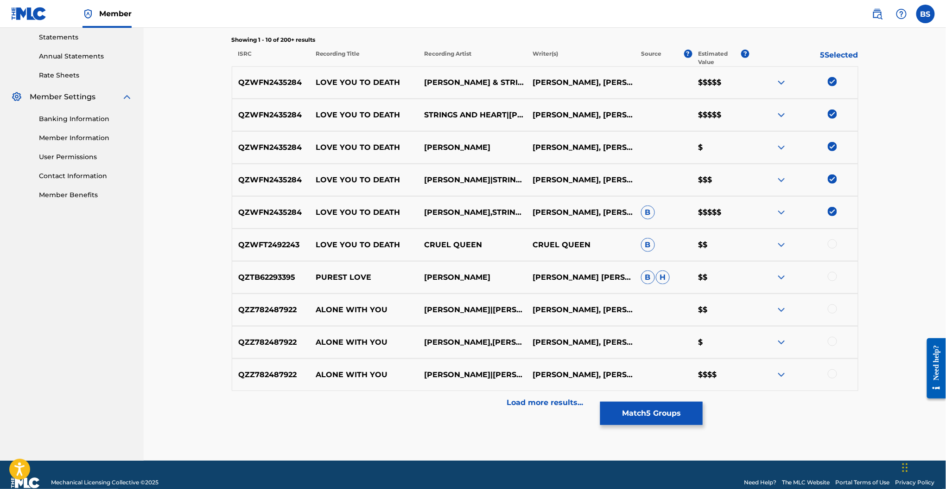
scroll to position [319, 0]
click at [529, 413] on div "Load more results..." at bounding box center [545, 402] width 627 height 23
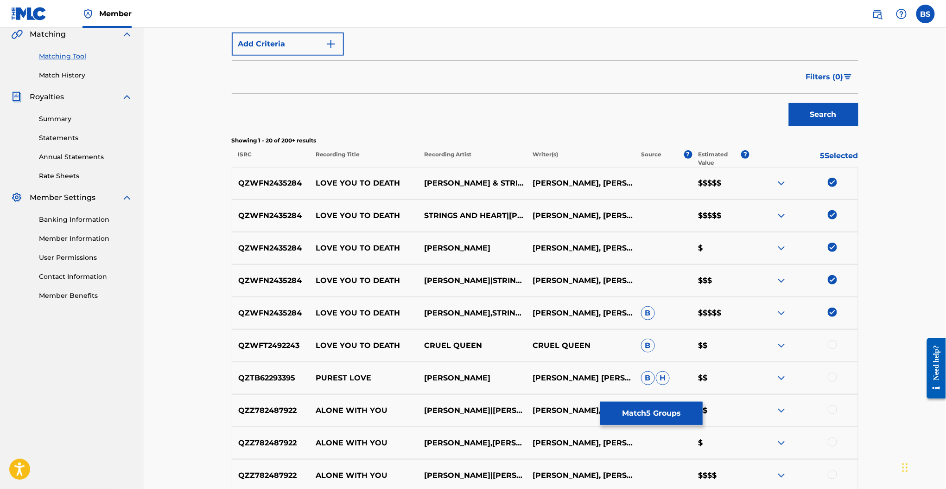
scroll to position [197, 0]
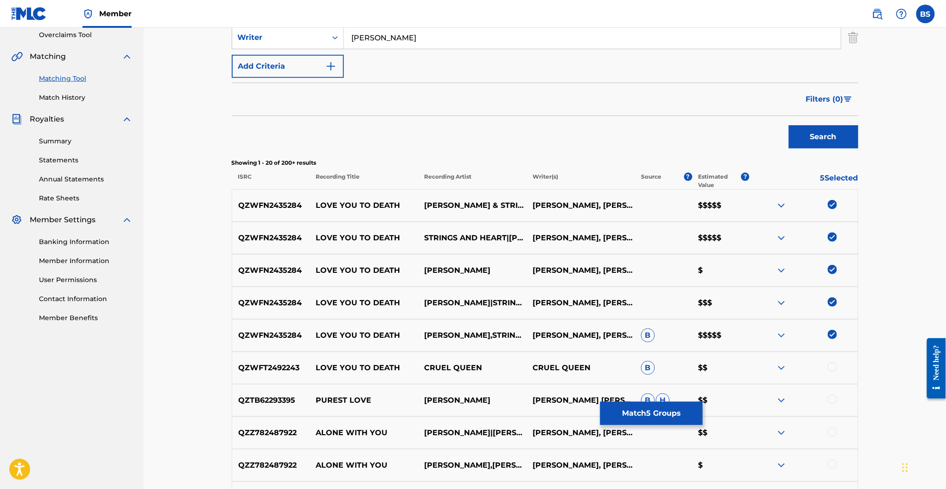
click at [633, 416] on button "Match 5 Groups" at bounding box center [651, 413] width 102 height 23
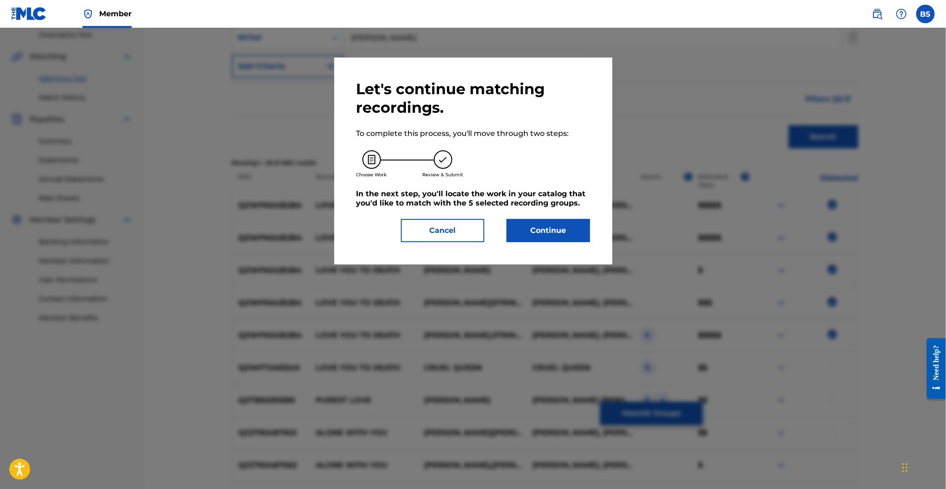
click at [535, 230] on button "Continue" at bounding box center [548, 230] width 83 height 23
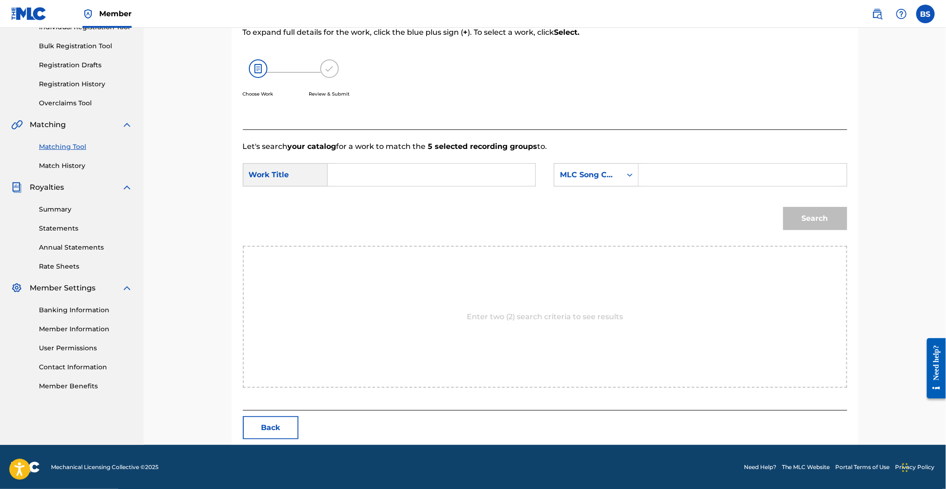
click at [421, 175] on input "Search Form" at bounding box center [432, 175] width 192 height 22
type input "love you to death"
click at [362, 197] on strong "you" at bounding box center [369, 195] width 14 height 9
click at [693, 169] on input "Search Form" at bounding box center [743, 175] width 192 height 22
click at [784, 207] on button "Search" at bounding box center [816, 218] width 64 height 23
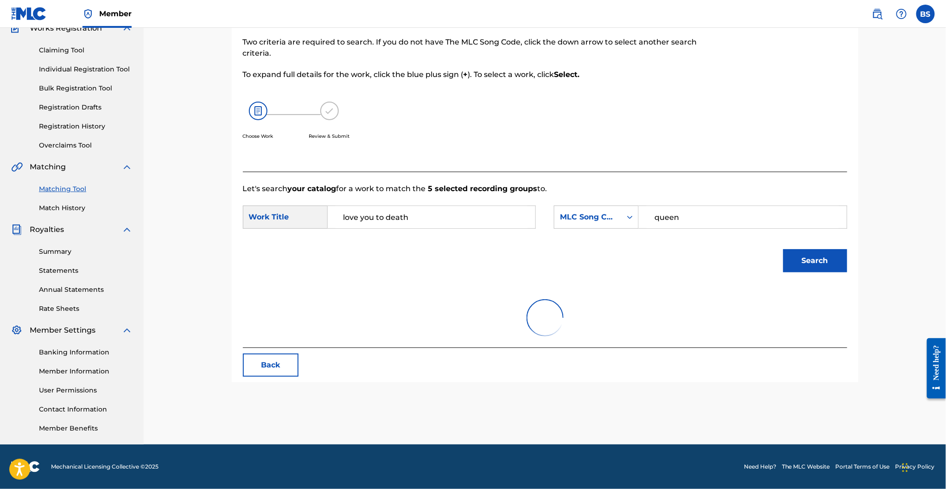
scroll to position [86, 0]
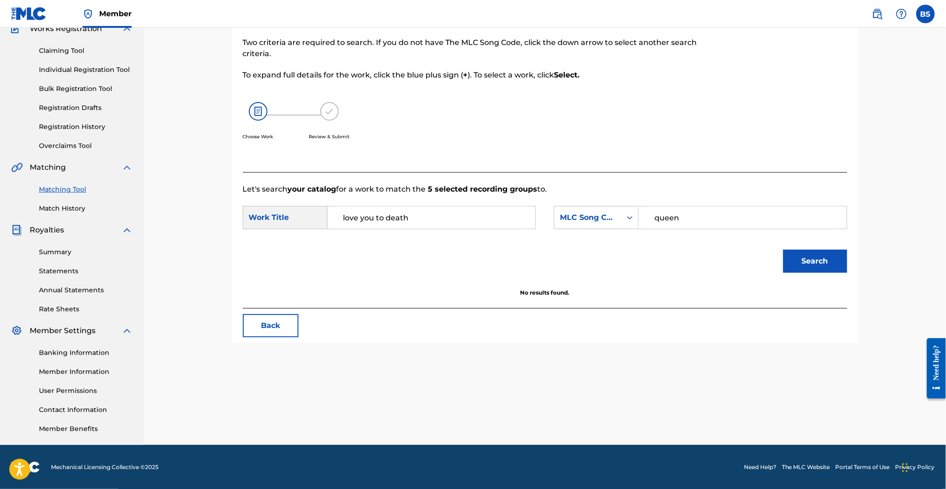
click at [694, 222] on input "queen" at bounding box center [743, 217] width 192 height 22
type input "q"
type input "j"
click at [784, 249] on button "Search" at bounding box center [816, 260] width 64 height 23
click at [603, 215] on div "MLC Song Code" at bounding box center [588, 217] width 56 height 11
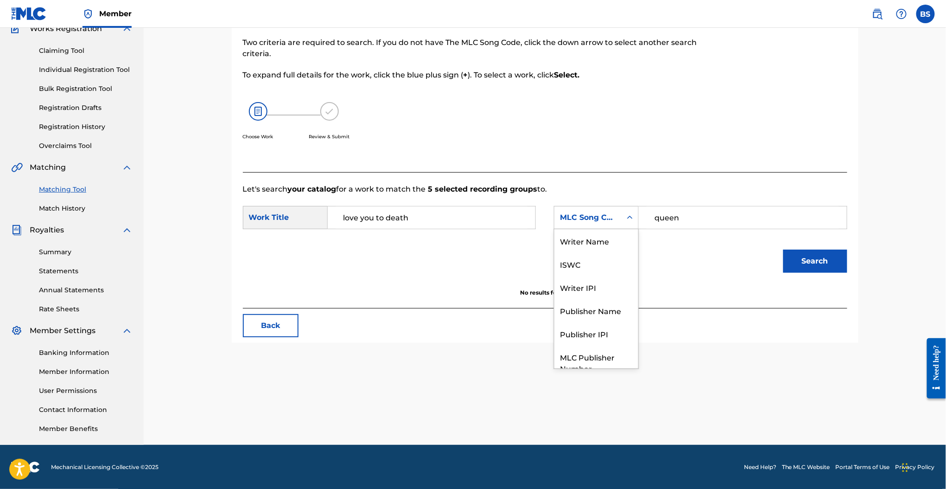
scroll to position [34, 0]
drag, startPoint x: 707, startPoint y: 216, endPoint x: 421, endPoint y: 206, distance: 286.7
click at [421, 206] on div "SearchWithCriteria92167c70-0bee-4059-9513-3abc2dceb723 Work Title love you to d…" at bounding box center [545, 220] width 605 height 29
paste input "LS6CQW"
type input "LS6CQW"
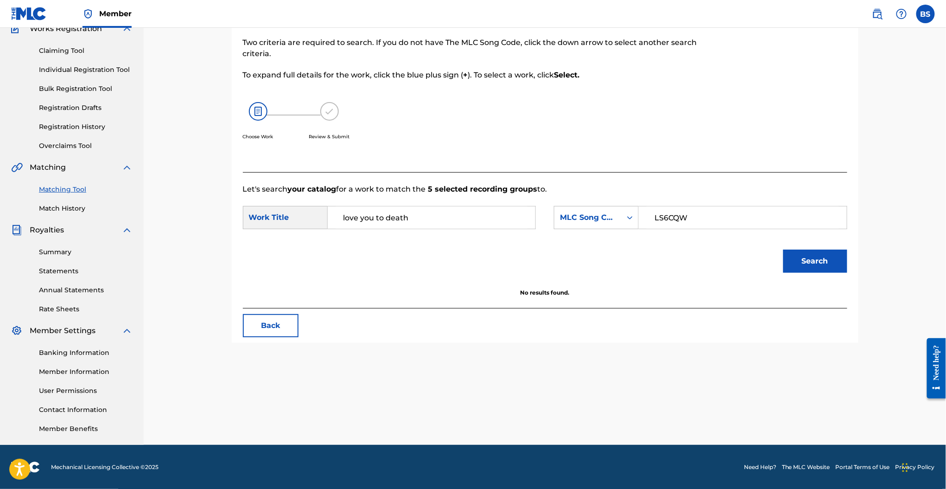
click at [784, 249] on button "Search" at bounding box center [816, 260] width 64 height 23
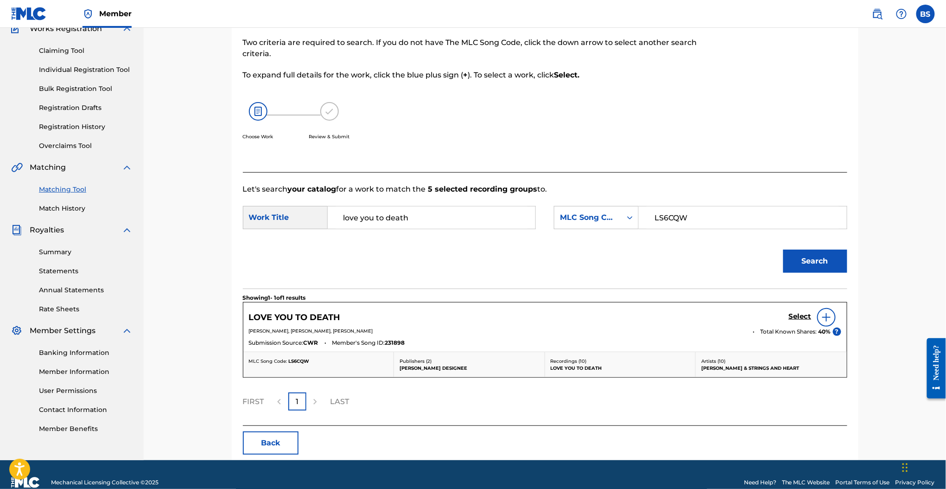
click at [796, 319] on h5 "Select" at bounding box center [800, 316] width 23 height 9
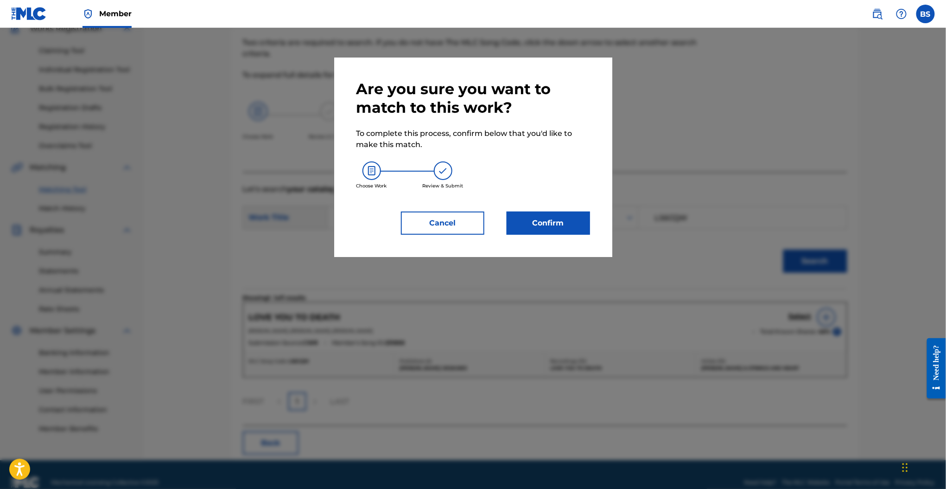
click at [562, 223] on button "Confirm" at bounding box center [548, 222] width 83 height 23
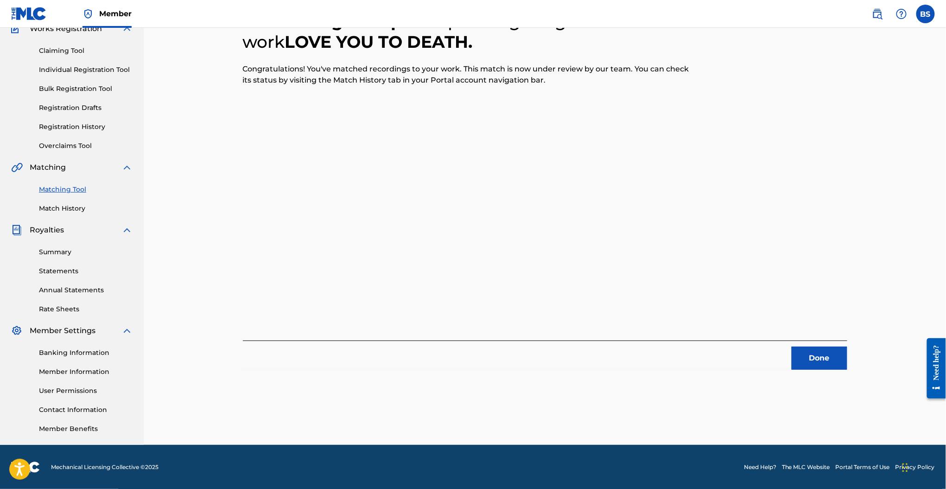
click at [820, 367] on button "Done" at bounding box center [820, 357] width 56 height 23
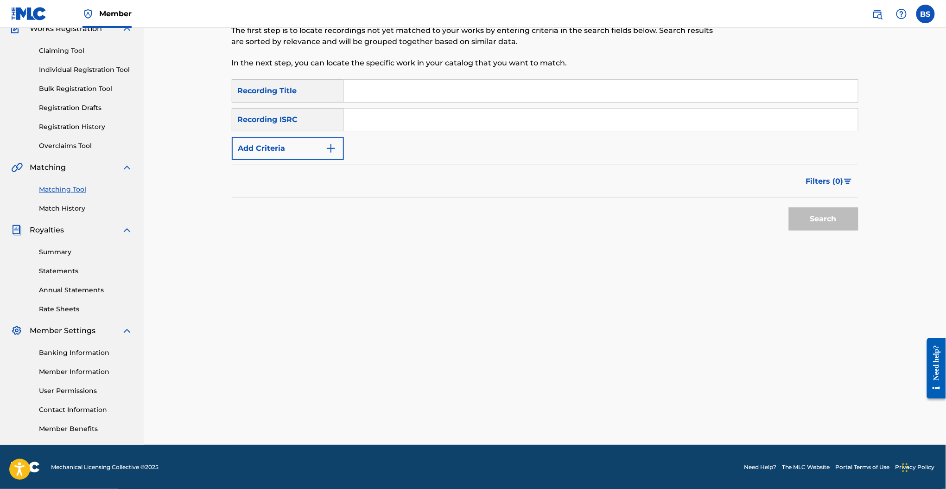
click at [241, 152] on button "Add Criteria" at bounding box center [288, 148] width 112 height 23
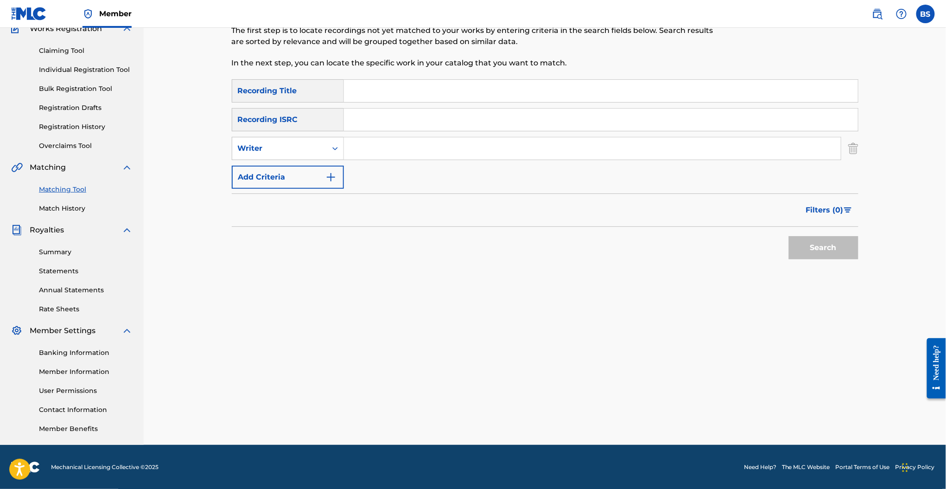
click at [389, 148] on input "Search Form" at bounding box center [592, 148] width 497 height 22
type input "josiah queen"
click at [401, 87] on input "Search Form" at bounding box center [601, 91] width 514 height 22
type input "who i was"
click at [789, 236] on button "Search" at bounding box center [824, 247] width 70 height 23
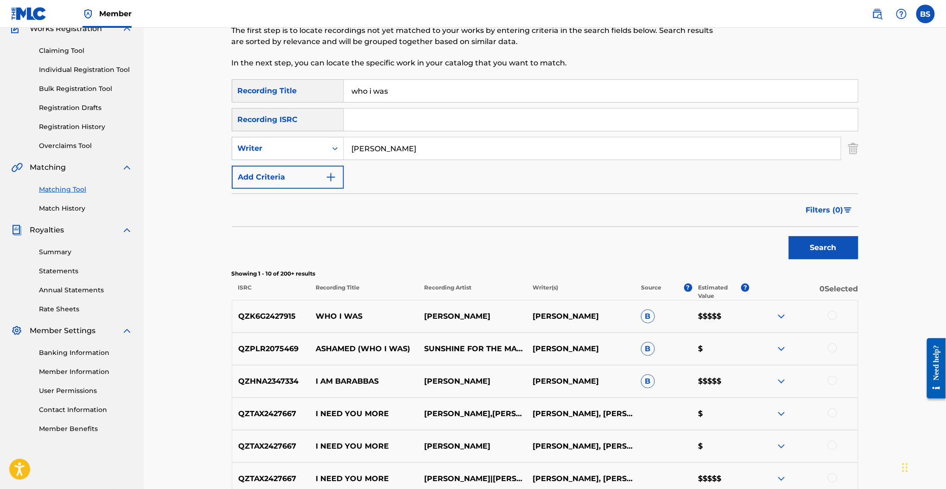
click at [837, 317] on div at bounding box center [804, 316] width 109 height 11
click at [828, 314] on div at bounding box center [832, 315] width 9 height 9
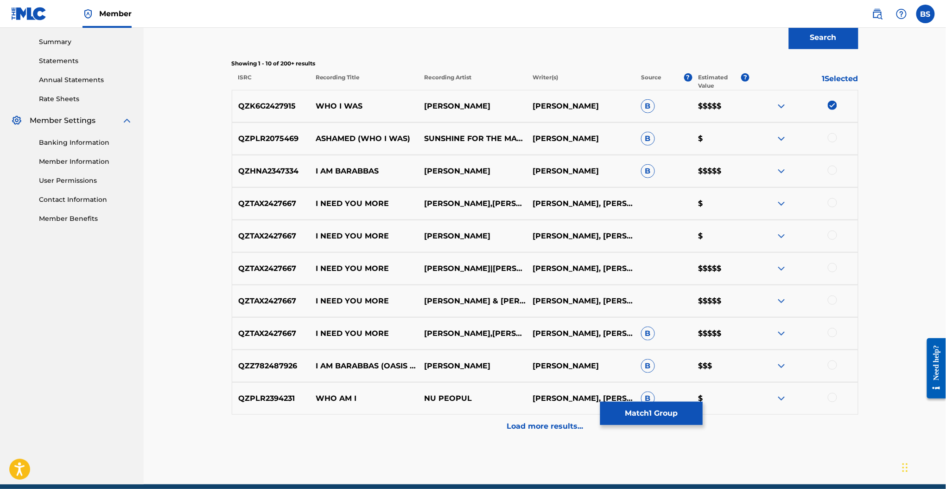
scroll to position [301, 0]
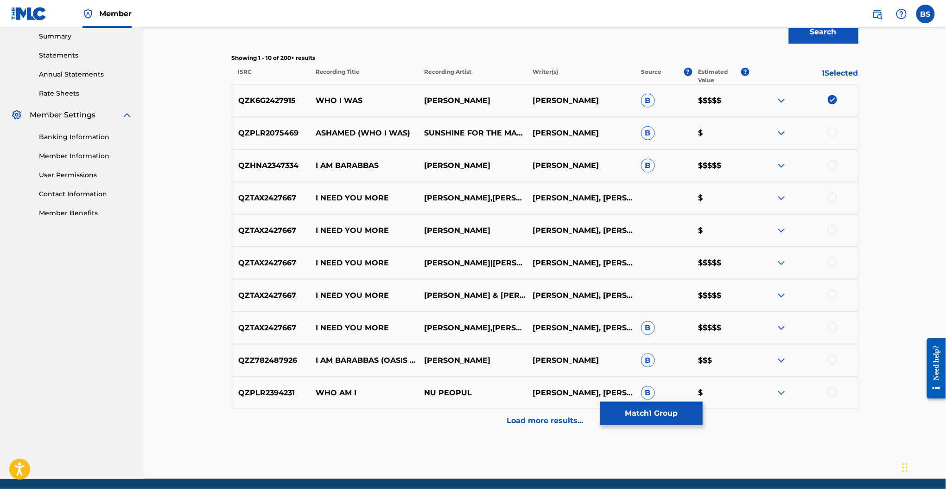
click at [544, 414] on div "Load more results..." at bounding box center [545, 420] width 627 height 23
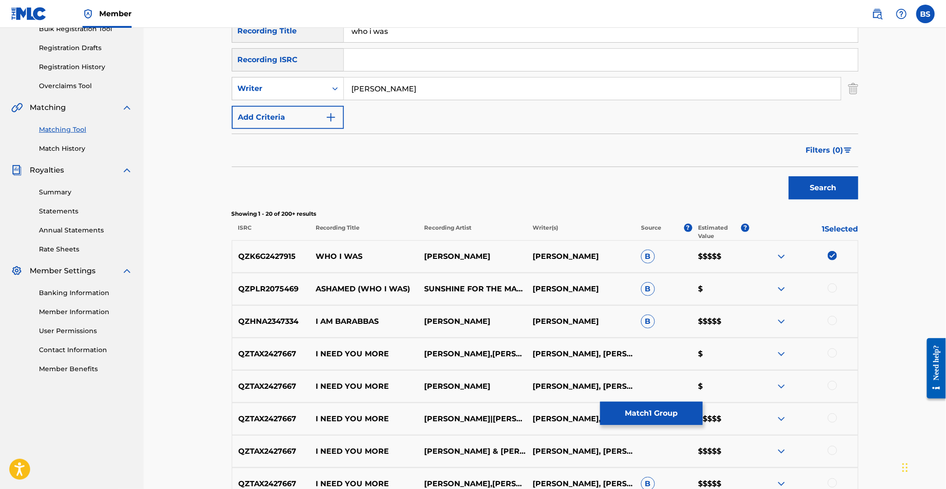
scroll to position [146, 0]
click at [636, 415] on button "Match 1 Group" at bounding box center [651, 413] width 102 height 23
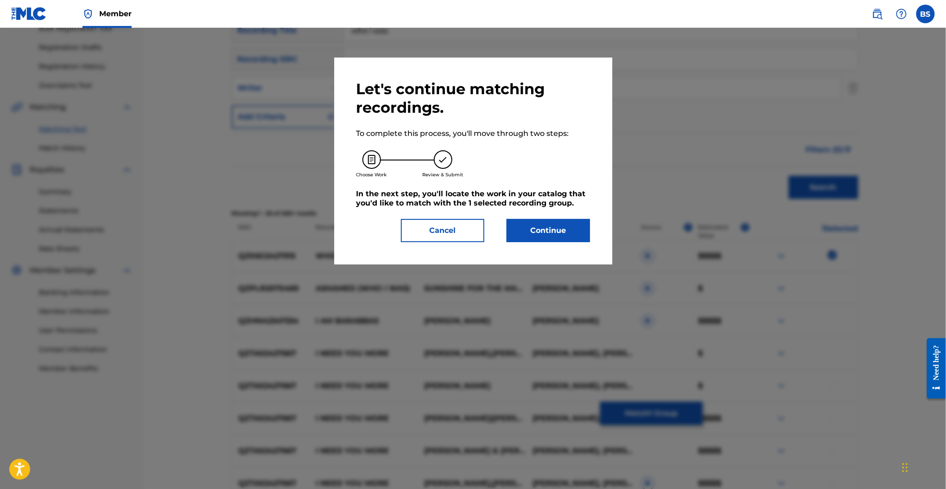
click at [548, 214] on div "Let's continue matching recordings. To complete this process, you'll move throu…" at bounding box center [474, 161] width 234 height 162
click at [552, 226] on button "Continue" at bounding box center [548, 230] width 83 height 23
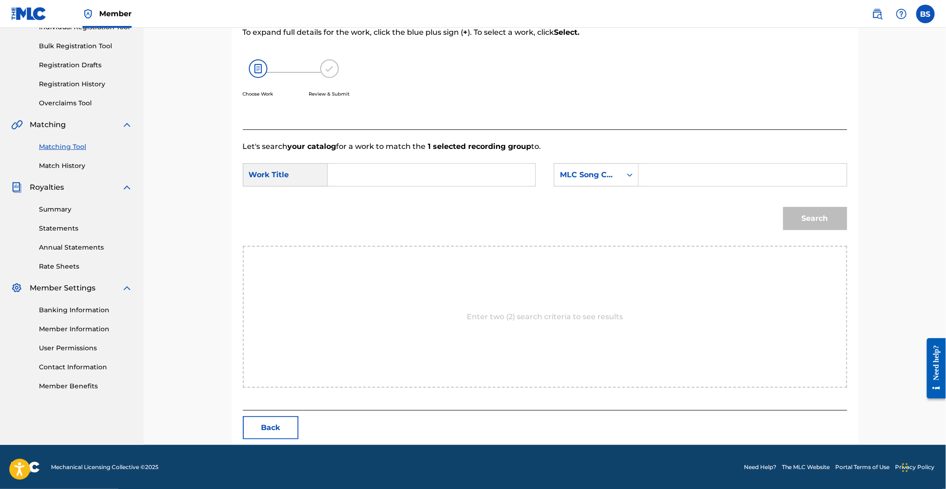
click at [444, 177] on input "Search Form" at bounding box center [432, 175] width 192 height 22
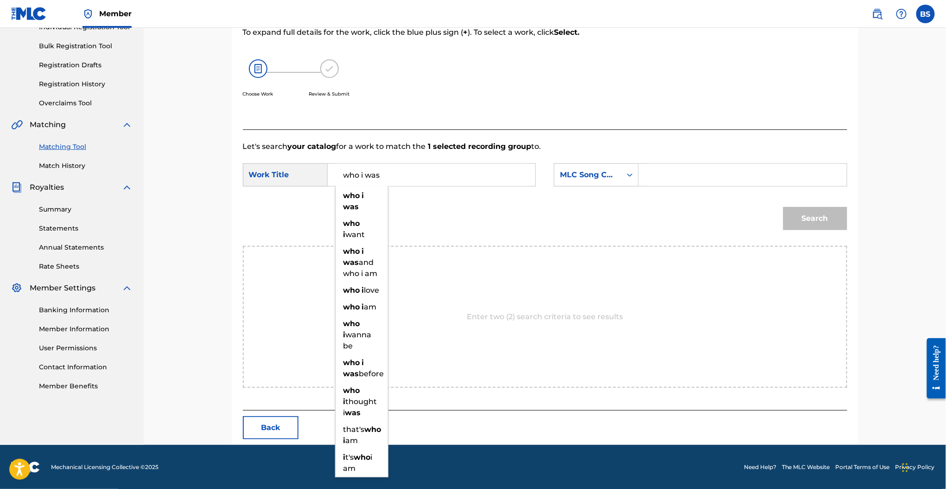
type input "who i was"
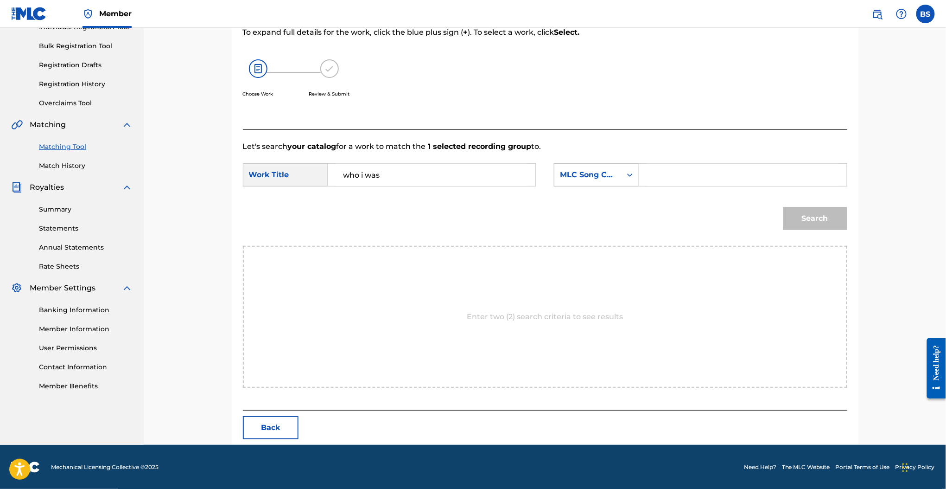
click at [562, 173] on div "MLC Song Code" at bounding box center [588, 174] width 56 height 11
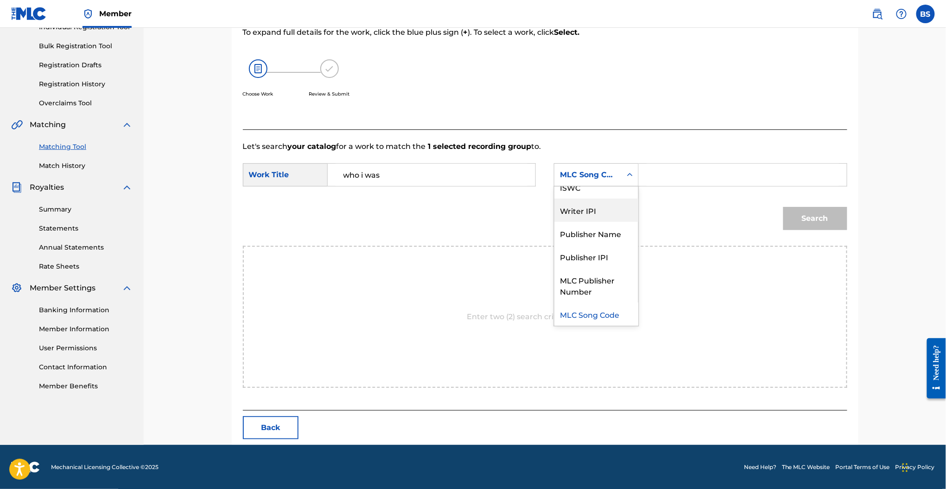
scroll to position [0, 0]
click at [590, 192] on div "Writer Name" at bounding box center [597, 197] width 84 height 23
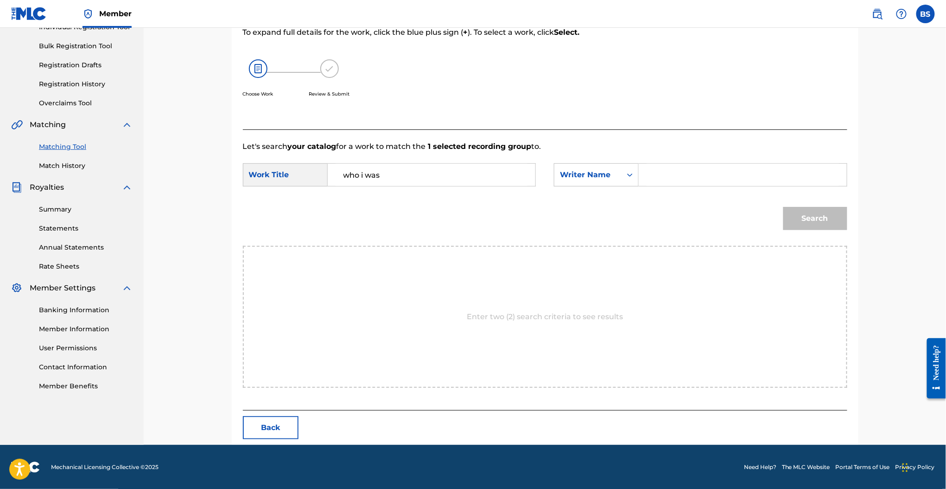
click at [666, 179] on input "Search Form" at bounding box center [743, 175] width 192 height 22
type input "queen"
click at [784, 207] on button "Search" at bounding box center [816, 218] width 64 height 23
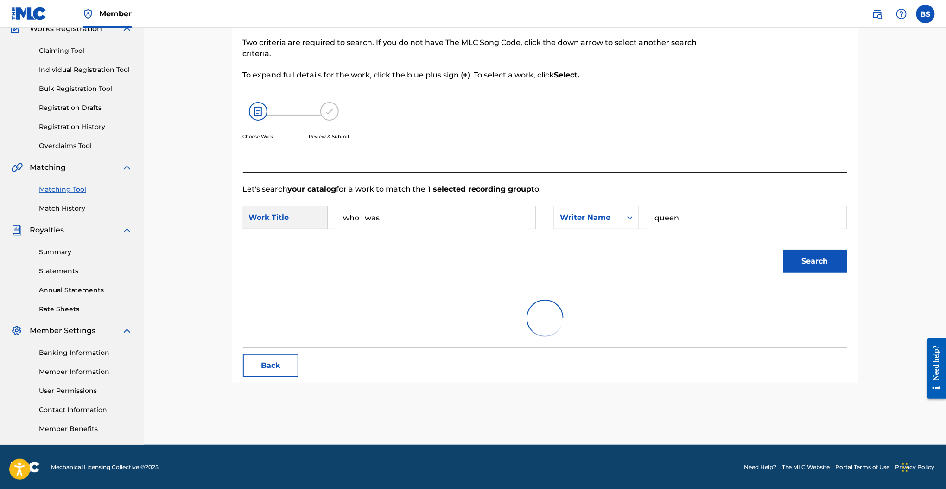
scroll to position [128, 0]
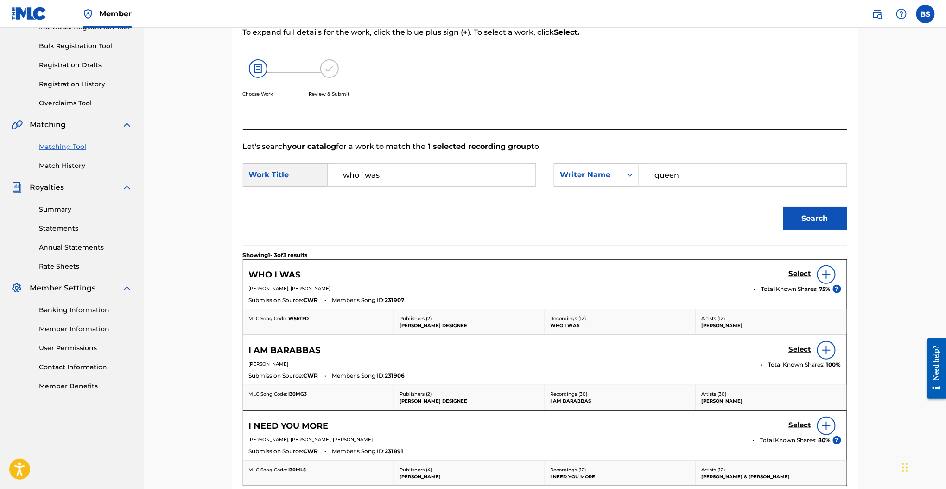
click at [802, 274] on h5 "Select" at bounding box center [800, 273] width 23 height 9
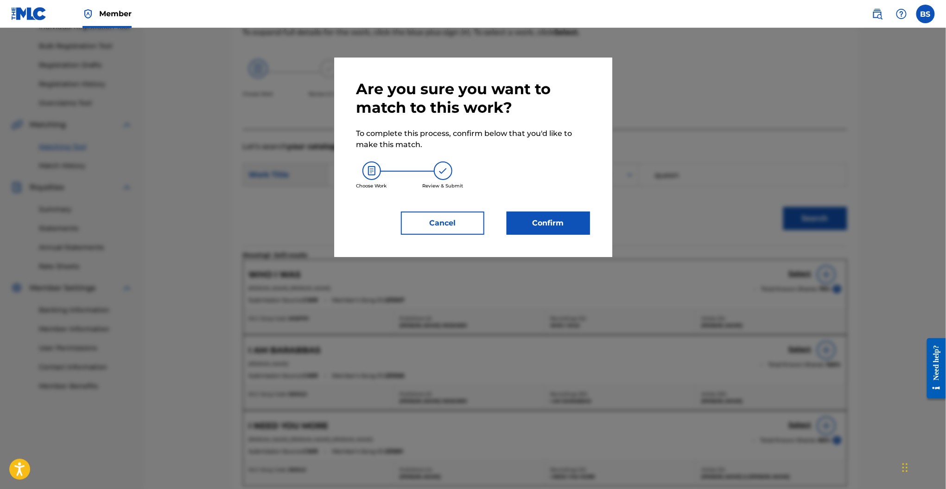
click at [536, 218] on button "Confirm" at bounding box center [548, 222] width 83 height 23
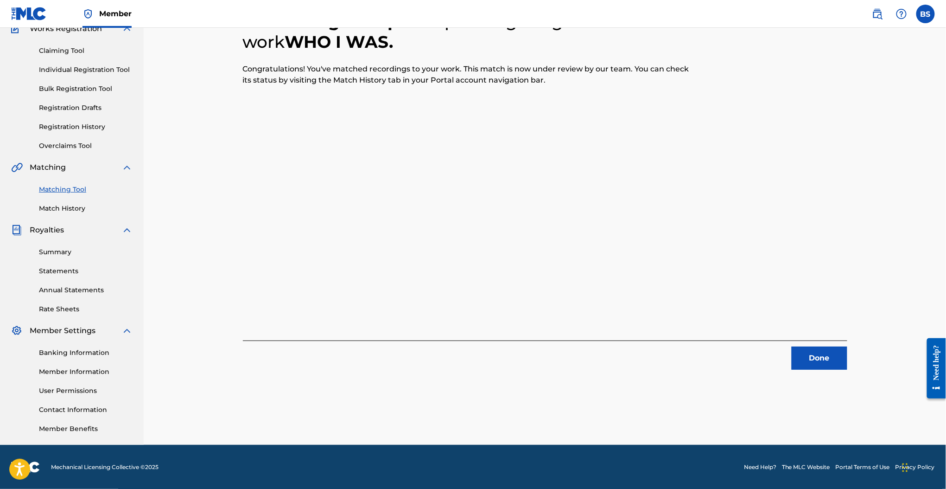
click at [801, 354] on button "Done" at bounding box center [820, 357] width 56 height 23
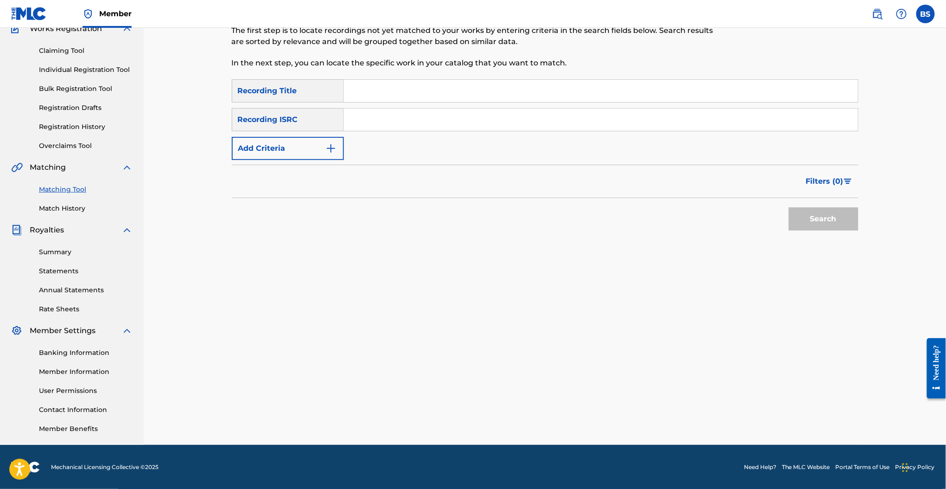
click at [293, 145] on button "Add Criteria" at bounding box center [288, 148] width 112 height 23
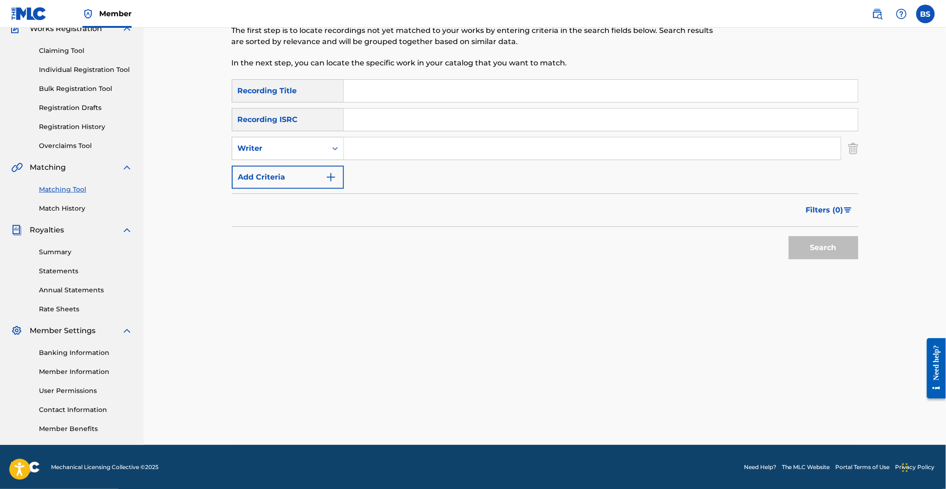
click at [412, 148] on input "Search Form" at bounding box center [592, 148] width 497 height 22
type input "josiah queen"
click at [383, 96] on input "Search Form" at bounding box center [601, 91] width 514 height 22
type input "empty as the grave"
click at [789, 236] on button "Search" at bounding box center [824, 247] width 70 height 23
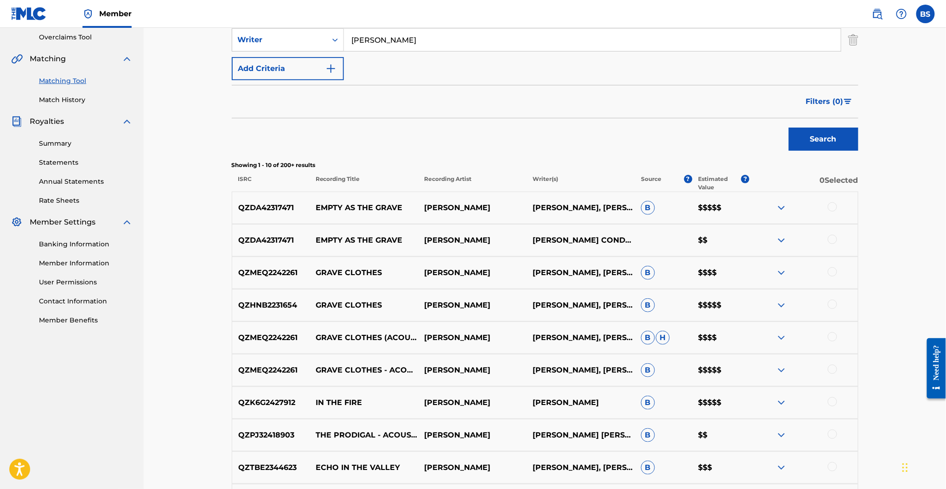
scroll to position [247, 0]
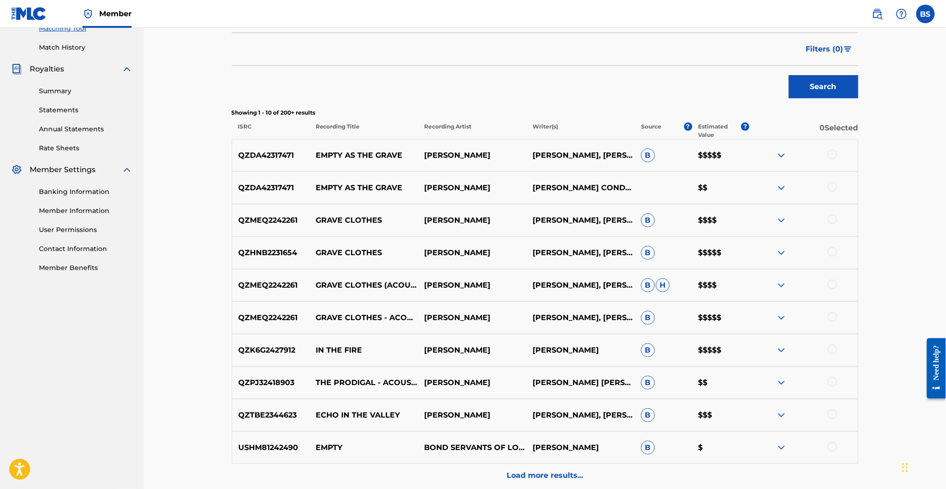
click at [833, 153] on div at bounding box center [832, 154] width 9 height 9
click at [832, 185] on div at bounding box center [832, 186] width 9 height 9
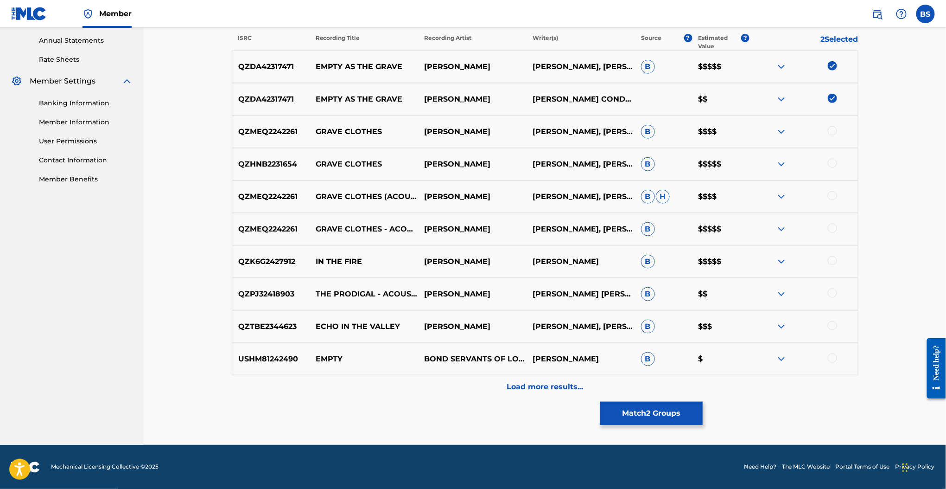
click at [526, 381] on p "Load more results..." at bounding box center [545, 386] width 77 height 11
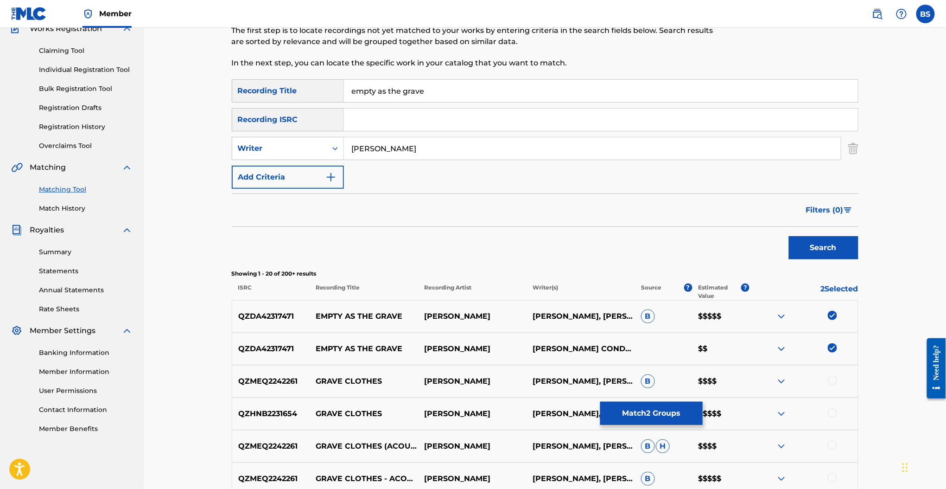
scroll to position [335, 0]
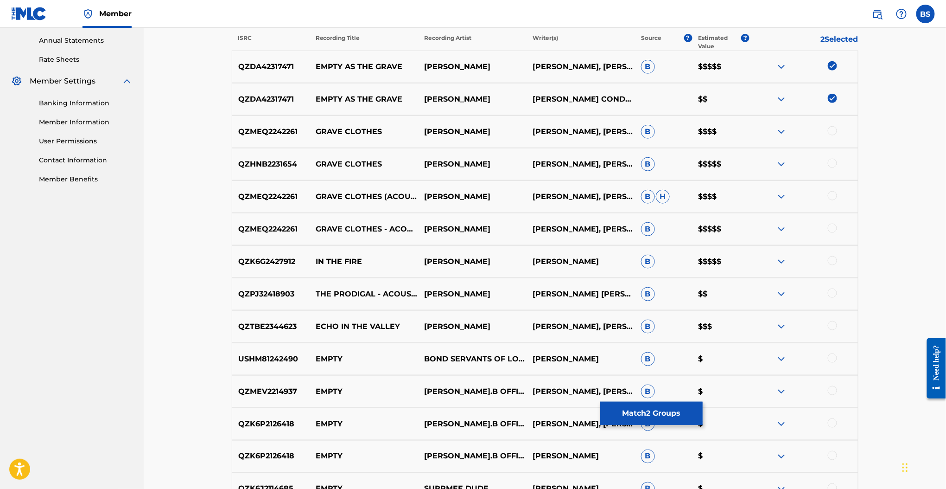
click at [632, 414] on button "Match 2 Groups" at bounding box center [651, 413] width 102 height 23
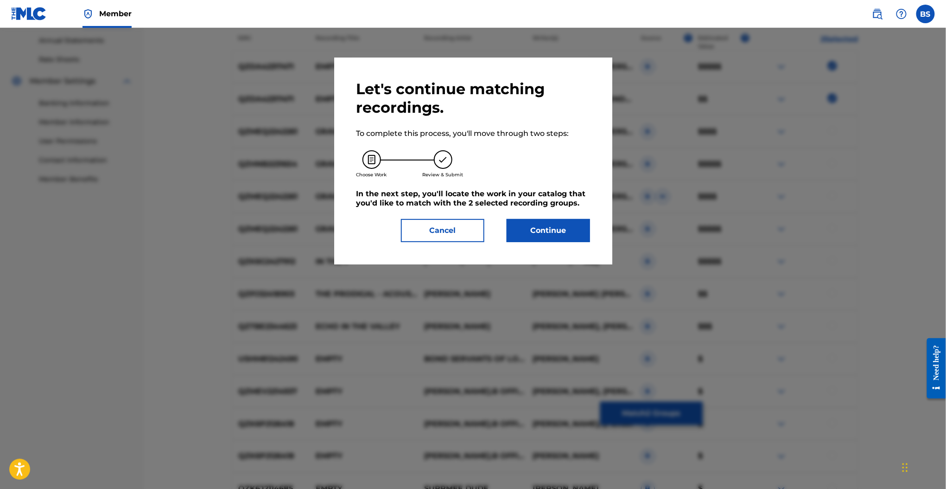
click at [549, 238] on button "Continue" at bounding box center [548, 230] width 83 height 23
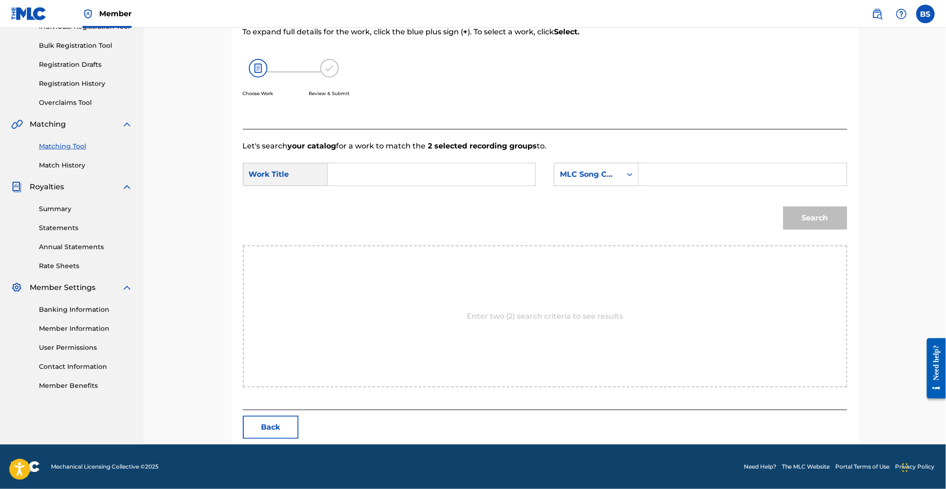
scroll to position [128, 0]
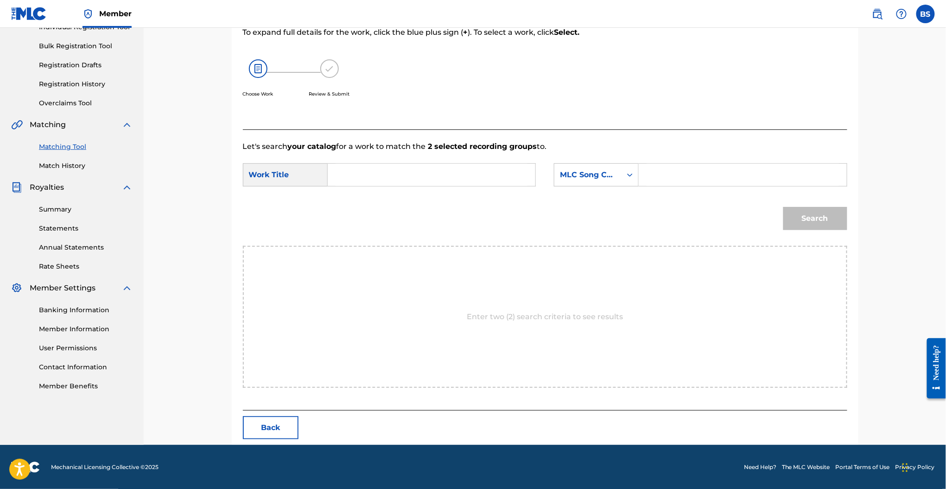
click at [381, 175] on input "Search Form" at bounding box center [432, 175] width 192 height 22
click at [364, 205] on strong "gr" at bounding box center [362, 206] width 8 height 9
type input "empty as the grave"
click at [717, 175] on input "Search Form" at bounding box center [743, 175] width 192 height 22
click at [599, 184] on div "MLC Song Code" at bounding box center [596, 174] width 85 height 23
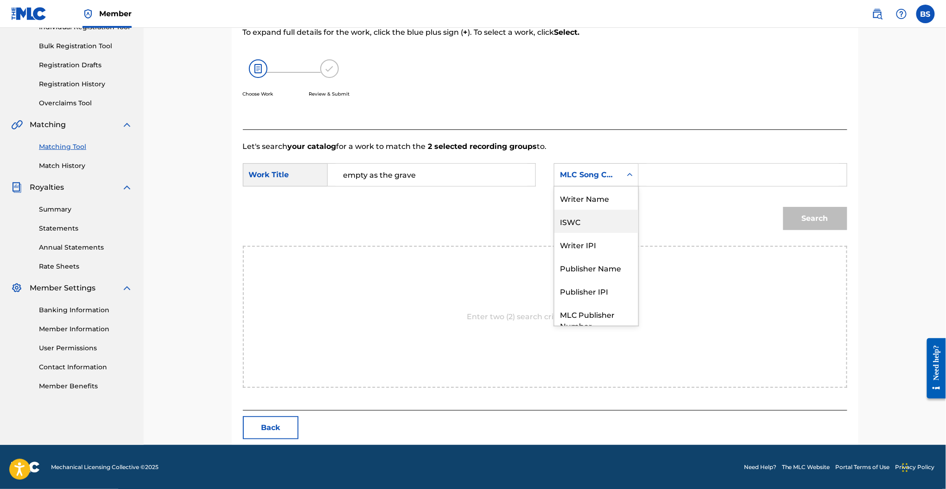
scroll to position [0, 0]
click at [591, 202] on div "Writer Name" at bounding box center [597, 197] width 84 height 23
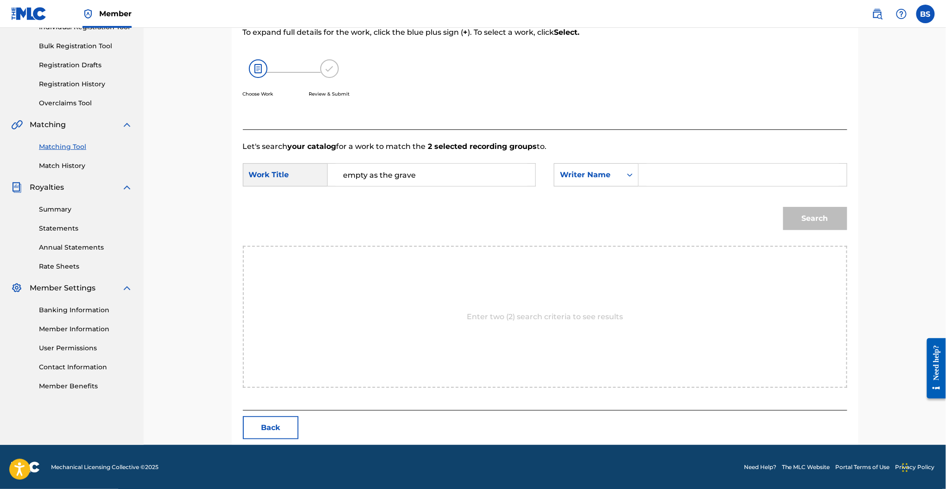
click at [642, 184] on div "Search Form" at bounding box center [743, 174] width 208 height 23
click at [658, 172] on input "Search Form" at bounding box center [743, 175] width 192 height 22
type input "queen"
click at [784, 207] on button "Search" at bounding box center [816, 218] width 64 height 23
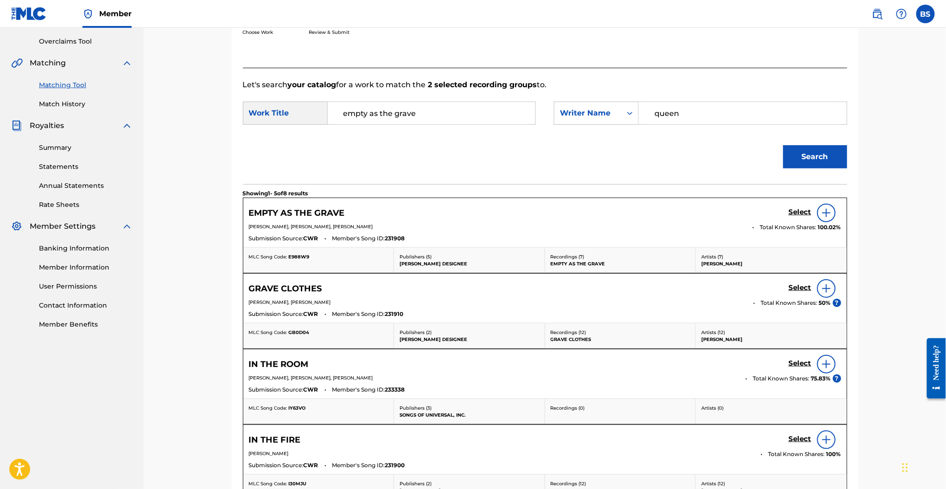
scroll to position [200, 0]
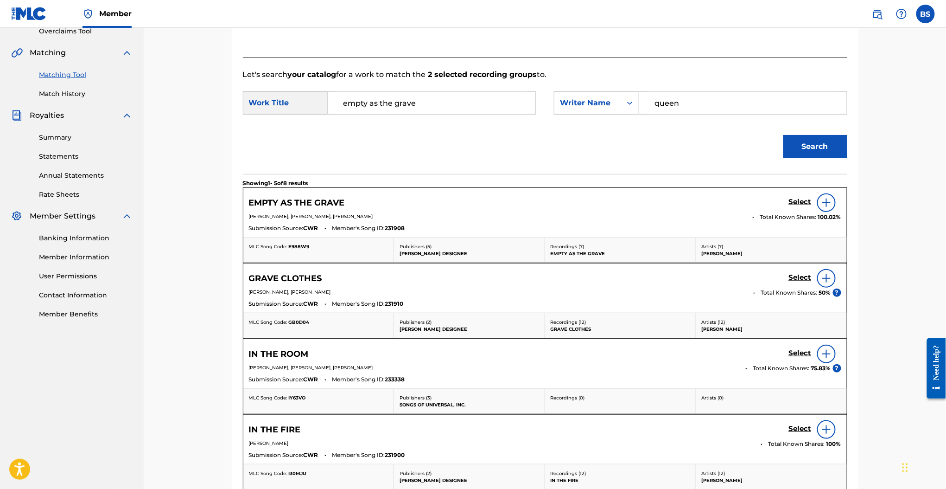
click at [804, 200] on h5 "Select" at bounding box center [800, 202] width 23 height 9
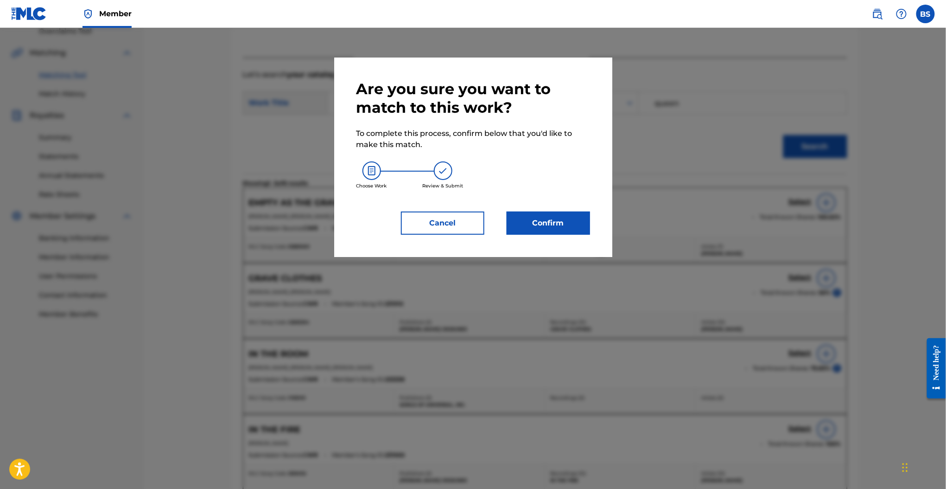
click at [548, 229] on button "Confirm" at bounding box center [548, 222] width 83 height 23
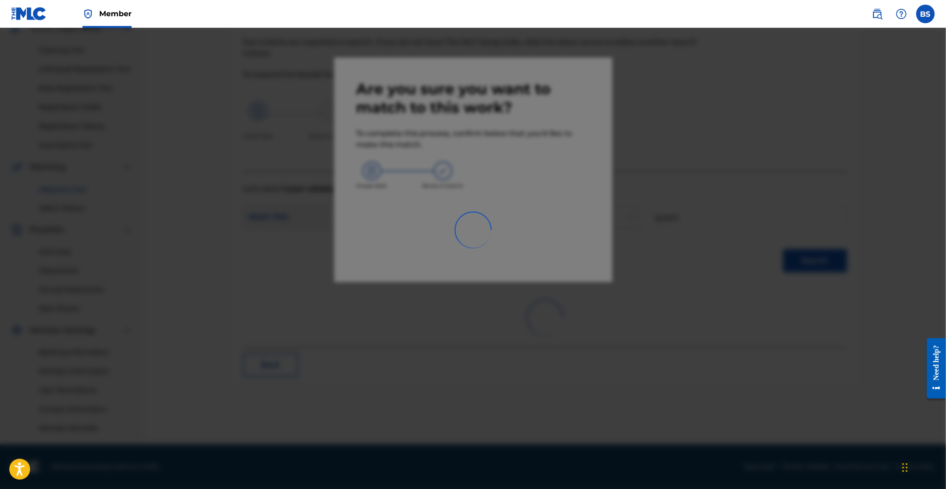
scroll to position [86, 0]
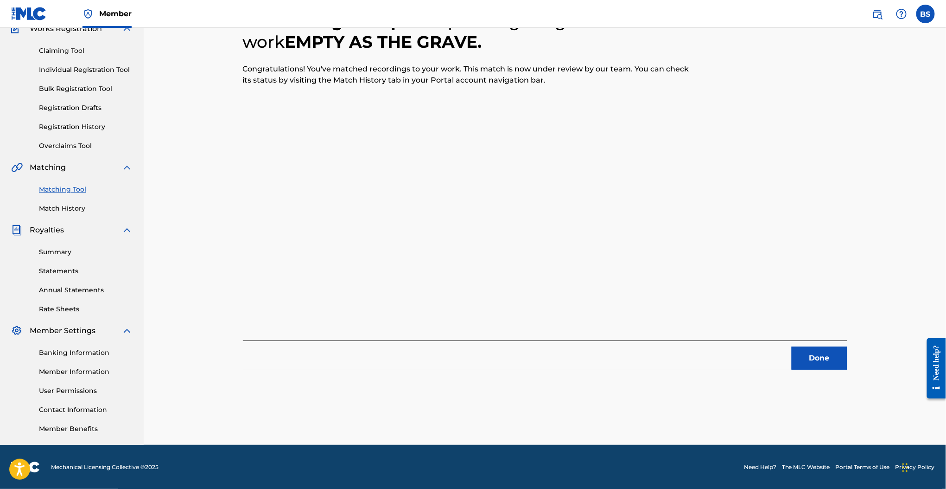
click at [826, 345] on div "Done" at bounding box center [545, 354] width 605 height 29
click at [825, 346] on button "Done" at bounding box center [820, 357] width 56 height 23
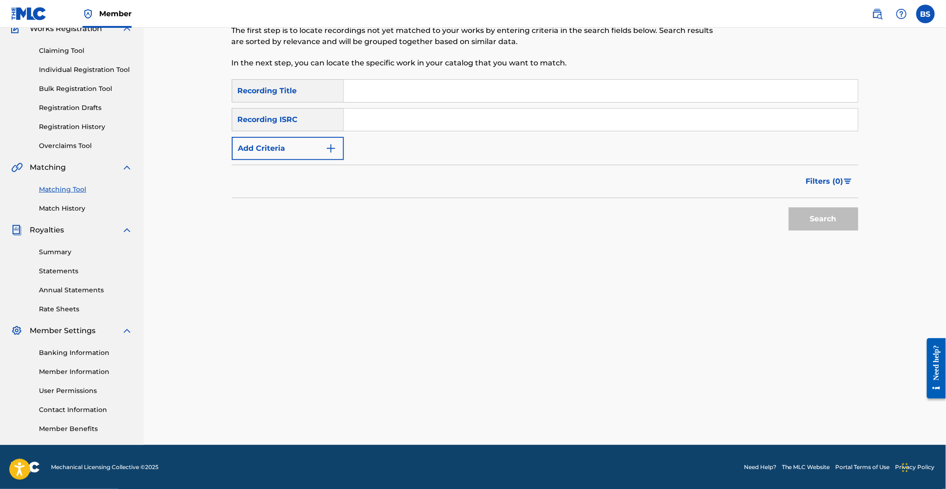
click at [300, 148] on button "Add Criteria" at bounding box center [288, 148] width 112 height 23
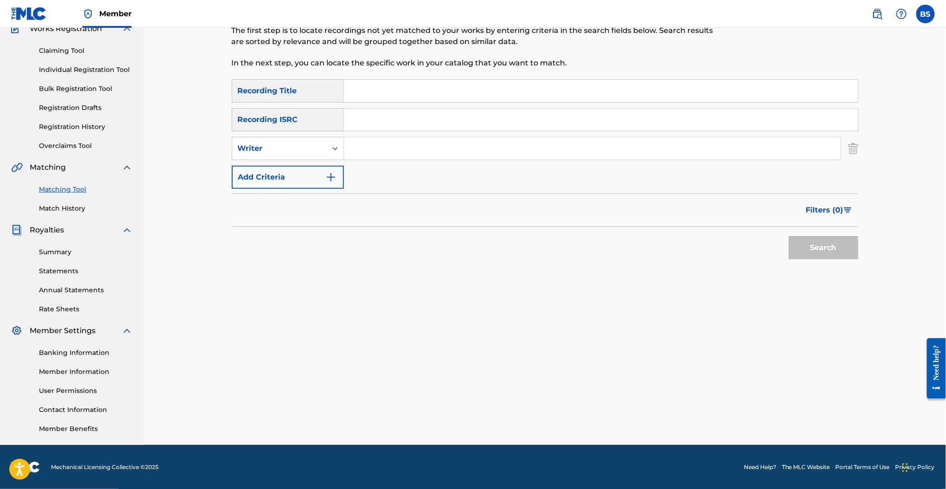
click at [382, 155] on input "Search Form" at bounding box center [592, 148] width 497 height 22
type input "q"
type input "josiah queen"
click at [369, 91] on input "Search Form" at bounding box center [601, 91] width 514 height 22
type input "fishes and loaves"
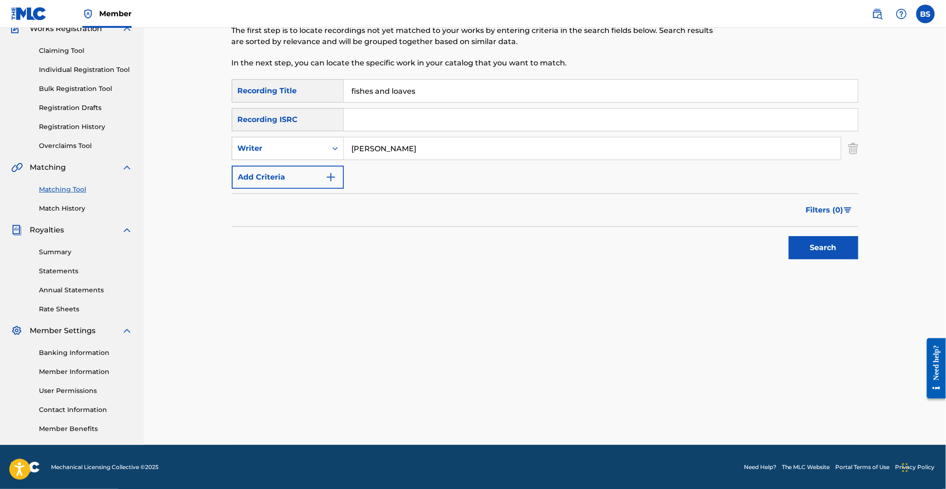
click at [789, 236] on button "Search" at bounding box center [824, 247] width 70 height 23
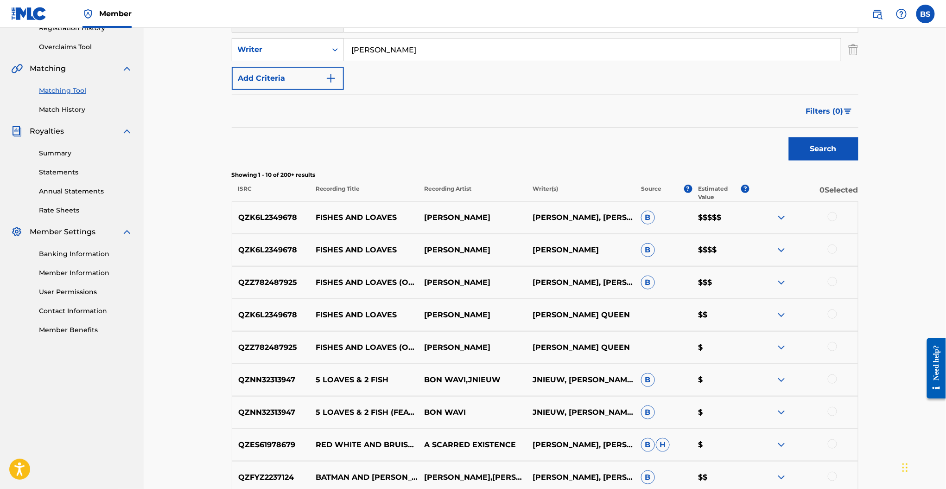
scroll to position [190, 0]
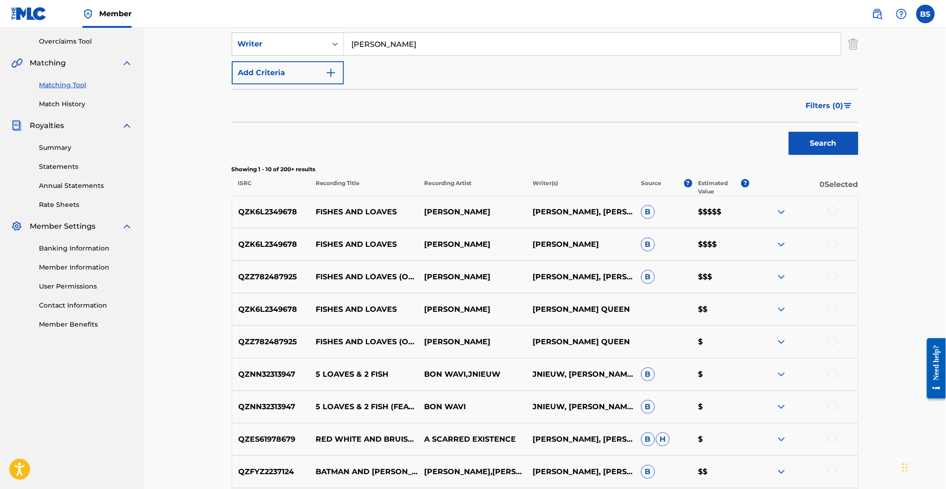
click at [828, 210] on div at bounding box center [832, 210] width 9 height 9
click at [834, 241] on div at bounding box center [832, 243] width 9 height 9
click at [833, 275] on div at bounding box center [832, 275] width 9 height 9
click at [834, 308] on div at bounding box center [832, 308] width 9 height 9
click at [833, 344] on div at bounding box center [832, 340] width 9 height 9
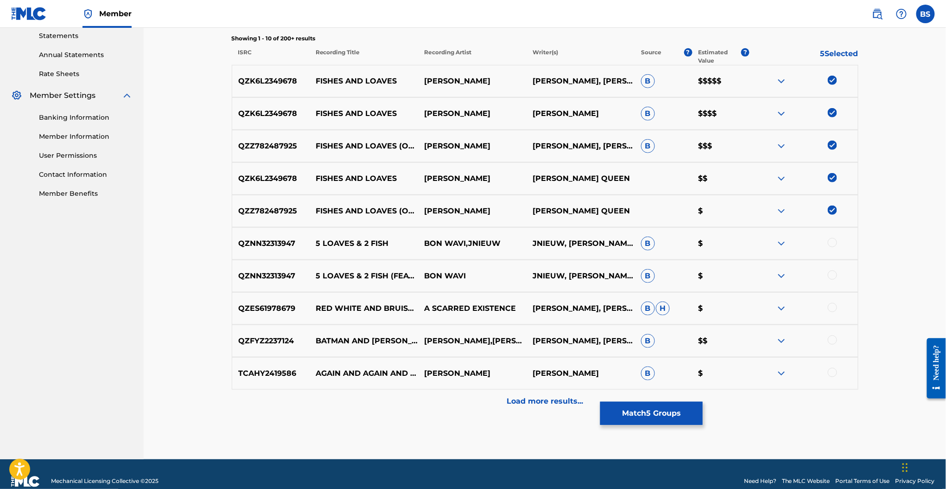
scroll to position [320, 0]
click at [549, 410] on div "Load more results..." at bounding box center [545, 401] width 627 height 23
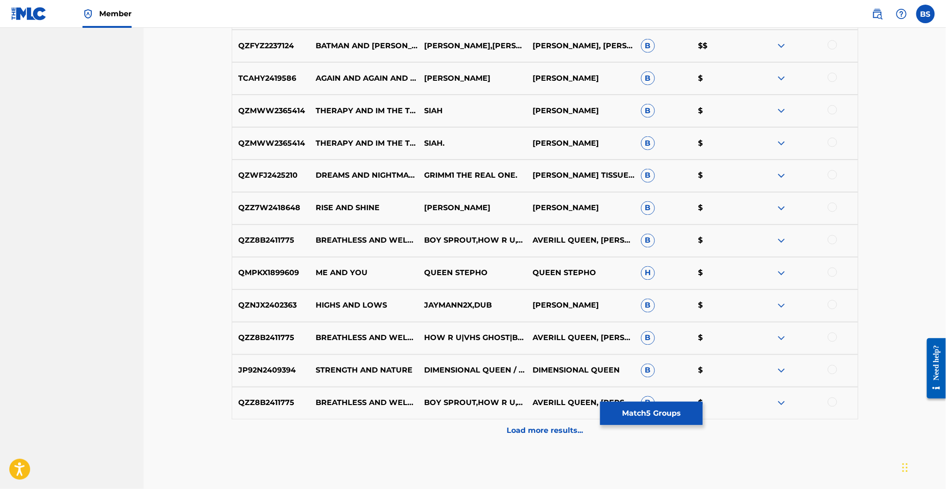
scroll to position [617, 0]
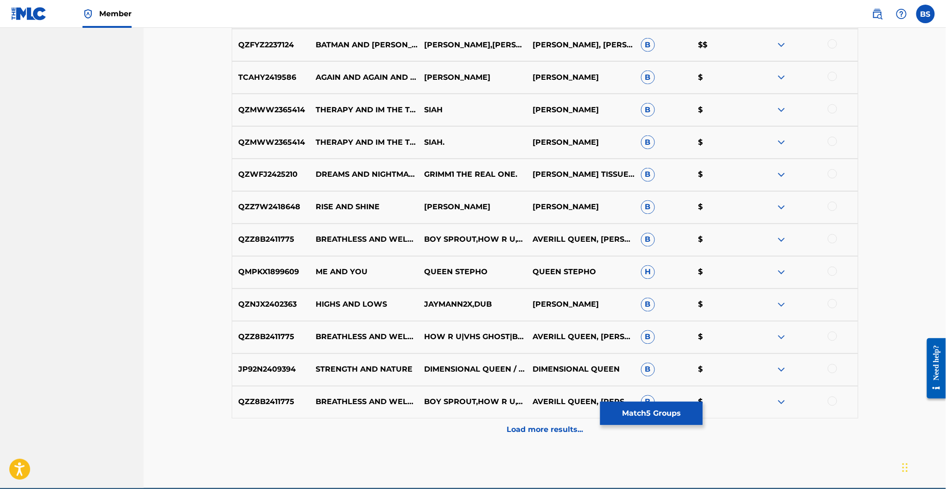
click at [633, 419] on button "Match 5 Groups" at bounding box center [651, 413] width 102 height 23
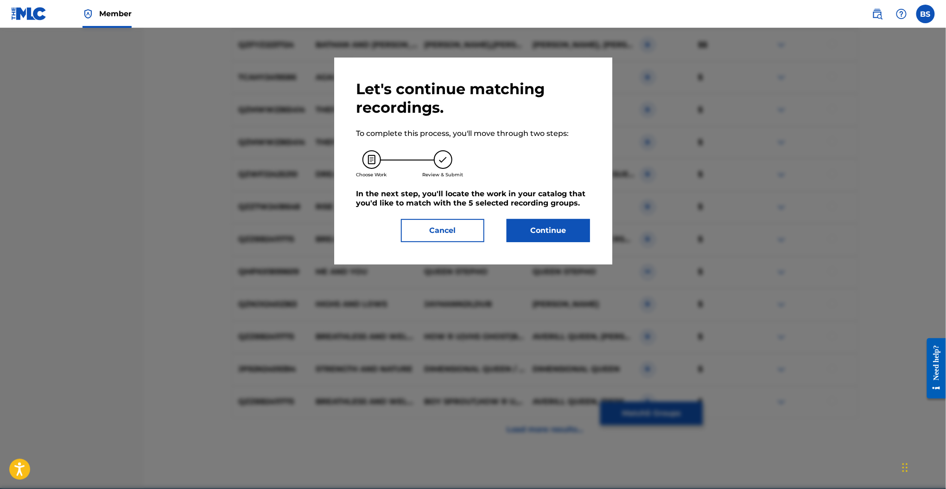
click at [564, 229] on button "Continue" at bounding box center [548, 230] width 83 height 23
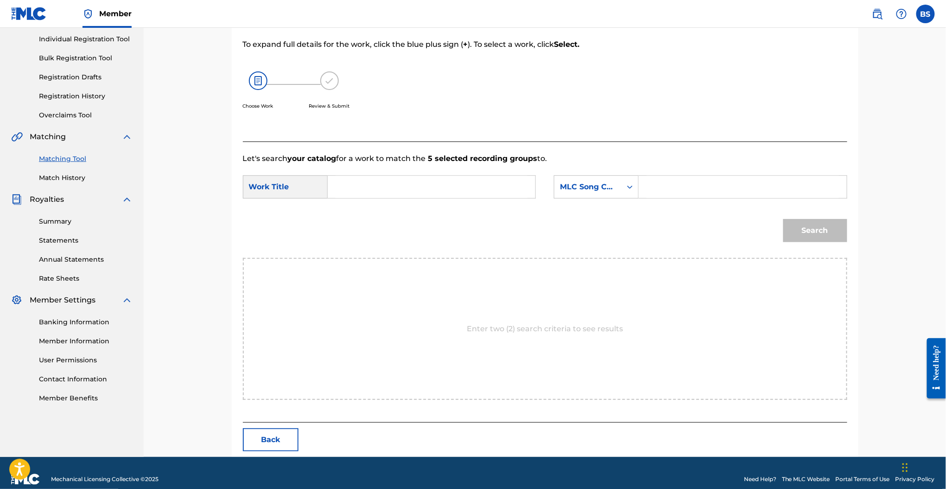
scroll to position [128, 0]
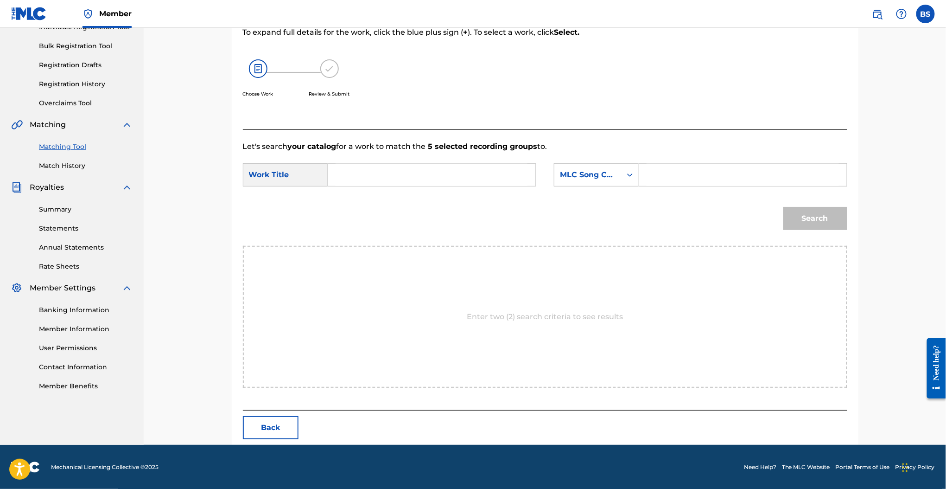
click at [453, 174] on input "Search Form" at bounding box center [432, 175] width 192 height 22
type input "fishes and loaves"
click at [366, 200] on div "fishes and loaves" at bounding box center [362, 206] width 52 height 39
click at [600, 182] on div "MLC Song Code" at bounding box center [588, 175] width 67 height 18
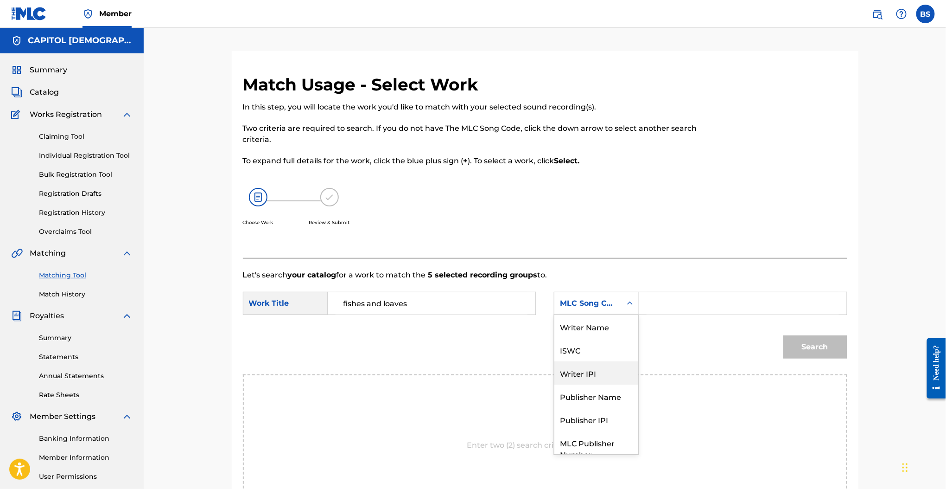
scroll to position [0, 0]
click at [587, 332] on div "Writer Name" at bounding box center [597, 325] width 84 height 23
click at [663, 313] on input "Search Form" at bounding box center [743, 303] width 192 height 22
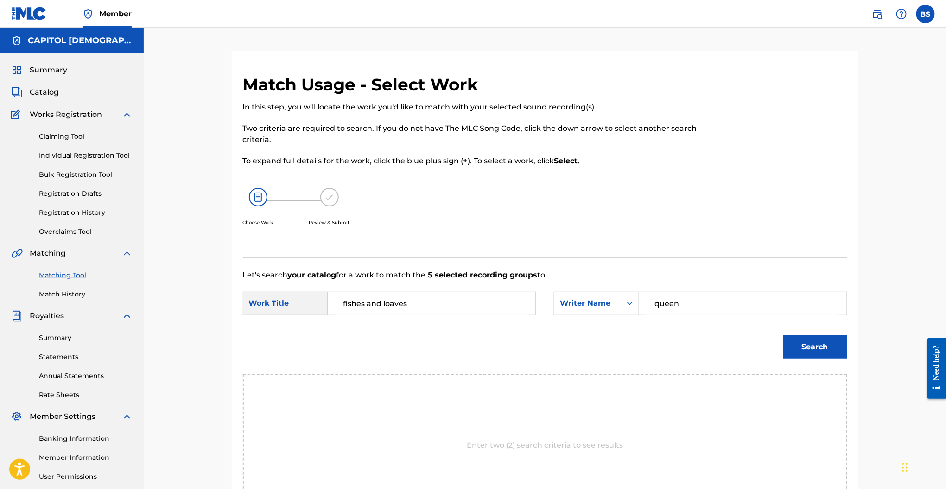
type input "queen"
click at [784, 335] on button "Search" at bounding box center [816, 346] width 64 height 23
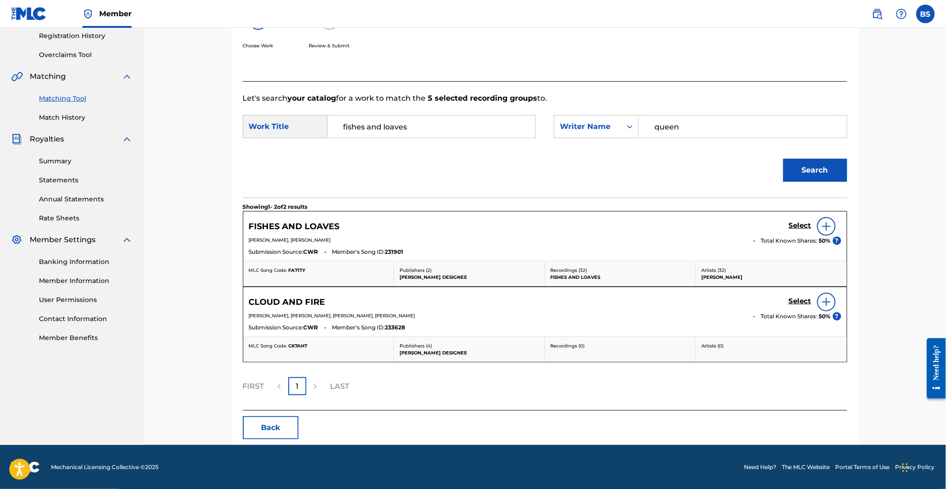
scroll to position [175, 0]
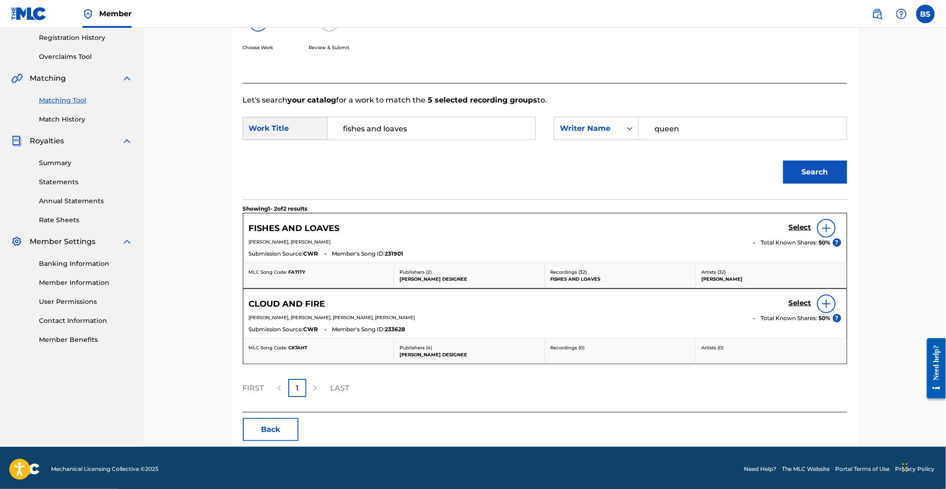
click at [795, 226] on h5 "Select" at bounding box center [800, 227] width 23 height 9
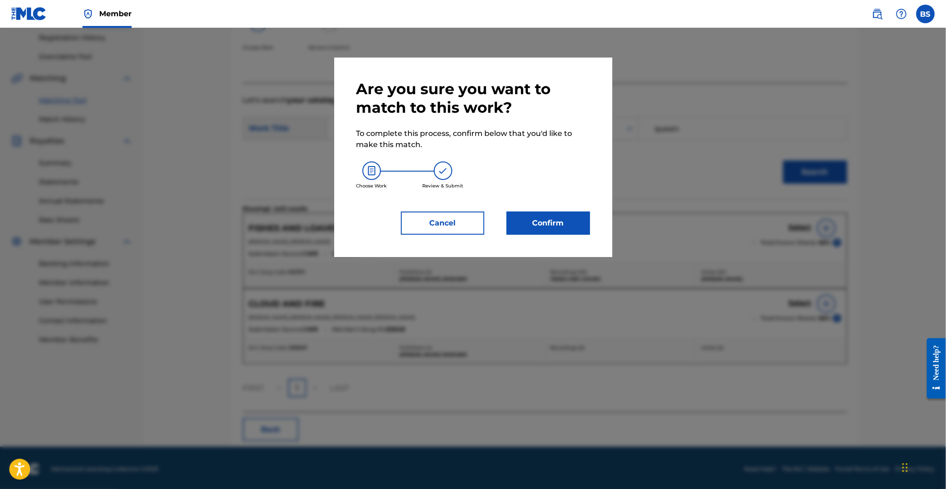
click at [561, 226] on button "Confirm" at bounding box center [548, 222] width 83 height 23
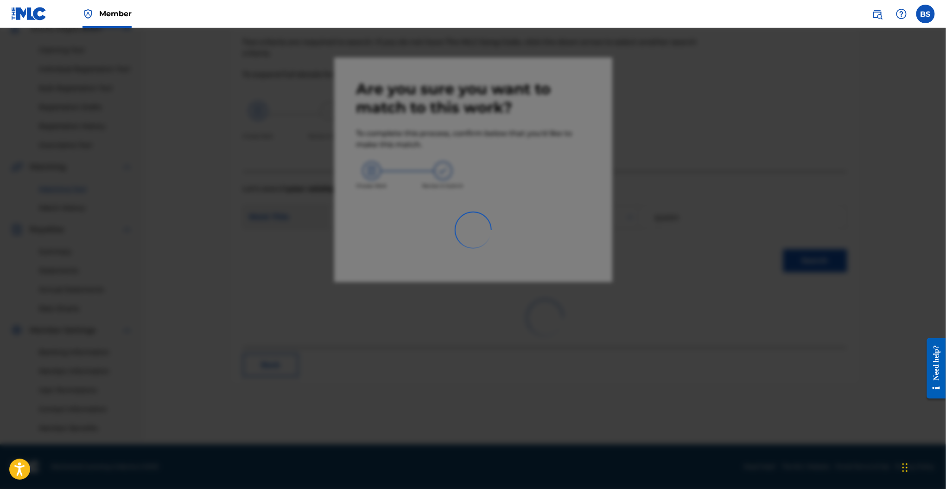
scroll to position [86, 0]
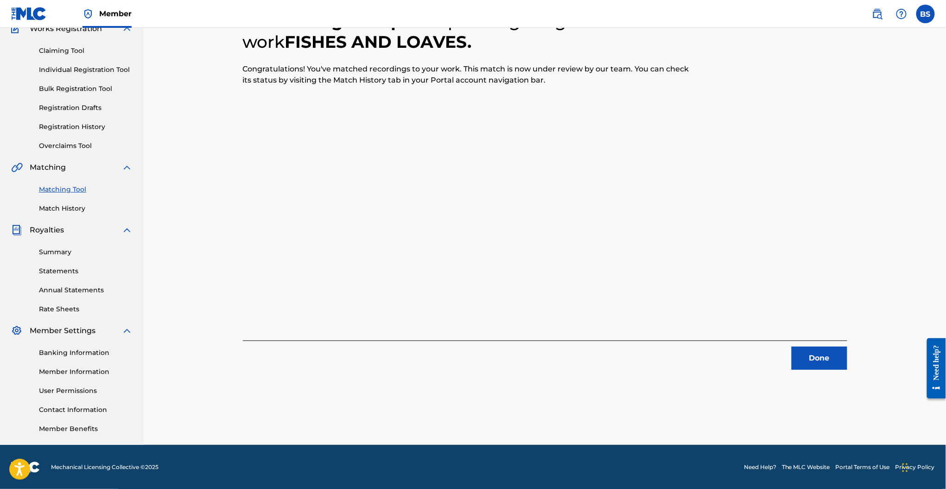
click at [820, 360] on button "Done" at bounding box center [820, 357] width 56 height 23
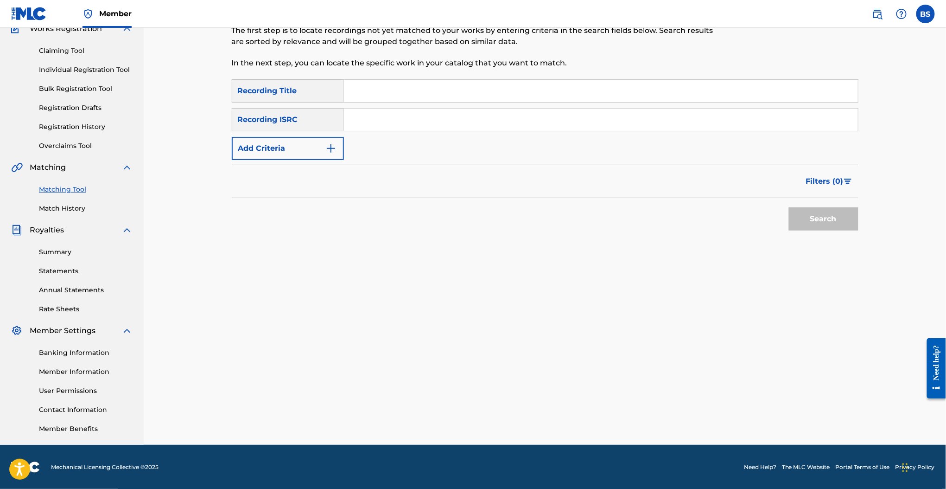
click at [367, 97] on input "Search Form" at bounding box center [601, 91] width 514 height 22
type input "lowest of lows"
click at [294, 147] on button "Add Criteria" at bounding box center [288, 148] width 112 height 23
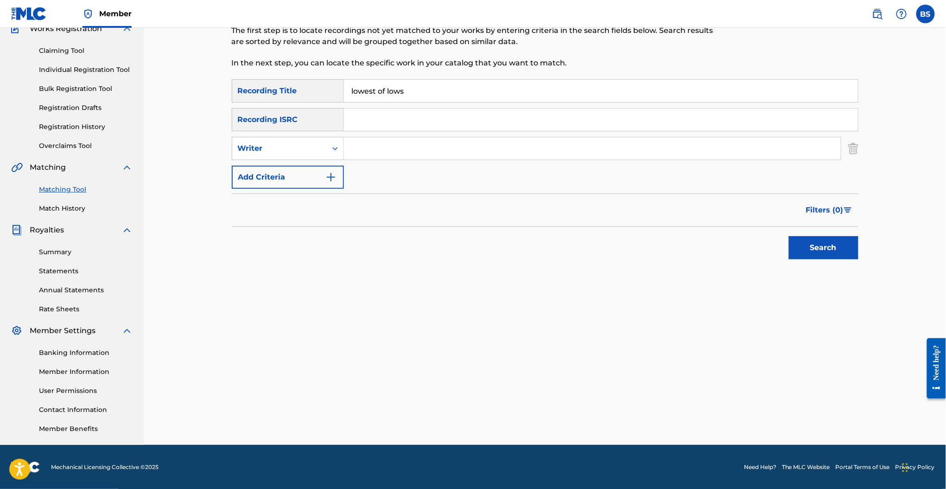
click at [407, 146] on input "Search Form" at bounding box center [592, 148] width 497 height 22
type input "queen"
click at [789, 236] on button "Search" at bounding box center [824, 247] width 70 height 23
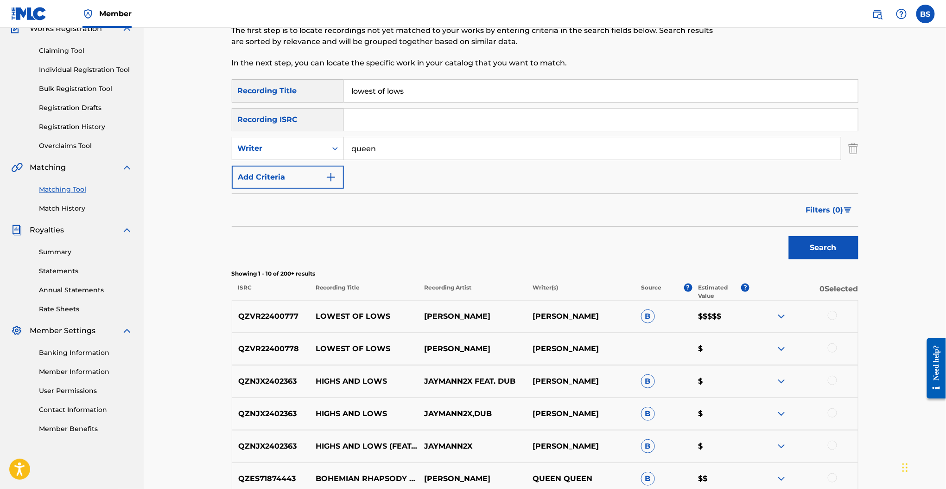
scroll to position [201, 0]
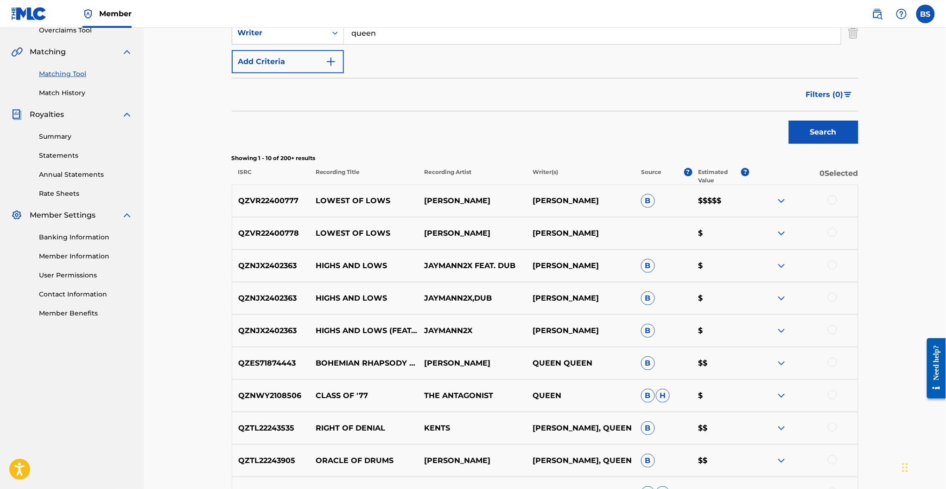
click at [831, 200] on div at bounding box center [832, 199] width 9 height 9
click at [836, 229] on div at bounding box center [832, 232] width 9 height 9
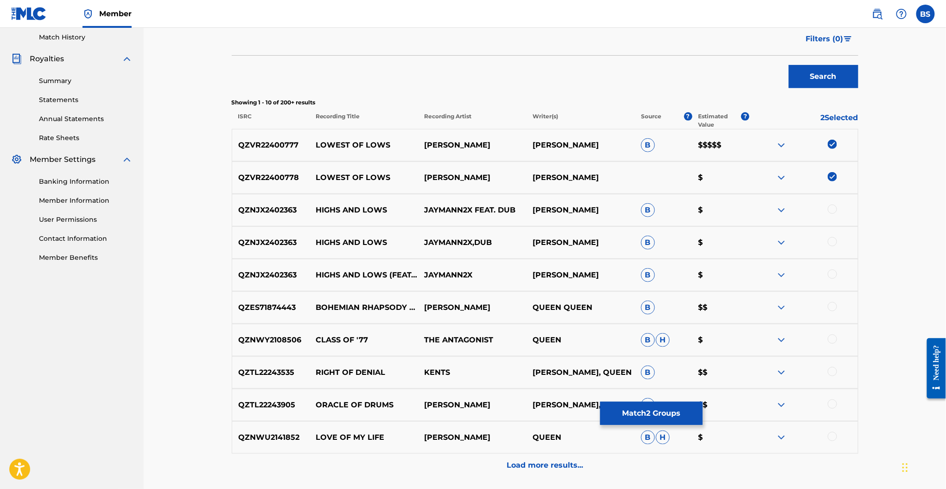
scroll to position [256, 0]
click at [651, 410] on button "Match 2 Groups" at bounding box center [651, 413] width 102 height 23
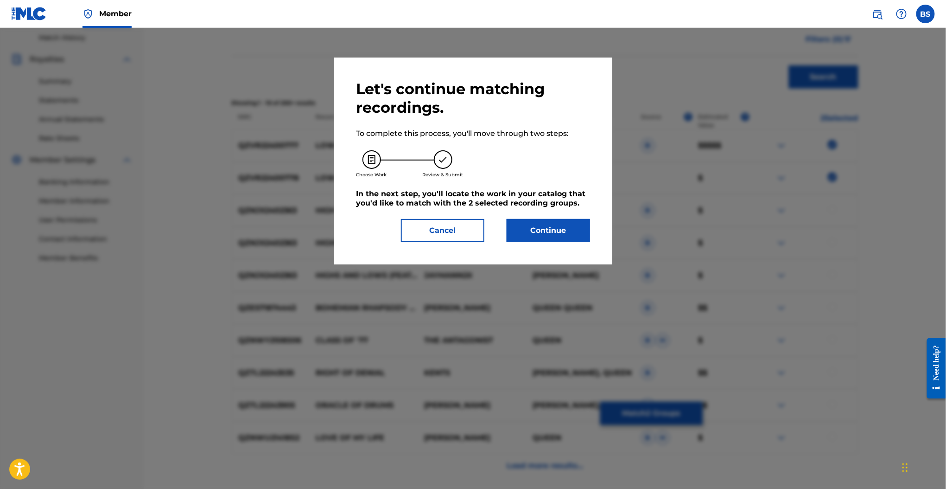
click at [566, 237] on button "Continue" at bounding box center [548, 230] width 83 height 23
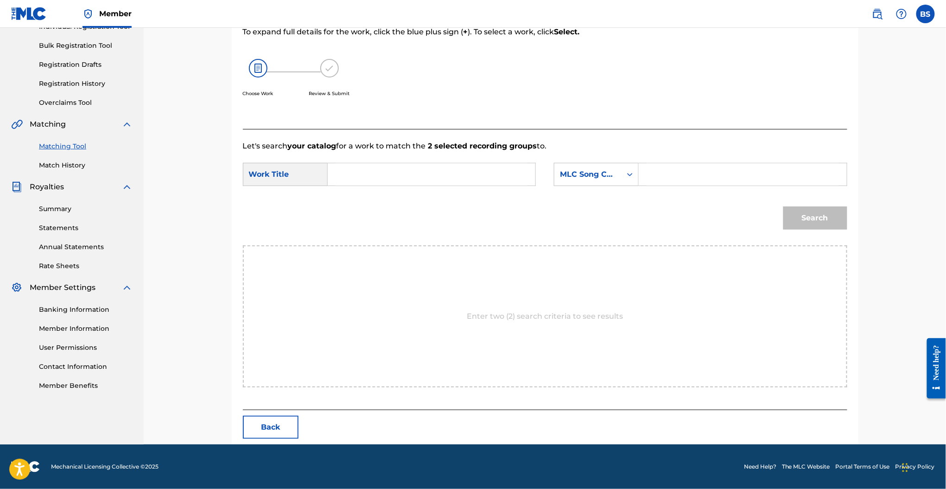
scroll to position [128, 0]
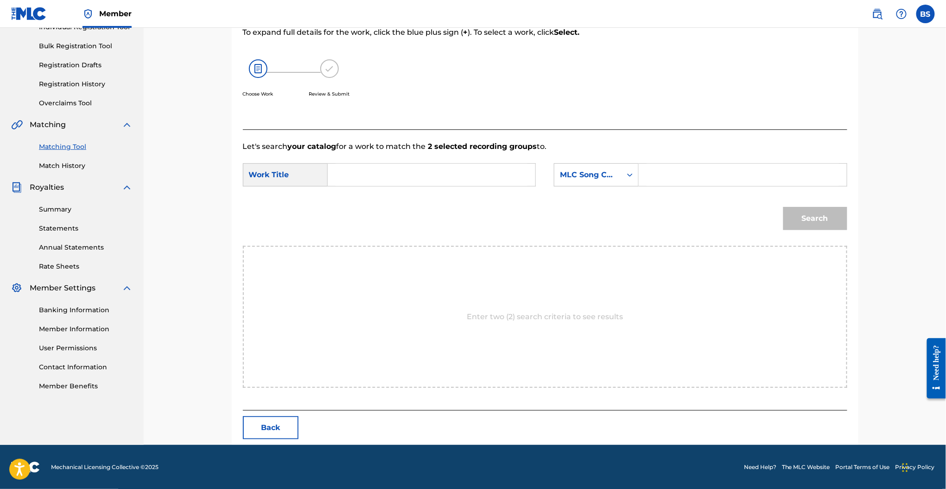
click at [388, 171] on input "Search Form" at bounding box center [432, 175] width 192 height 22
type input "Lowest of lows"
click at [600, 173] on div "MLC Song Code" at bounding box center [588, 174] width 56 height 11
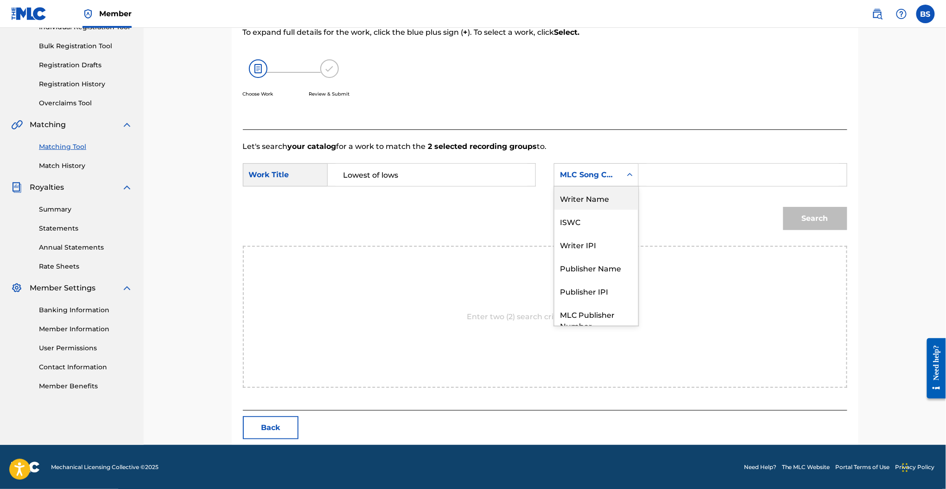
click at [572, 197] on div "Writer Name" at bounding box center [597, 197] width 84 height 23
click at [692, 163] on div "Search Form" at bounding box center [743, 174] width 208 height 23
click at [655, 182] on input "Search Form" at bounding box center [743, 175] width 192 height 22
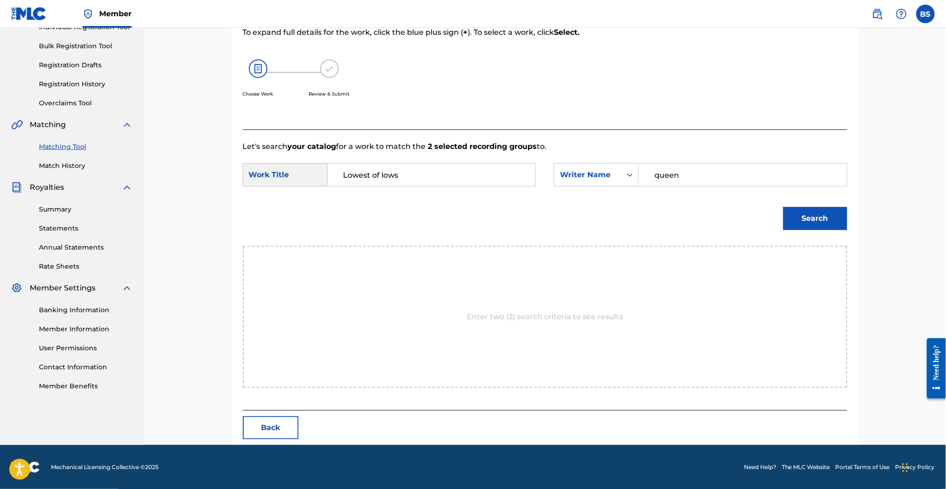
type input "queen"
click at [784, 207] on button "Search" at bounding box center [816, 218] width 64 height 23
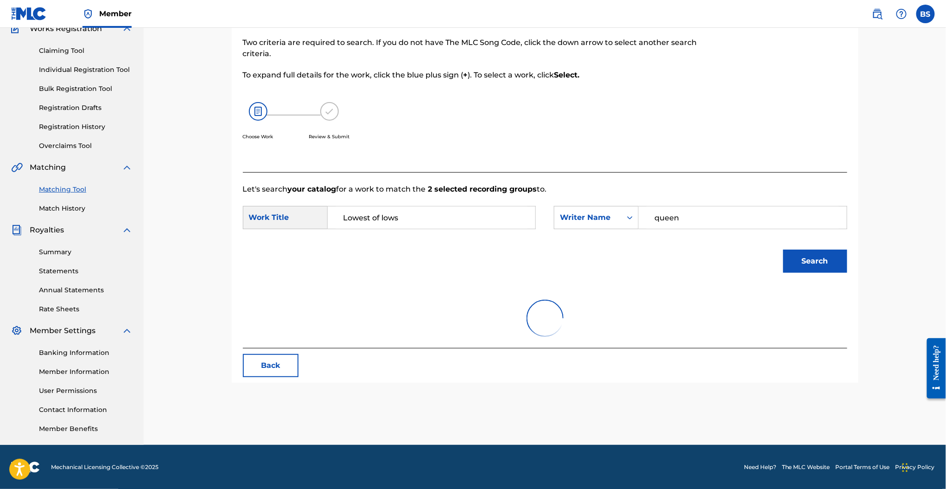
scroll to position [128, 0]
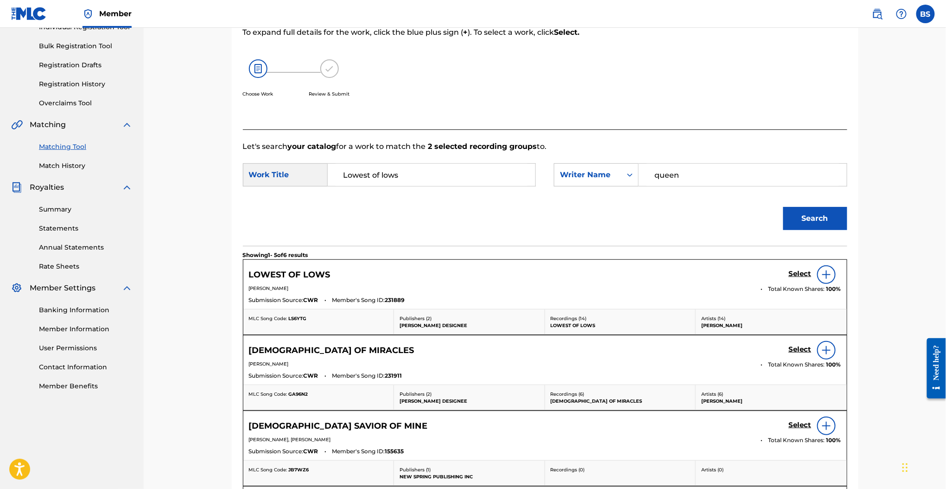
click at [799, 275] on h5 "Select" at bounding box center [800, 273] width 23 height 9
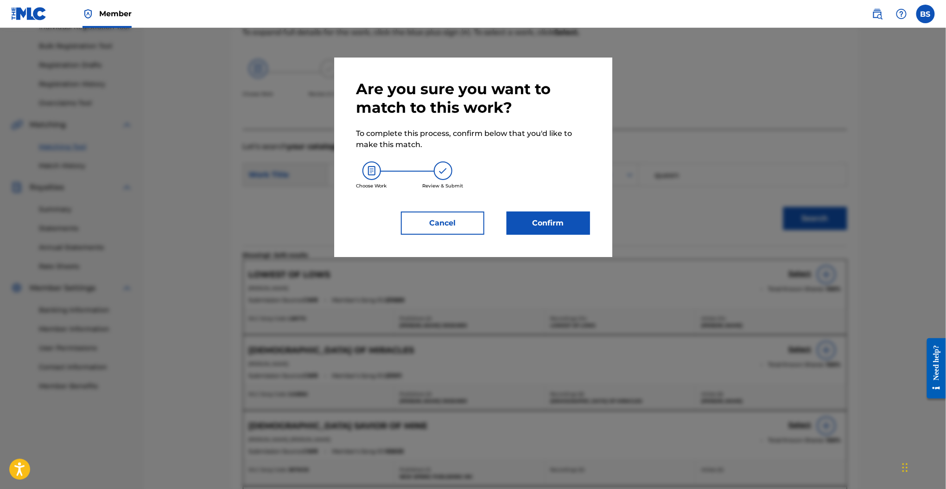
click at [555, 224] on button "Confirm" at bounding box center [548, 222] width 83 height 23
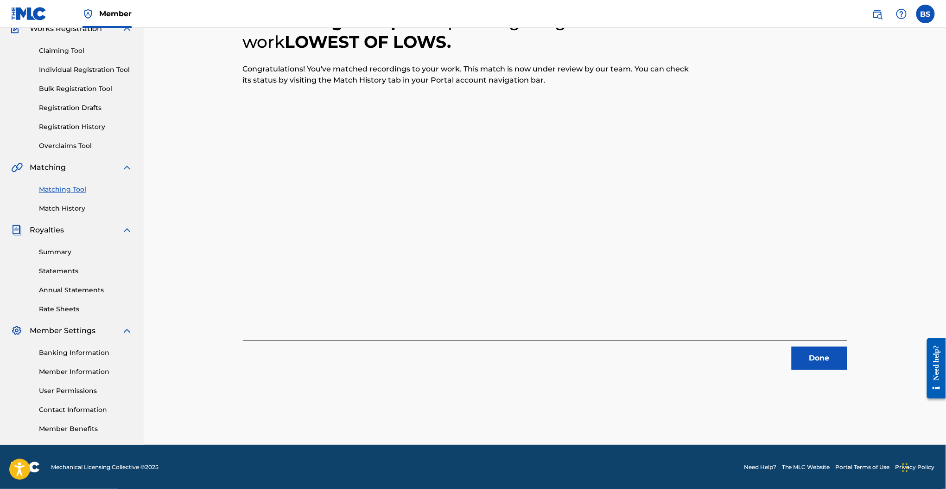
click at [826, 351] on button "Done" at bounding box center [820, 357] width 56 height 23
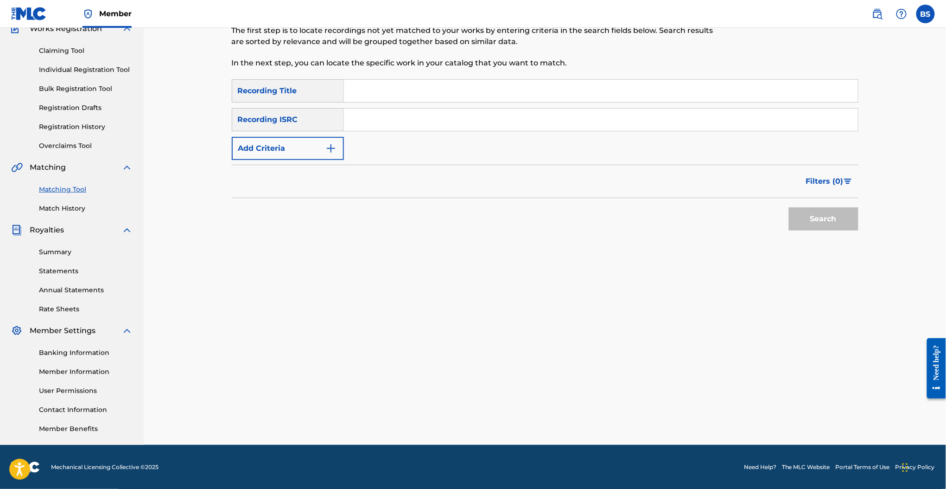
click at [288, 146] on button "Add Criteria" at bounding box center [288, 148] width 112 height 23
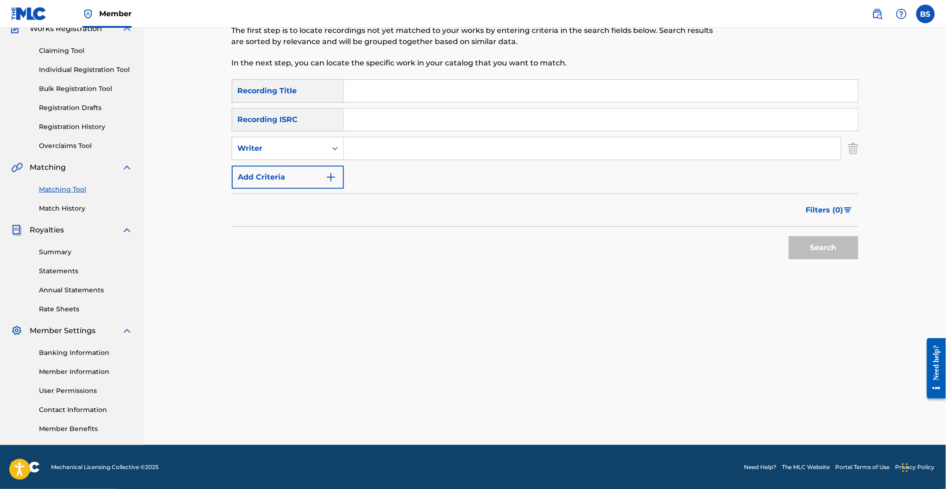
click at [373, 149] on input "Search Form" at bounding box center [592, 148] width 497 height 22
type input "q"
type input "josiah queen"
click at [367, 96] on input "Search Form" at bounding box center [601, 91] width 514 height 22
type input "my promised land"
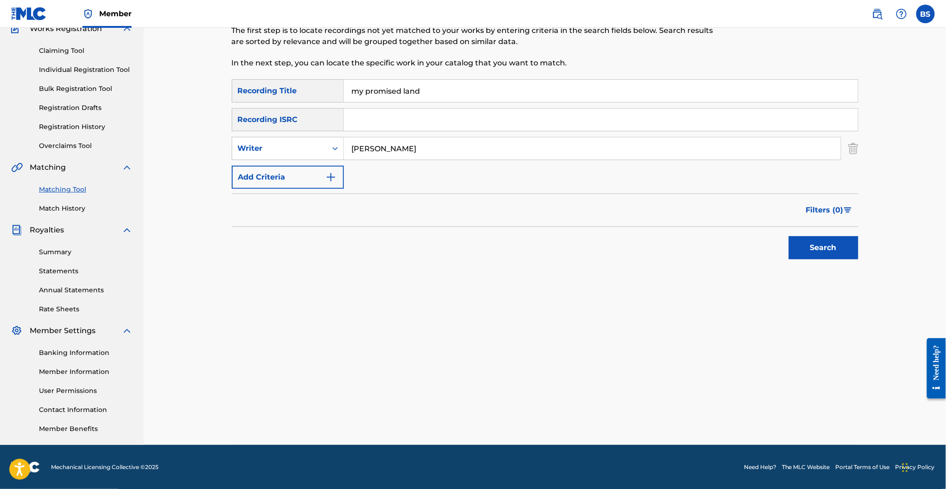
click at [789, 236] on button "Search" at bounding box center [824, 247] width 70 height 23
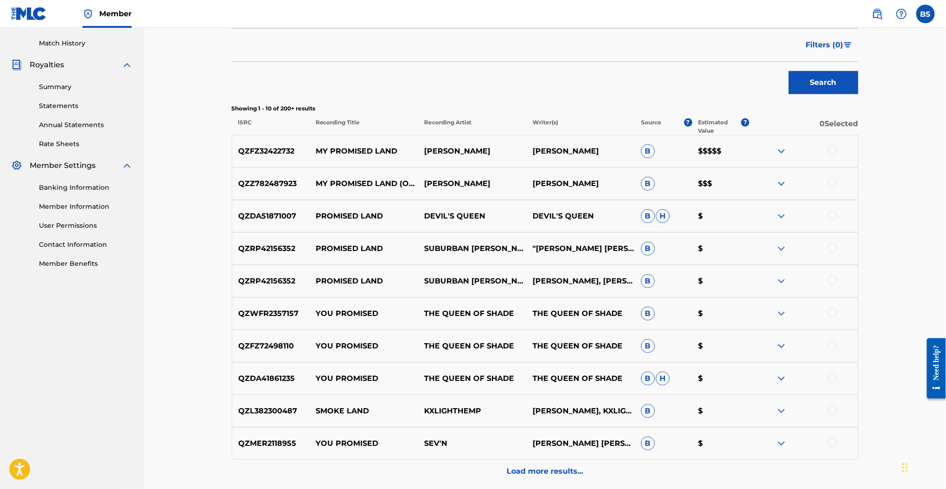
scroll to position [271, 0]
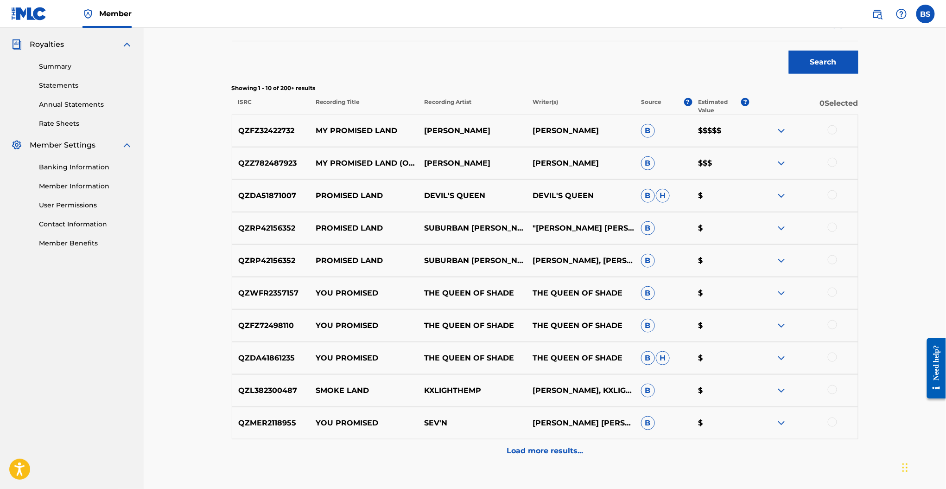
click at [833, 130] on div at bounding box center [832, 129] width 9 height 9
click at [832, 160] on div at bounding box center [832, 162] width 9 height 9
click at [668, 416] on button "Match 2 Groups" at bounding box center [651, 413] width 102 height 23
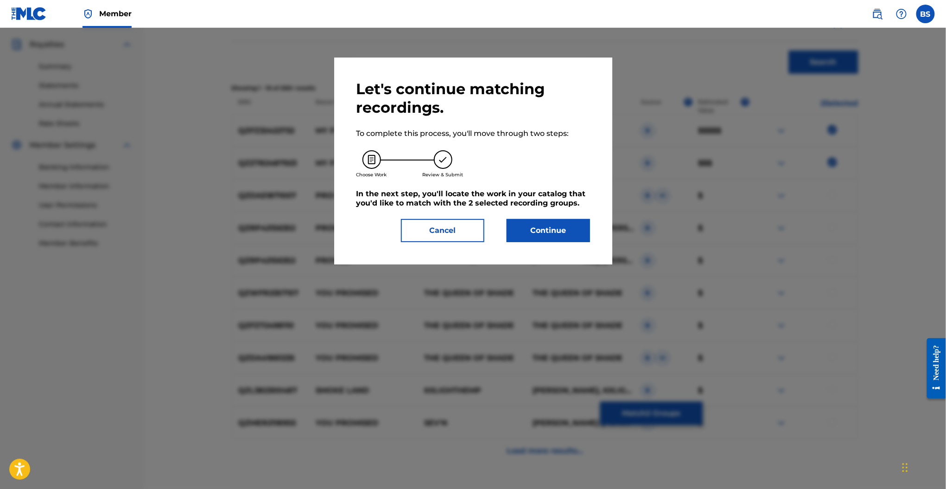
click at [543, 226] on button "Continue" at bounding box center [548, 230] width 83 height 23
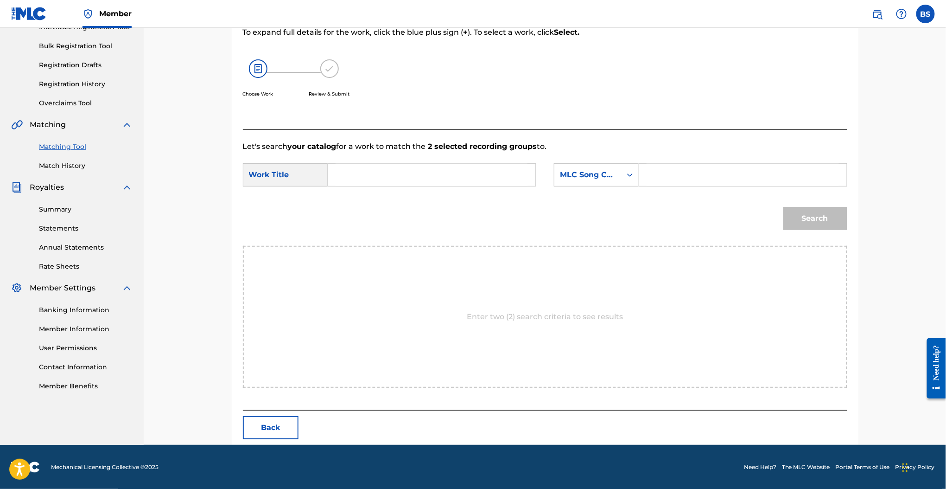
click at [387, 174] on input "Search Form" at bounding box center [432, 175] width 192 height 22
type input "my promised land"
click at [599, 174] on div "MLC Song Code" at bounding box center [588, 174] width 56 height 11
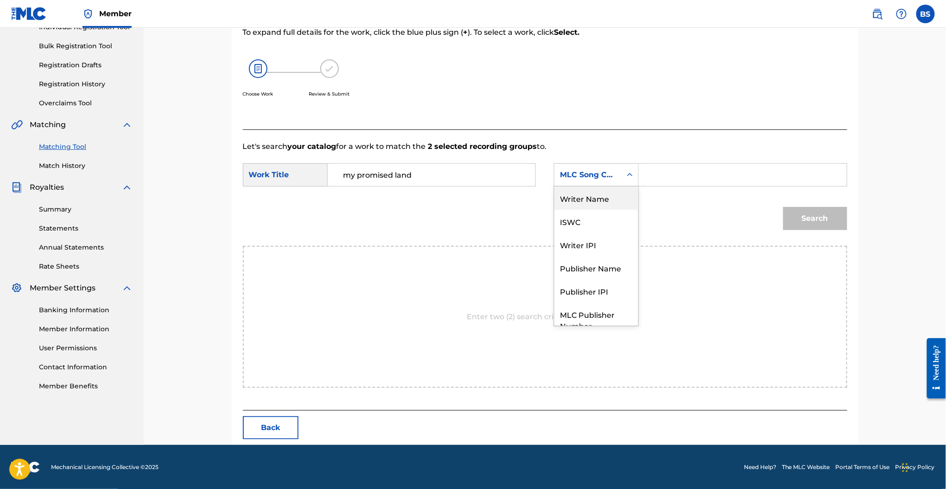
scroll to position [0, 0]
click at [587, 204] on div "Writer Name" at bounding box center [597, 197] width 84 height 23
click at [662, 185] on div "Search Form" at bounding box center [743, 174] width 208 height 23
click at [650, 176] on input "Search Form" at bounding box center [743, 175] width 192 height 22
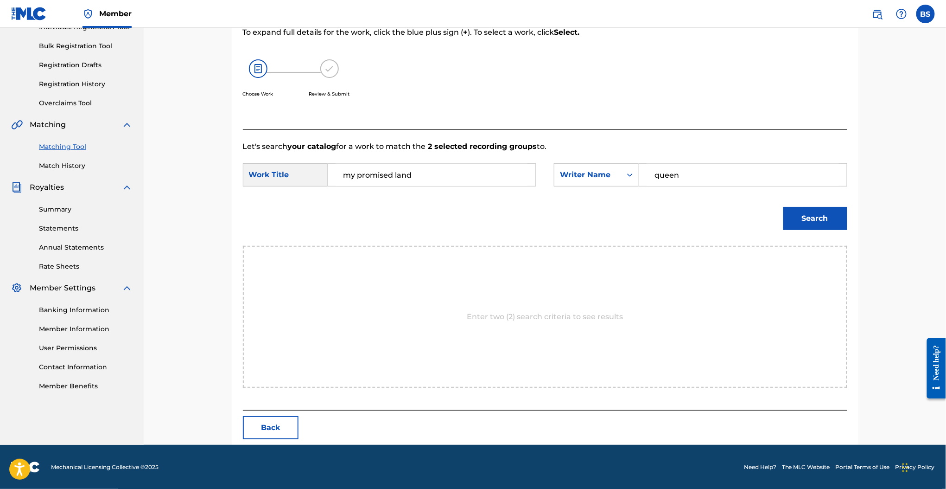
type input "queen"
click at [784, 207] on button "Search" at bounding box center [816, 218] width 64 height 23
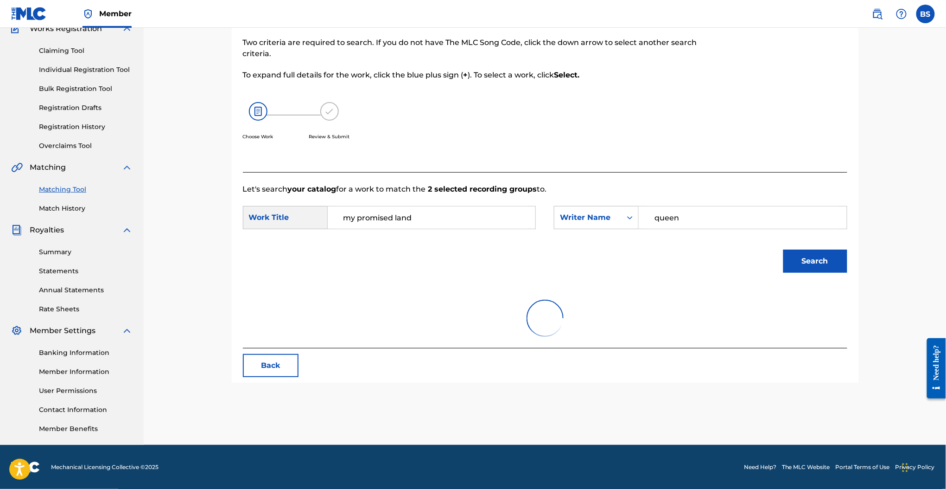
scroll to position [128, 0]
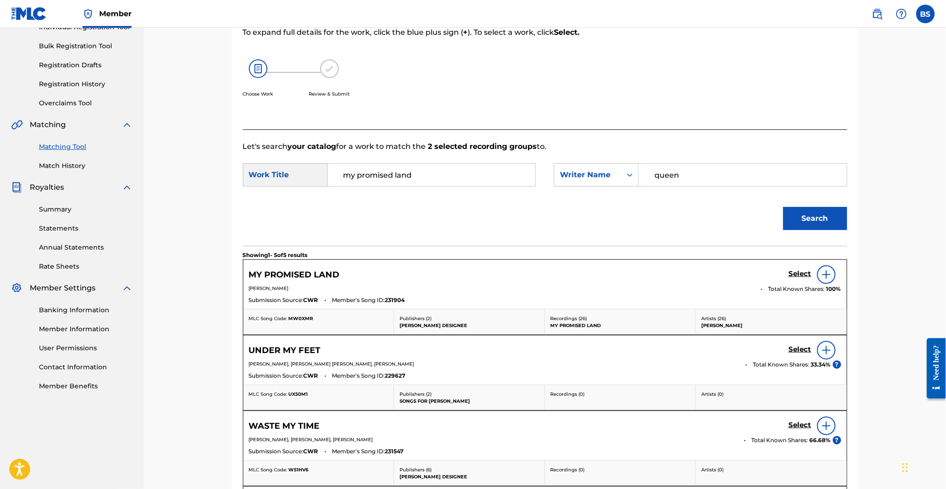
click at [798, 272] on h5 "Select" at bounding box center [800, 273] width 23 height 9
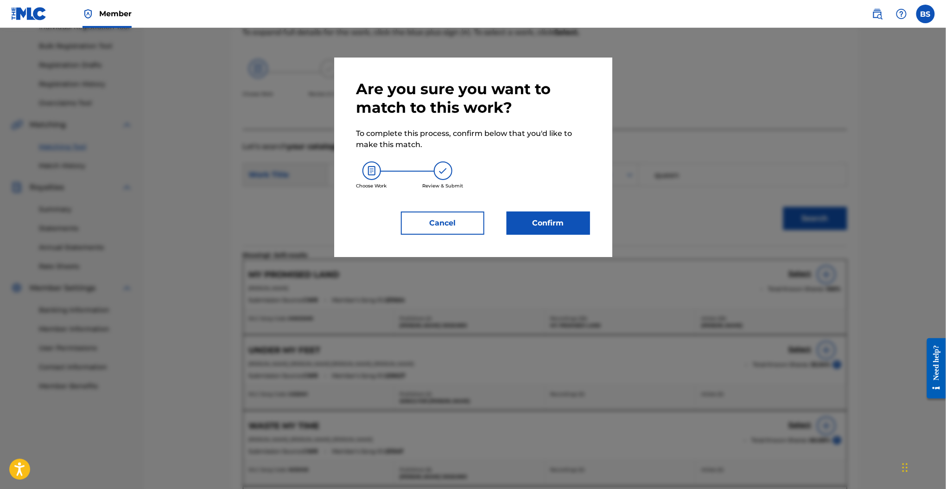
click at [566, 219] on button "Confirm" at bounding box center [548, 222] width 83 height 23
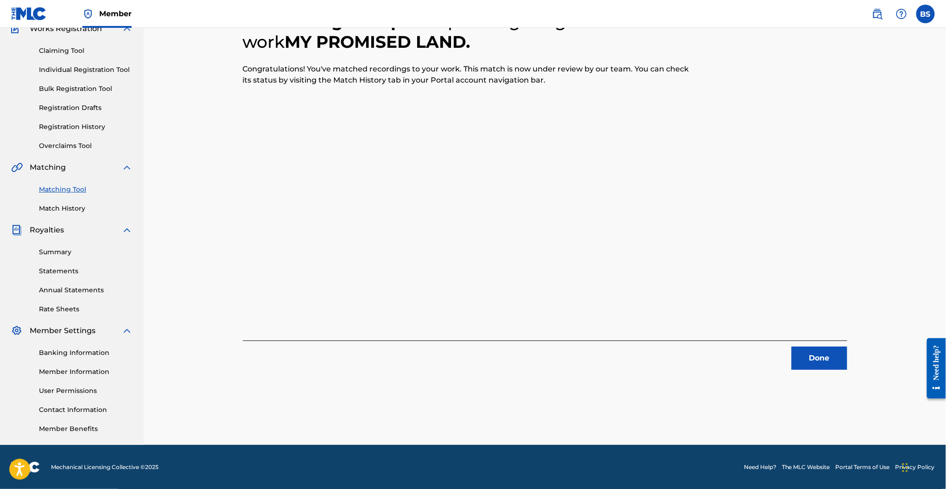
click at [807, 354] on button "Done" at bounding box center [820, 357] width 56 height 23
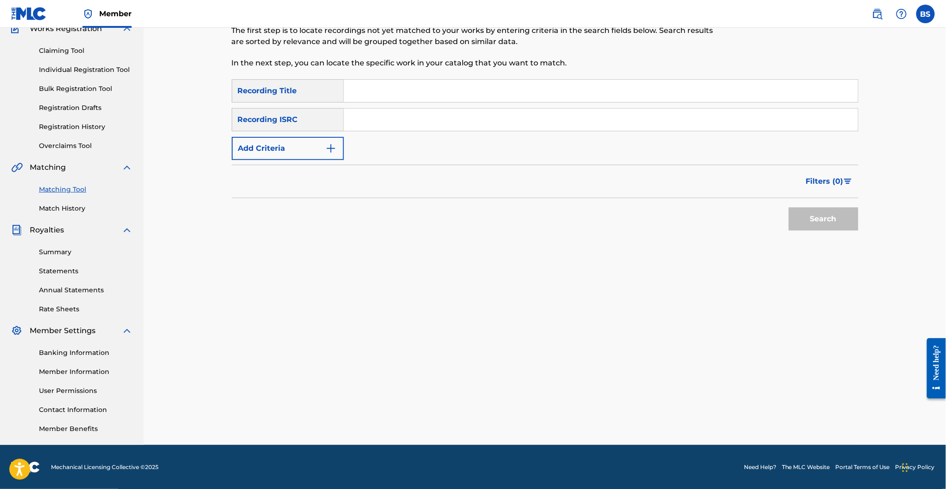
click at [313, 150] on button "Add Criteria" at bounding box center [288, 148] width 112 height 23
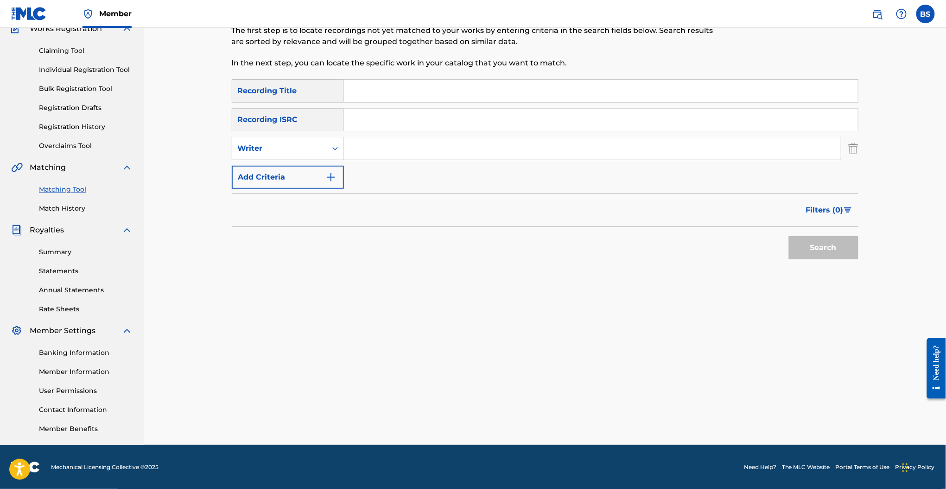
click at [377, 160] on div "Search Form" at bounding box center [593, 148] width 498 height 23
click at [367, 150] on input "Search Form" at bounding box center [592, 148] width 497 height 22
type input "josiah queen"
click at [360, 98] on input "Search Form" at bounding box center [601, 91] width 514 height 22
type input "grave clothes"
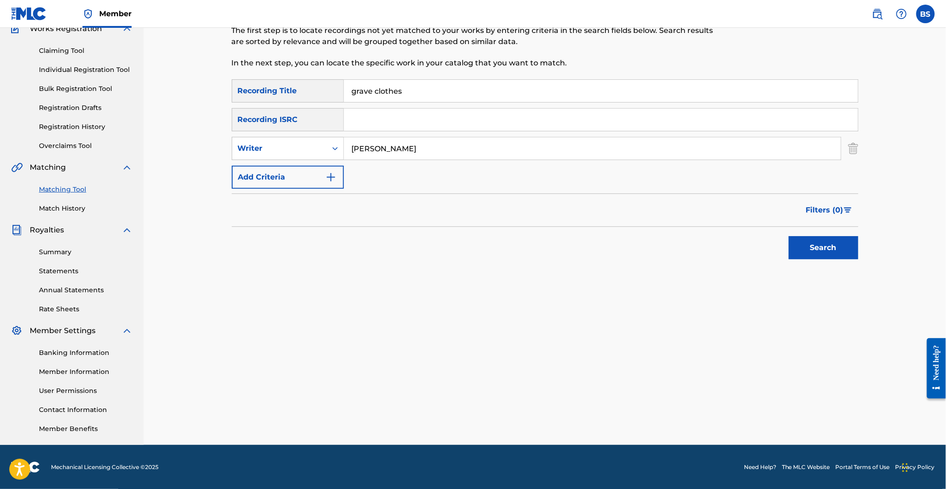
click at [789, 236] on button "Search" at bounding box center [824, 247] width 70 height 23
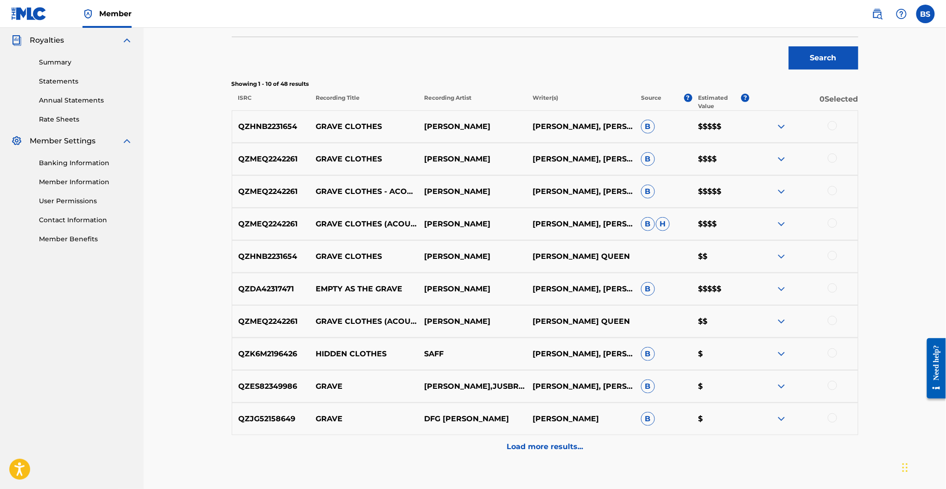
scroll to position [282, 0]
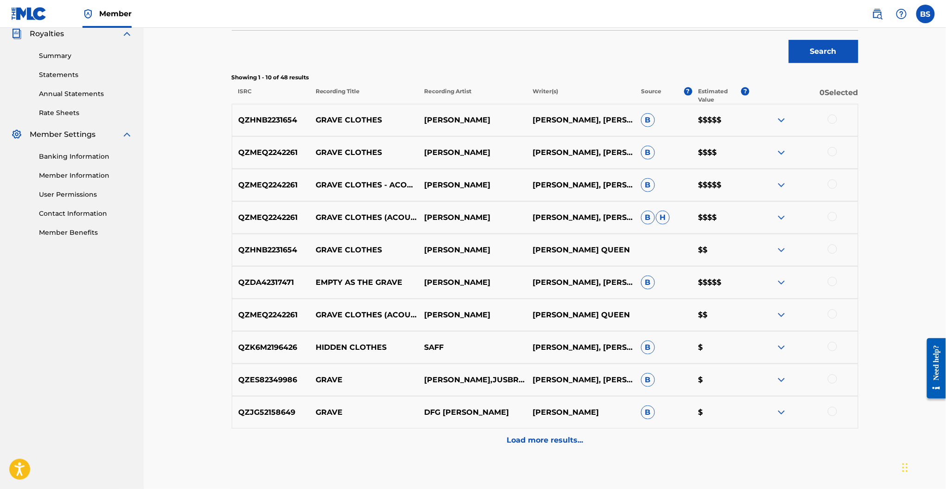
click at [832, 118] on div at bounding box center [832, 119] width 9 height 9
click at [834, 149] on div at bounding box center [832, 151] width 9 height 9
click at [829, 180] on div at bounding box center [804, 184] width 109 height 11
click at [835, 190] on div at bounding box center [804, 184] width 109 height 11
click at [832, 186] on div at bounding box center [832, 183] width 9 height 9
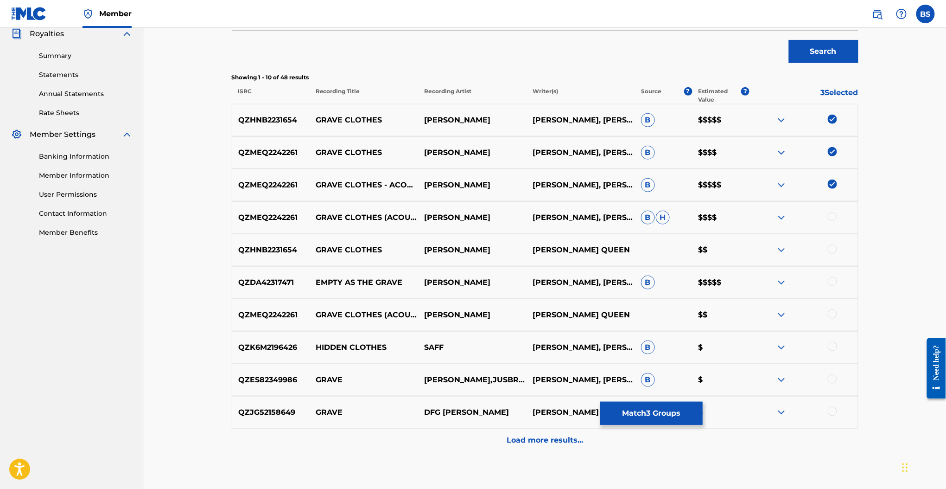
click at [831, 216] on div at bounding box center [832, 216] width 9 height 9
click at [831, 249] on div at bounding box center [832, 248] width 9 height 9
click at [834, 283] on div at bounding box center [832, 281] width 9 height 9
click at [833, 314] on div at bounding box center [832, 313] width 9 height 9
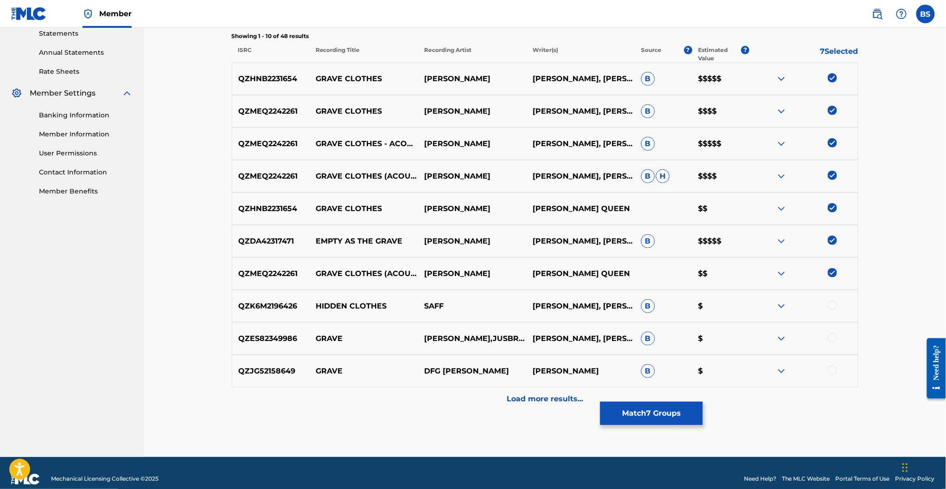
click at [782, 241] on img at bounding box center [781, 241] width 11 height 11
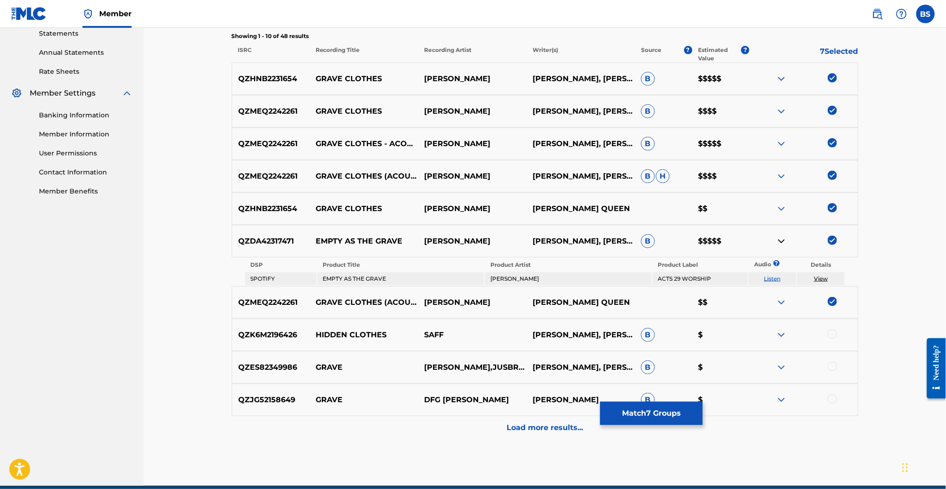
click at [782, 241] on img at bounding box center [781, 241] width 11 height 11
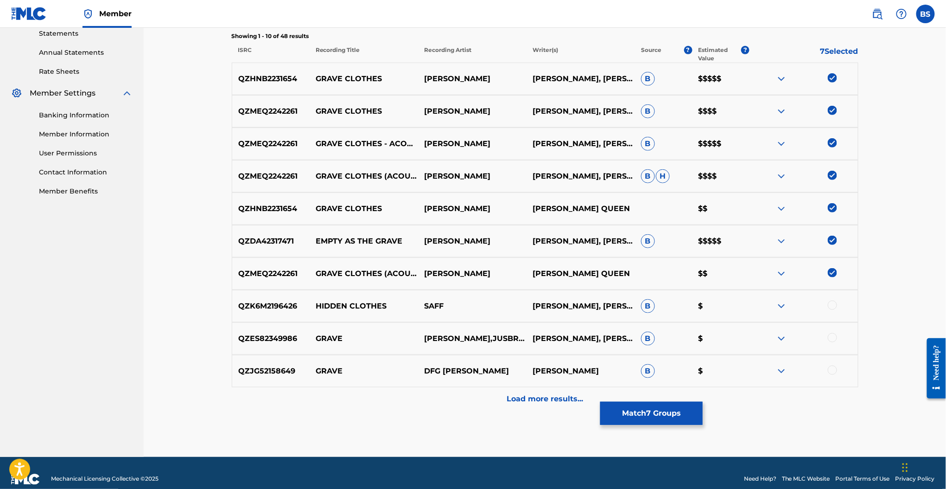
click at [780, 210] on img at bounding box center [781, 208] width 11 height 11
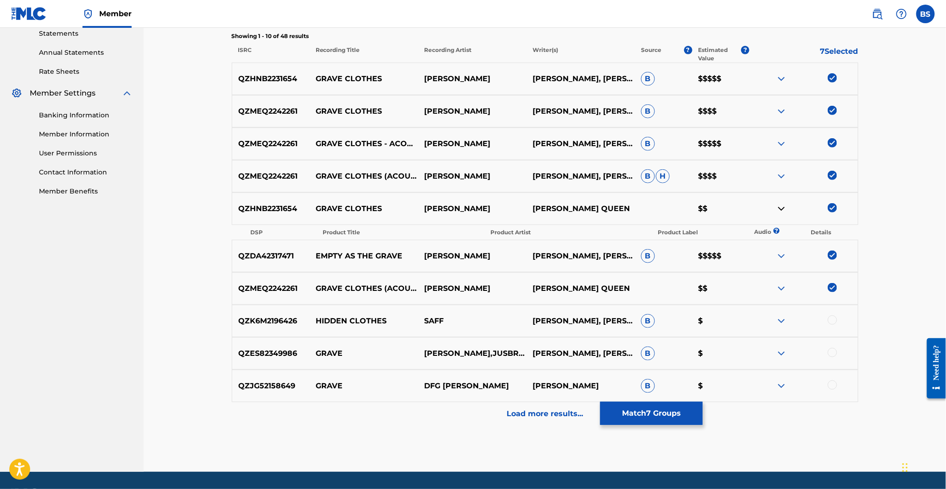
click at [780, 210] on img at bounding box center [781, 208] width 11 height 11
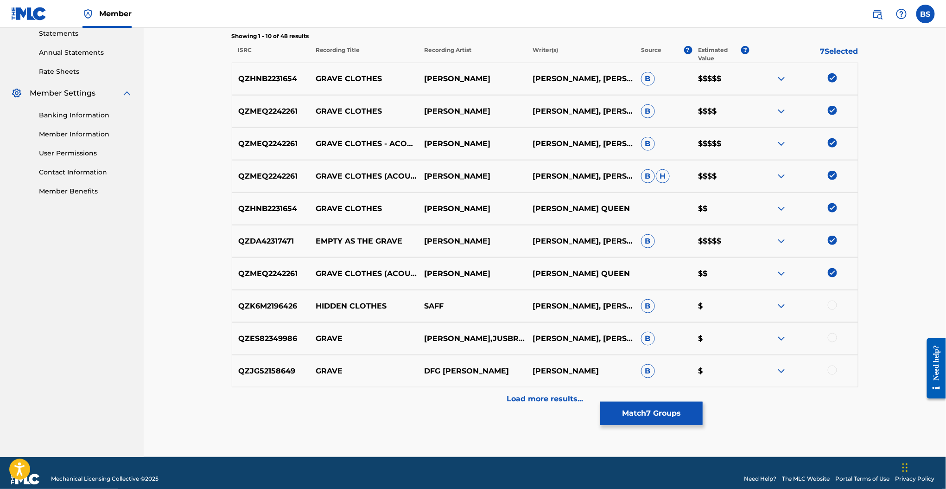
click at [779, 209] on img at bounding box center [781, 208] width 11 height 11
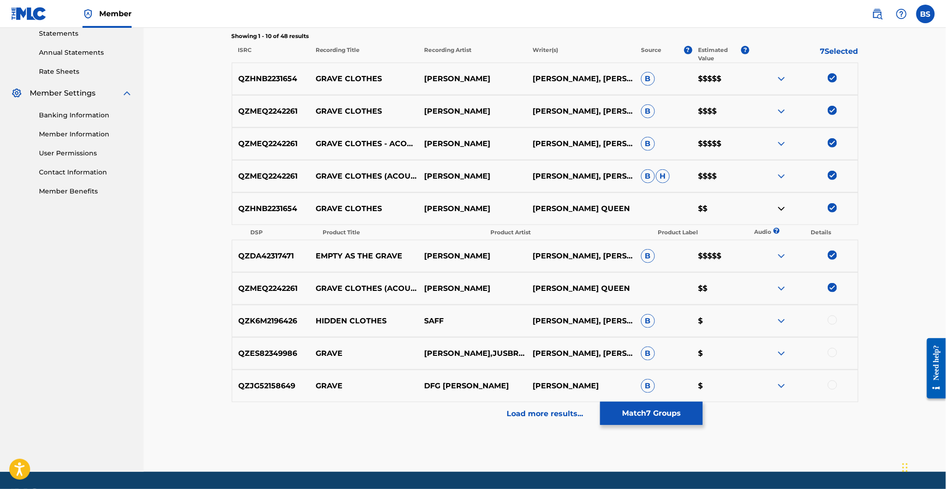
click at [779, 209] on img at bounding box center [781, 208] width 11 height 11
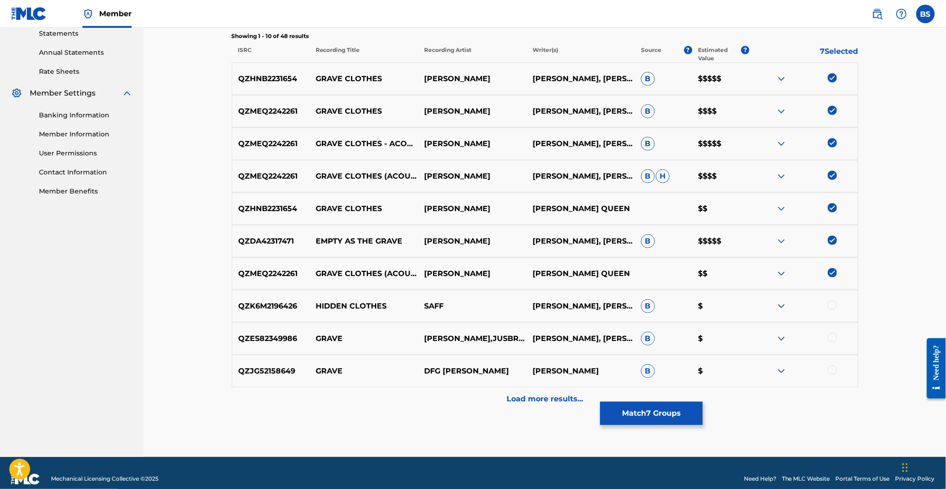
click at [781, 177] on img at bounding box center [781, 176] width 11 height 11
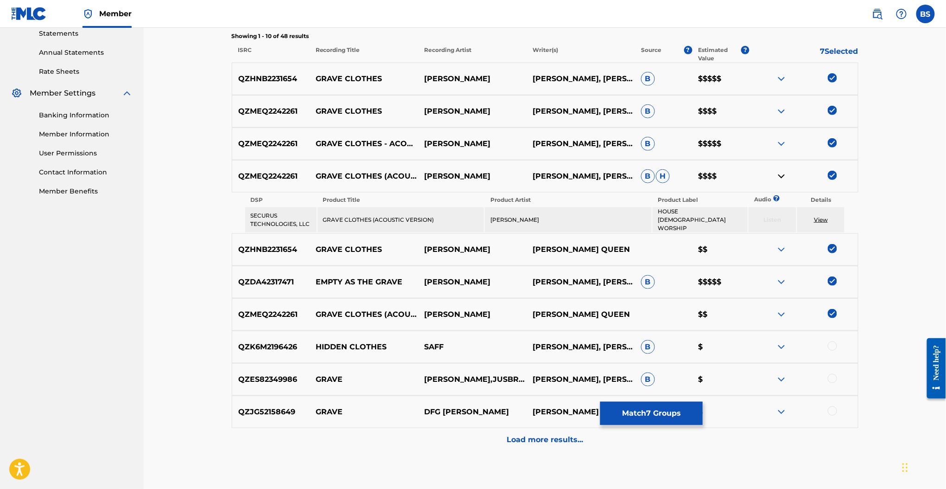
click at [781, 177] on img at bounding box center [781, 176] width 11 height 11
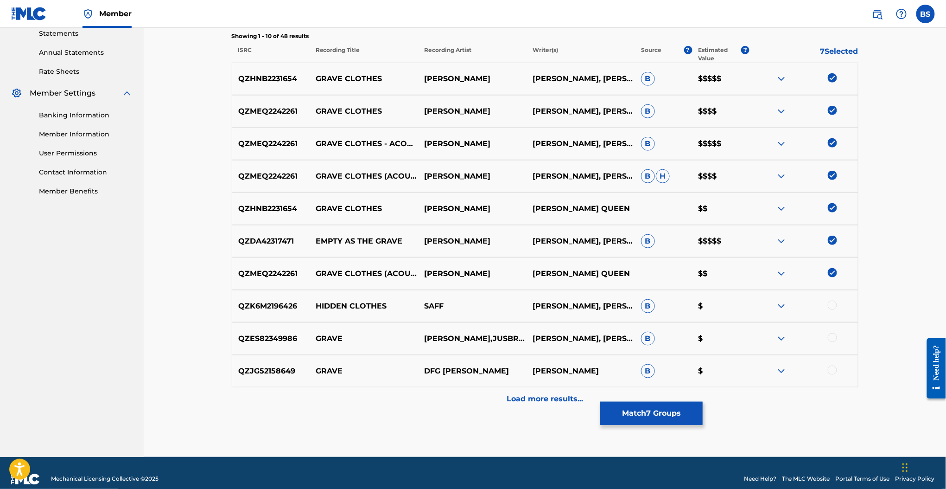
click at [781, 142] on img at bounding box center [781, 143] width 11 height 11
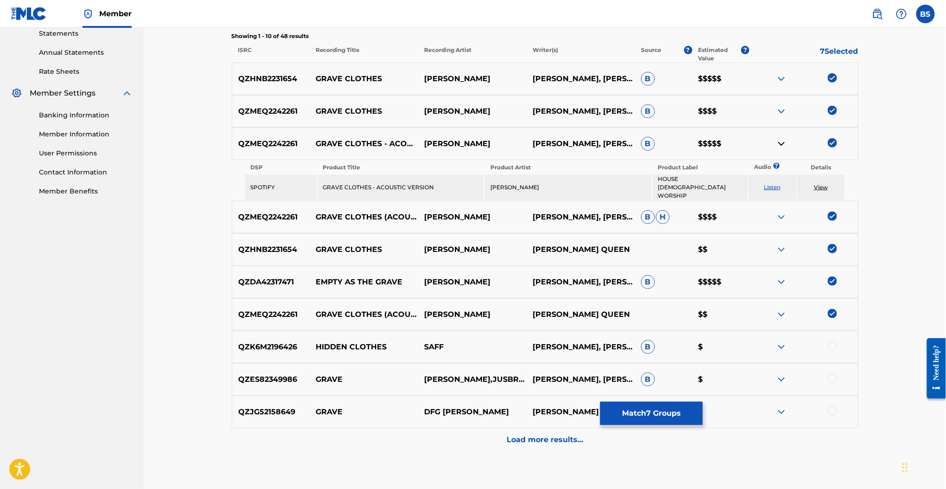
click at [780, 141] on img at bounding box center [781, 143] width 11 height 11
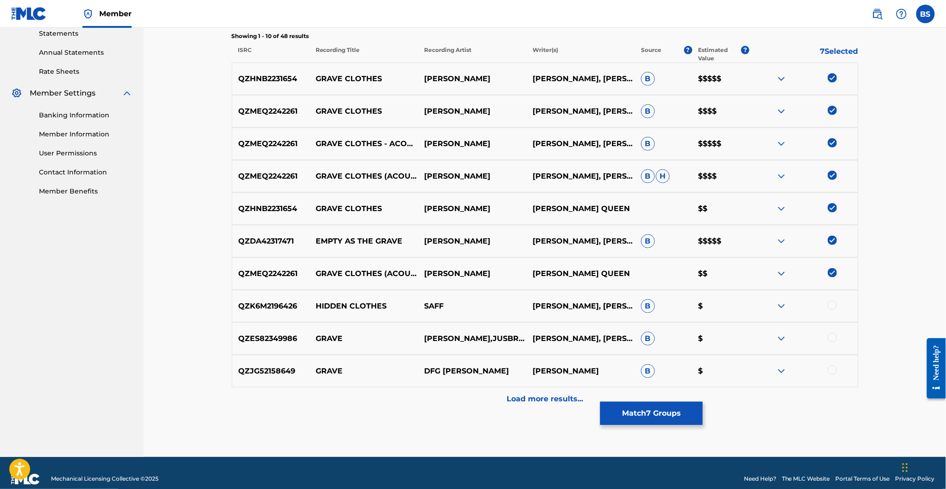
click at [781, 111] on img at bounding box center [781, 111] width 11 height 11
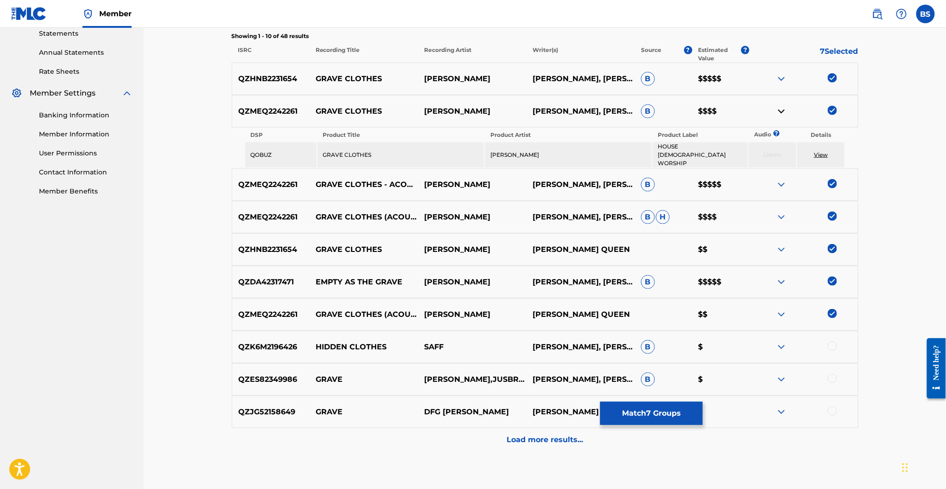
click at [781, 75] on img at bounding box center [781, 78] width 11 height 11
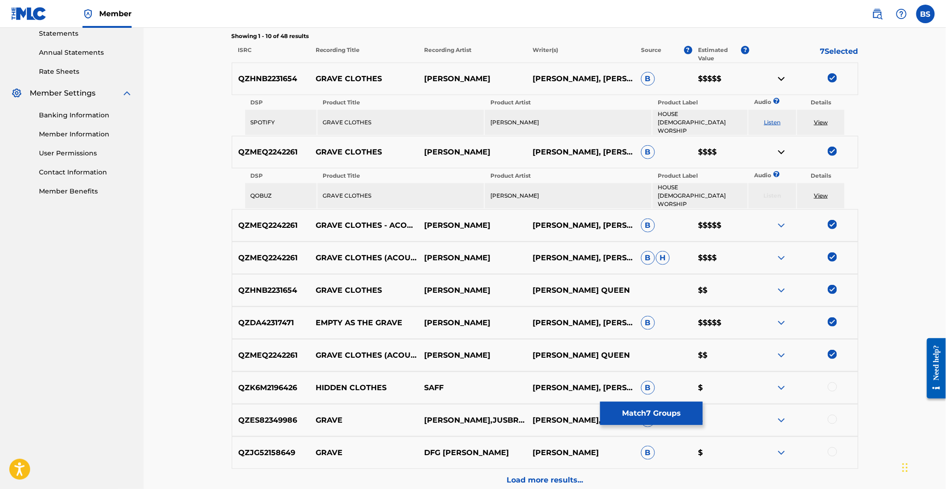
click at [661, 408] on button "Match 7 Groups" at bounding box center [651, 413] width 102 height 23
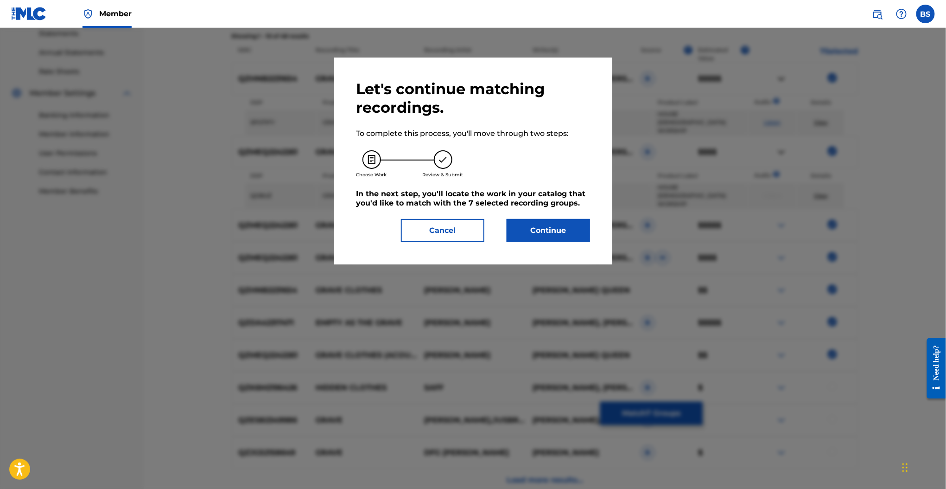
click at [558, 236] on button "Continue" at bounding box center [548, 230] width 83 height 23
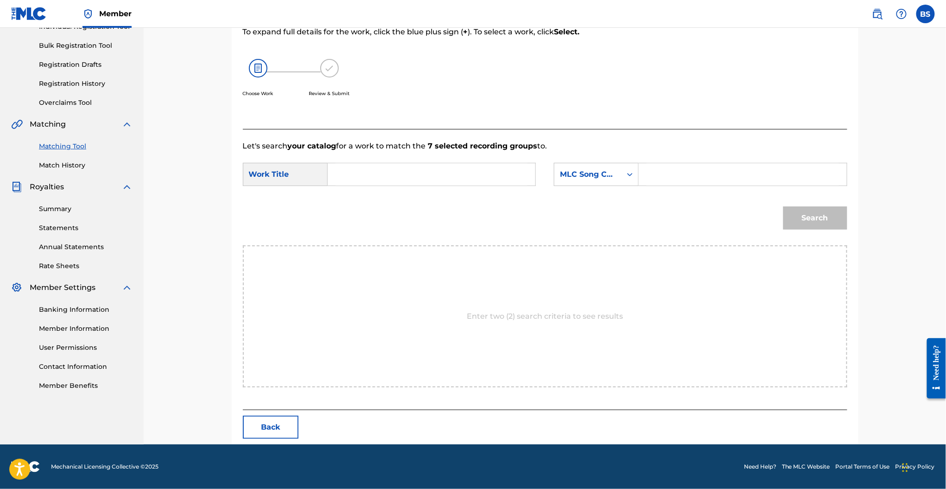
scroll to position [128, 0]
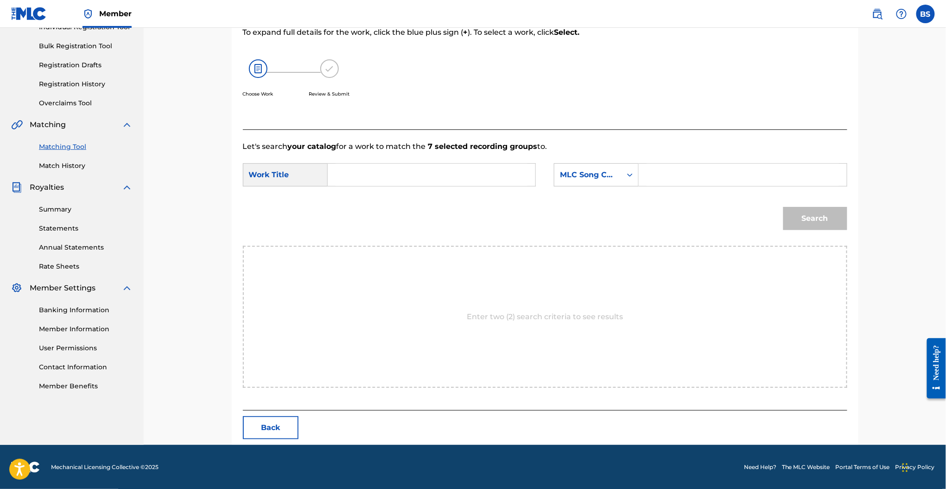
click at [357, 171] on input "Search Form" at bounding box center [432, 175] width 192 height 22
click at [360, 203] on strong "clothe" at bounding box center [356, 206] width 24 height 9
type input "grave clothes"
click at [609, 178] on div "MLC Song Code" at bounding box center [588, 174] width 56 height 11
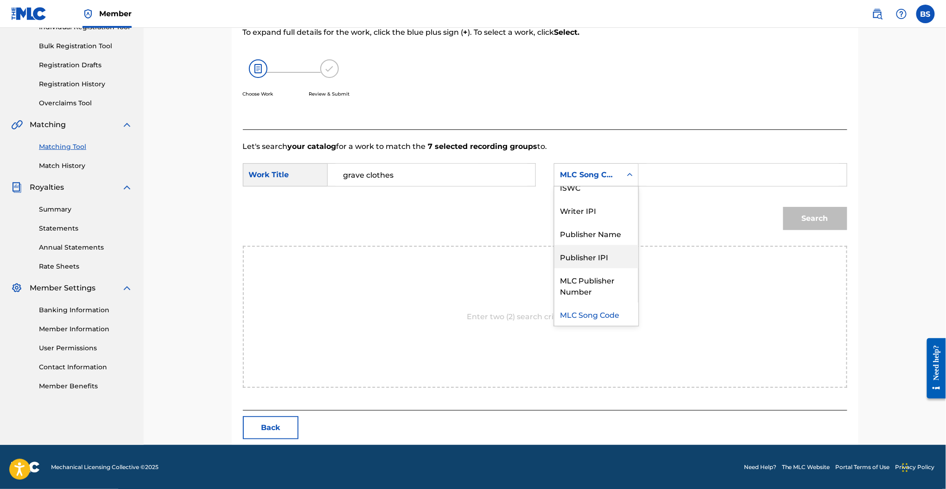
scroll to position [0, 0]
click at [588, 201] on div "Writer Name" at bounding box center [597, 197] width 84 height 23
click at [650, 177] on input "Search Form" at bounding box center [743, 175] width 192 height 22
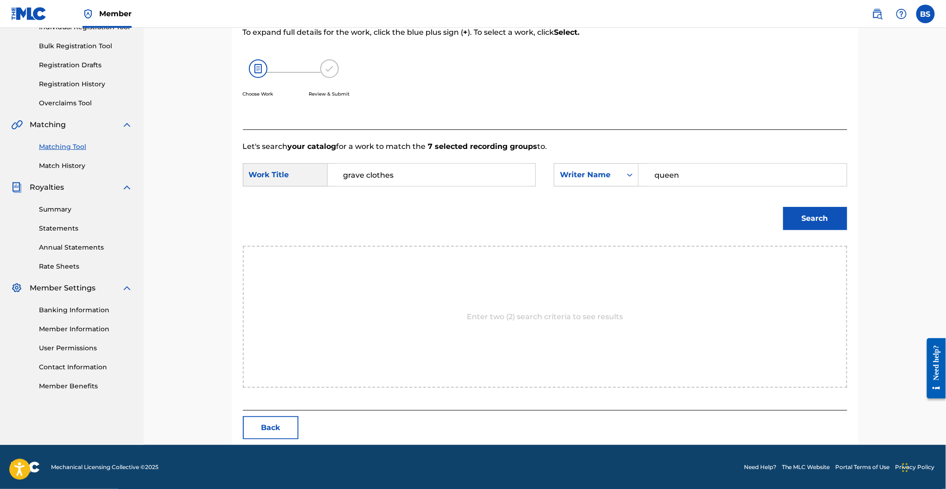
type input "queen"
click at [784, 207] on button "Search" at bounding box center [816, 218] width 64 height 23
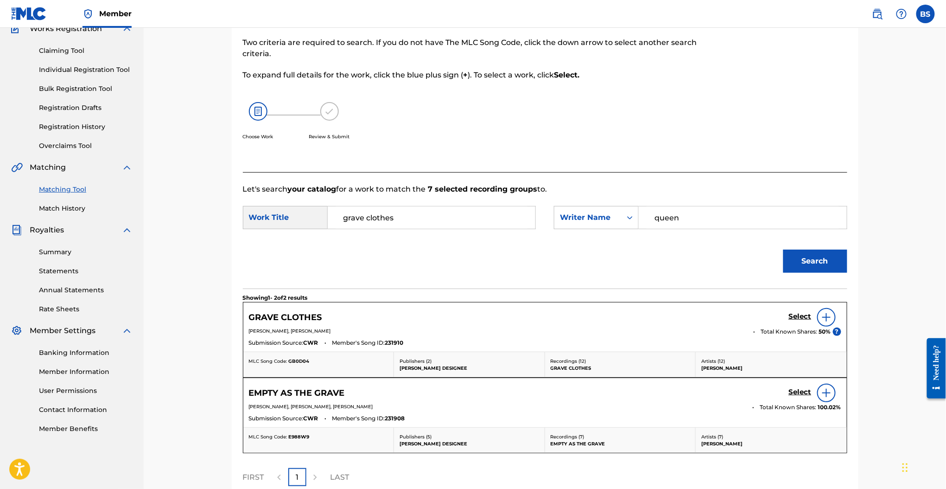
scroll to position [128, 0]
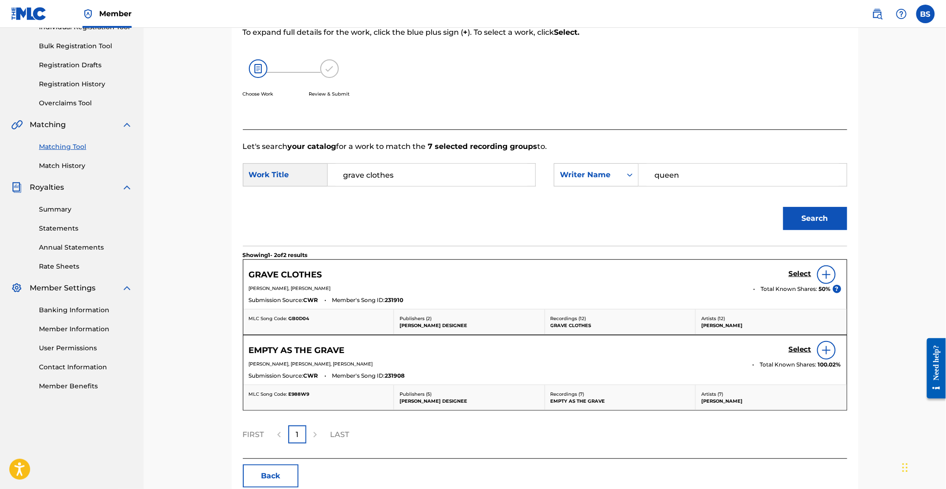
click at [800, 270] on h5 "Select" at bounding box center [800, 273] width 23 height 9
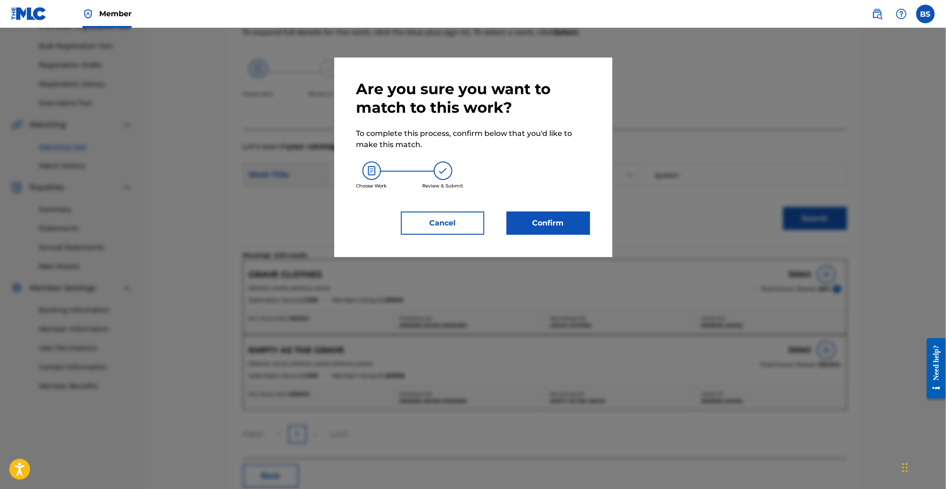
click at [576, 224] on button "Confirm" at bounding box center [548, 222] width 83 height 23
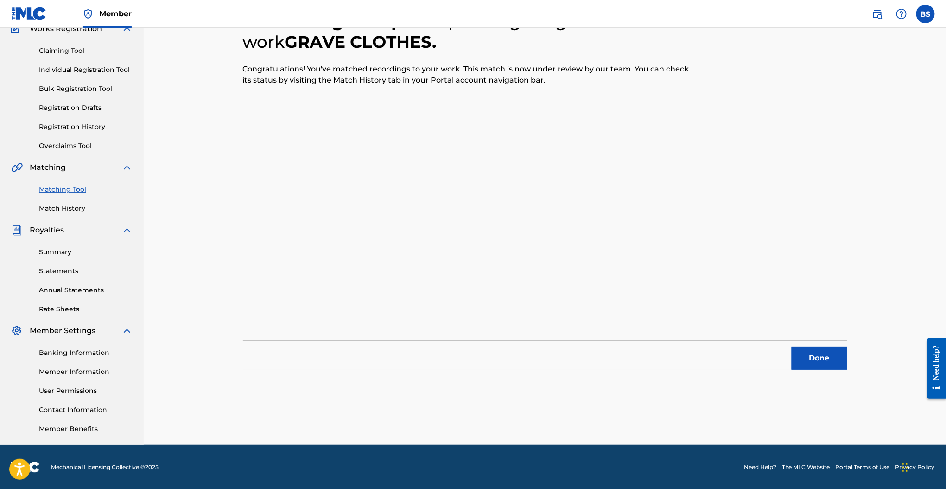
click at [820, 358] on button "Done" at bounding box center [820, 357] width 56 height 23
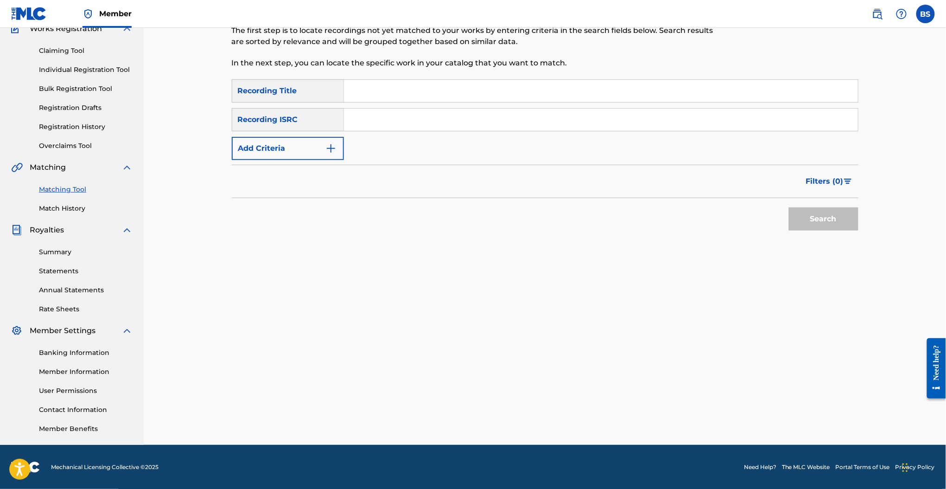
click at [263, 138] on button "Add Criteria" at bounding box center [288, 148] width 112 height 23
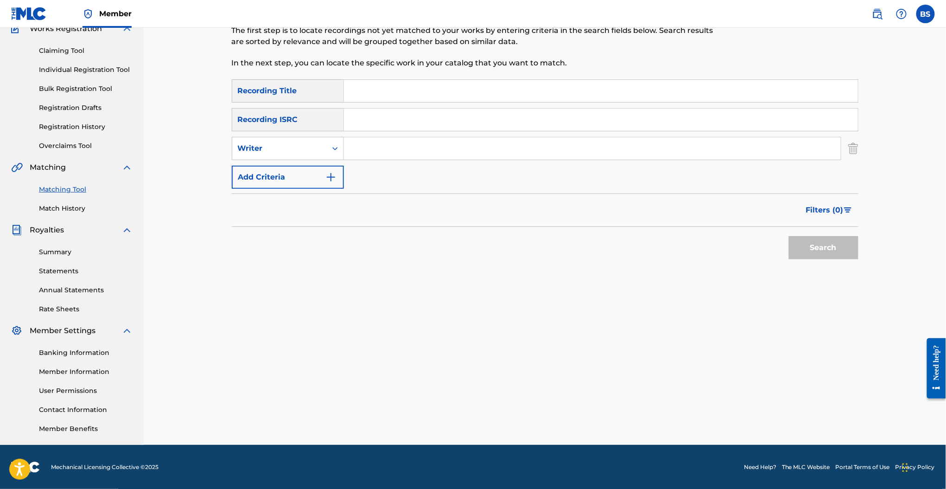
click at [392, 153] on input "Search Form" at bounding box center [592, 148] width 497 height 22
type input "josiah queen"
click at [367, 87] on input "Search Form" at bounding box center [601, 91] width 514 height 22
type input "need you more"
click at [789, 236] on button "Search" at bounding box center [824, 247] width 70 height 23
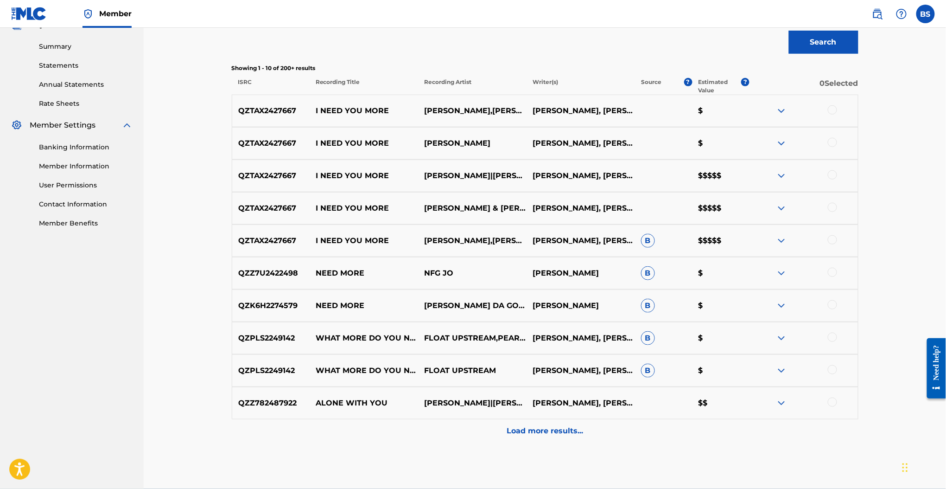
scroll to position [292, 0]
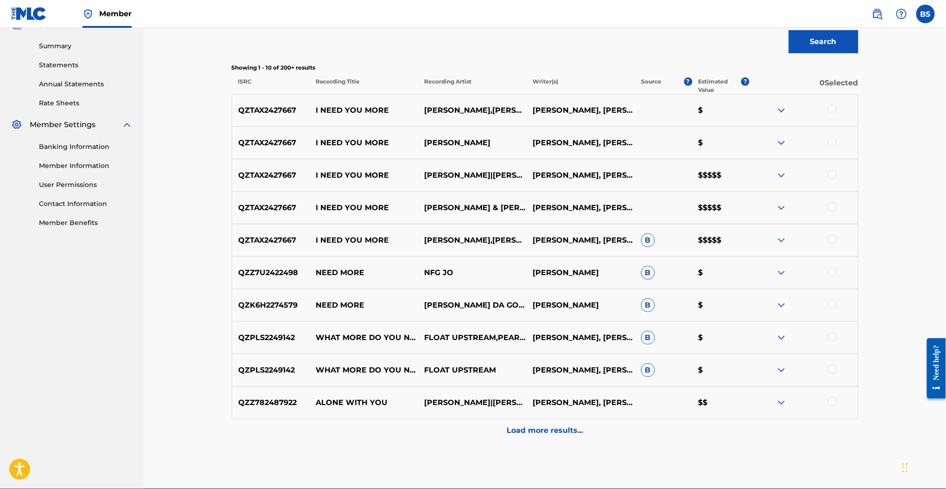
click at [554, 430] on p "Load more results..." at bounding box center [545, 430] width 77 height 11
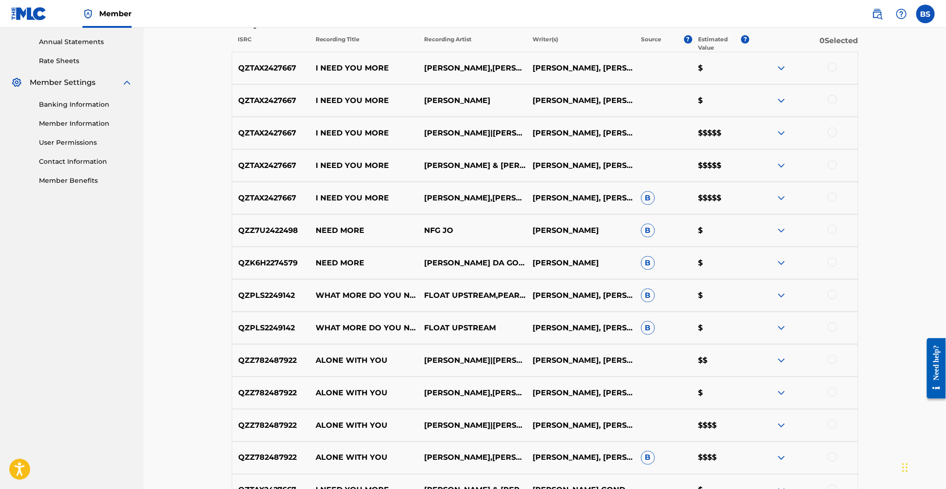
scroll to position [333, 0]
click at [832, 70] on div at bounding box center [832, 68] width 9 height 9
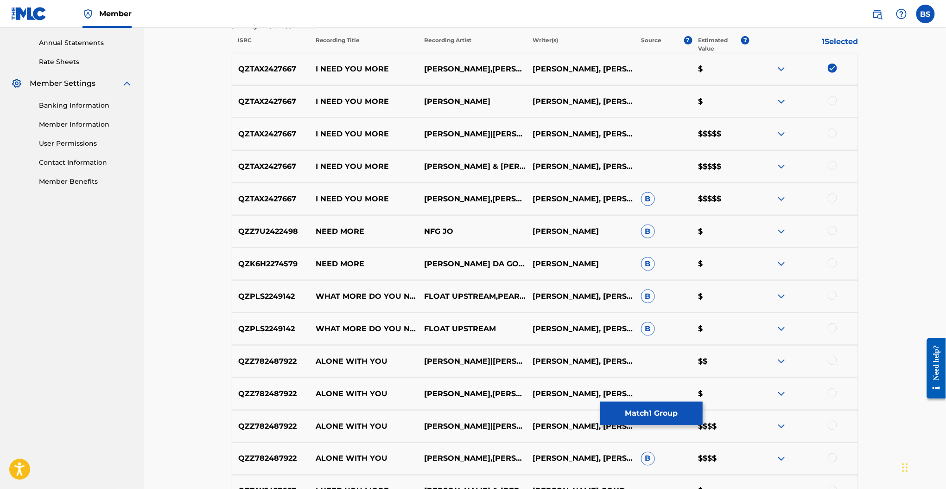
click at [834, 96] on div at bounding box center [832, 100] width 9 height 9
click at [832, 130] on div at bounding box center [832, 132] width 9 height 9
click at [833, 166] on div at bounding box center [832, 165] width 9 height 9
click at [832, 196] on div at bounding box center [832, 197] width 9 height 9
click at [776, 196] on img at bounding box center [781, 198] width 11 height 11
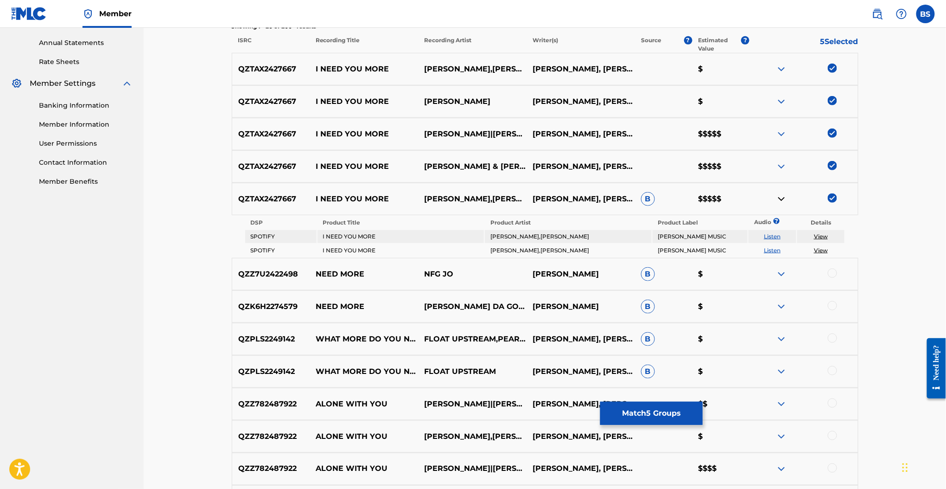
click at [782, 168] on img at bounding box center [781, 166] width 11 height 11
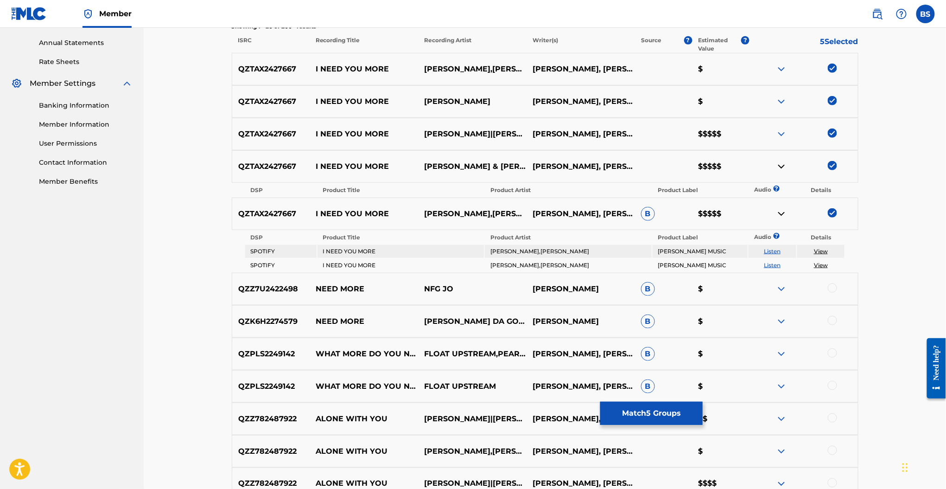
click at [782, 131] on img at bounding box center [781, 133] width 11 height 11
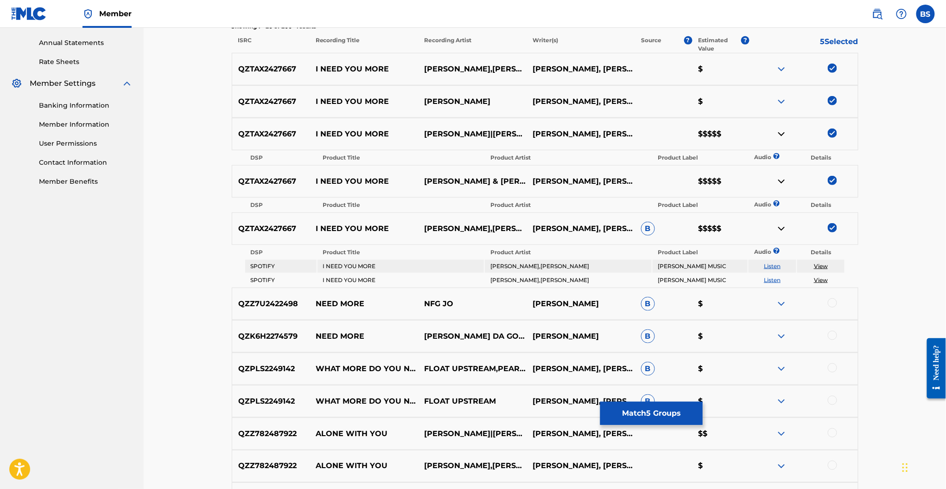
click at [780, 106] on img at bounding box center [781, 101] width 11 height 11
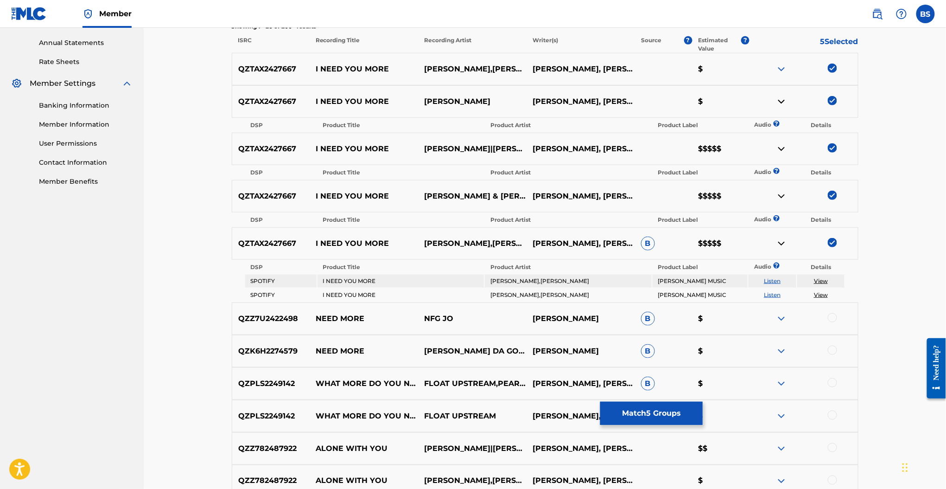
click at [782, 64] on img at bounding box center [781, 69] width 11 height 11
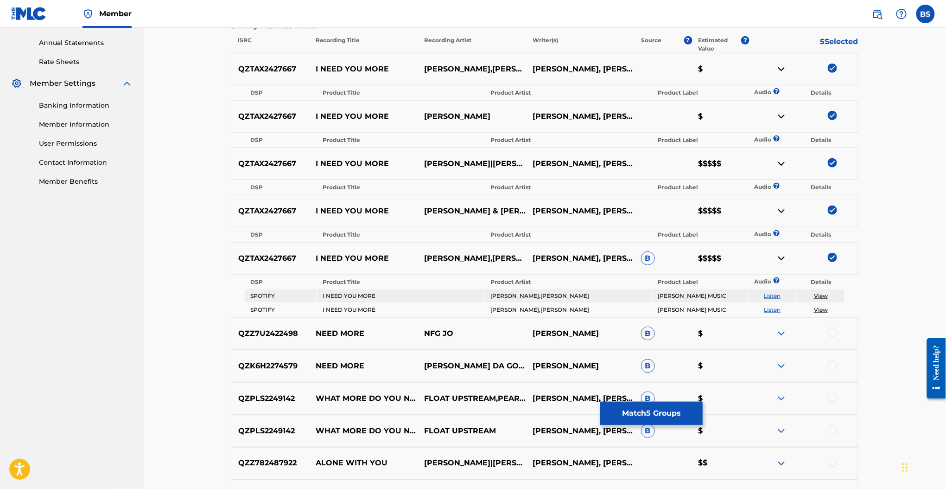
click at [650, 410] on button "Match 5 Groups" at bounding box center [651, 413] width 102 height 23
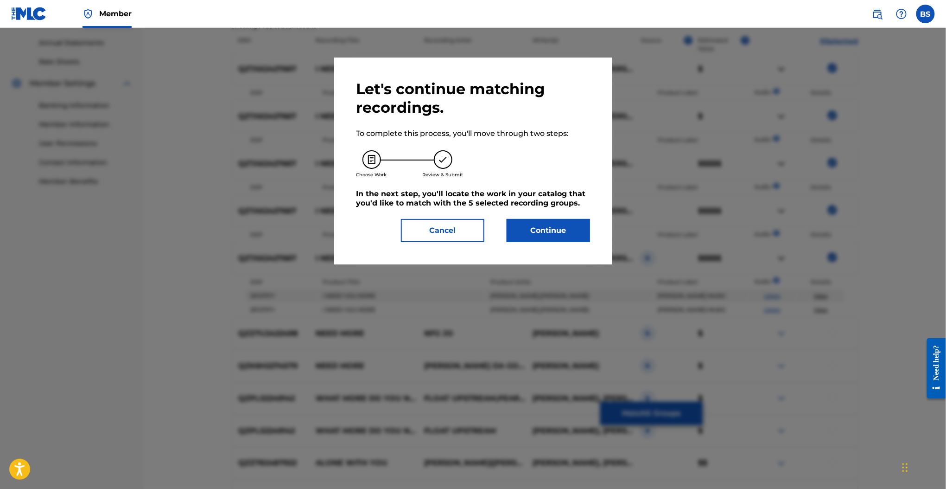
click at [562, 235] on button "Continue" at bounding box center [548, 230] width 83 height 23
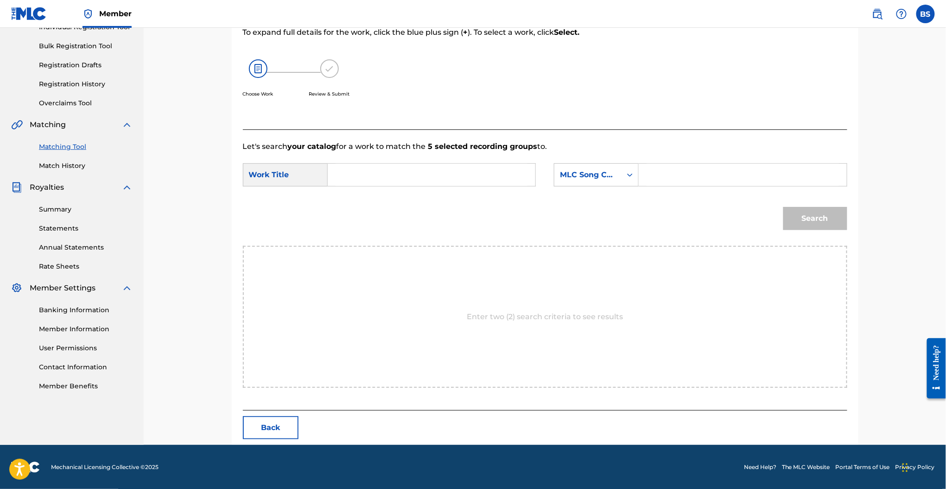
click at [396, 173] on input "Search Form" at bounding box center [432, 175] width 192 height 22
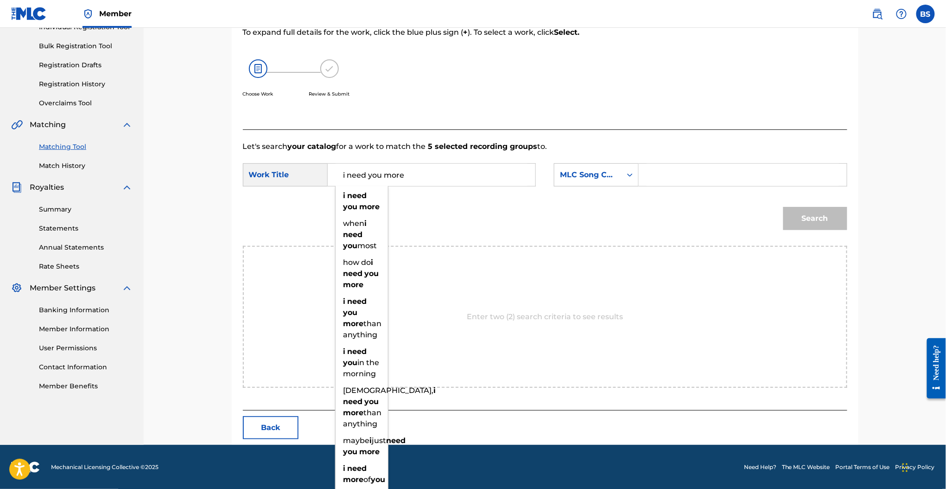
type input "i need you more"
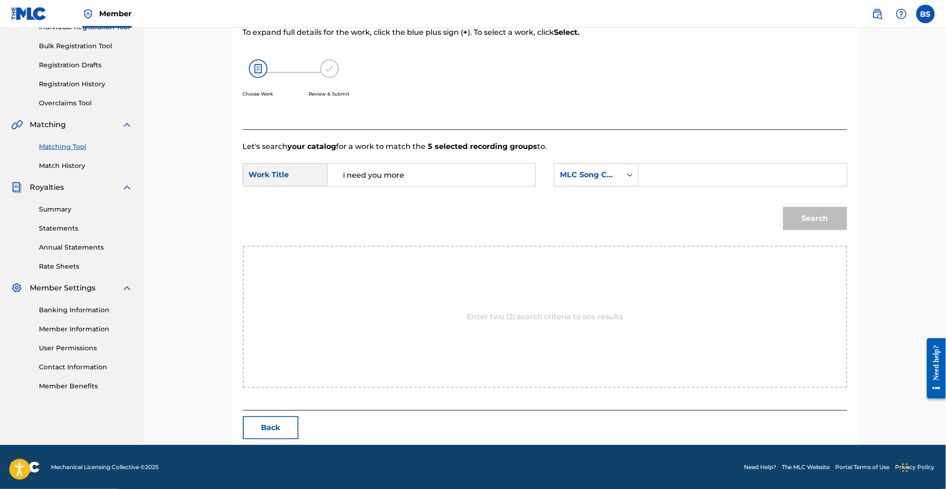
click at [611, 186] on div "SearchWithCriteria92167c70-0bee-4059-9513-3abc2dceb723 Work Title i need you mo…" at bounding box center [545, 177] width 605 height 29
click at [604, 177] on div "MLC Song Code" at bounding box center [588, 174] width 56 height 11
click at [572, 198] on div "Writer Name" at bounding box center [597, 197] width 84 height 23
click at [651, 177] on input "Search Form" at bounding box center [743, 175] width 192 height 22
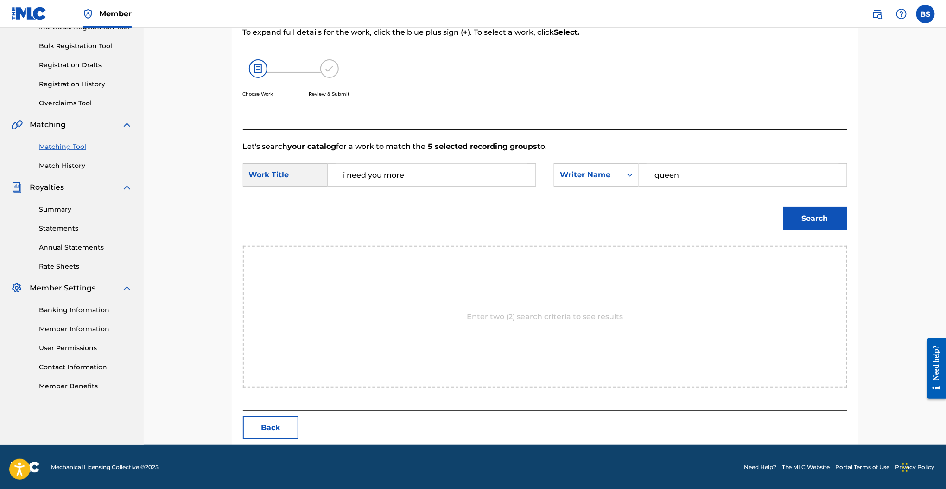
type input "queen"
click at [784, 207] on button "Search" at bounding box center [816, 218] width 64 height 23
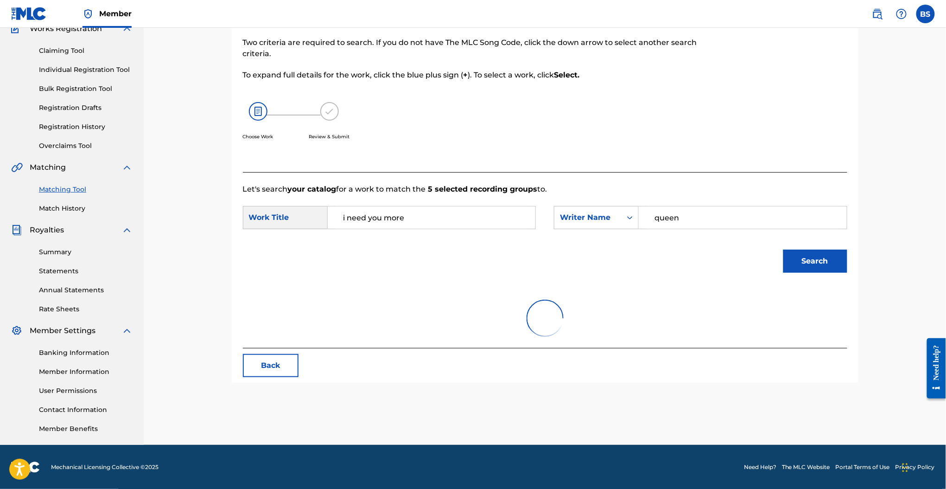
scroll to position [128, 0]
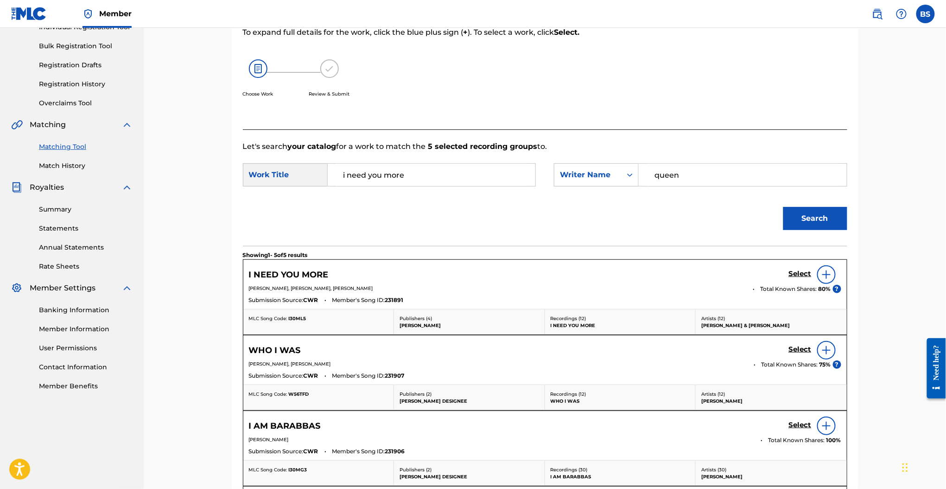
click at [792, 272] on h5 "Select" at bounding box center [800, 273] width 23 height 9
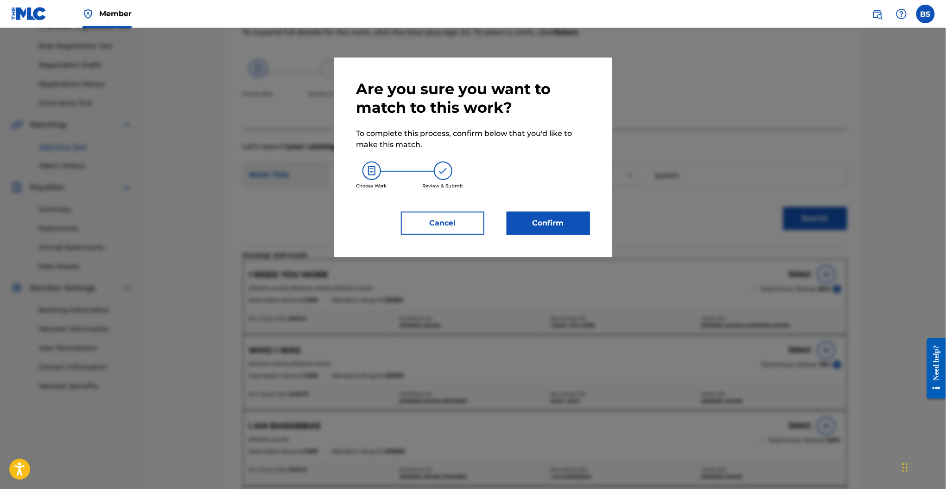
click at [566, 224] on button "Confirm" at bounding box center [548, 222] width 83 height 23
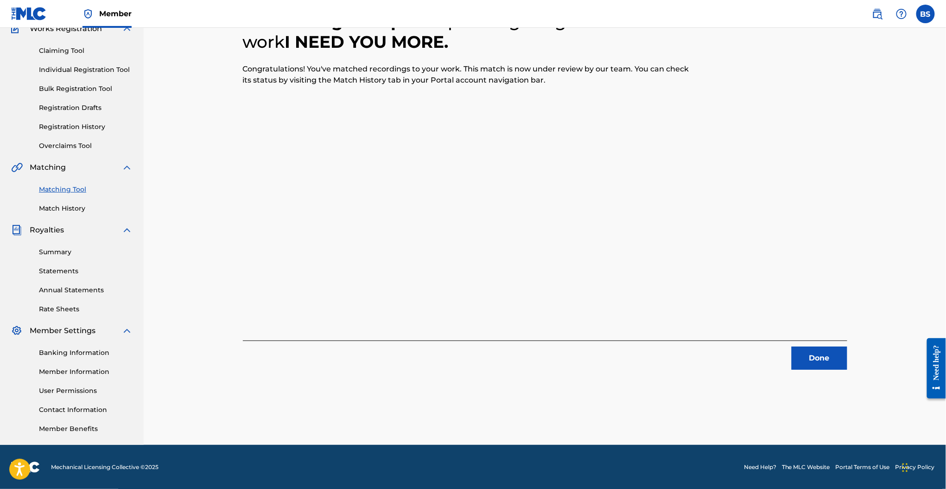
click at [816, 370] on div "5 Recording Groups are pending usage match to the work I NEED YOU MORE . Congra…" at bounding box center [545, 204] width 649 height 479
click at [811, 353] on button "Done" at bounding box center [820, 357] width 56 height 23
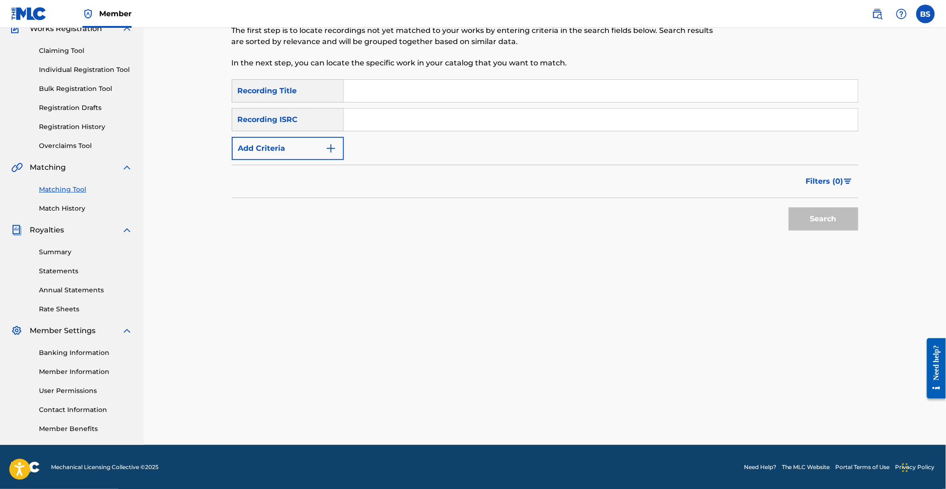
click at [316, 147] on button "Add Criteria" at bounding box center [288, 148] width 112 height 23
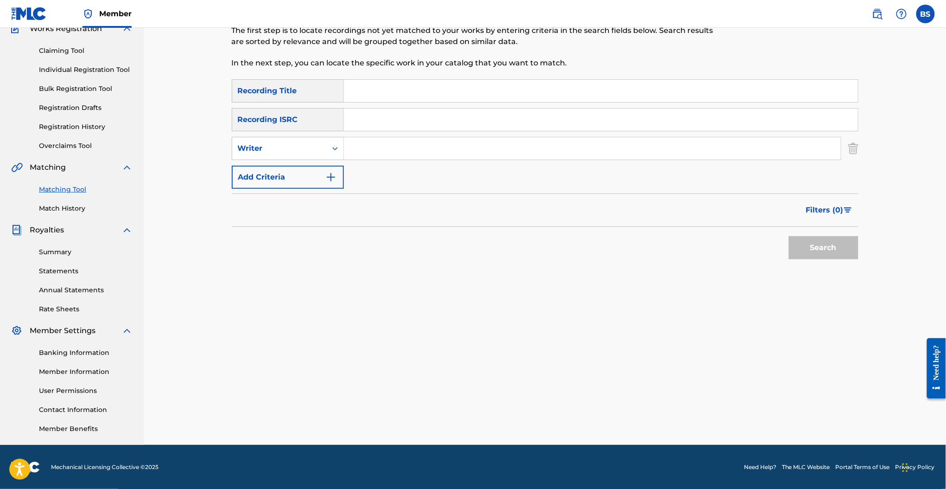
click at [377, 152] on input "Search Form" at bounding box center [592, 148] width 497 height 22
click at [367, 153] on input "Search Form" at bounding box center [592, 148] width 497 height 22
type input "j"
click at [384, 150] on input "Search Form" at bounding box center [592, 148] width 497 height 22
type input "hank bentley"
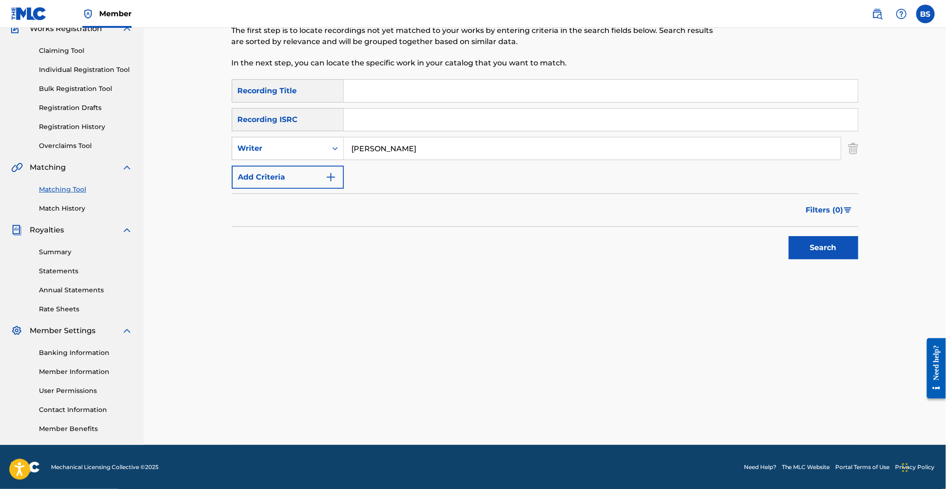
click at [821, 245] on button "Search" at bounding box center [824, 247] width 70 height 23
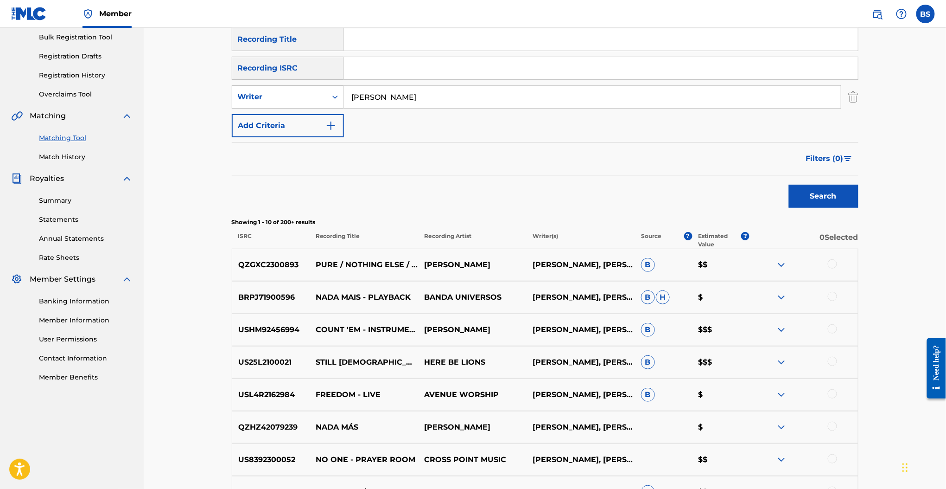
scroll to position [138, 0]
click at [835, 149] on button "Filters ( 0 )" at bounding box center [830, 157] width 58 height 23
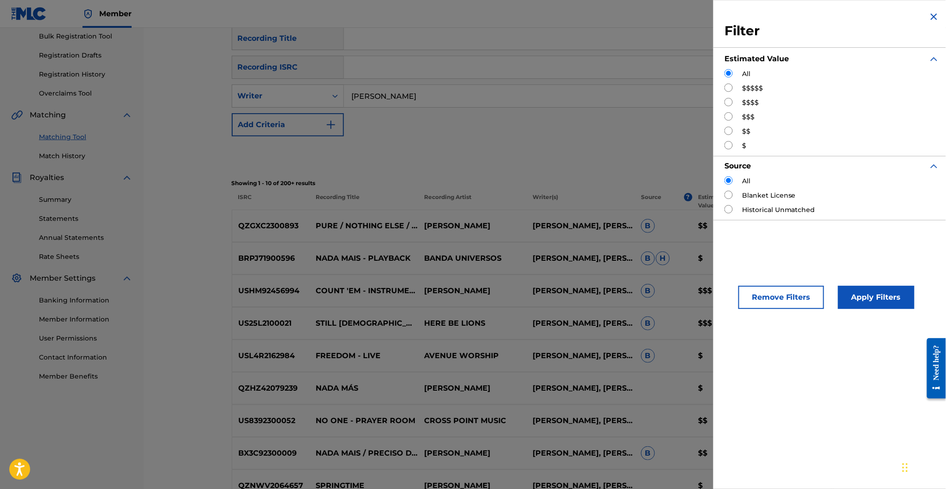
click at [729, 89] on input "Search Form" at bounding box center [729, 87] width 8 height 8
radio input "true"
click at [862, 302] on button "Apply Filters" at bounding box center [876, 297] width 77 height 23
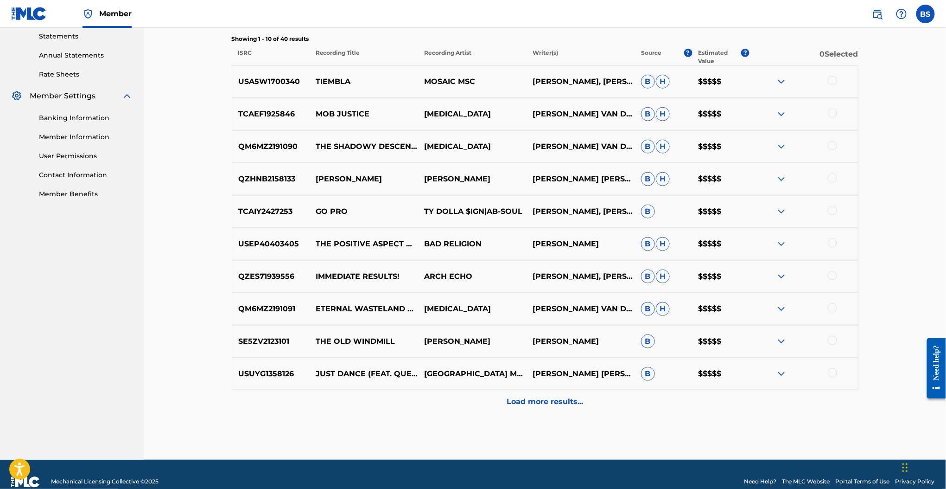
scroll to position [332, 0]
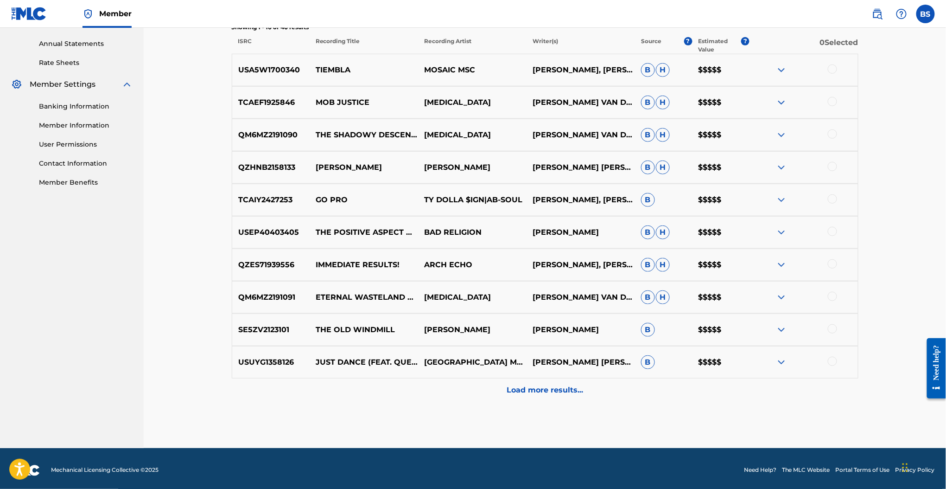
click at [554, 390] on p "Load more results..." at bounding box center [545, 389] width 77 height 11
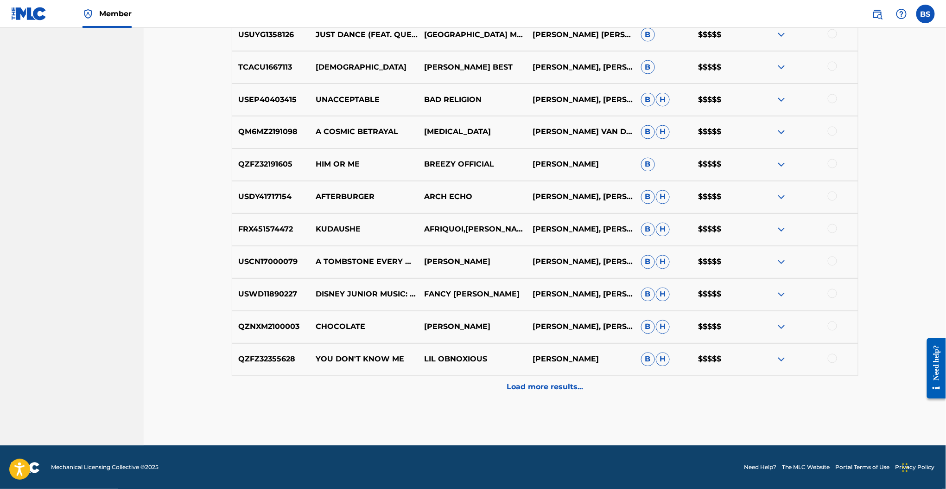
scroll to position [658, 0]
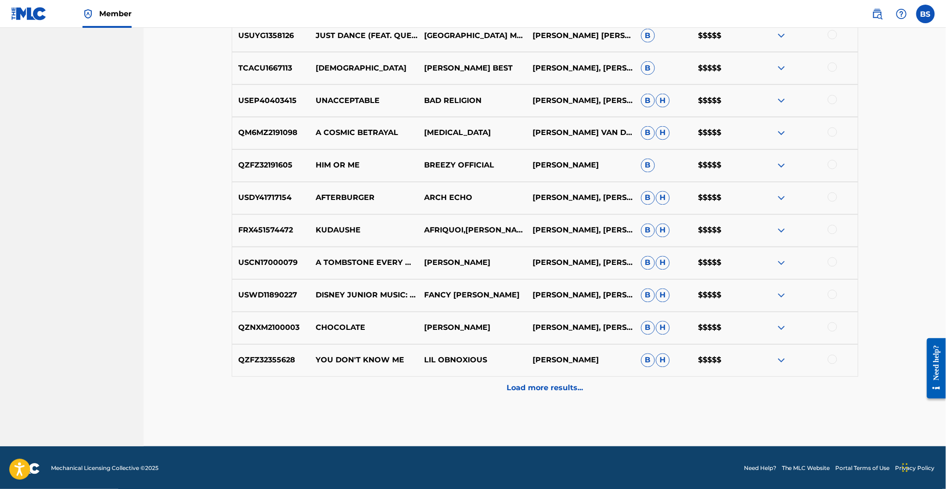
click at [530, 391] on p "Load more results..." at bounding box center [545, 388] width 77 height 11
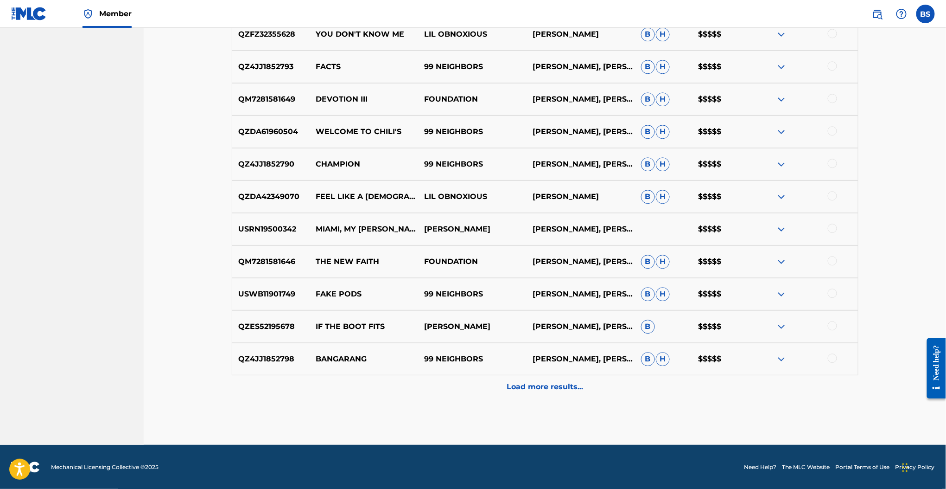
click at [530, 391] on p "Load more results..." at bounding box center [545, 386] width 77 height 11
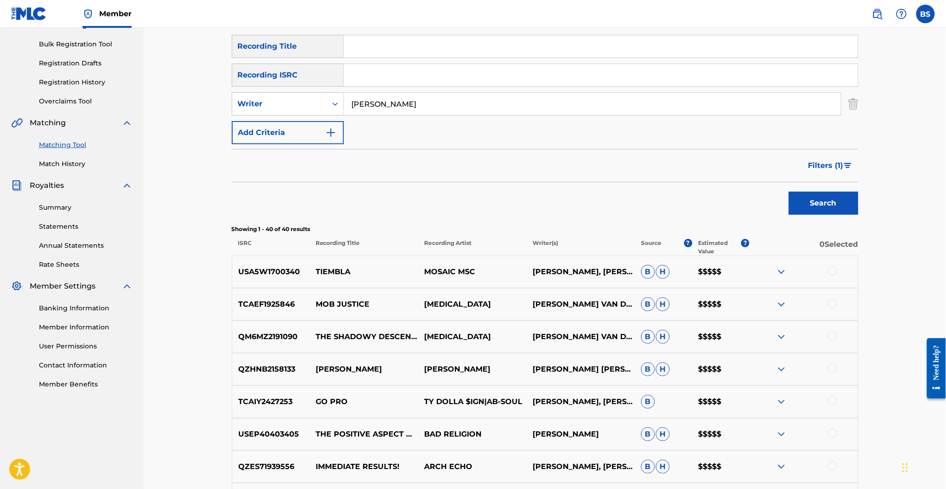
scroll to position [0, 0]
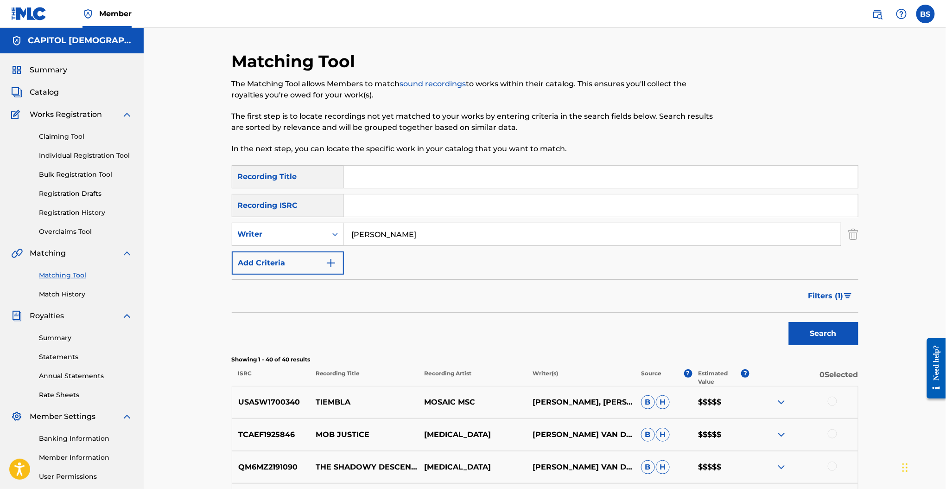
click at [442, 237] on input "hank bentley" at bounding box center [592, 234] width 497 height 22
type input "hank bentley"
click at [312, 255] on button "Add Criteria" at bounding box center [288, 262] width 112 height 23
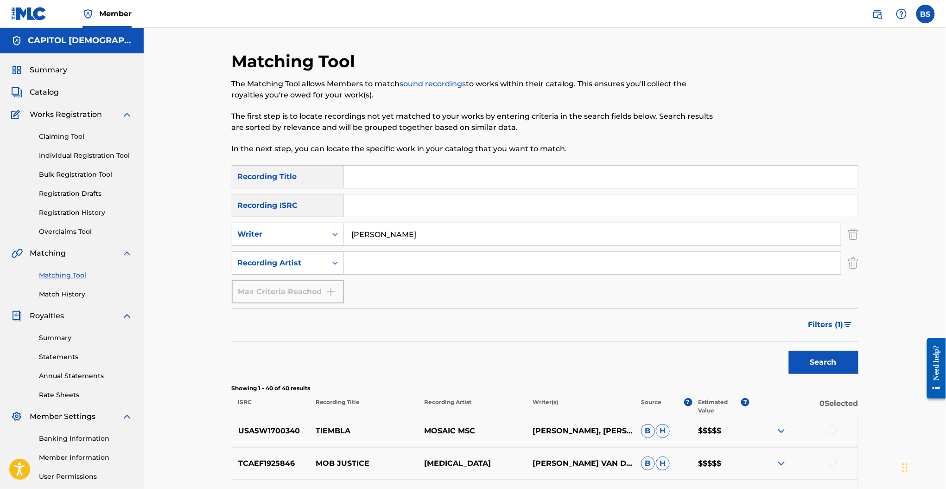
click at [293, 268] on div "Recording Artist" at bounding box center [279, 262] width 83 height 11
click at [369, 266] on input "Search Form" at bounding box center [592, 263] width 497 height 22
type input "brandon"
click at [789, 351] on button "Search" at bounding box center [824, 362] width 70 height 23
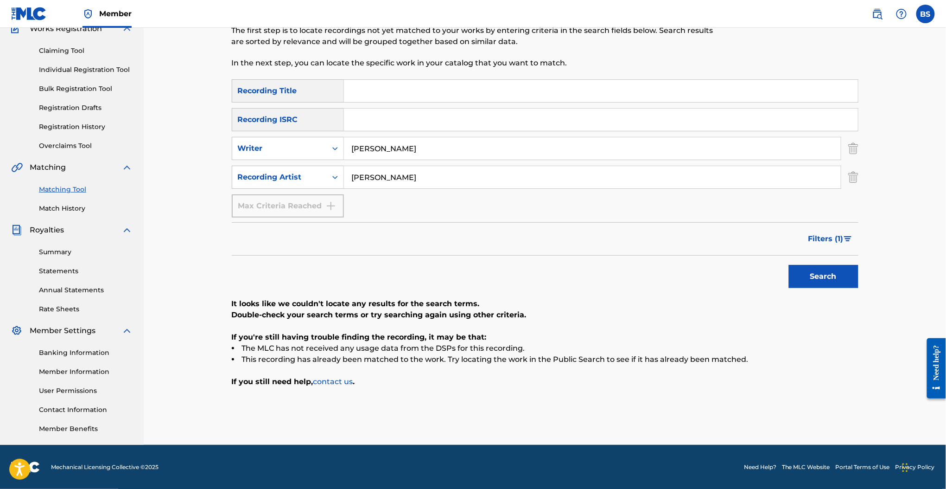
scroll to position [85, 0]
click at [836, 239] on span "Filters ( 1 )" at bounding box center [826, 239] width 35 height 11
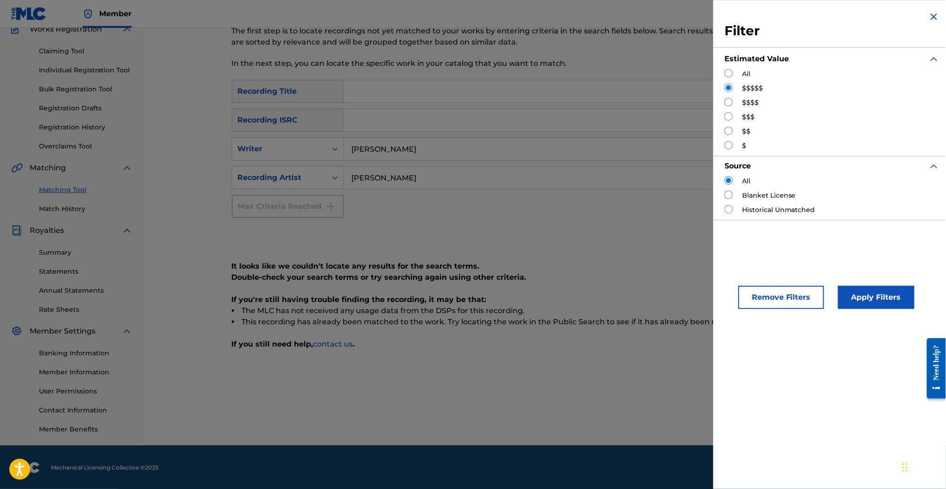
click at [730, 73] on input "Search Form" at bounding box center [729, 73] width 8 height 8
radio input "true"
click at [875, 299] on button "Apply Filters" at bounding box center [876, 297] width 77 height 23
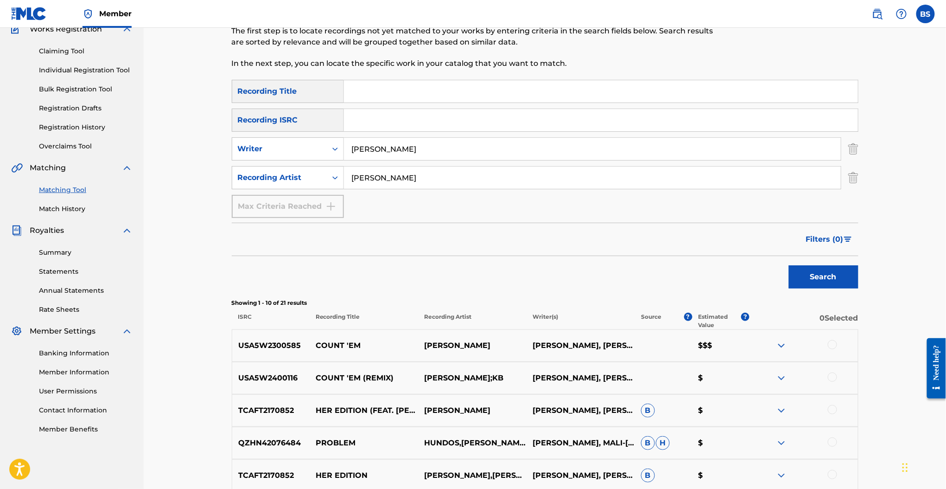
scroll to position [33, 0]
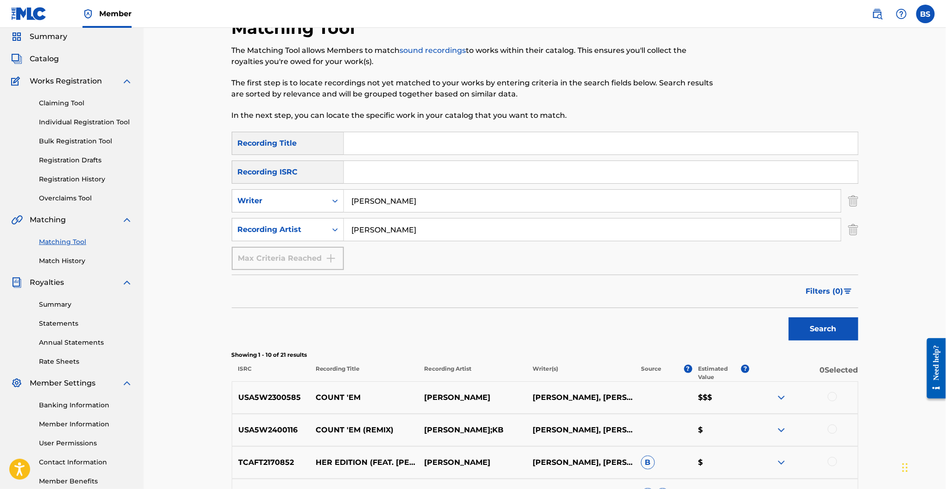
click at [387, 156] on div "SearchWithCriteria62d9c598-5943-44eb-b234-b6c7663a1087 Recording Title SearchWi…" at bounding box center [545, 201] width 627 height 138
click at [376, 145] on input "Search Form" at bounding box center [601, 143] width 514 height 22
drag, startPoint x: 391, startPoint y: 234, endPoint x: 219, endPoint y: 250, distance: 173.3
click at [219, 250] on div "Matching Tool The Matching Tool allows Members to match sound recordings to wor…" at bounding box center [545, 384] width 803 height 781
click at [370, 147] on input "Search Form" at bounding box center [601, 143] width 514 height 22
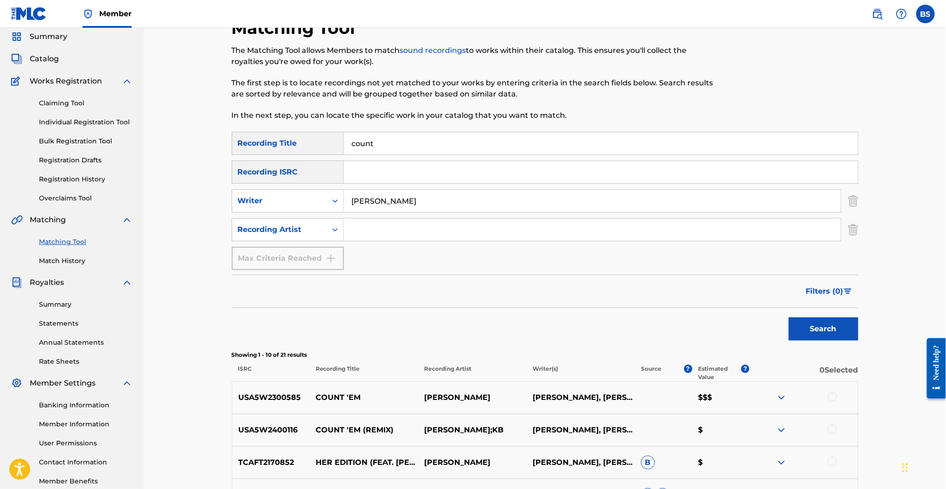
type input "count"
click at [789, 317] on button "Search" at bounding box center [824, 328] width 70 height 23
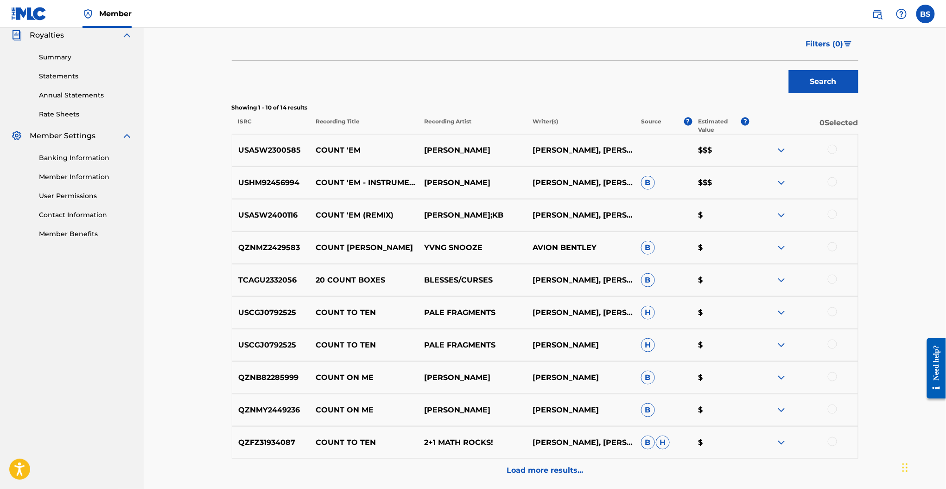
scroll to position [280, 0]
click at [833, 184] on div at bounding box center [832, 182] width 9 height 9
click at [832, 149] on div at bounding box center [832, 149] width 9 height 9
click at [644, 414] on button "Match 2 Groups" at bounding box center [651, 413] width 102 height 23
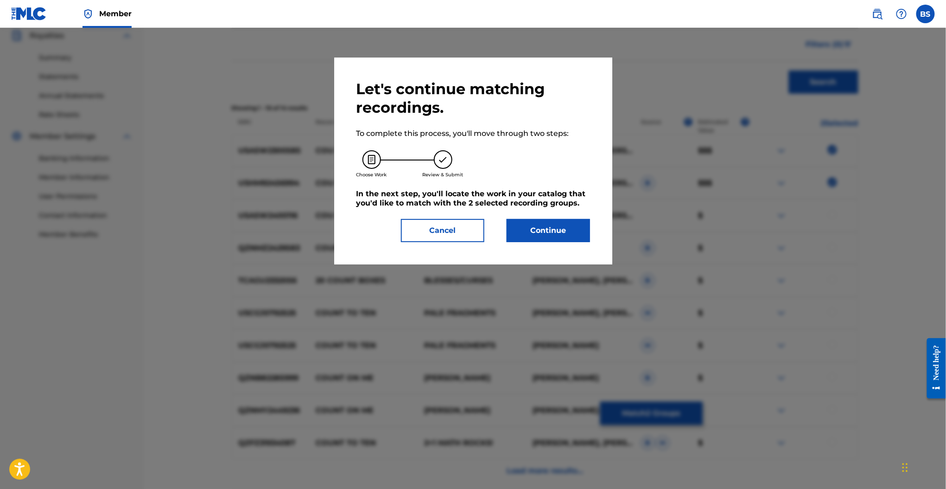
click at [547, 241] on button "Continue" at bounding box center [548, 230] width 83 height 23
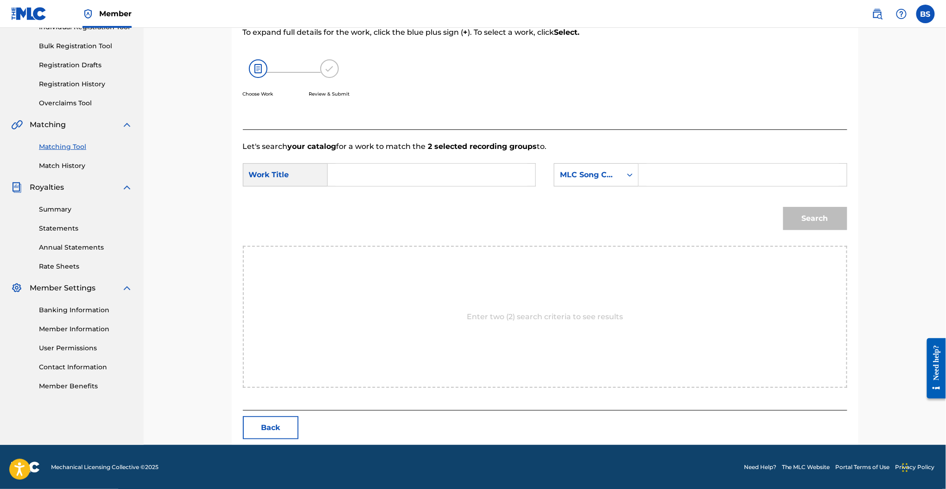
click at [360, 179] on input "Search Form" at bounding box center [432, 175] width 192 height 22
type input "count 'em"
click at [626, 175] on icon "Search Form" at bounding box center [630, 174] width 9 height 9
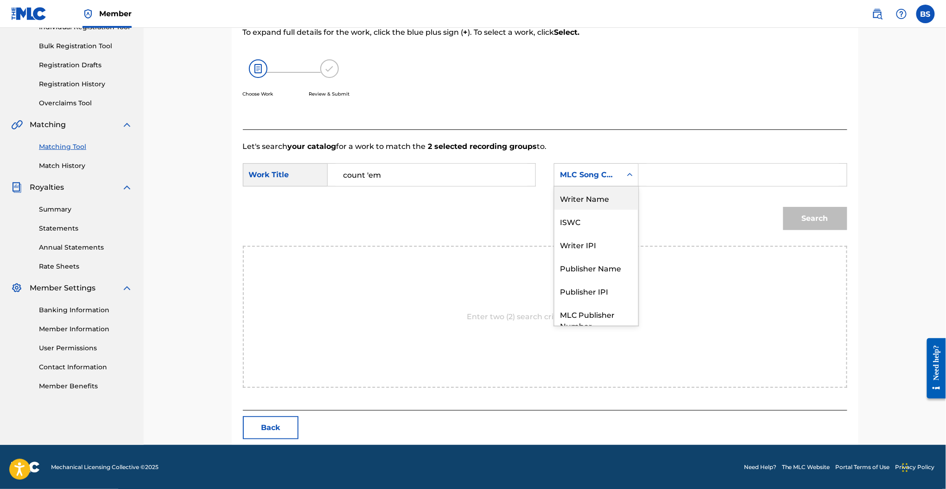
click at [592, 198] on div "Writer Name" at bounding box center [597, 197] width 84 height 23
click at [655, 181] on input "Search Form" at bounding box center [743, 175] width 192 height 22
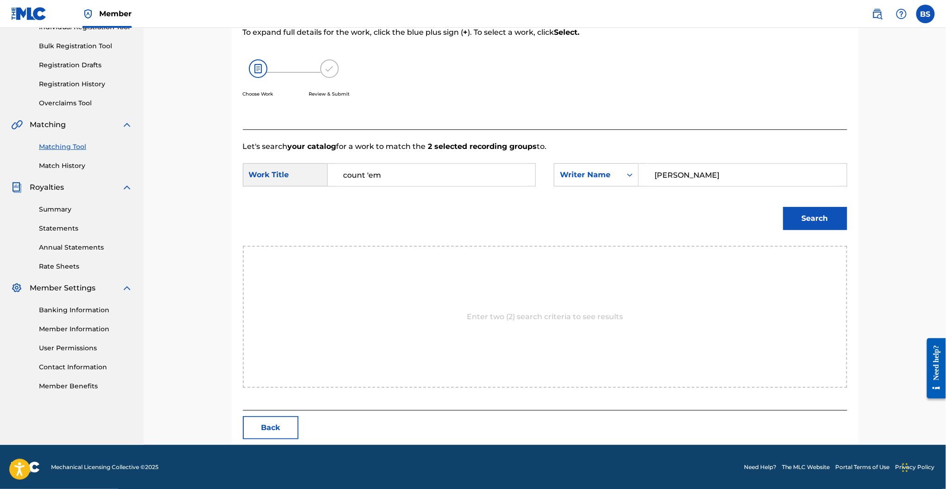
click at [784, 207] on button "Search" at bounding box center [816, 218] width 64 height 23
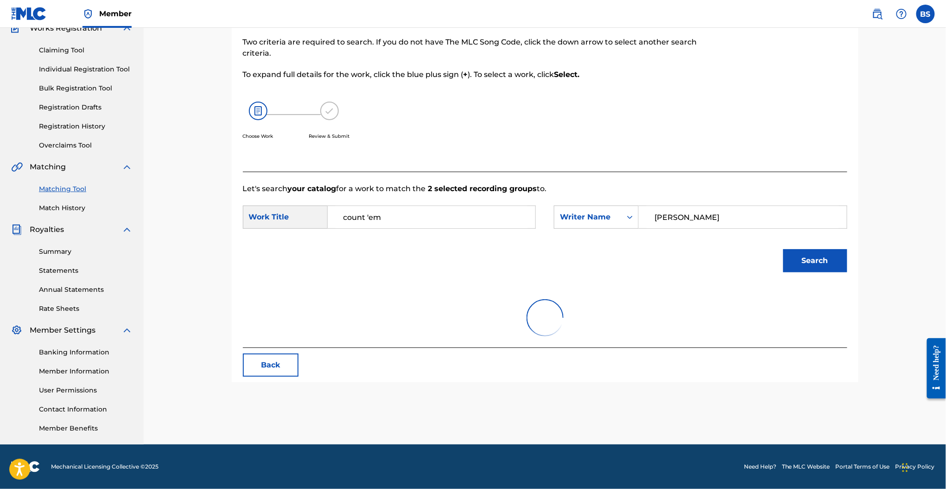
scroll to position [86, 0]
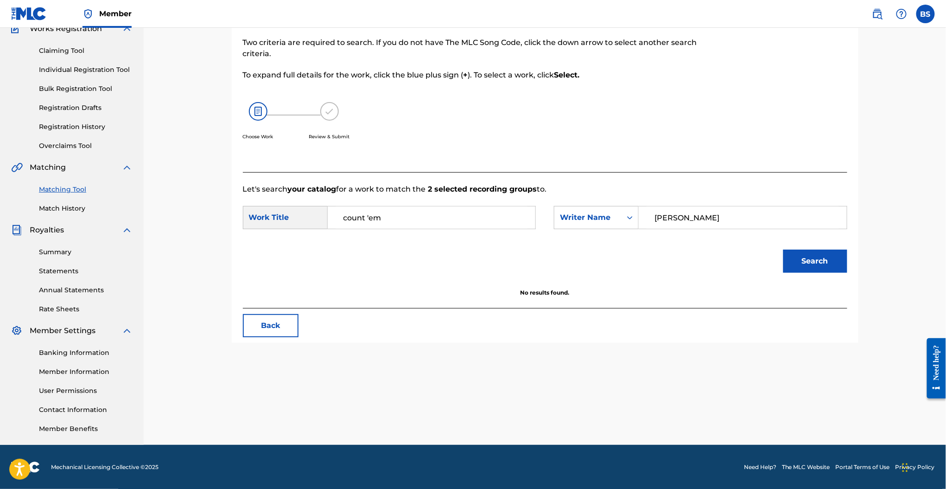
drag, startPoint x: 687, startPoint y: 211, endPoint x: 455, endPoint y: 229, distance: 232.1
click at [455, 229] on div "SearchWithCriteria92167c70-0bee-4059-9513-3abc2dceb723 Work Title count 'em Sea…" at bounding box center [545, 220] width 605 height 29
type input "bentley"
click at [784, 249] on button "Search" at bounding box center [816, 260] width 64 height 23
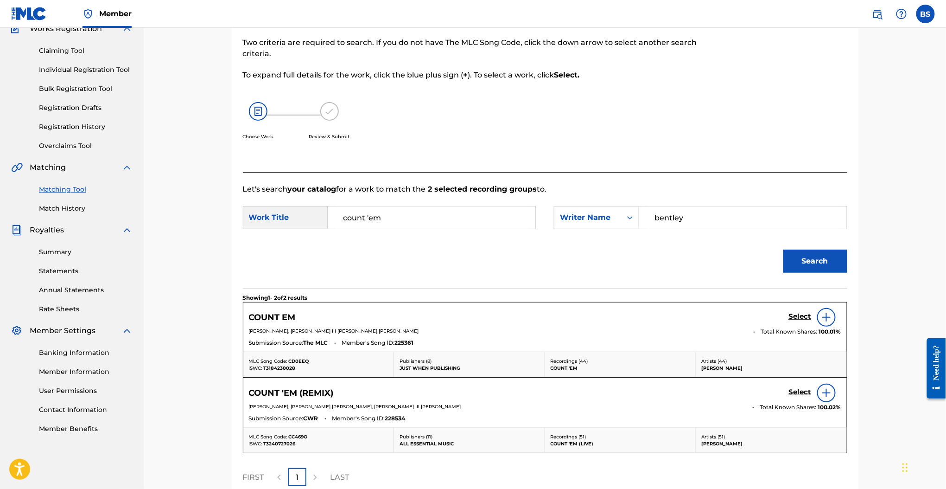
scroll to position [128, 0]
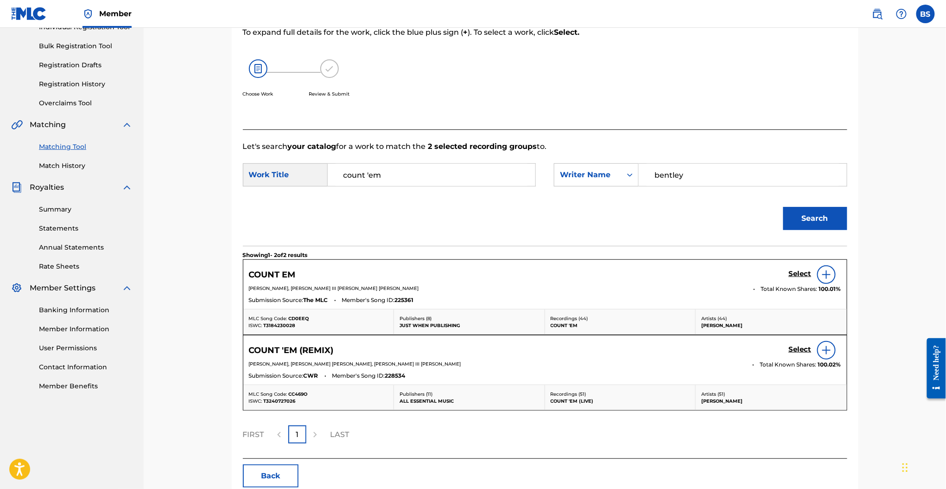
click at [792, 274] on h5 "Select" at bounding box center [800, 273] width 23 height 9
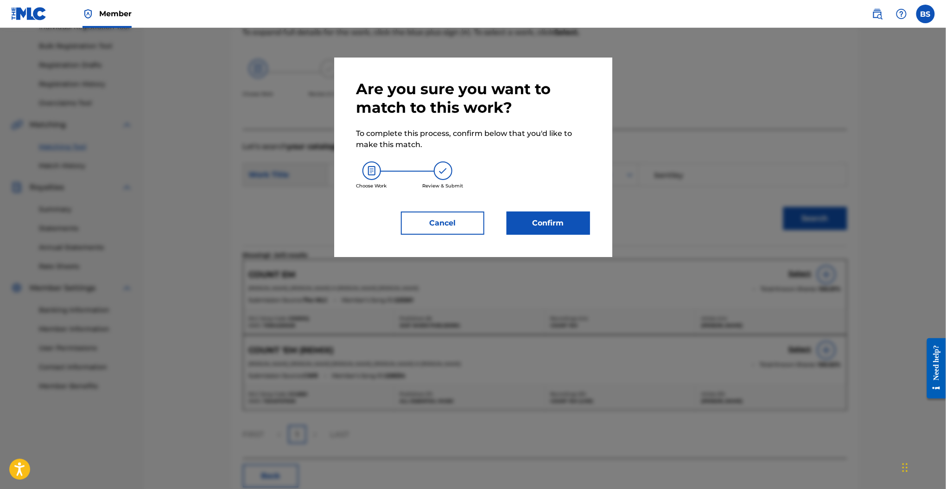
click at [567, 226] on button "Confirm" at bounding box center [548, 222] width 83 height 23
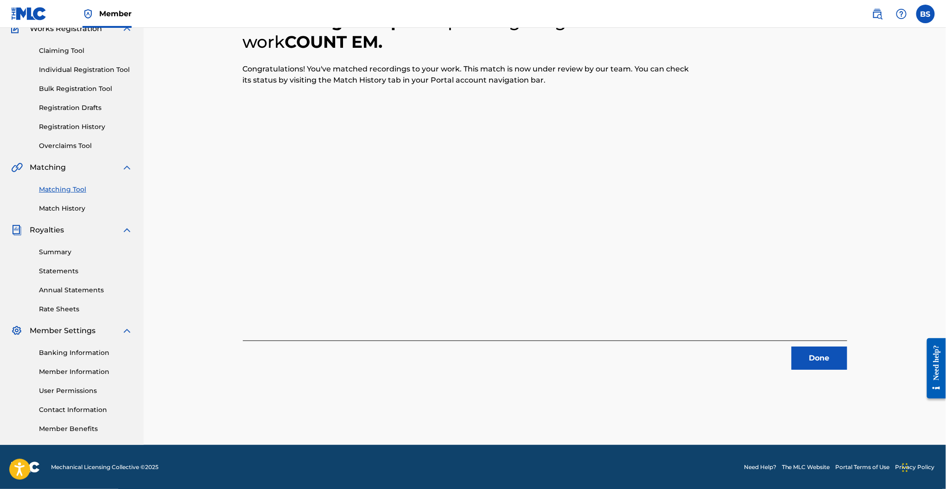
click at [827, 355] on button "Done" at bounding box center [820, 357] width 56 height 23
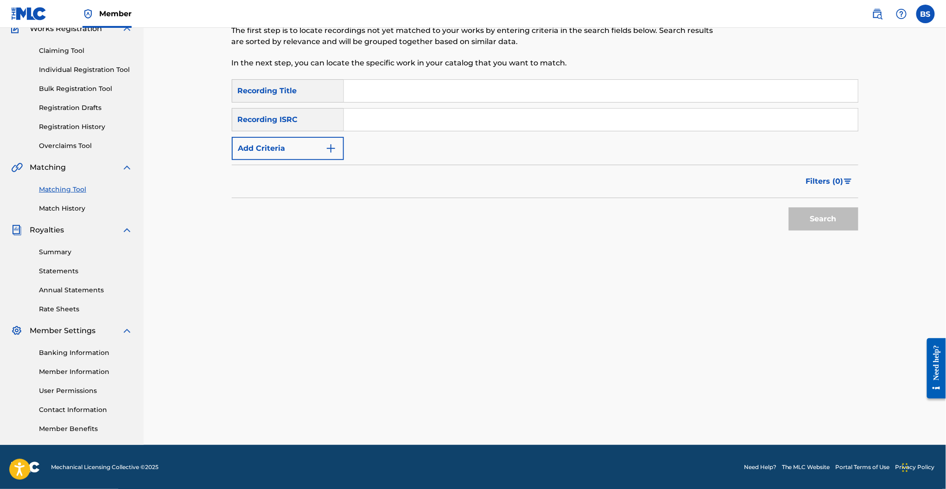
scroll to position [0, 0]
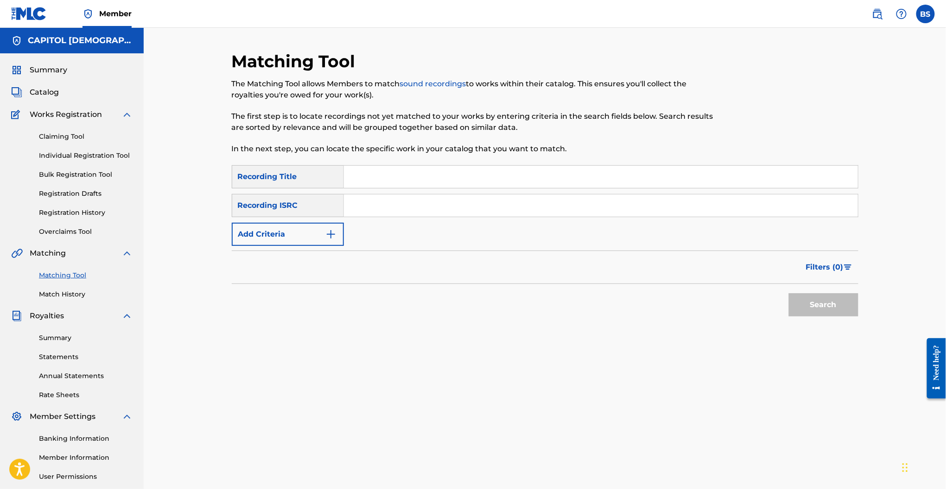
click at [322, 228] on button "Add Criteria" at bounding box center [288, 234] width 112 height 23
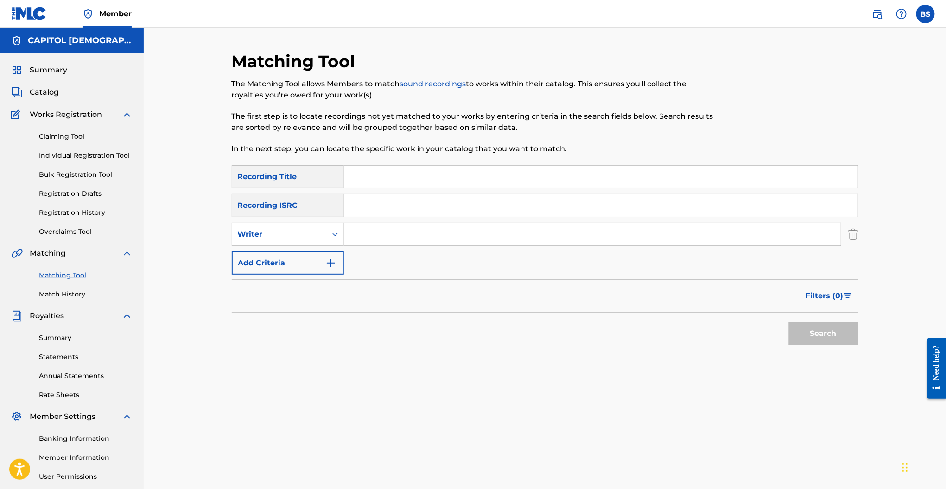
click at [368, 236] on input "Search Form" at bounding box center [592, 234] width 497 height 22
type input "hannah franklin"
click at [789, 322] on button "Search" at bounding box center [824, 333] width 70 height 23
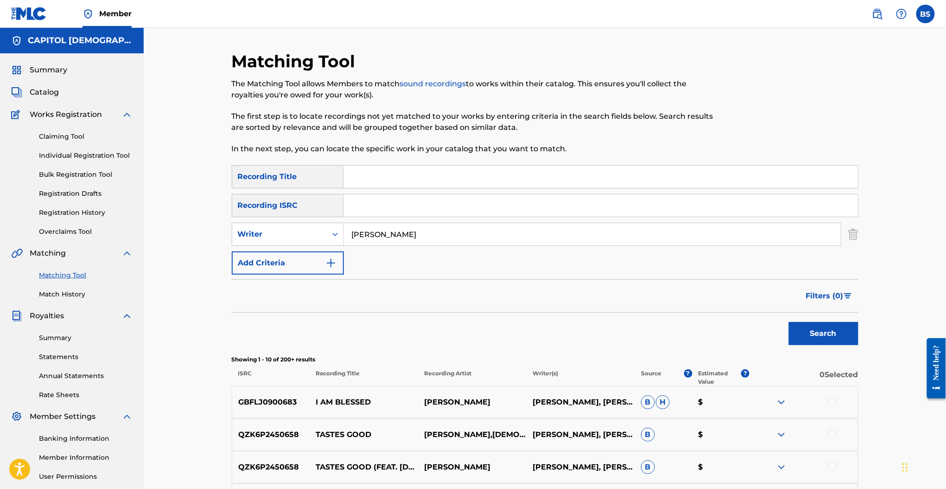
drag, startPoint x: 414, startPoint y: 236, endPoint x: 238, endPoint y: 249, distance: 176.7
click at [238, 249] on div "SearchWithCriteria62d9c598-5943-44eb-b234-b6c7663a1087 Recording Title SearchWi…" at bounding box center [545, 219] width 627 height 109
click at [282, 275] on form "SearchWithCriteria62d9c598-5943-44eb-b234-b6c7663a1087 Recording Title SearchWi…" at bounding box center [545, 257] width 627 height 185
click at [293, 265] on button "Add Criteria" at bounding box center [288, 262] width 112 height 23
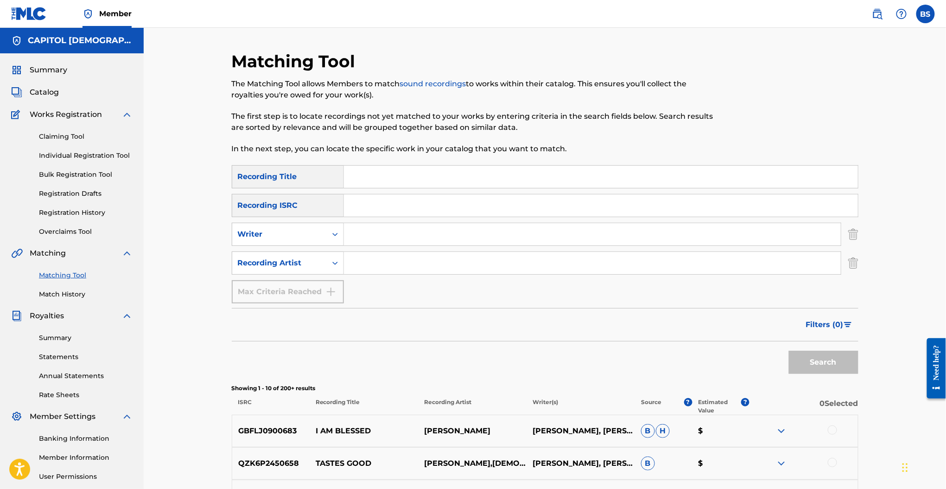
click at [368, 263] on input "Search Form" at bounding box center [592, 263] width 497 height 22
type input "hannah franklin"
click at [789, 351] on button "Search" at bounding box center [824, 362] width 70 height 23
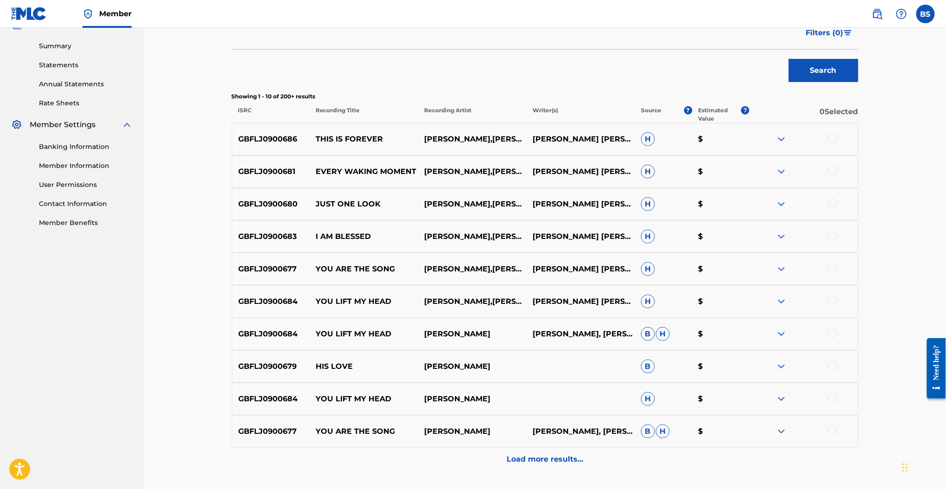
scroll to position [294, 0]
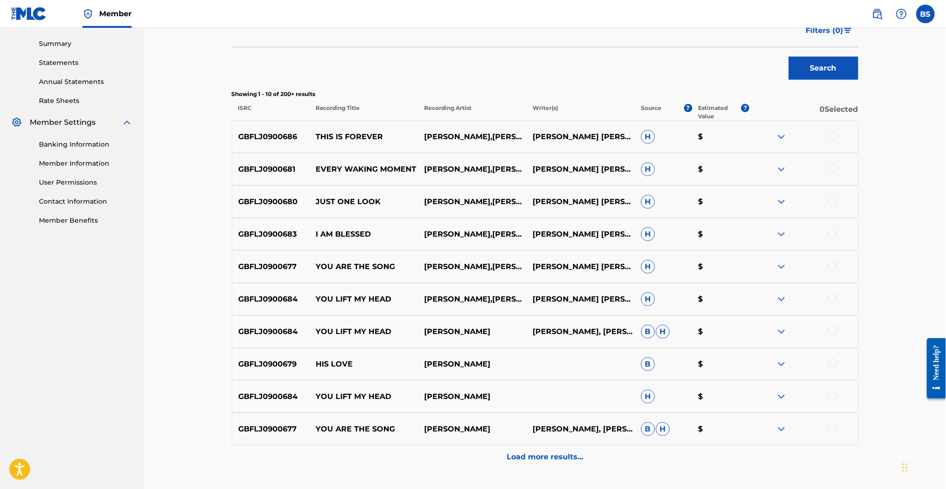
click at [538, 458] on p "Load more results..." at bounding box center [545, 456] width 77 height 11
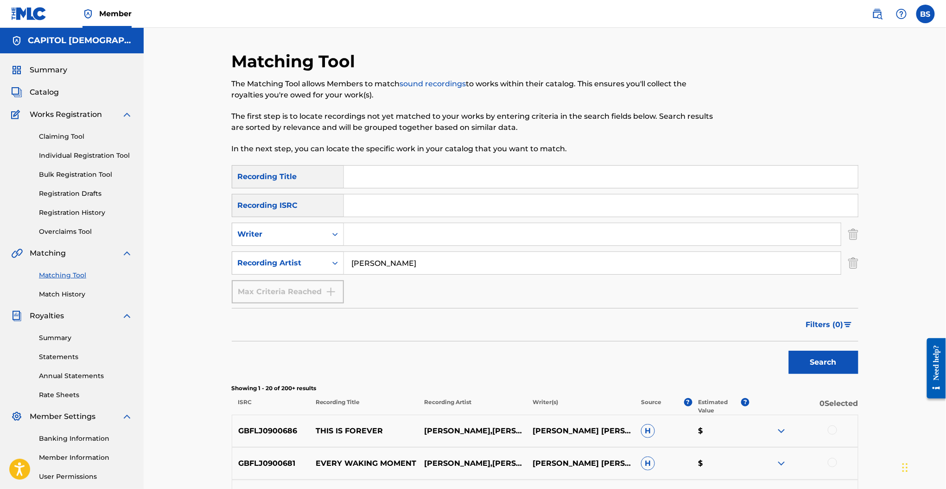
scroll to position [186, 0]
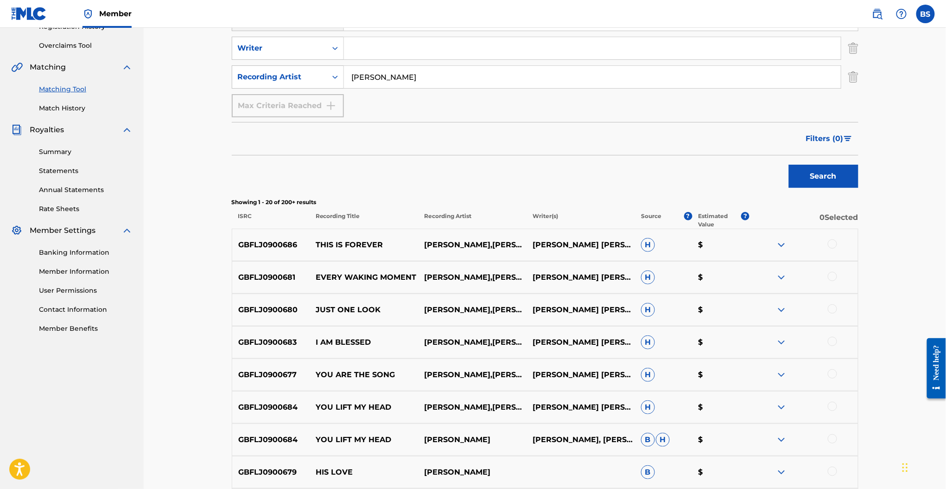
click at [70, 110] on link "Match History" at bounding box center [86, 108] width 94 height 10
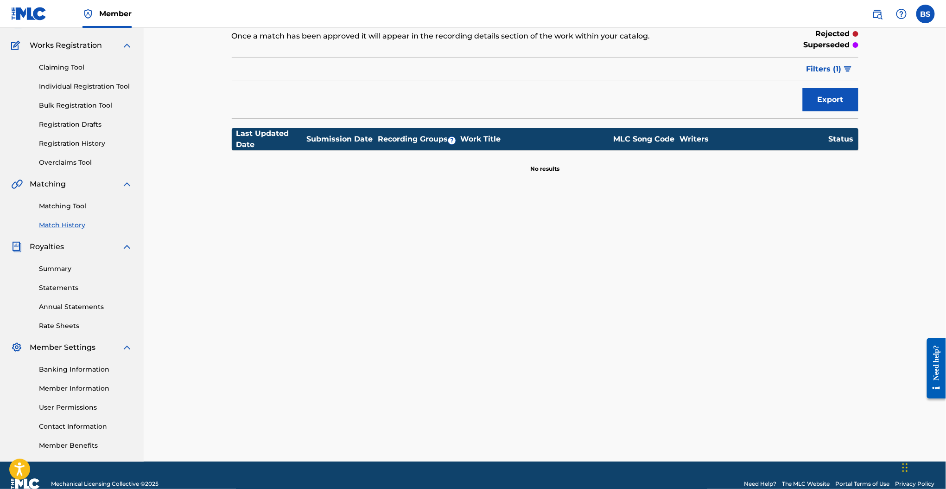
scroll to position [80, 0]
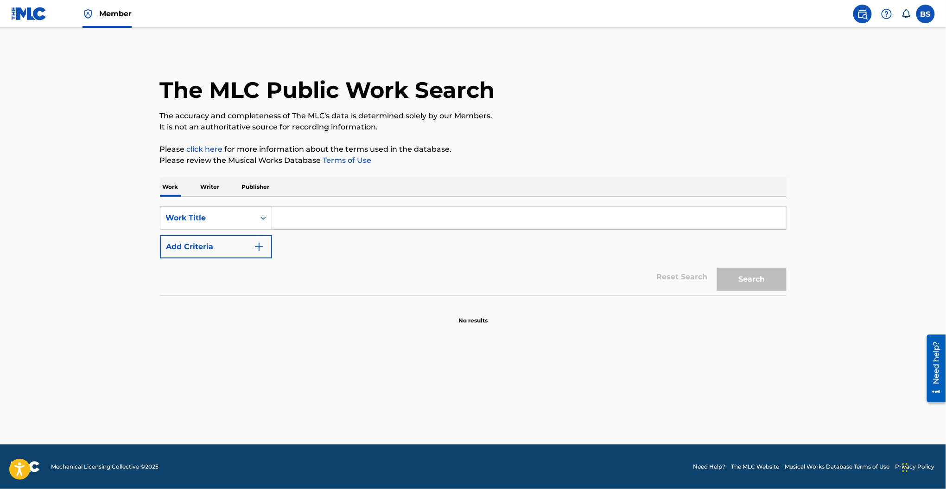
click at [332, 222] on input "Search Form" at bounding box center [529, 218] width 514 height 22
click at [297, 220] on input "Search Form" at bounding box center [529, 218] width 514 height 22
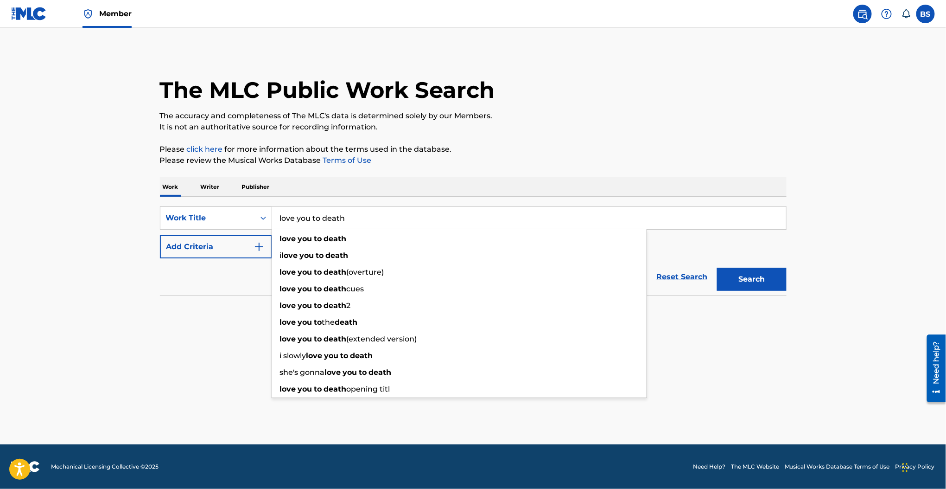
type input "love you to death"
click at [212, 244] on button "Add Criteria" at bounding box center [216, 246] width 112 height 23
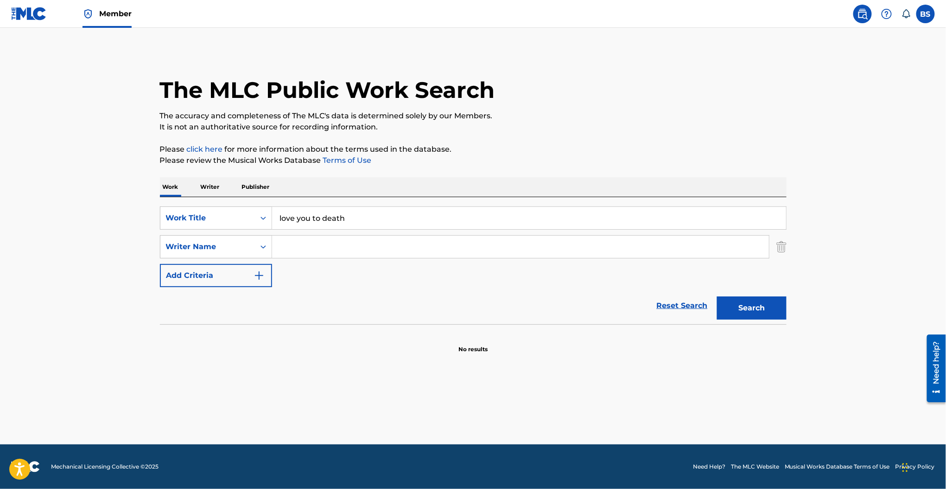
click at [327, 240] on input "Search Form" at bounding box center [520, 247] width 497 height 22
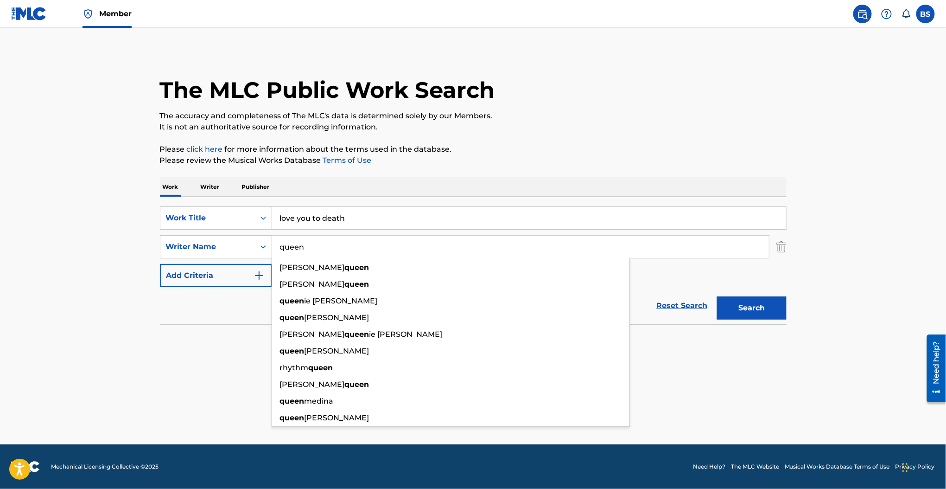
type input "queen"
click at [717, 296] on button "Search" at bounding box center [752, 307] width 70 height 23
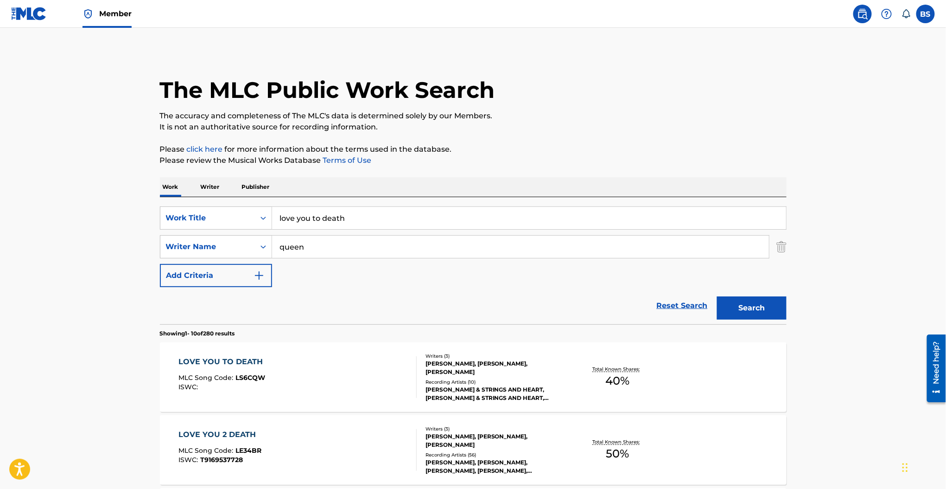
scroll to position [52, 0]
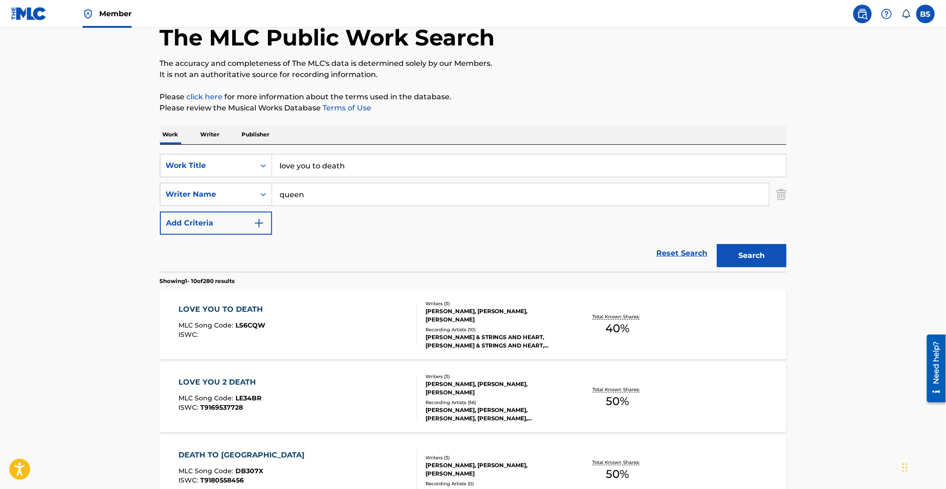
click at [375, 329] on div "LOVE YOU TO DEATH MLC Song Code : LS6CQW ISWC :" at bounding box center [298, 325] width 238 height 42
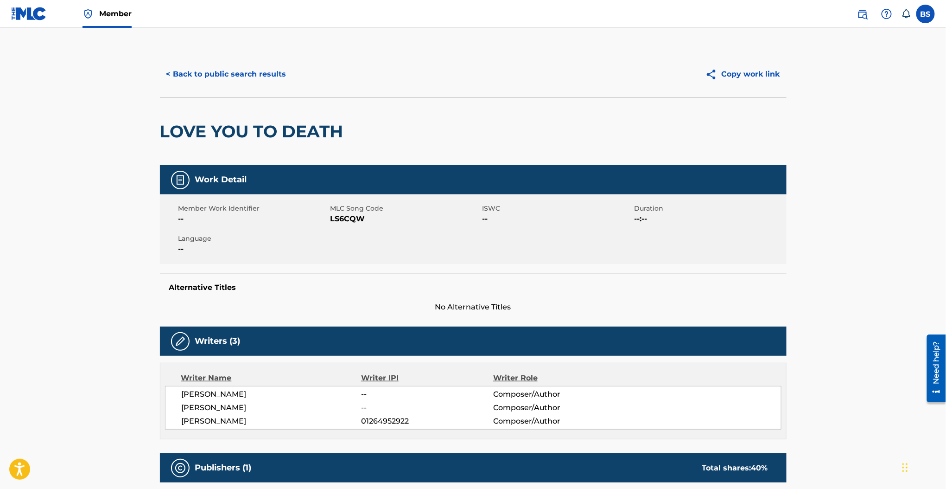
click at [349, 218] on span "LS6CQW" at bounding box center [406, 218] width 150 height 11
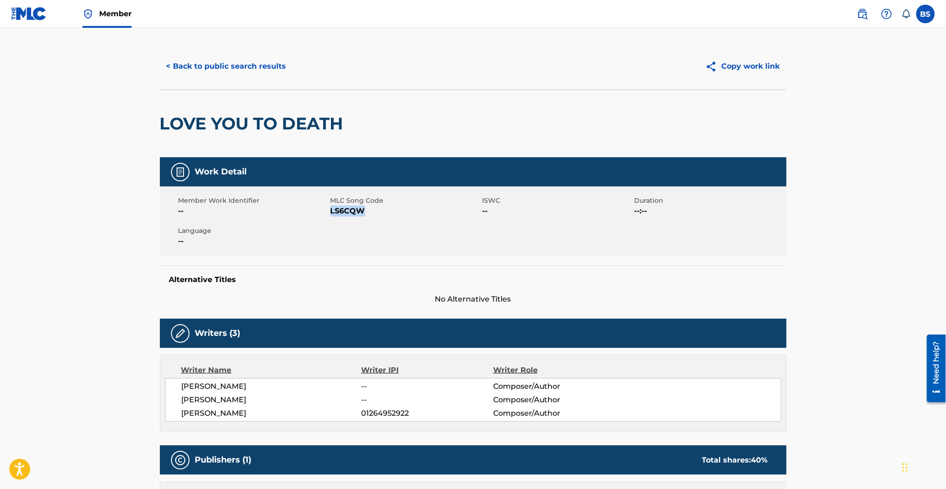
scroll to position [3, 0]
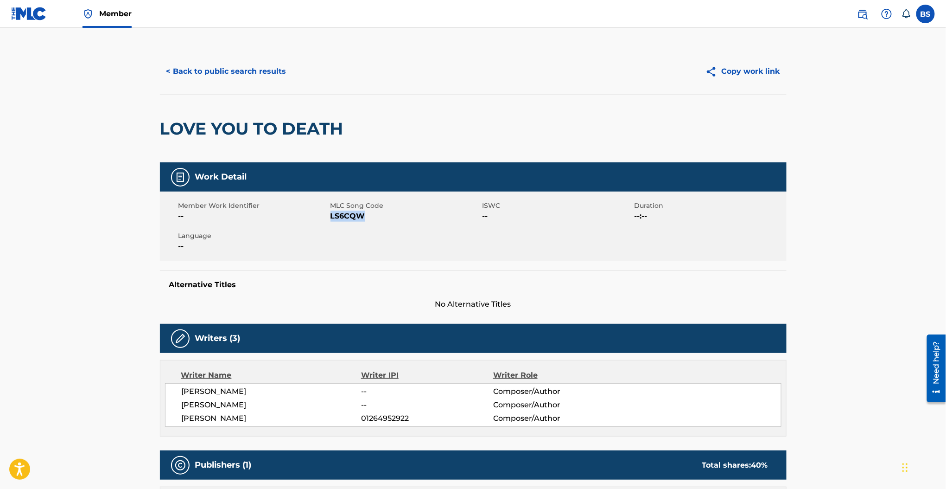
copy span "LS6CQW"
click at [272, 75] on button "< Back to public search results" at bounding box center [226, 71] width 133 height 23
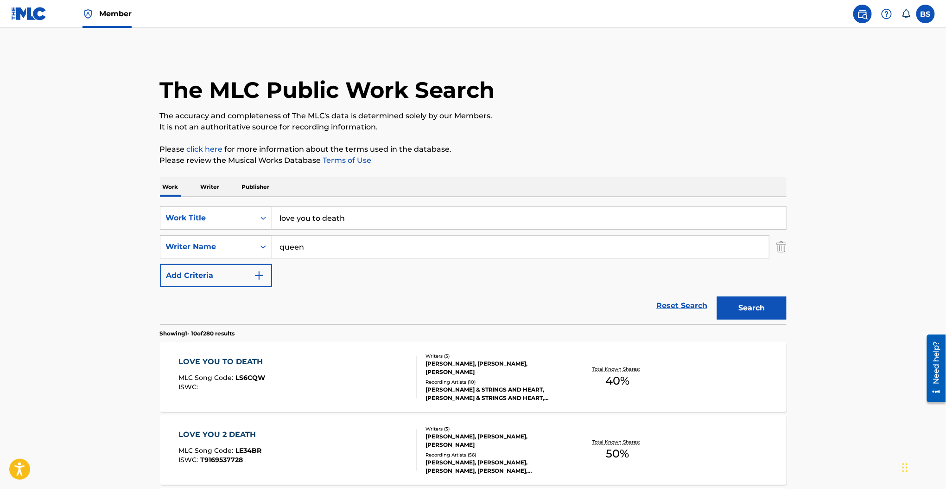
scroll to position [1, 0]
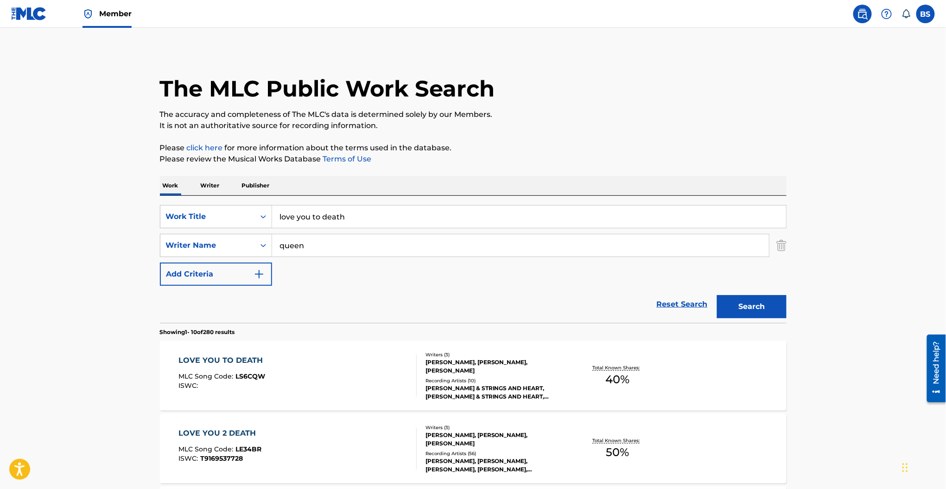
click at [248, 181] on p "Publisher" at bounding box center [255, 185] width 33 height 19
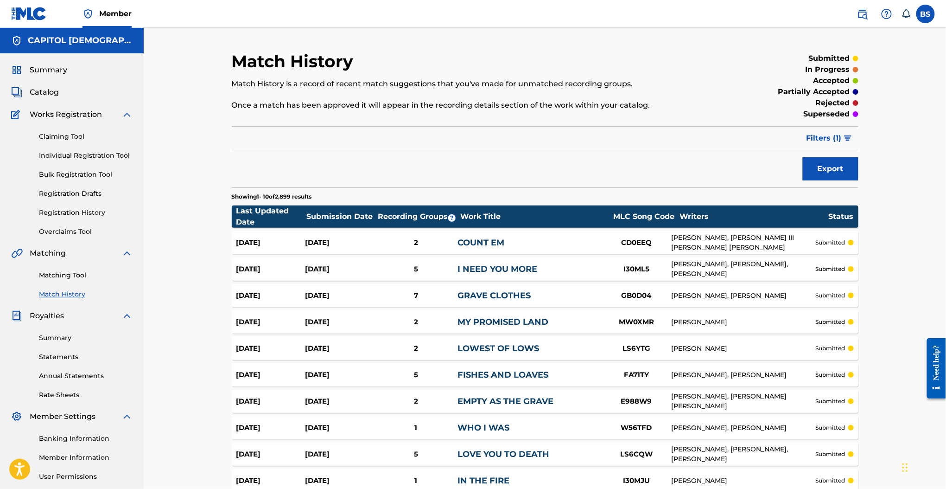
scroll to position [95, 0]
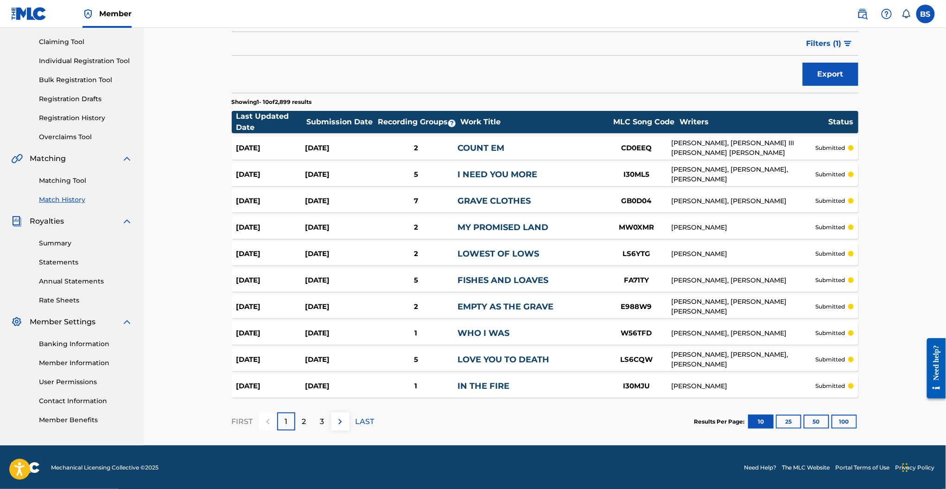
click at [300, 422] on div "2" at bounding box center [304, 421] width 18 height 18
click at [327, 423] on div "3" at bounding box center [322, 421] width 18 height 18
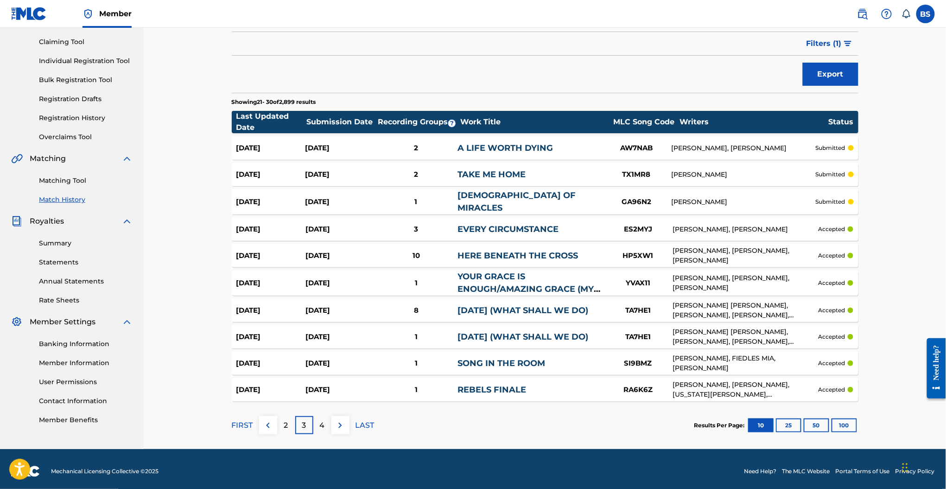
click at [369, 199] on div "Sep 19, 2025" at bounding box center [340, 202] width 69 height 11
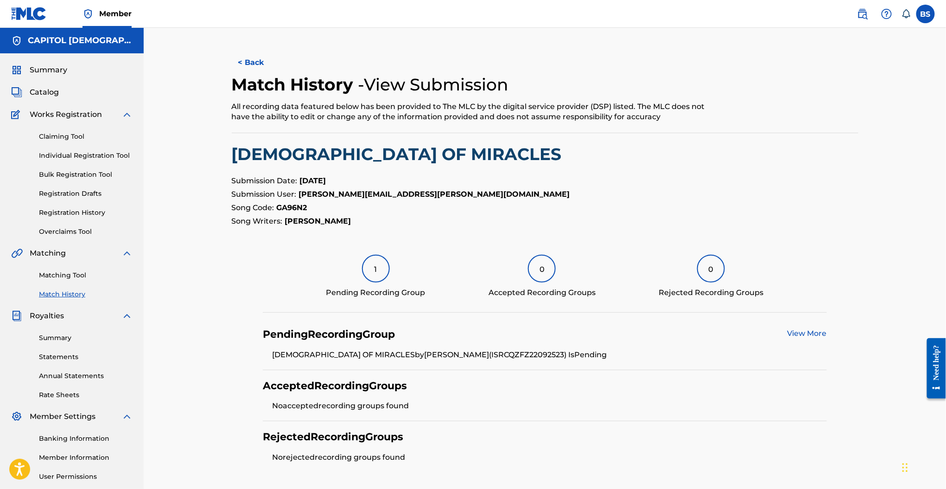
click at [254, 57] on button "< Back" at bounding box center [260, 62] width 56 height 23
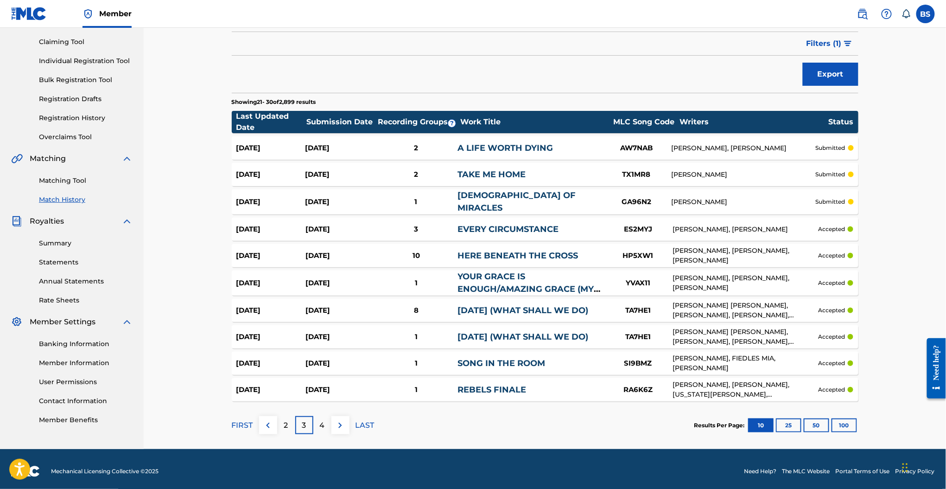
click at [609, 250] on div "HP5XW1" at bounding box center [639, 255] width 70 height 11
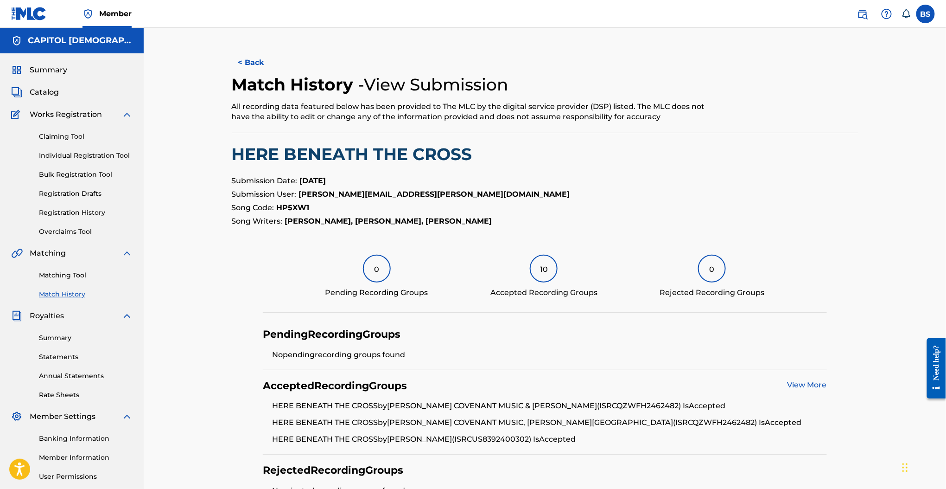
click at [247, 61] on button "< Back" at bounding box center [260, 62] width 56 height 23
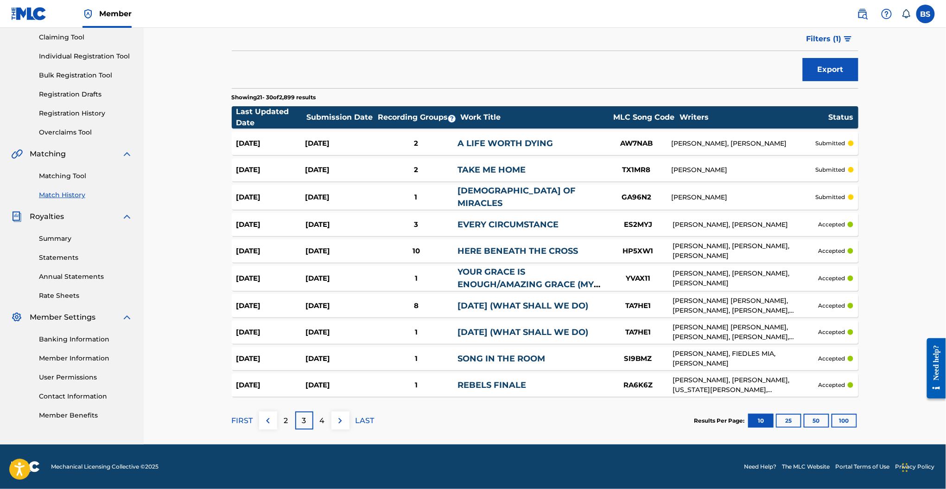
scroll to position [100, 0]
click at [487, 281] on link "YOUR GRACE IS ENOUGH/AMAZING GRACE (MY CHAINS ARE GONE)" at bounding box center [526, 284] width 136 height 35
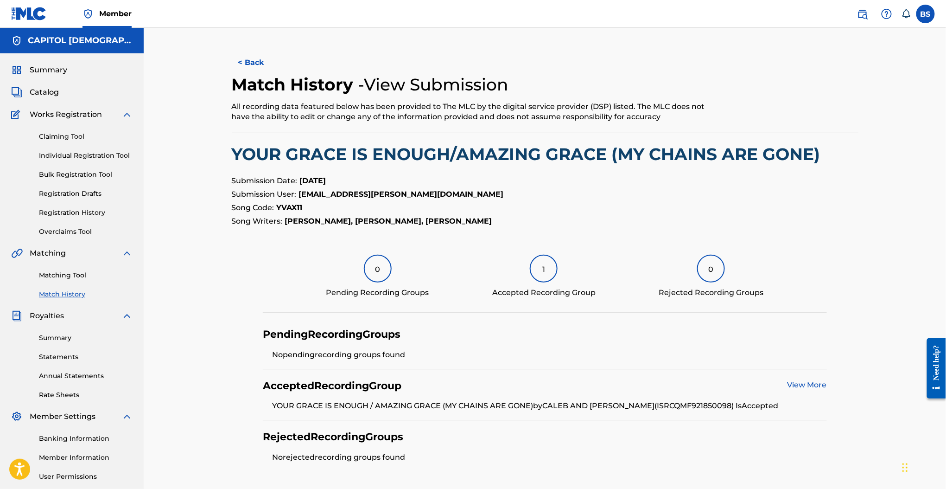
click at [246, 60] on button "< Back" at bounding box center [260, 62] width 56 height 23
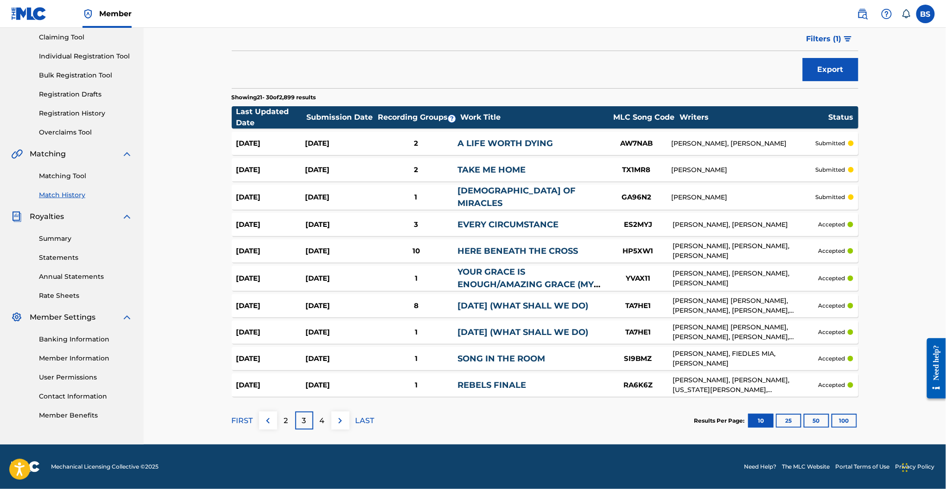
click at [288, 424] on div "2" at bounding box center [286, 420] width 18 height 18
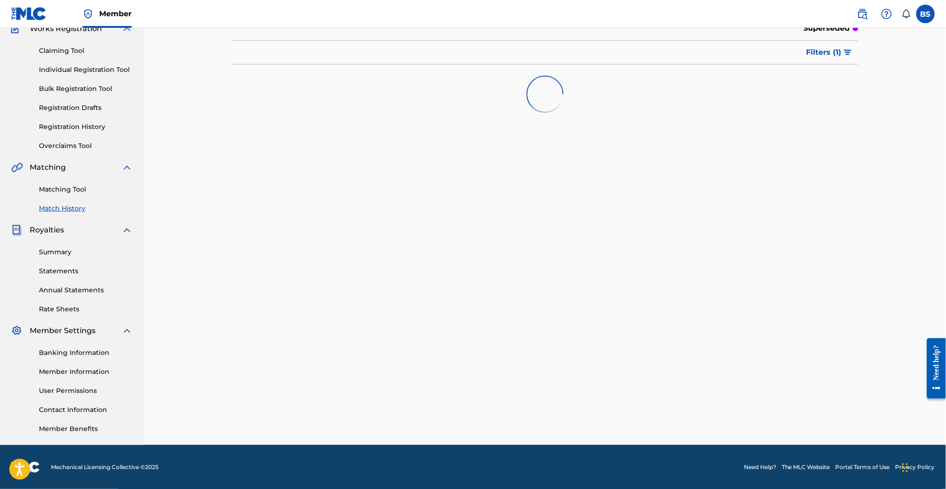
scroll to position [95, 0]
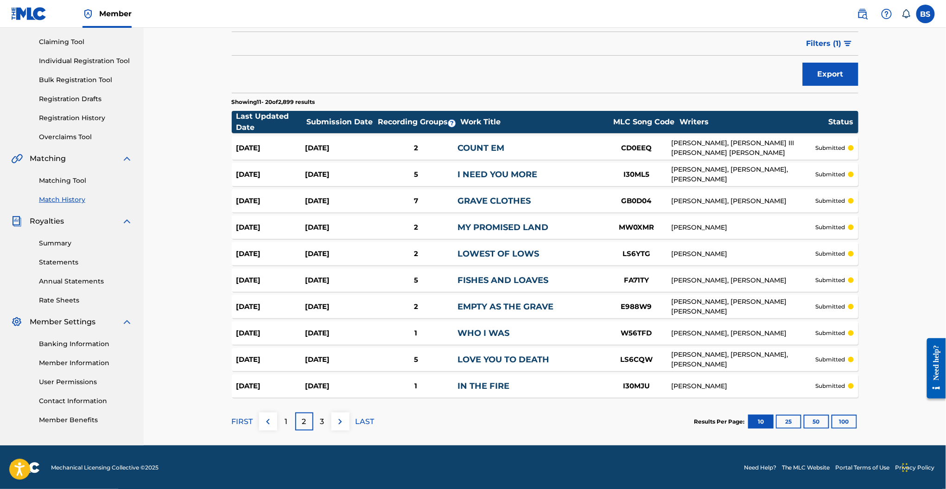
click at [287, 427] on div "1" at bounding box center [286, 421] width 18 height 18
